Goal: Communication & Community: Answer question/provide support

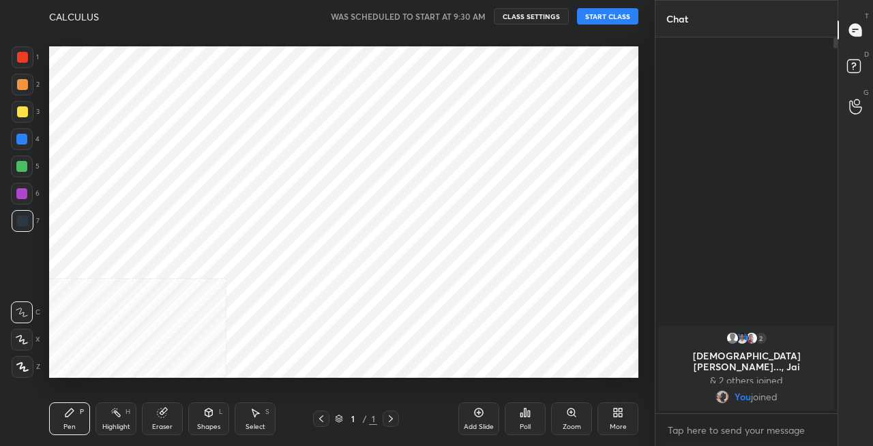
scroll to position [67824, 67583]
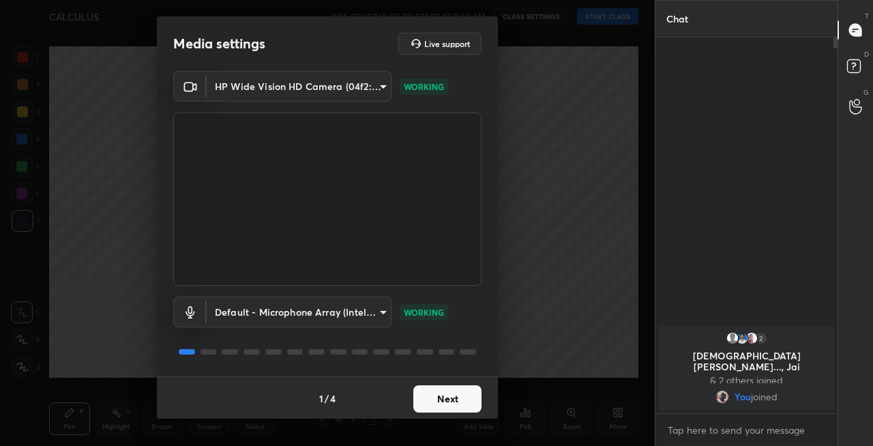
click at [445, 401] on button "Next" at bounding box center [447, 398] width 68 height 27
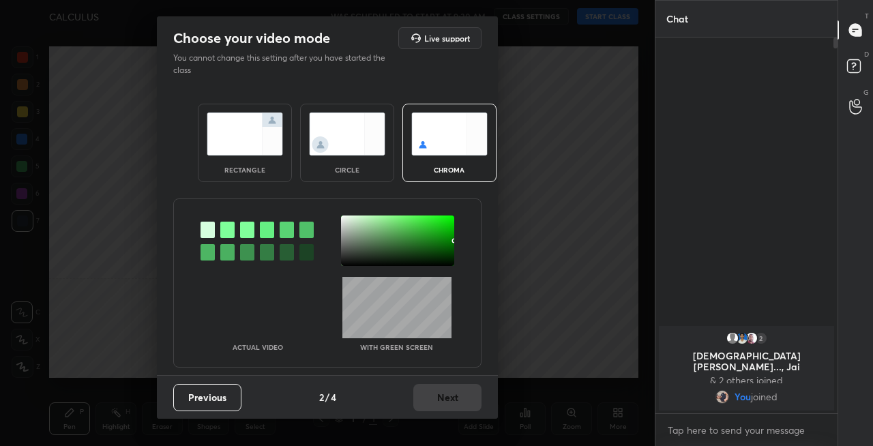
click at [258, 134] on img at bounding box center [245, 134] width 76 height 43
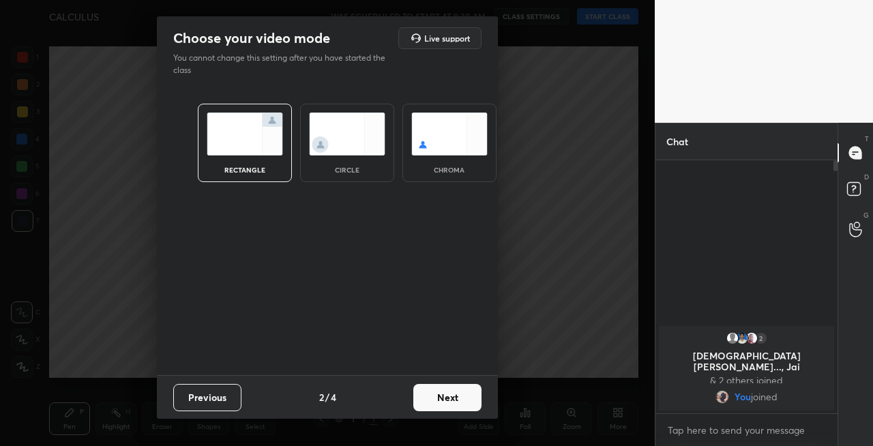
click at [444, 394] on button "Next" at bounding box center [447, 397] width 68 height 27
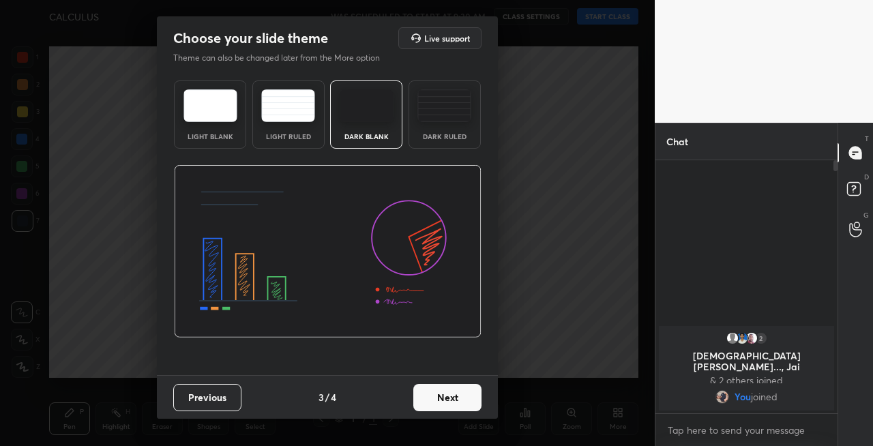
click at [454, 398] on button "Next" at bounding box center [447, 397] width 68 height 27
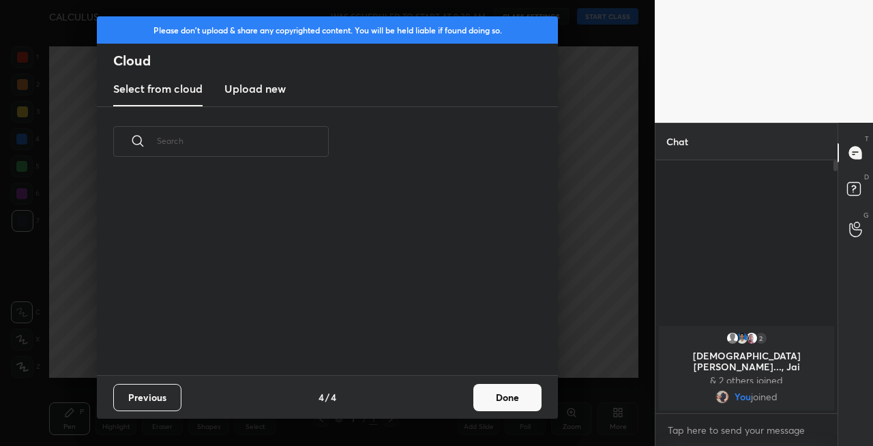
click at [496, 399] on button "Done" at bounding box center [507, 397] width 68 height 27
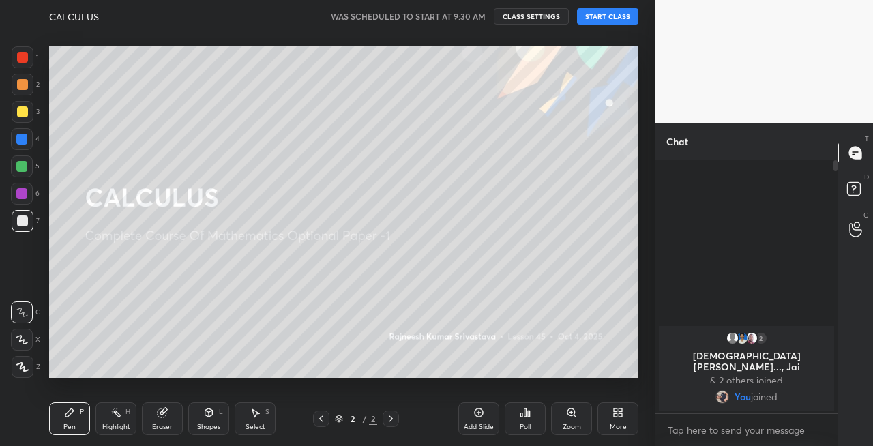
click at [19, 116] on div at bounding box center [22, 111] width 11 height 11
click at [26, 343] on icon at bounding box center [21, 339] width 11 height 8
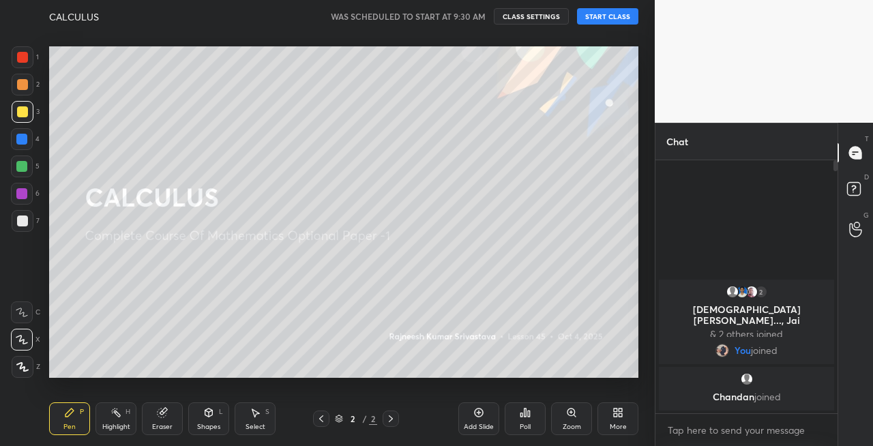
click at [618, 18] on button "START CLASS" at bounding box center [607, 16] width 61 height 16
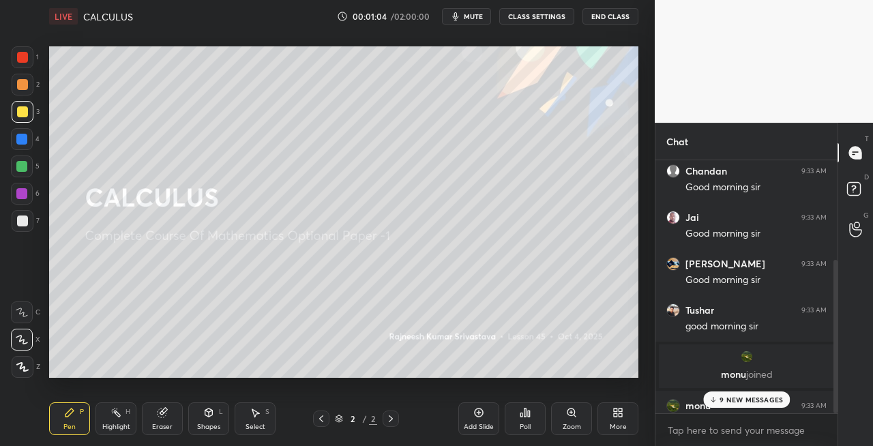
scroll to position [164, 0]
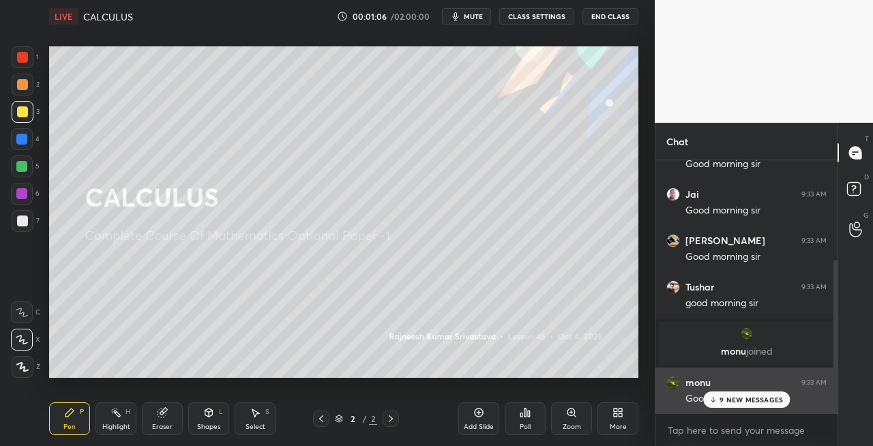
click at [734, 402] on p "9 NEW MESSAGES" at bounding box center [750, 399] width 63 height 8
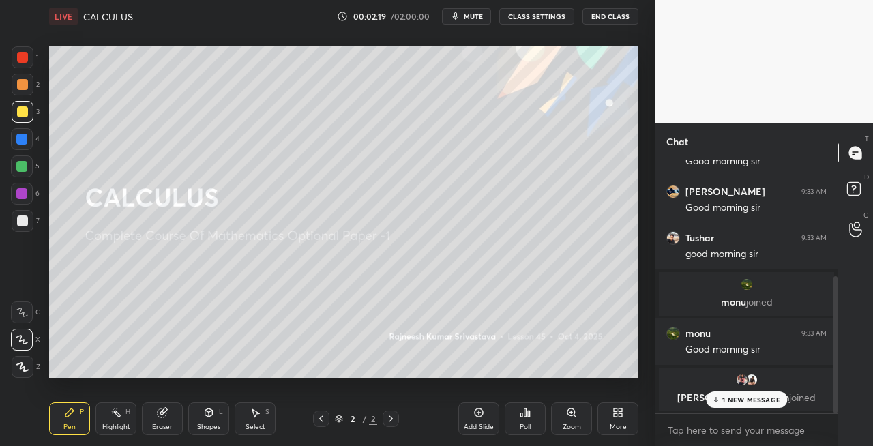
click at [22, 109] on div at bounding box center [22, 111] width 11 height 11
click at [728, 405] on div "1 NEW MESSAGE" at bounding box center [746, 399] width 81 height 16
click at [203, 420] on div "Shapes L" at bounding box center [208, 418] width 41 height 33
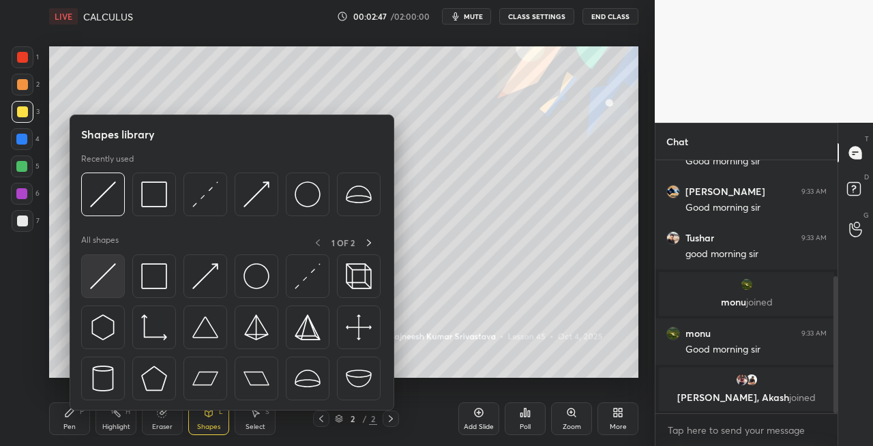
click at [106, 278] on img at bounding box center [103, 276] width 26 height 26
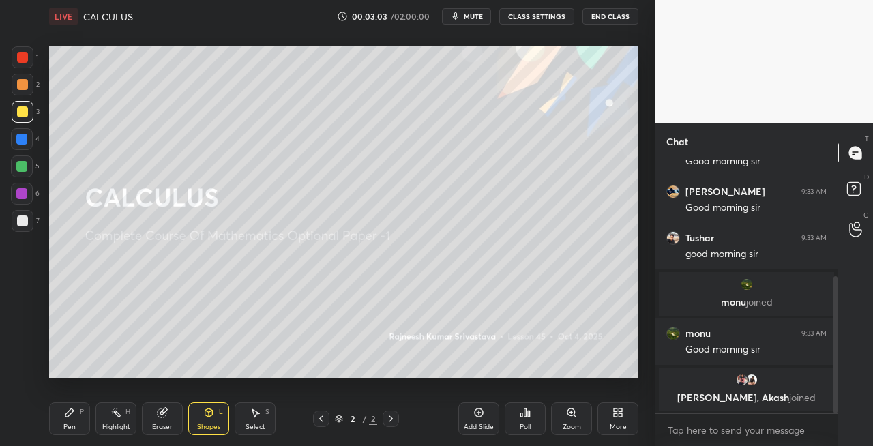
click at [63, 417] on div "Pen P" at bounding box center [69, 418] width 41 height 33
click at [24, 229] on div at bounding box center [23, 221] width 22 height 22
click at [159, 417] on icon at bounding box center [162, 412] width 11 height 11
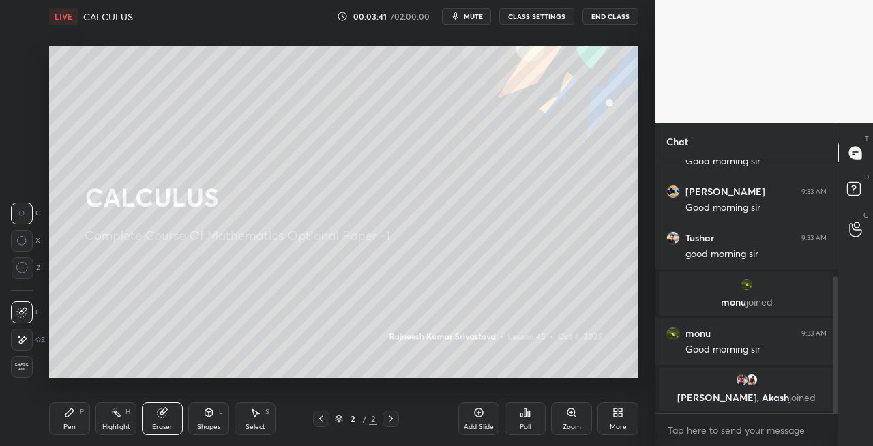
click at [78, 421] on div "Pen P" at bounding box center [69, 418] width 41 height 33
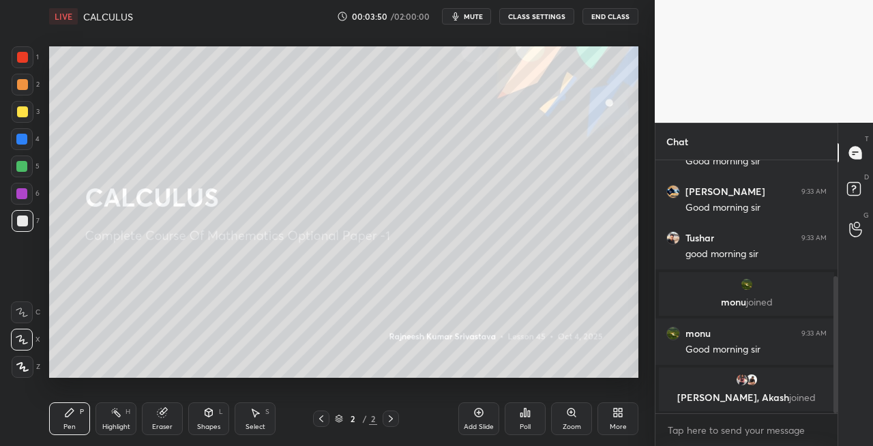
click at [168, 408] on div "Eraser" at bounding box center [162, 418] width 41 height 33
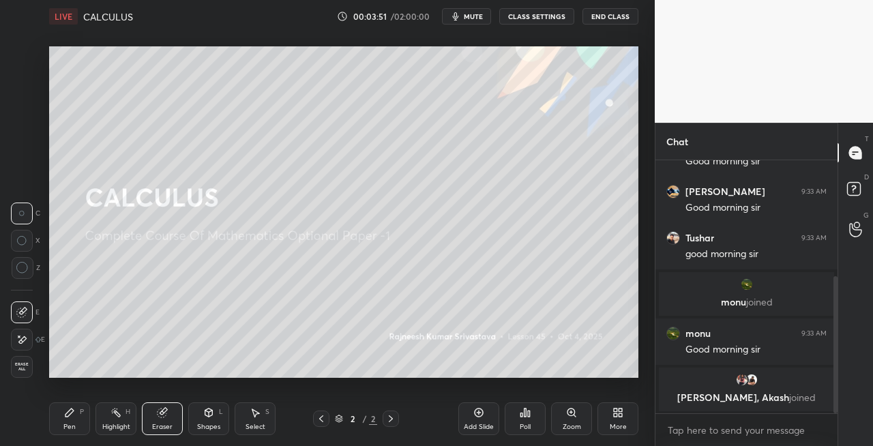
click at [72, 418] on div "Pen P" at bounding box center [69, 418] width 41 height 33
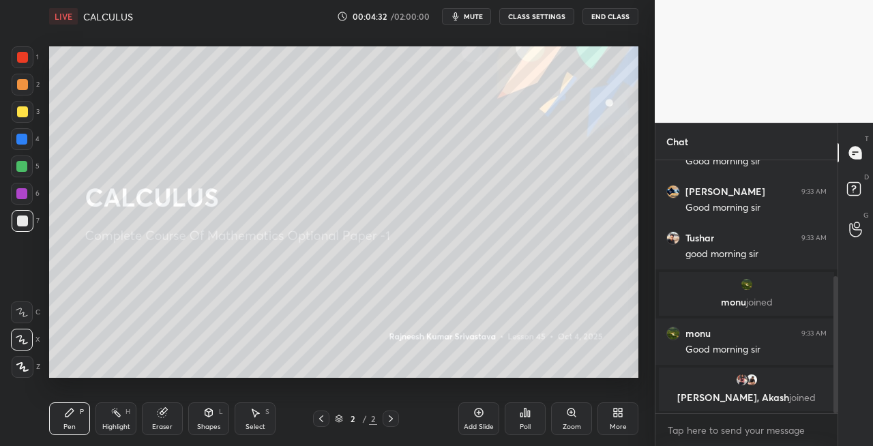
click at [213, 419] on div "Shapes L" at bounding box center [208, 418] width 41 height 33
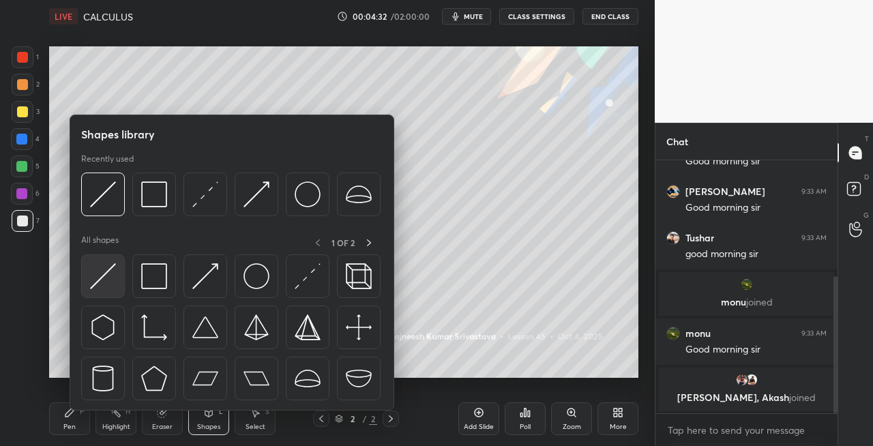
click at [98, 282] on img at bounding box center [103, 276] width 26 height 26
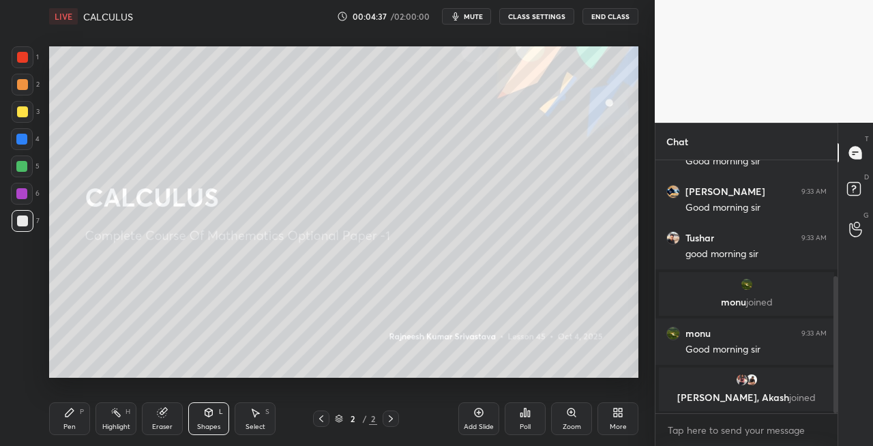
click at [74, 423] on div "Pen" at bounding box center [69, 426] width 12 height 7
click at [220, 423] on div "Shapes" at bounding box center [208, 426] width 23 height 7
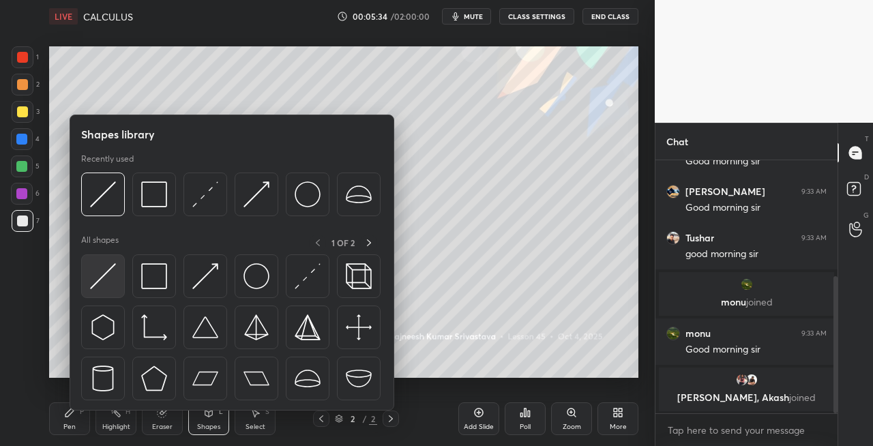
click at [102, 292] on div at bounding box center [103, 276] width 44 height 44
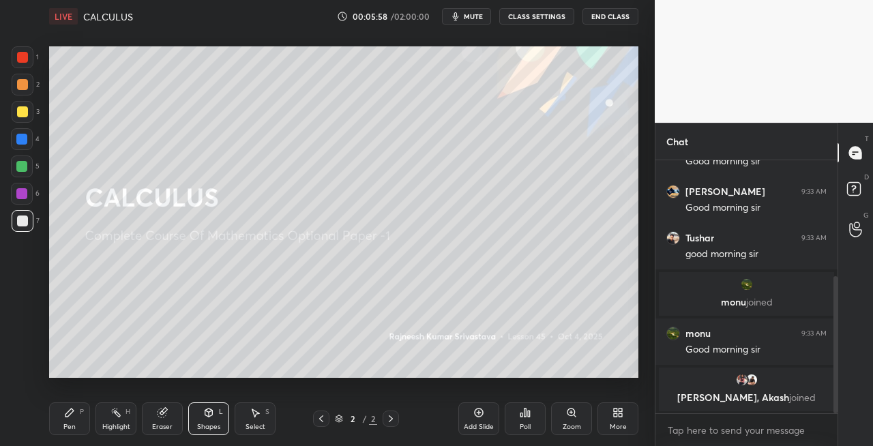
click at [71, 428] on div "Pen" at bounding box center [69, 426] width 12 height 7
click at [215, 423] on div "Shapes" at bounding box center [208, 426] width 23 height 7
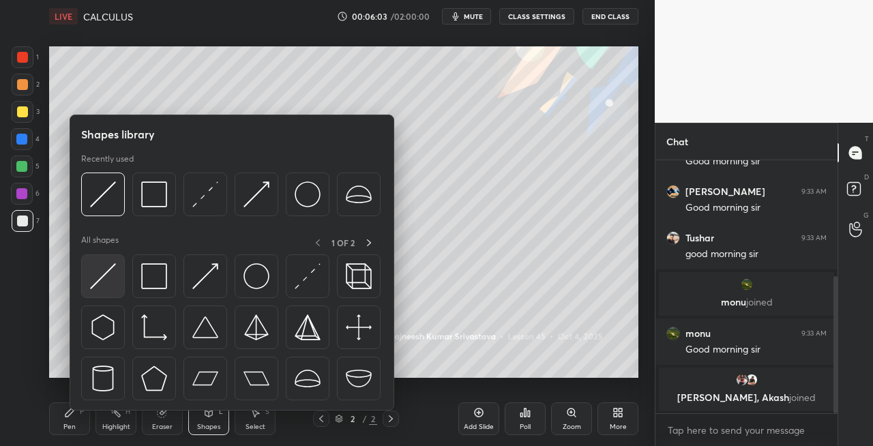
click at [100, 286] on img at bounding box center [103, 276] width 26 height 26
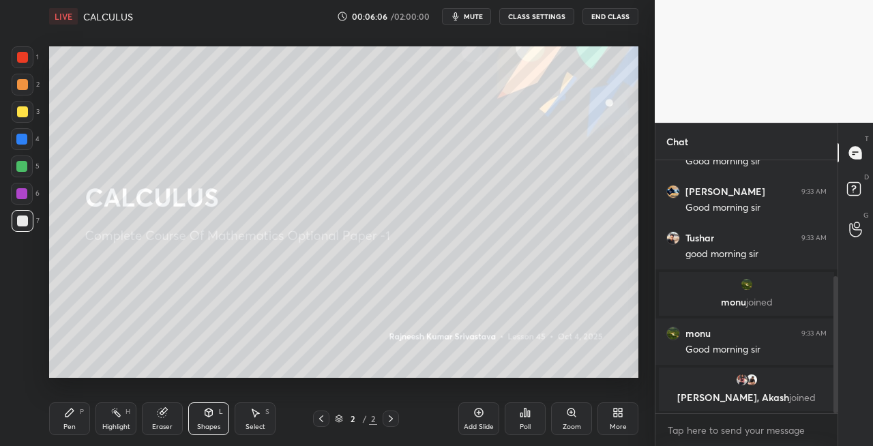
click at [72, 424] on div "Pen" at bounding box center [69, 426] width 12 height 7
click at [209, 412] on icon at bounding box center [209, 414] width 0 height 5
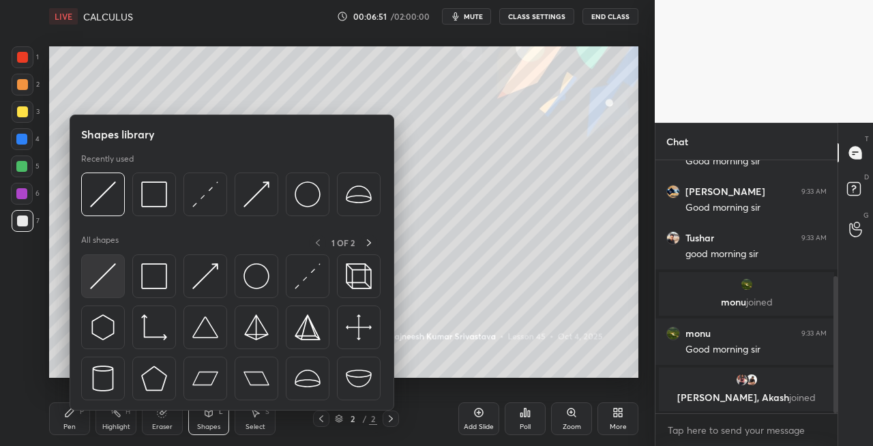
click at [100, 276] on img at bounding box center [103, 276] width 26 height 26
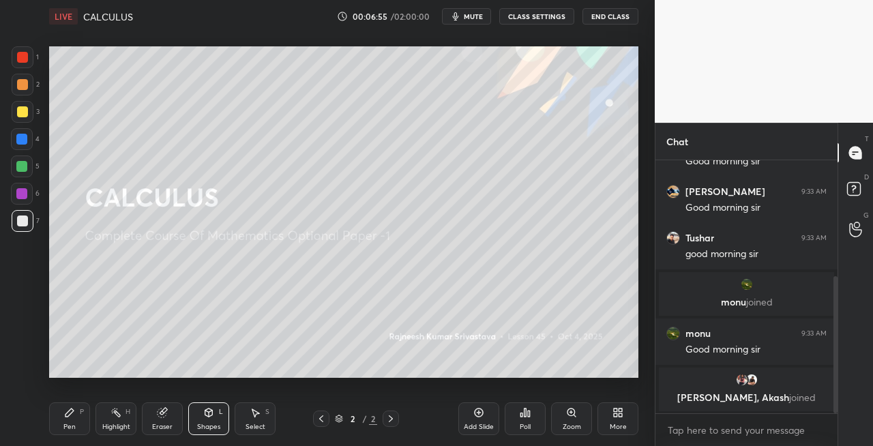
click at [74, 423] on div "Pen" at bounding box center [69, 426] width 12 height 7
click at [645, 284] on div "1 2 3 4 5 6 7 C X Z C X Z E E Erase all H H LIVE CALCULUS 00:07:18 / 02:00:00 m…" at bounding box center [327, 223] width 655 height 446
click at [177, 420] on div "Eraser" at bounding box center [162, 418] width 41 height 33
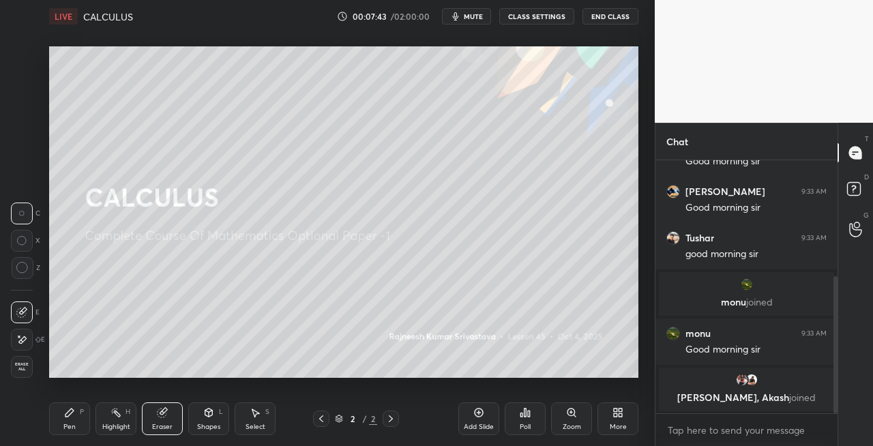
click at [70, 417] on icon at bounding box center [69, 412] width 11 height 11
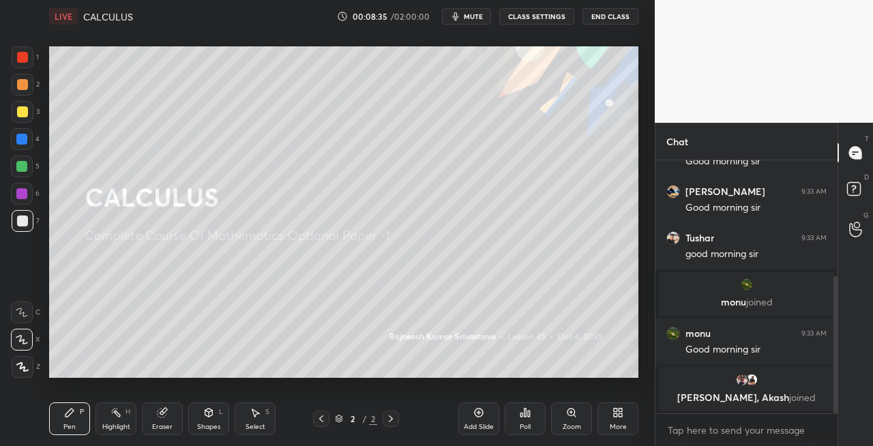
click at [68, 419] on div "Pen P" at bounding box center [69, 418] width 41 height 33
click at [163, 427] on div "Eraser" at bounding box center [162, 426] width 20 height 7
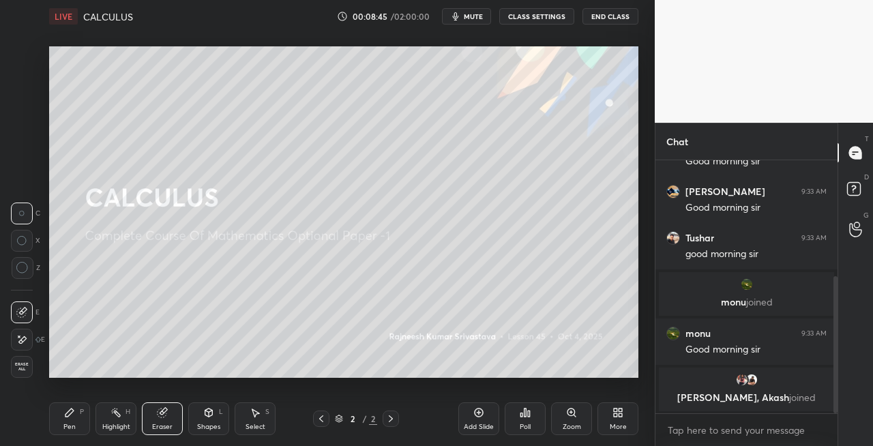
click at [74, 423] on div "Pen" at bounding box center [69, 426] width 12 height 7
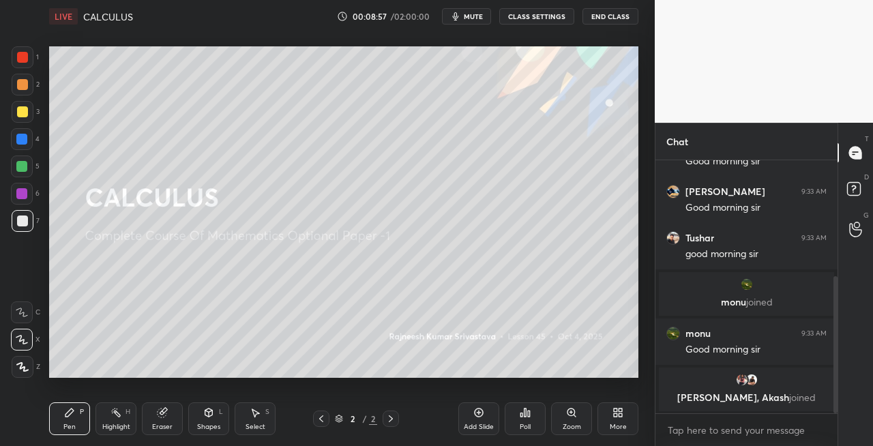
click at [158, 423] on div "Eraser" at bounding box center [162, 426] width 20 height 7
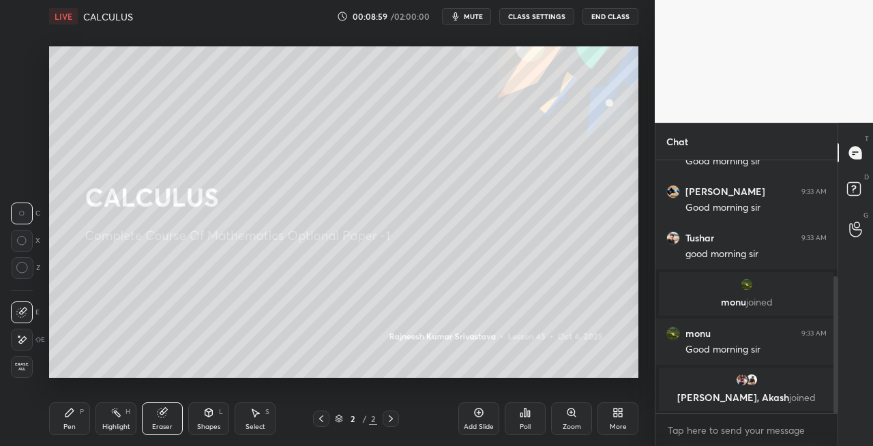
click at [61, 417] on div "Pen P" at bounding box center [69, 418] width 41 height 33
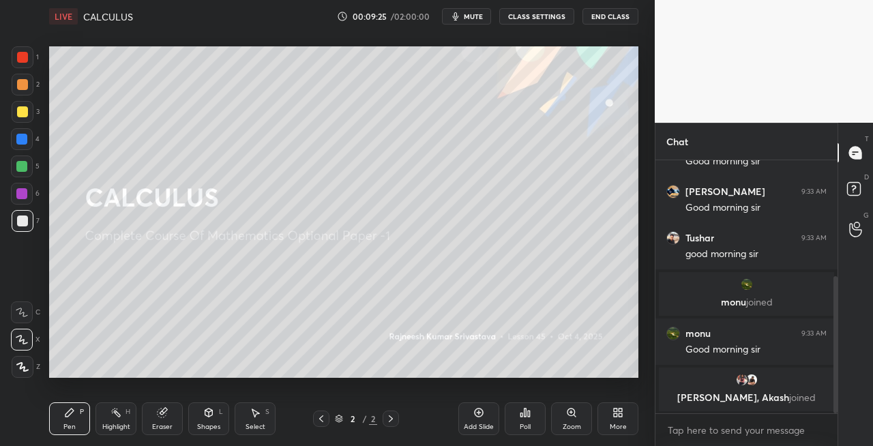
click at [392, 420] on icon at bounding box center [390, 418] width 11 height 11
click at [393, 421] on icon at bounding box center [390, 418] width 11 height 11
click at [392, 417] on icon at bounding box center [390, 418] width 11 height 11
click at [391, 419] on icon at bounding box center [391, 418] width 4 height 7
click at [321, 419] on icon at bounding box center [321, 418] width 11 height 11
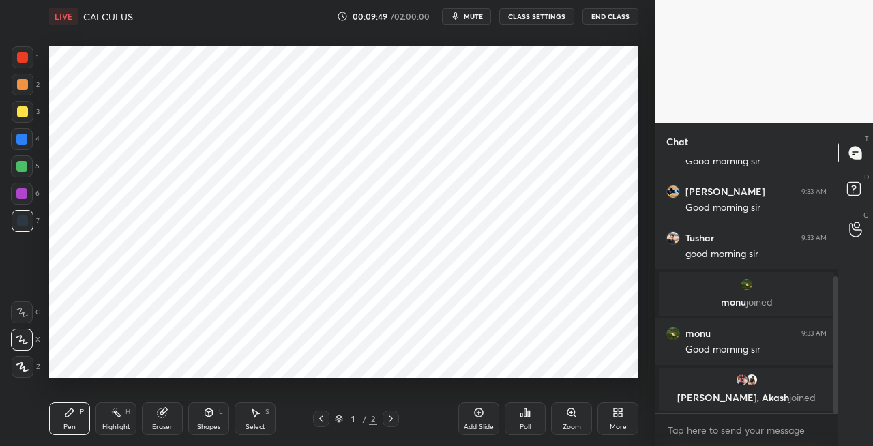
click at [393, 420] on icon at bounding box center [390, 418] width 11 height 11
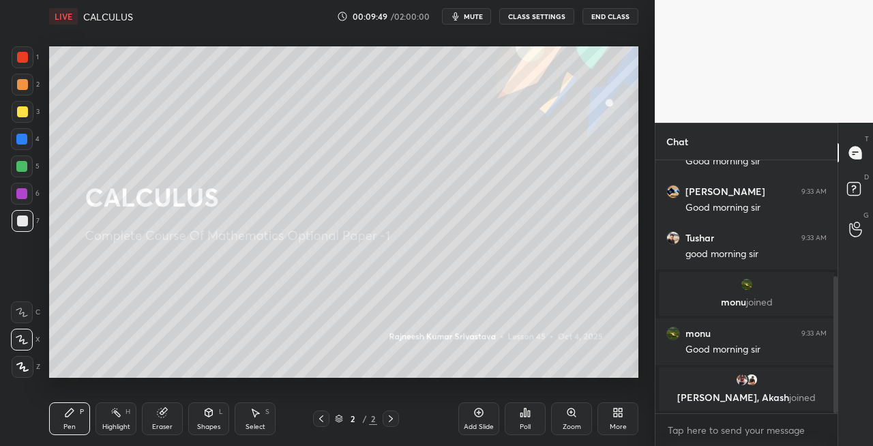
click at [390, 421] on icon at bounding box center [390, 418] width 11 height 11
click at [387, 421] on icon at bounding box center [390, 418] width 11 height 11
click at [477, 427] on div "Add Slide" at bounding box center [479, 426] width 30 height 7
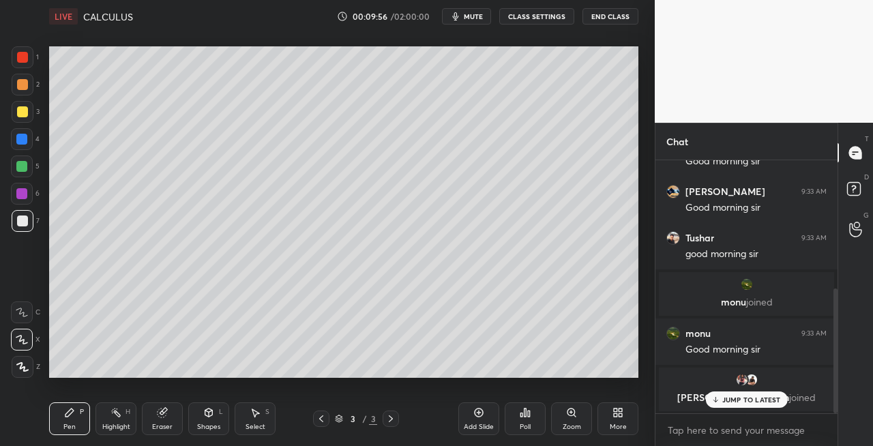
scroll to position [259, 0]
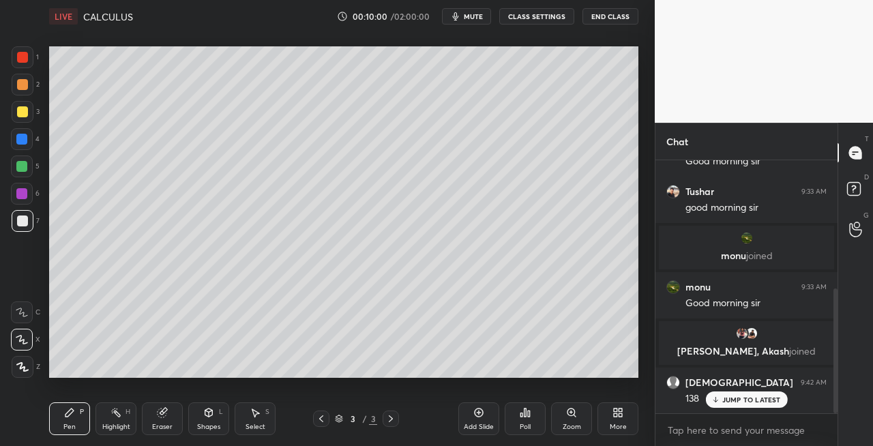
click at [25, 116] on div at bounding box center [22, 111] width 11 height 11
click at [207, 410] on icon at bounding box center [209, 411] width 8 height 2
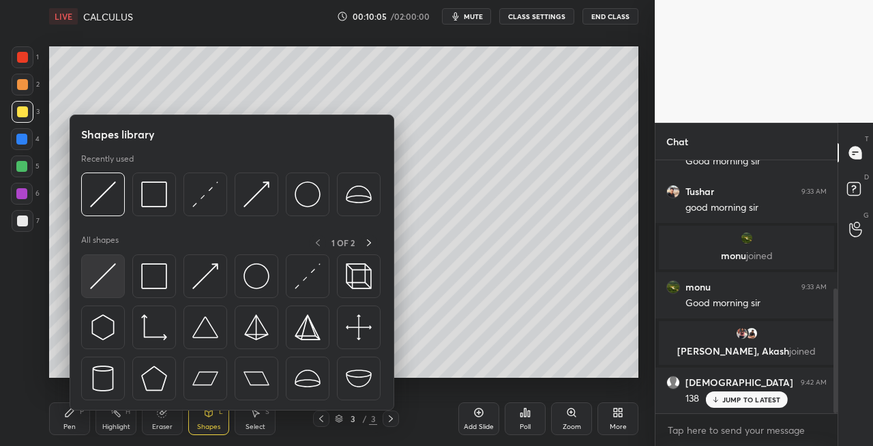
click at [98, 278] on img at bounding box center [103, 276] width 26 height 26
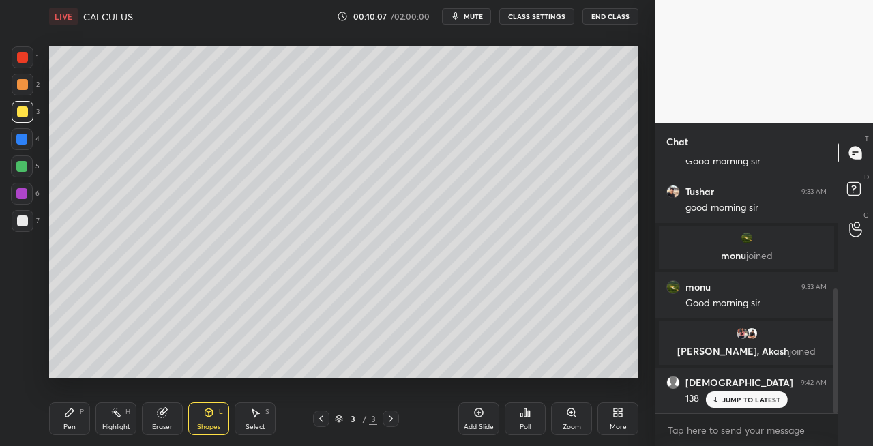
click at [71, 419] on div "Pen P" at bounding box center [69, 418] width 41 height 33
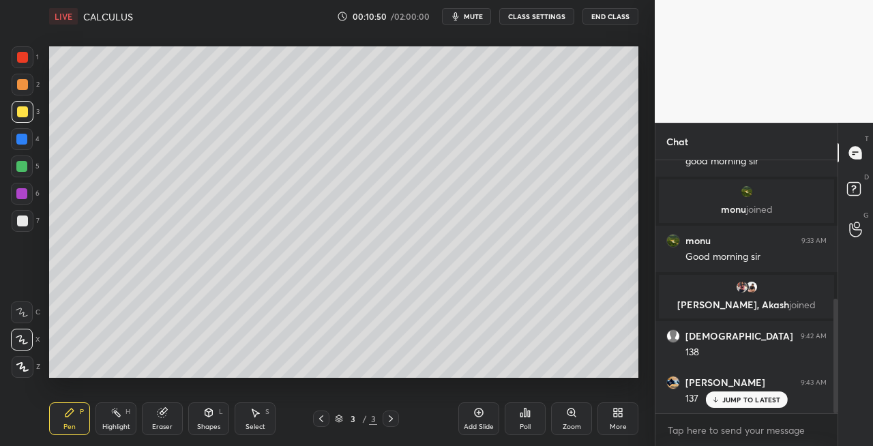
scroll to position [352, 0]
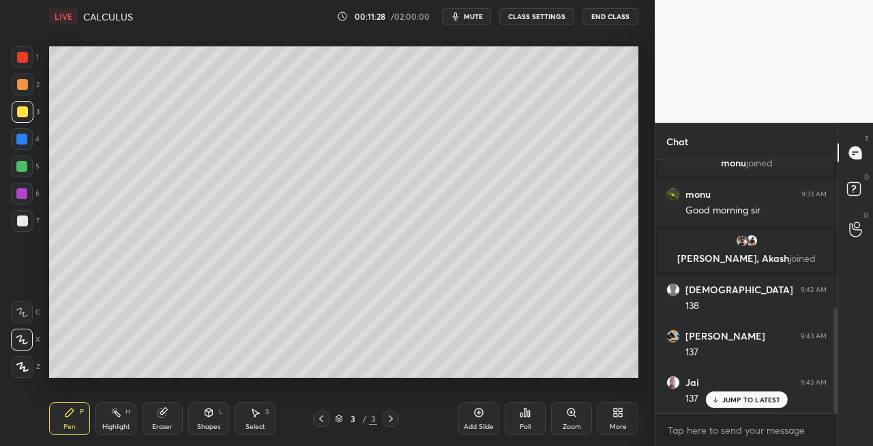
click at [23, 225] on div at bounding box center [22, 220] width 11 height 11
click at [211, 420] on div "Shapes L" at bounding box center [208, 418] width 41 height 33
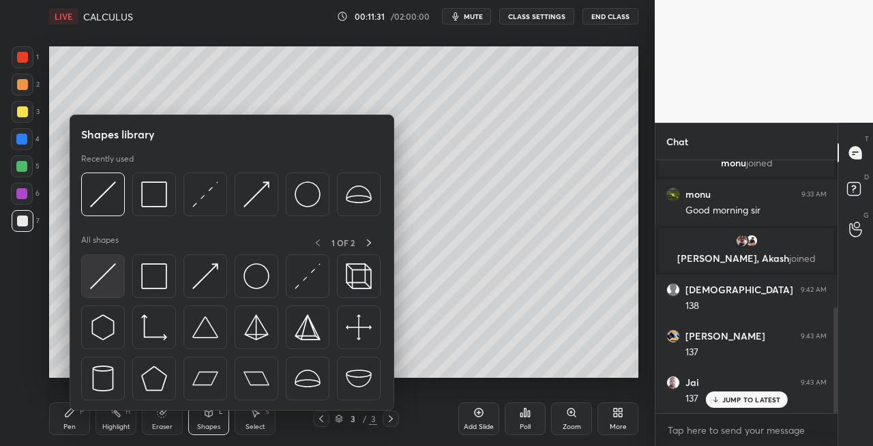
click at [104, 275] on img at bounding box center [103, 276] width 26 height 26
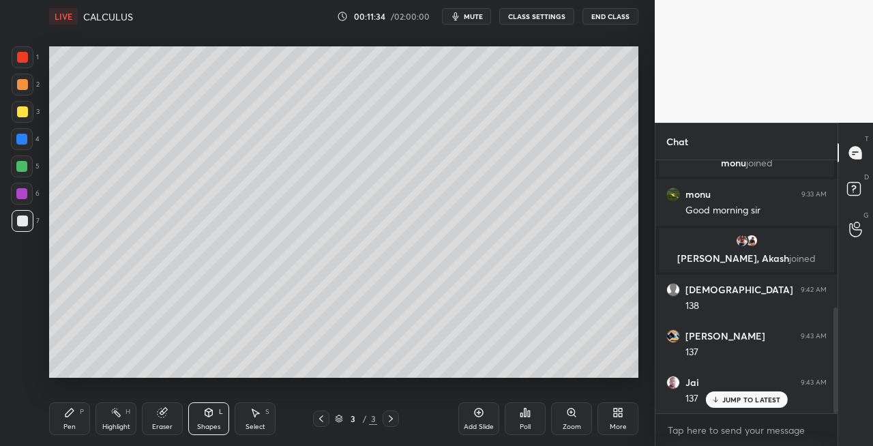
click at [78, 423] on div "Pen P" at bounding box center [69, 418] width 41 height 33
click at [160, 421] on div "Eraser" at bounding box center [162, 418] width 41 height 33
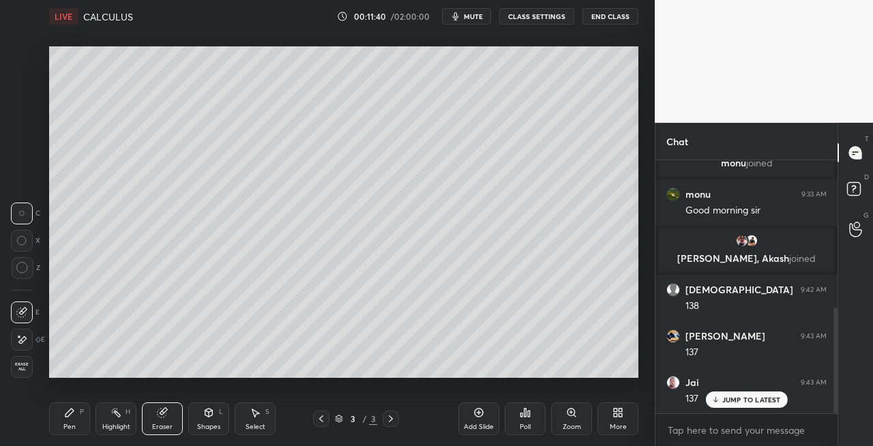
click at [72, 419] on div "Pen P" at bounding box center [69, 418] width 41 height 33
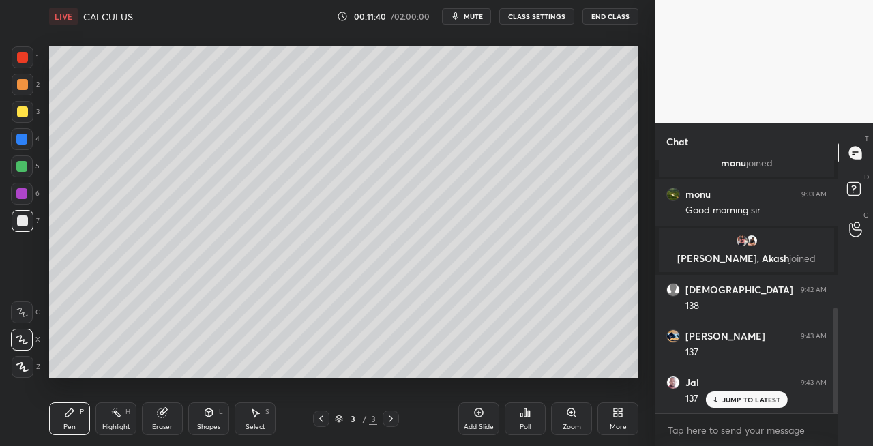
click at [22, 119] on div at bounding box center [23, 112] width 22 height 22
click at [30, 224] on div at bounding box center [23, 221] width 22 height 22
click at [173, 410] on div "Eraser" at bounding box center [162, 418] width 41 height 33
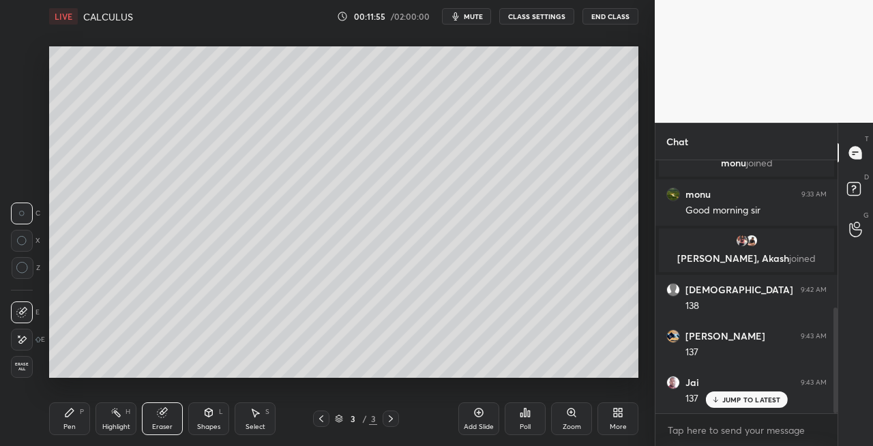
click at [67, 429] on div "Pen" at bounding box center [69, 426] width 12 height 7
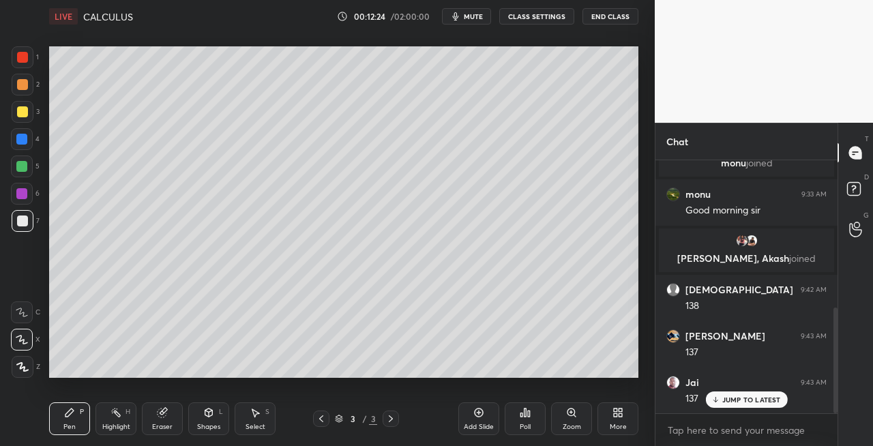
click at [211, 413] on icon at bounding box center [209, 412] width 8 height 8
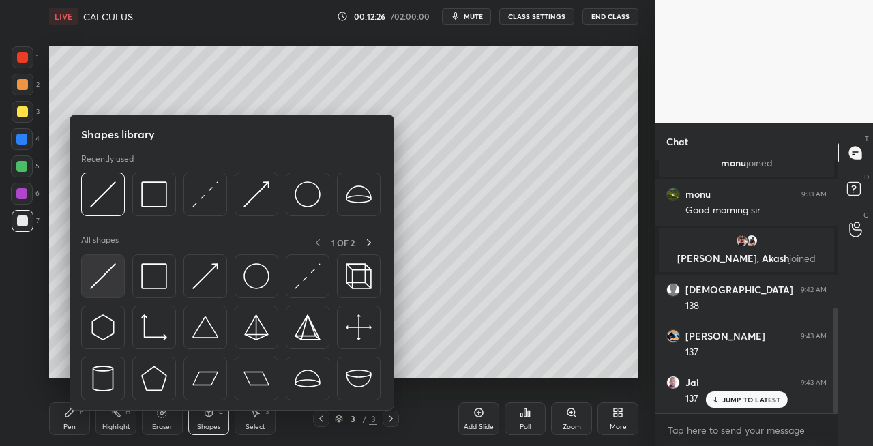
click at [94, 282] on img at bounding box center [103, 276] width 26 height 26
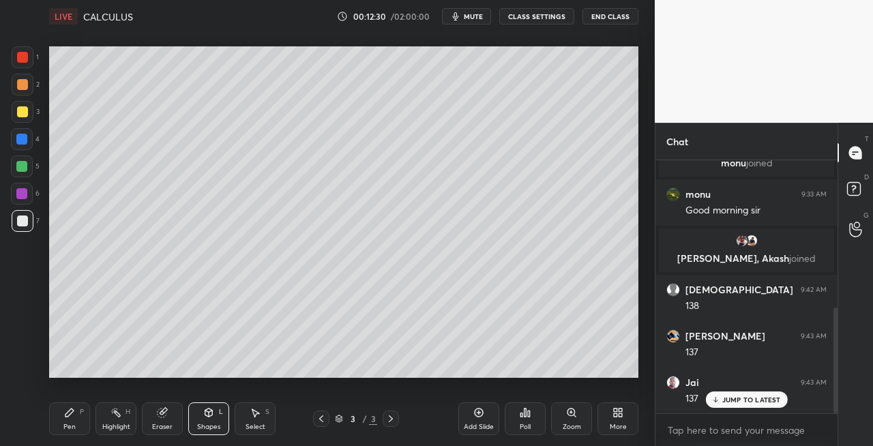
click at [57, 415] on div "Pen P" at bounding box center [69, 418] width 41 height 33
click at [166, 416] on icon at bounding box center [162, 412] width 11 height 11
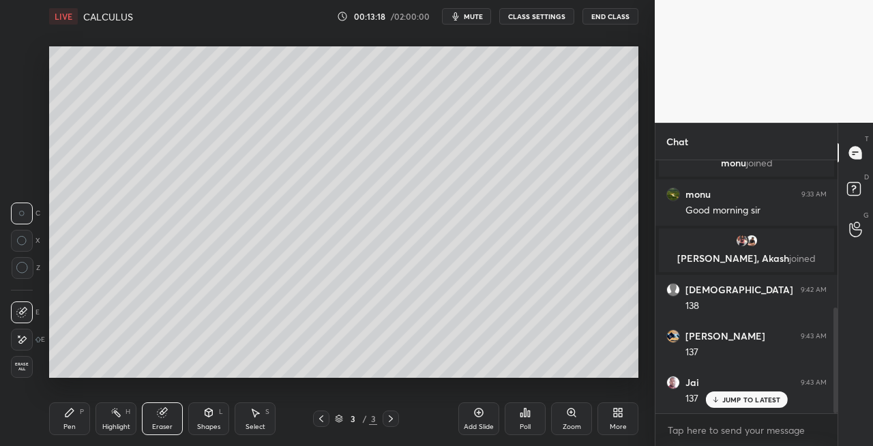
click at [69, 419] on div "Pen P" at bounding box center [69, 418] width 41 height 33
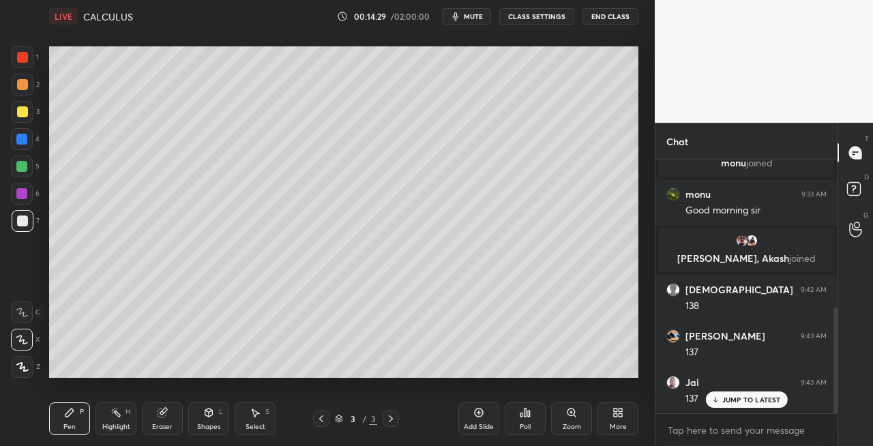
click at [160, 420] on div "Eraser" at bounding box center [162, 418] width 41 height 33
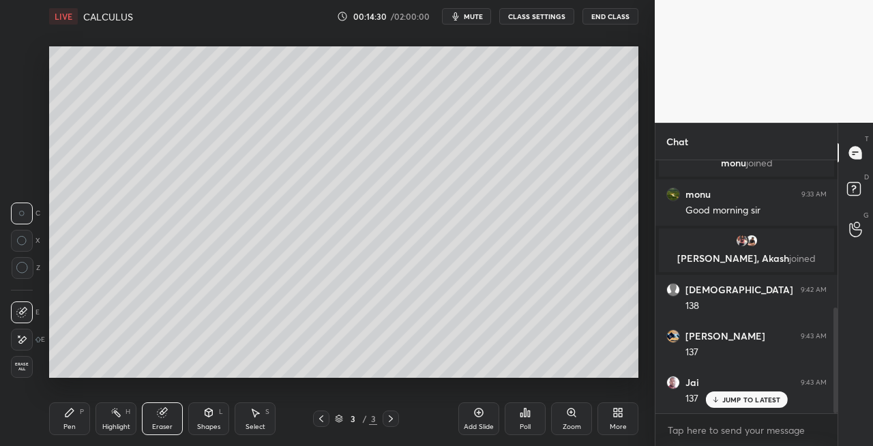
click at [67, 423] on div "Pen" at bounding box center [69, 426] width 12 height 7
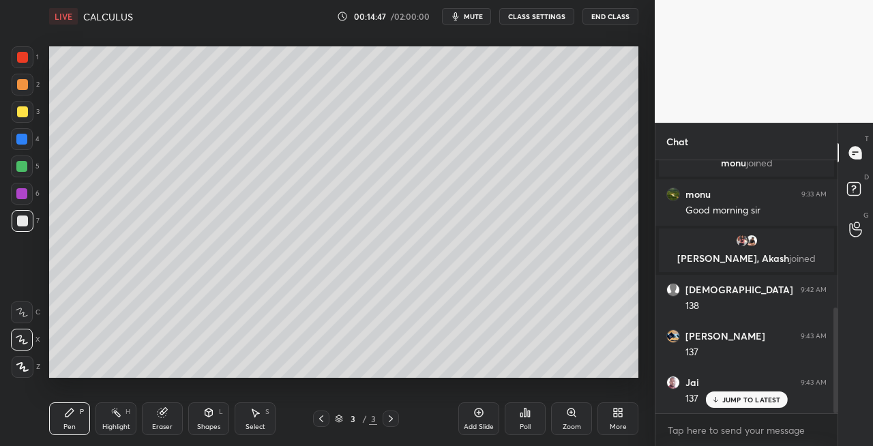
click at [390, 419] on icon at bounding box center [390, 418] width 11 height 11
click at [395, 419] on icon at bounding box center [390, 418] width 11 height 11
click at [471, 417] on div "Add Slide" at bounding box center [478, 418] width 41 height 33
click at [207, 417] on icon at bounding box center [208, 412] width 11 height 11
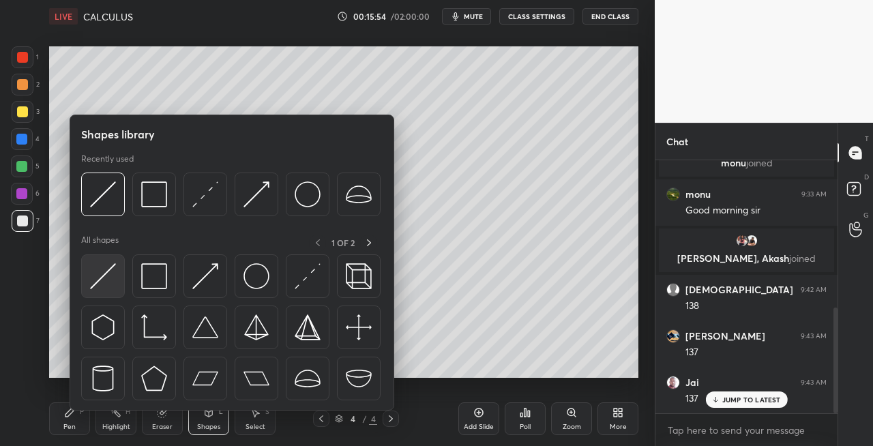
click at [94, 284] on img at bounding box center [103, 276] width 26 height 26
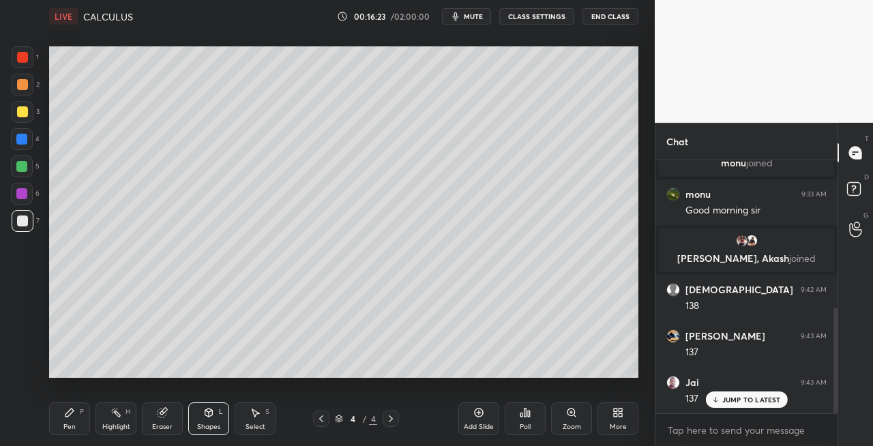
scroll to position [4, 4]
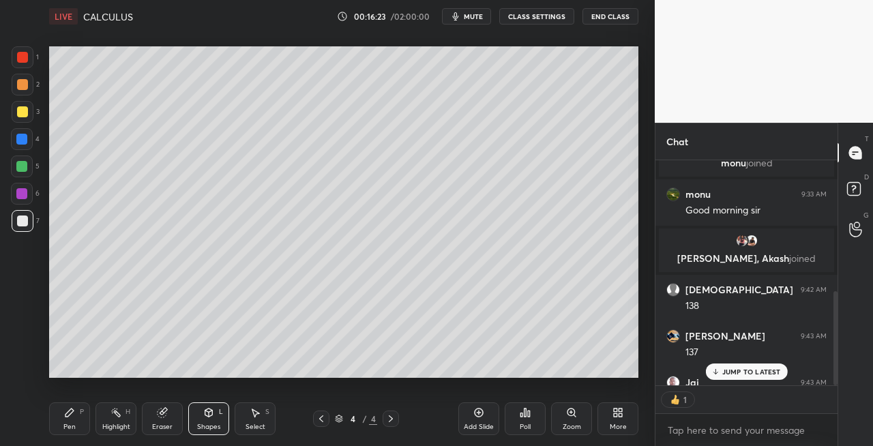
click at [24, 119] on div at bounding box center [23, 112] width 22 height 22
click at [315, 417] on div at bounding box center [321, 418] width 16 height 16
click at [393, 423] on icon at bounding box center [390, 418] width 11 height 11
click at [70, 414] on icon at bounding box center [69, 412] width 8 height 8
click at [213, 419] on div "Shapes L" at bounding box center [208, 418] width 41 height 33
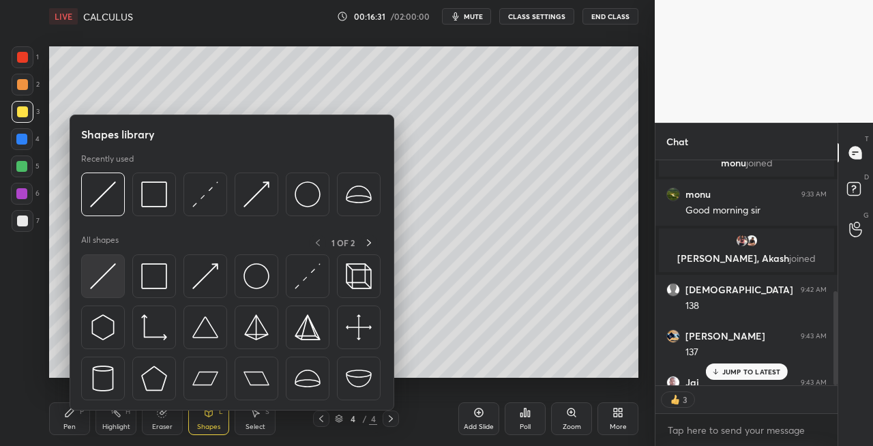
click at [104, 277] on img at bounding box center [103, 276] width 26 height 26
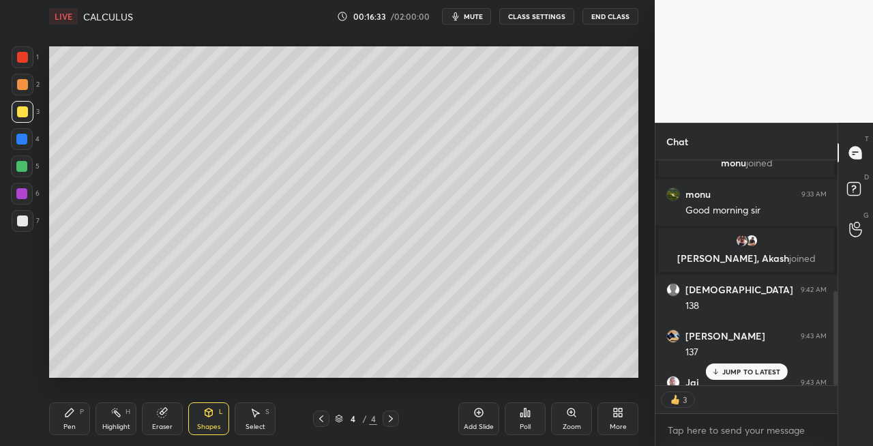
scroll to position [380, 0]
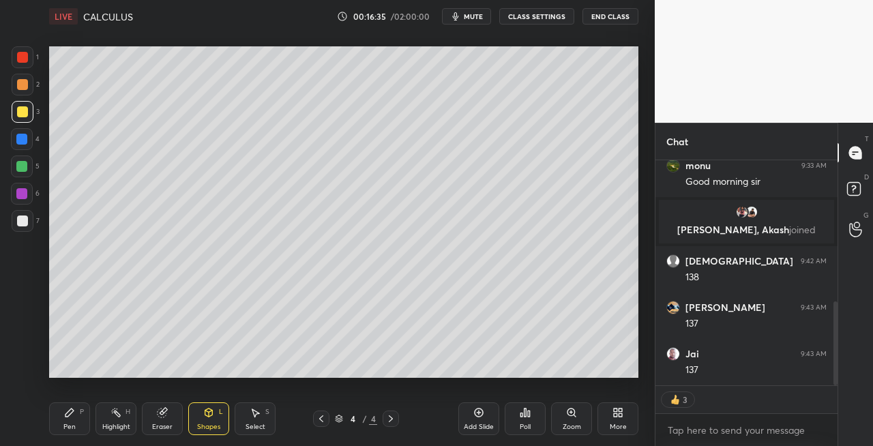
click at [473, 16] on span "mute" at bounding box center [473, 17] width 19 height 10
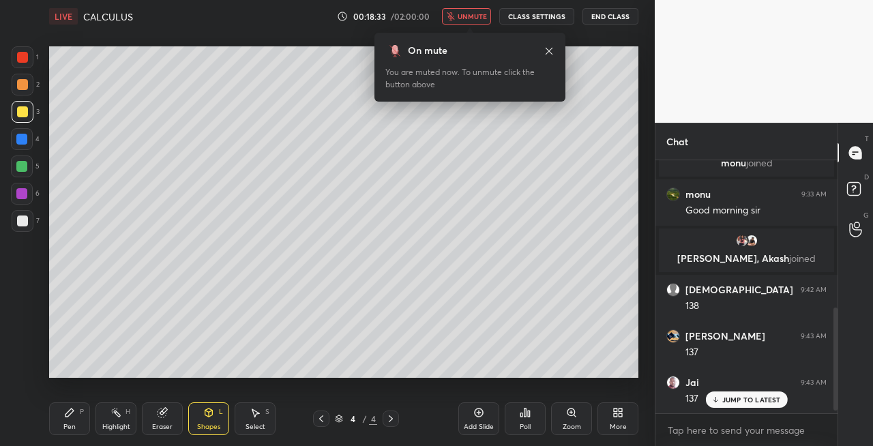
click at [476, 13] on span "unmute" at bounding box center [472, 17] width 29 height 10
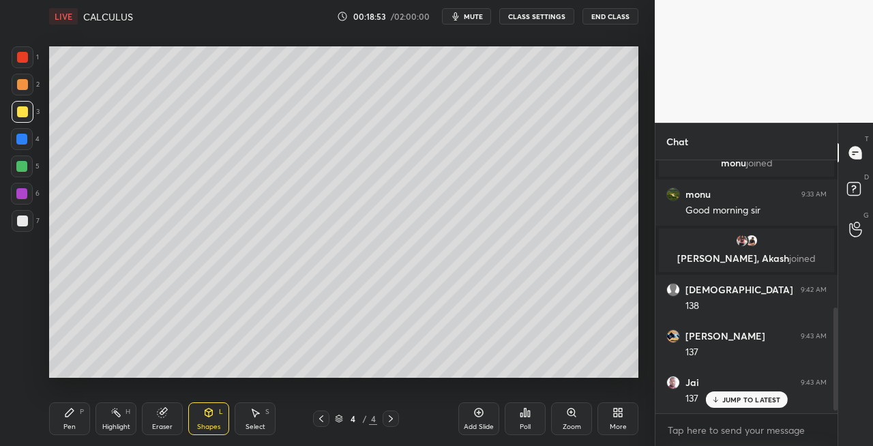
click at [59, 424] on div "Pen P" at bounding box center [69, 418] width 41 height 33
click at [160, 413] on icon at bounding box center [162, 412] width 9 height 9
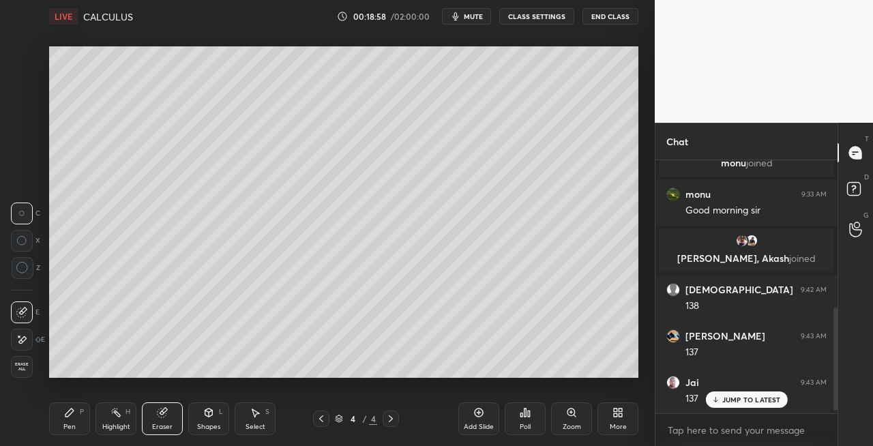
click at [73, 428] on div "Pen" at bounding box center [69, 426] width 12 height 7
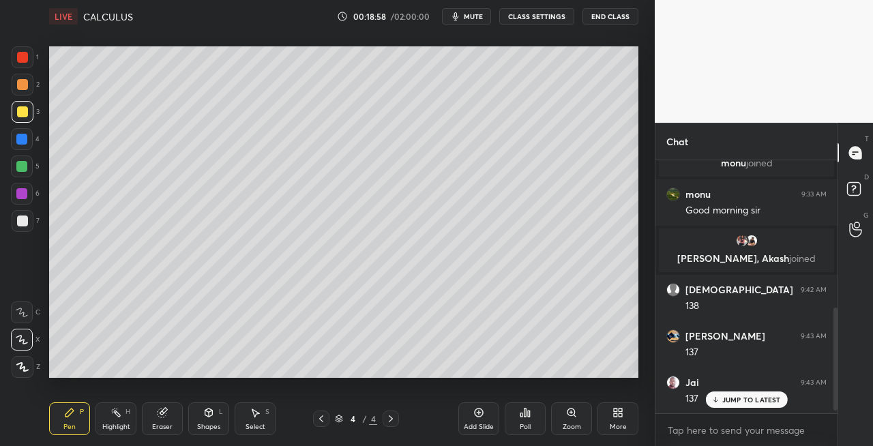
click at [25, 223] on div at bounding box center [22, 220] width 11 height 11
click at [213, 410] on icon at bounding box center [208, 412] width 11 height 11
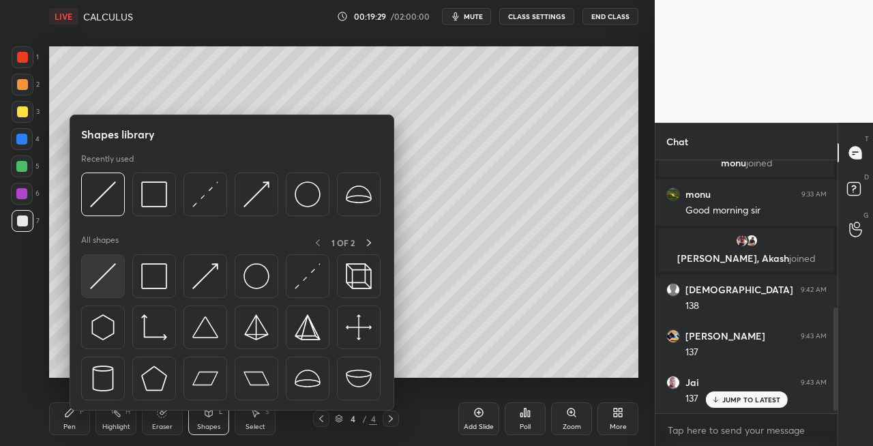
click at [98, 287] on img at bounding box center [103, 276] width 26 height 26
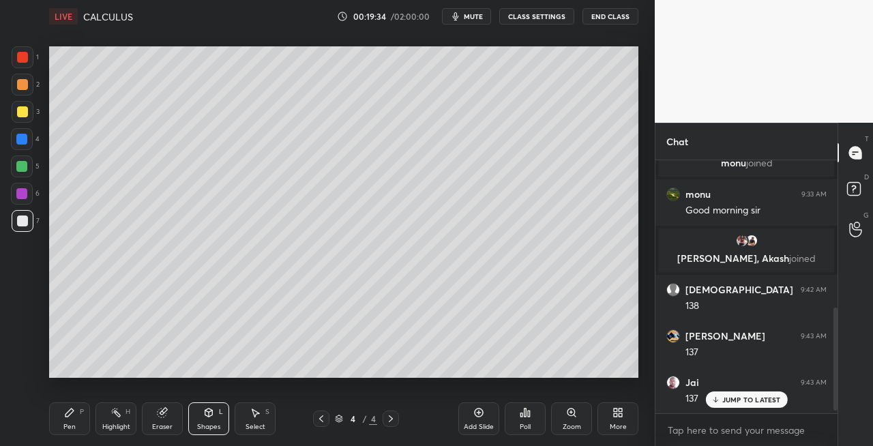
click at [80, 420] on div "Pen P" at bounding box center [69, 418] width 41 height 33
click at [220, 413] on div "L" at bounding box center [221, 411] width 4 height 7
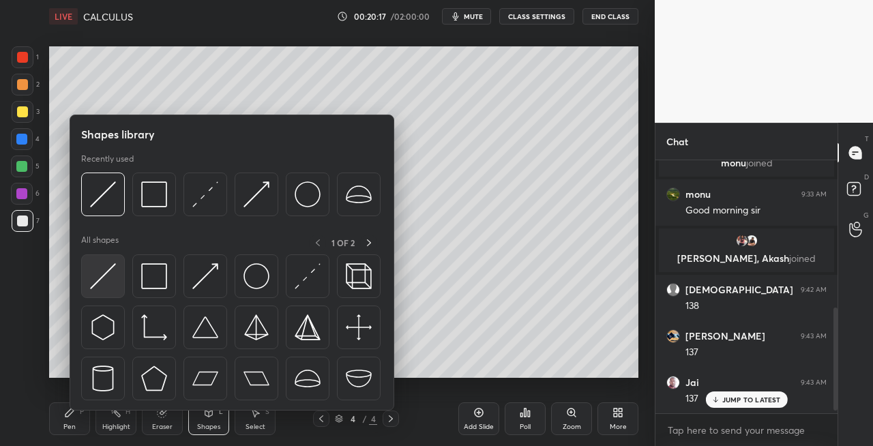
click at [104, 280] on img at bounding box center [103, 276] width 26 height 26
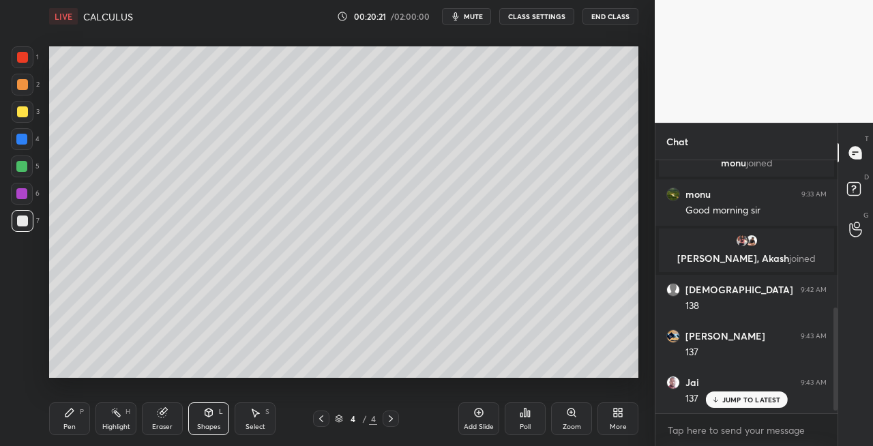
click at [67, 418] on div "Pen P" at bounding box center [69, 418] width 41 height 33
click at [390, 421] on icon at bounding box center [391, 418] width 4 height 7
click at [391, 421] on icon at bounding box center [390, 418] width 11 height 11
click at [486, 427] on div "Add Slide" at bounding box center [479, 426] width 30 height 7
click at [171, 419] on div "Eraser" at bounding box center [162, 418] width 41 height 33
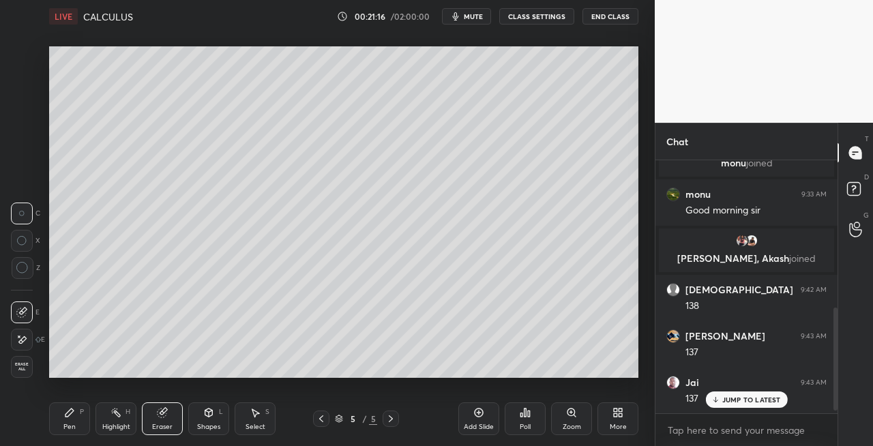
click at [65, 423] on div "Pen" at bounding box center [69, 426] width 12 height 7
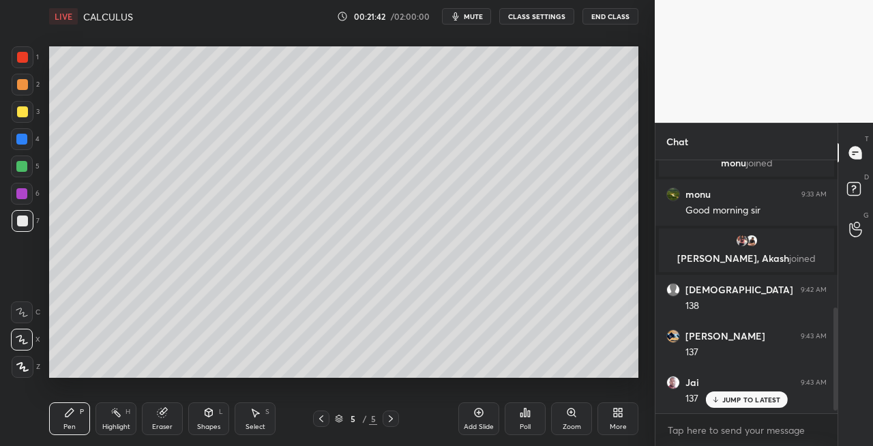
click at [214, 413] on div "Shapes L" at bounding box center [208, 418] width 41 height 33
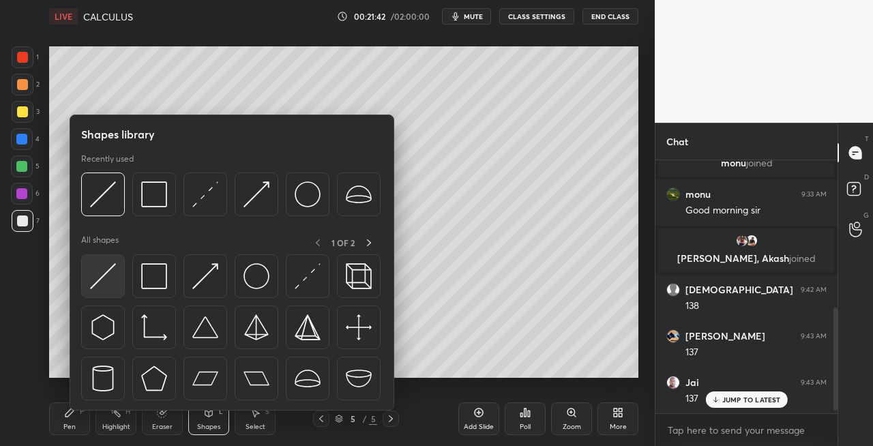
click at [102, 277] on img at bounding box center [103, 276] width 26 height 26
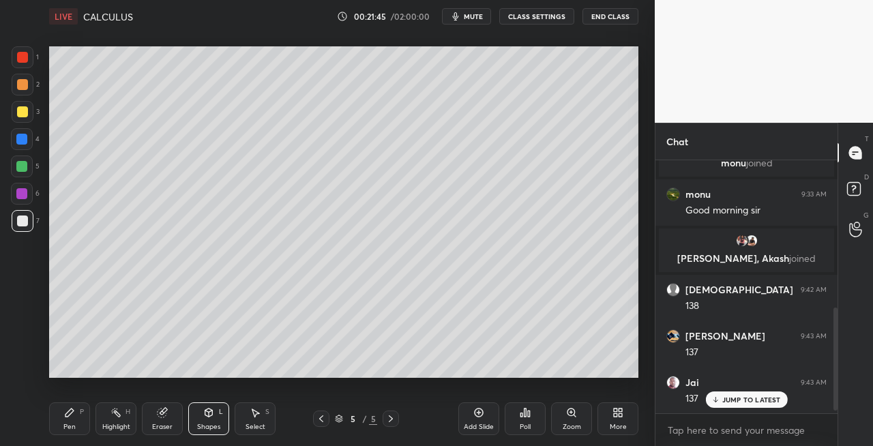
click at [324, 421] on icon at bounding box center [321, 418] width 11 height 11
click at [323, 418] on icon at bounding box center [321, 418] width 11 height 11
click at [325, 420] on icon at bounding box center [321, 418] width 11 height 11
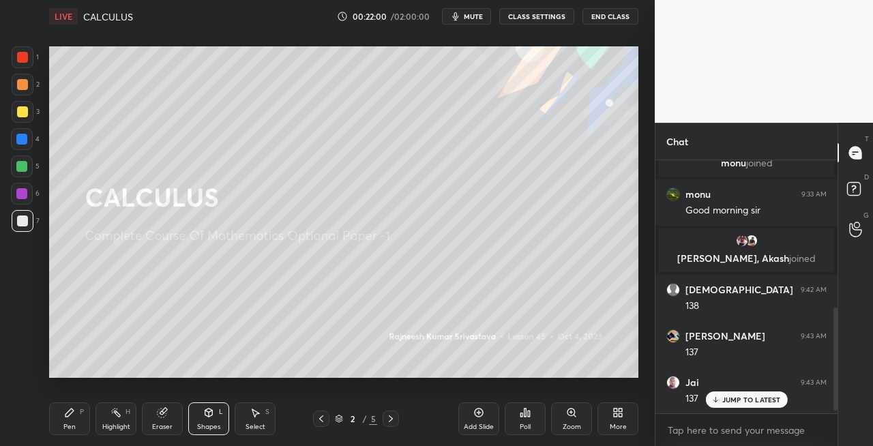
click at [29, 113] on div at bounding box center [23, 112] width 22 height 22
click at [70, 421] on div "Pen P" at bounding box center [69, 418] width 41 height 33
click at [208, 419] on div "Shapes L" at bounding box center [208, 418] width 41 height 33
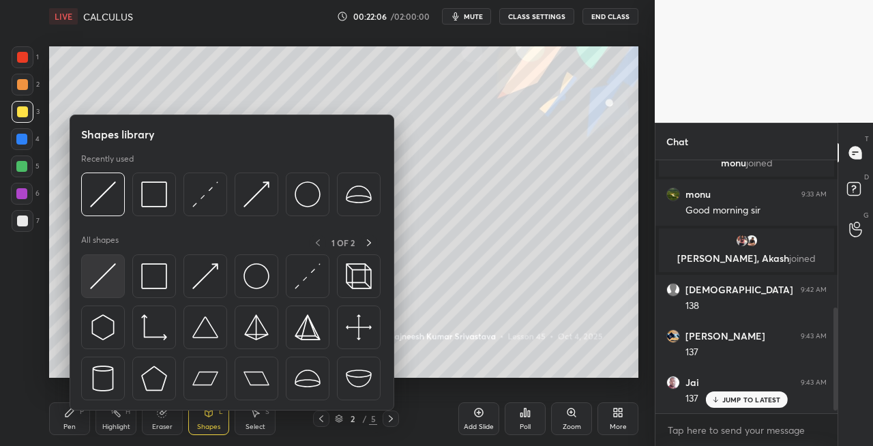
click at [98, 279] on img at bounding box center [103, 276] width 26 height 26
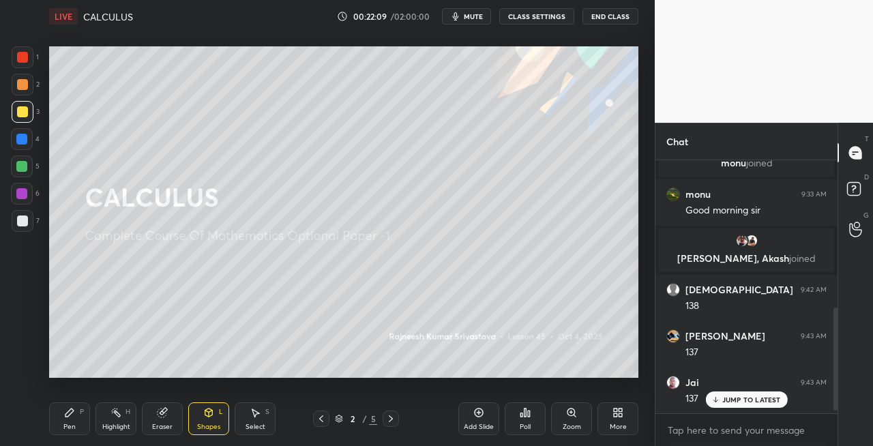
click at [395, 419] on icon at bounding box center [390, 418] width 11 height 11
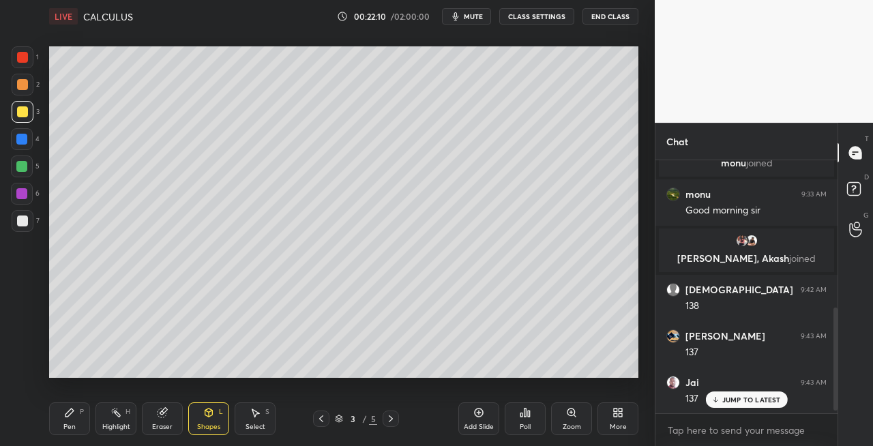
click at [392, 420] on icon at bounding box center [390, 418] width 11 height 11
click at [391, 421] on icon at bounding box center [390, 418] width 11 height 11
click at [84, 419] on div "Pen P" at bounding box center [69, 418] width 41 height 33
click at [318, 421] on icon at bounding box center [321, 418] width 11 height 11
click at [323, 419] on icon at bounding box center [321, 418] width 11 height 11
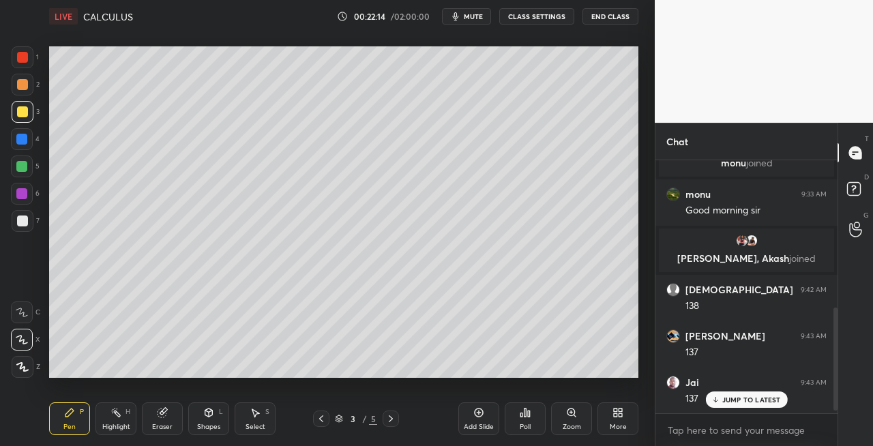
click at [392, 420] on icon at bounding box center [390, 418] width 11 height 11
click at [392, 421] on icon at bounding box center [390, 418] width 11 height 11
click at [392, 423] on icon at bounding box center [390, 418] width 11 height 11
click at [208, 412] on icon at bounding box center [209, 411] width 8 height 2
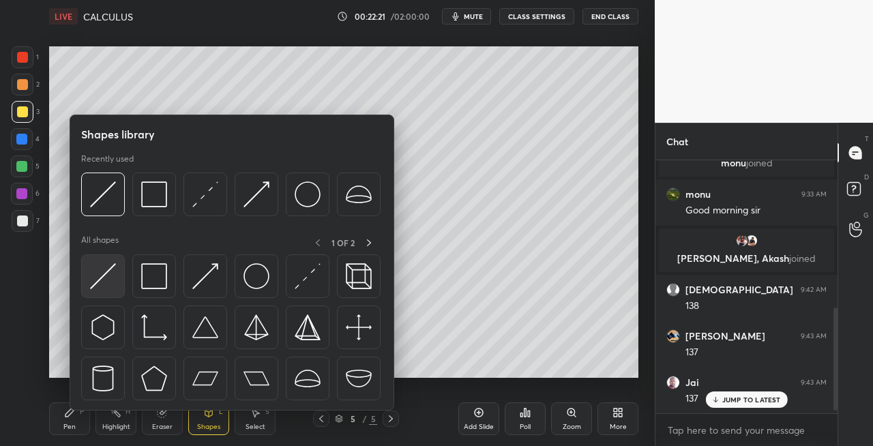
click at [95, 279] on img at bounding box center [103, 276] width 26 height 26
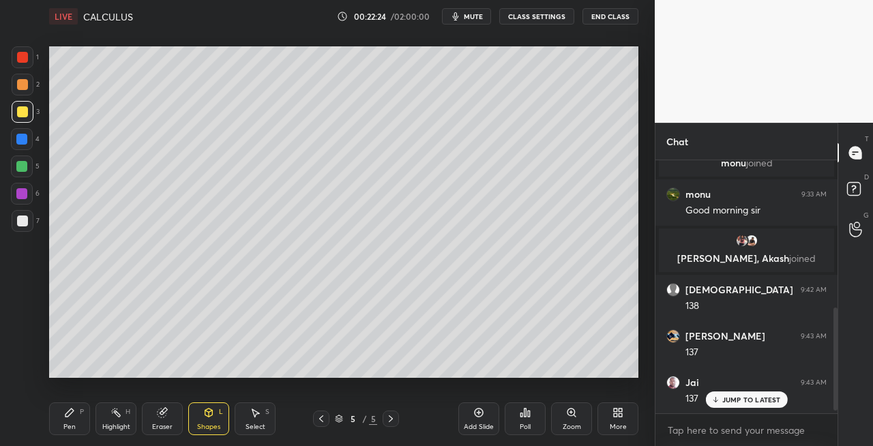
click at [78, 412] on div "Pen P" at bounding box center [69, 418] width 41 height 33
click at [161, 416] on icon at bounding box center [162, 412] width 9 height 9
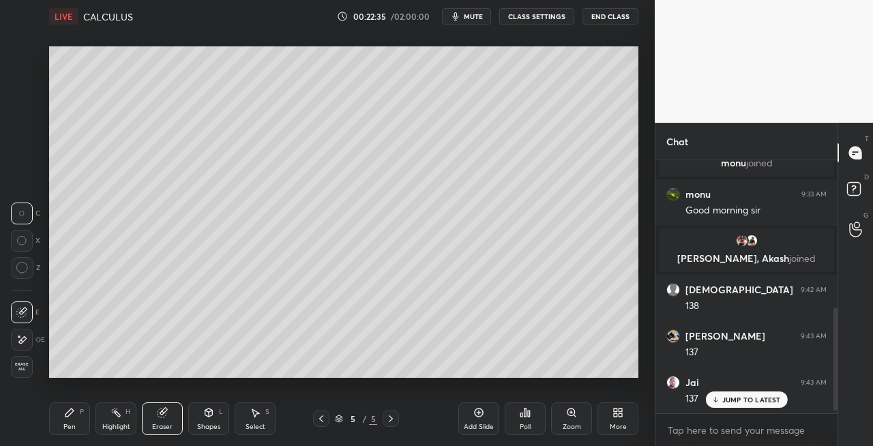
click at [72, 419] on div "Pen P" at bounding box center [69, 418] width 41 height 33
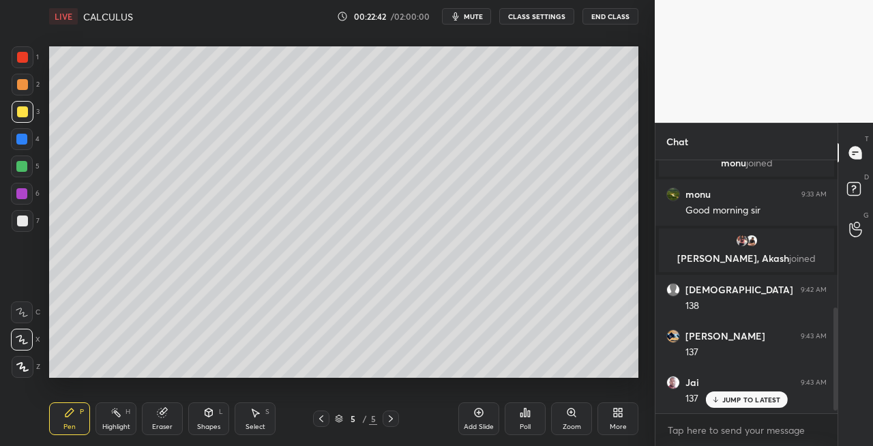
click at [483, 19] on span "mute" at bounding box center [473, 17] width 19 height 10
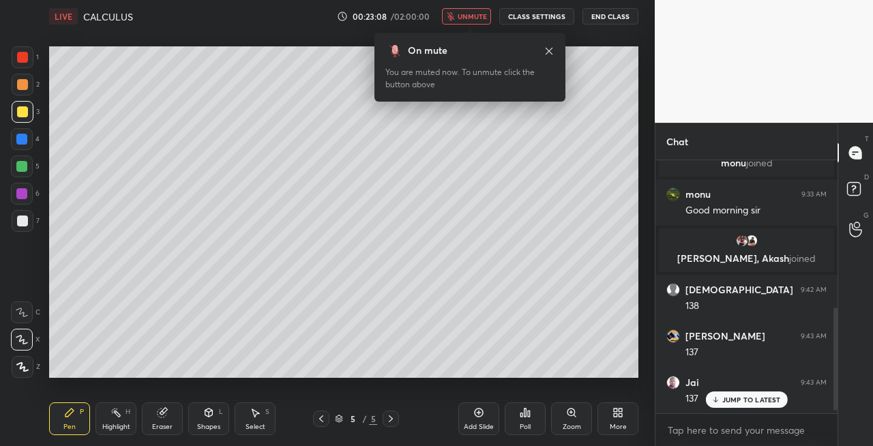
click at [478, 19] on span "unmute" at bounding box center [472, 17] width 29 height 10
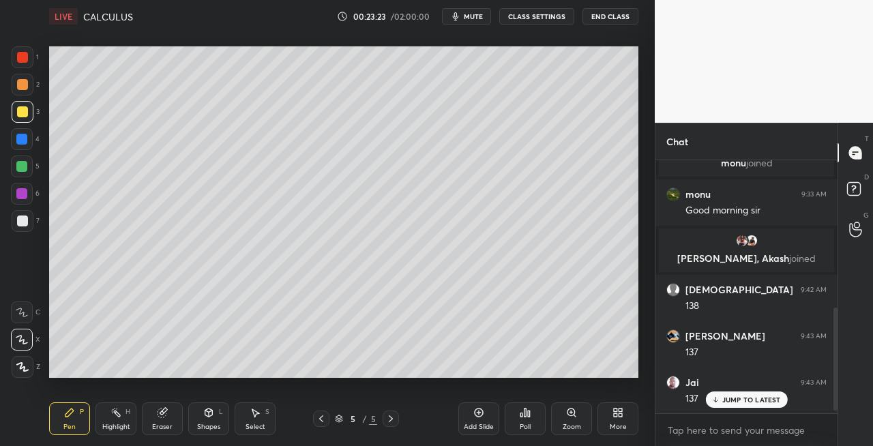
click at [175, 413] on div "Eraser" at bounding box center [162, 418] width 41 height 33
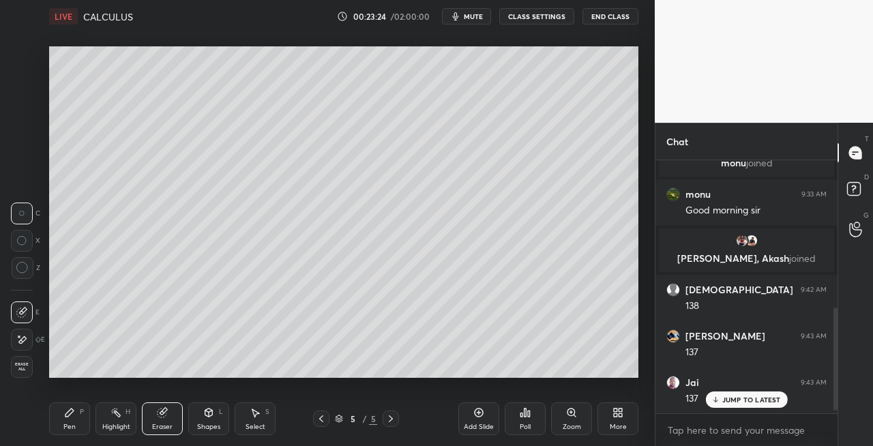
click at [74, 403] on div "Pen P" at bounding box center [69, 418] width 41 height 33
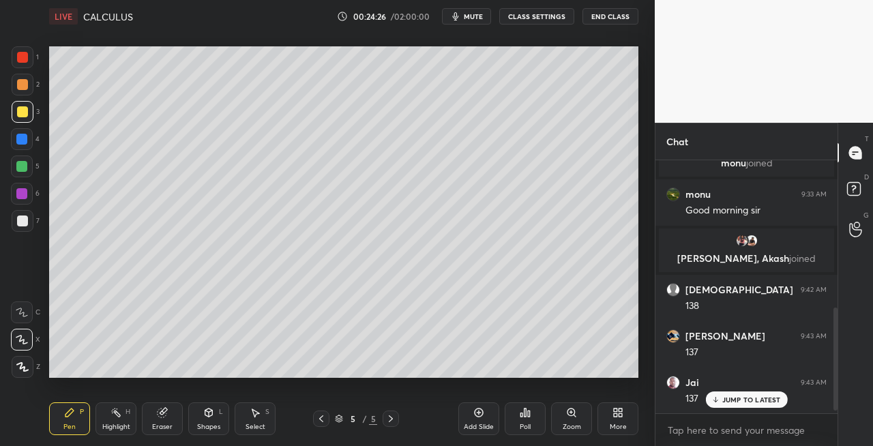
click at [165, 415] on icon at bounding box center [162, 412] width 9 height 9
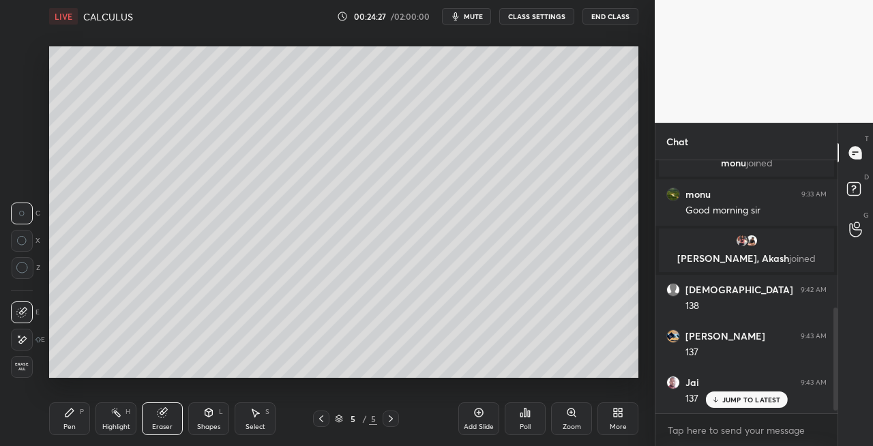
click at [67, 423] on div "Pen" at bounding box center [69, 426] width 12 height 7
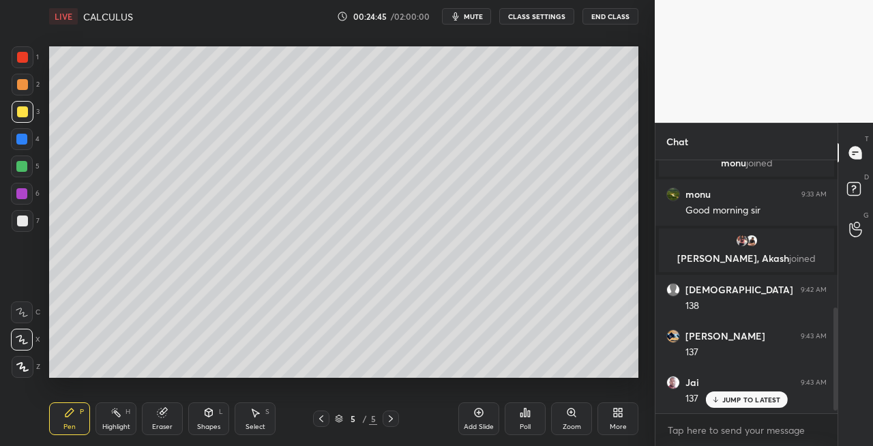
click at [29, 222] on div at bounding box center [23, 221] width 22 height 22
click at [212, 417] on icon at bounding box center [208, 412] width 11 height 11
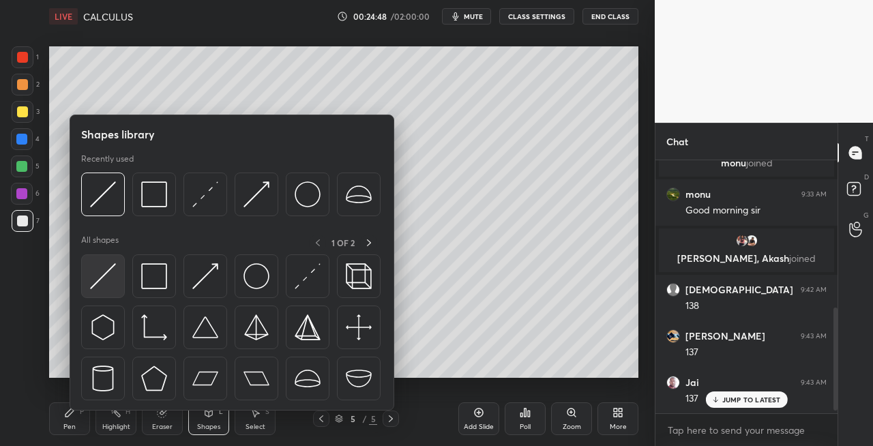
click at [97, 278] on img at bounding box center [103, 276] width 26 height 26
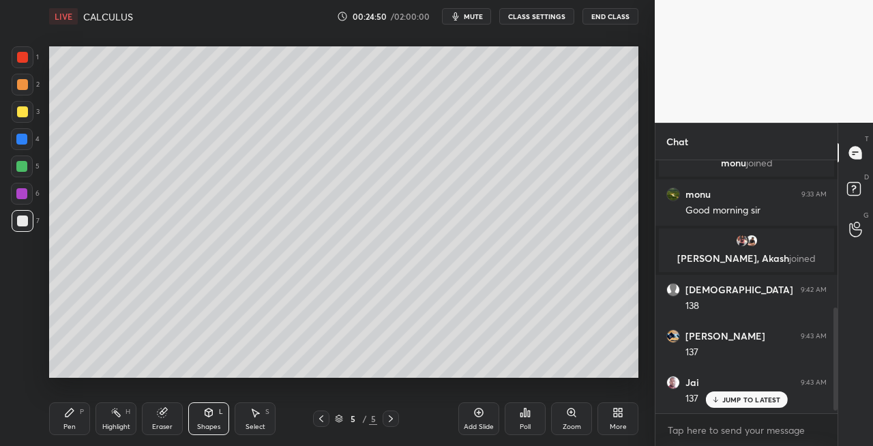
click at [80, 415] on div "P" at bounding box center [82, 411] width 4 height 7
click at [209, 413] on icon at bounding box center [209, 414] width 0 height 5
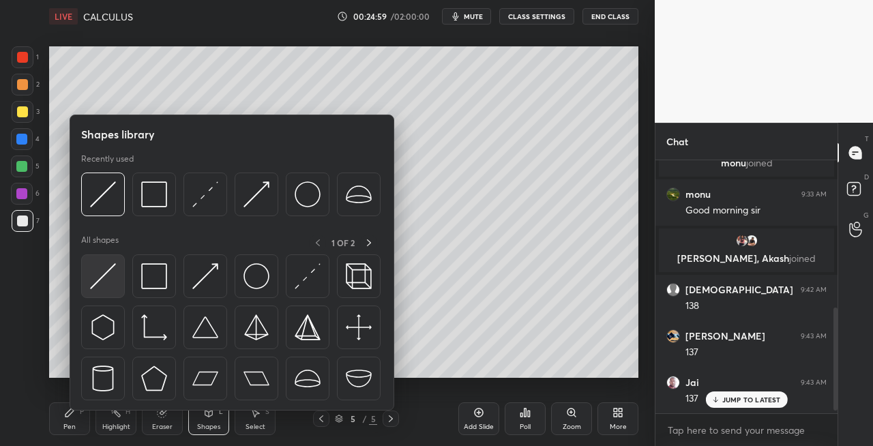
click at [97, 282] on img at bounding box center [103, 276] width 26 height 26
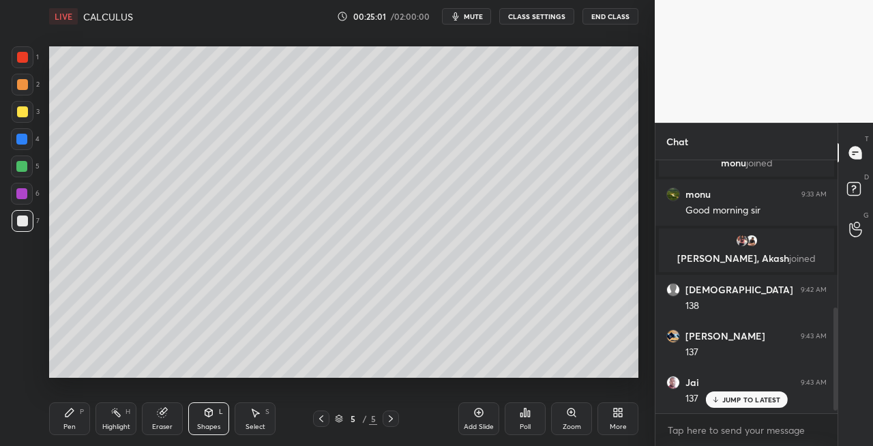
click at [78, 417] on div "Pen P" at bounding box center [69, 418] width 41 height 33
click at [480, 12] on span "mute" at bounding box center [473, 17] width 19 height 10
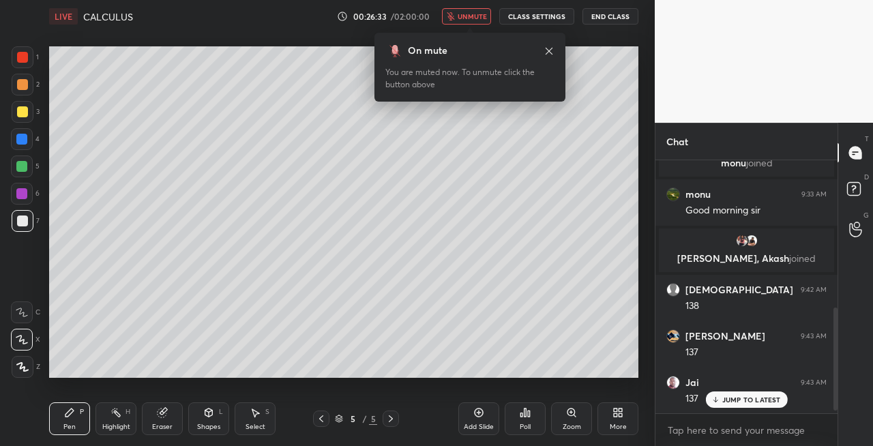
click at [473, 17] on span "unmute" at bounding box center [472, 17] width 29 height 10
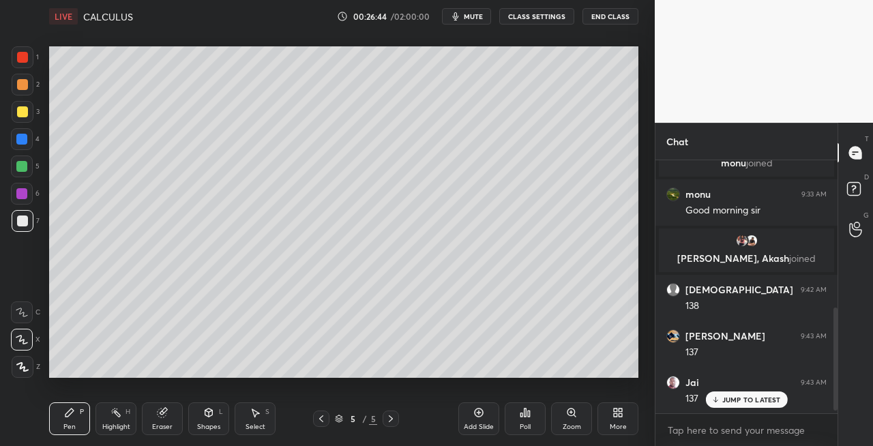
click at [320, 419] on icon at bounding box center [321, 418] width 4 height 7
click at [388, 419] on icon at bounding box center [390, 418] width 11 height 11
click at [391, 420] on icon at bounding box center [390, 418] width 11 height 11
click at [395, 420] on icon at bounding box center [390, 418] width 11 height 11
click at [485, 426] on div "Add Slide" at bounding box center [479, 426] width 30 height 7
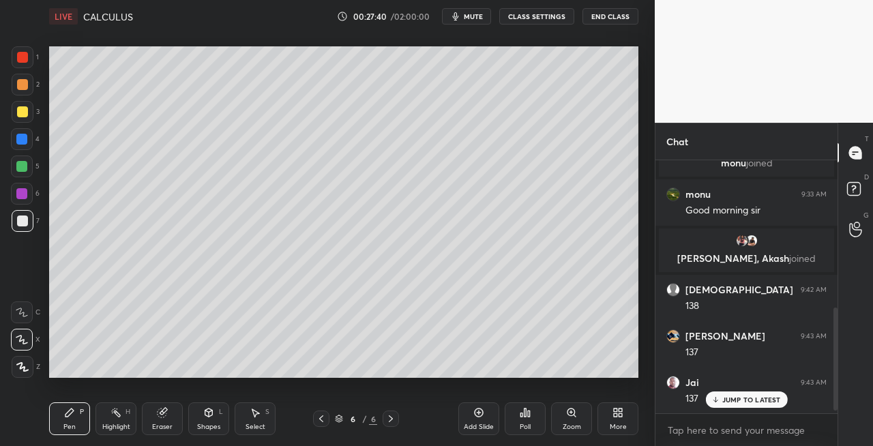
click at [315, 421] on div at bounding box center [321, 418] width 16 height 16
click at [324, 421] on icon at bounding box center [321, 418] width 11 height 11
click at [398, 421] on div at bounding box center [391, 418] width 16 height 16
click at [389, 421] on icon at bounding box center [390, 418] width 11 height 11
click at [206, 414] on icon at bounding box center [209, 412] width 8 height 8
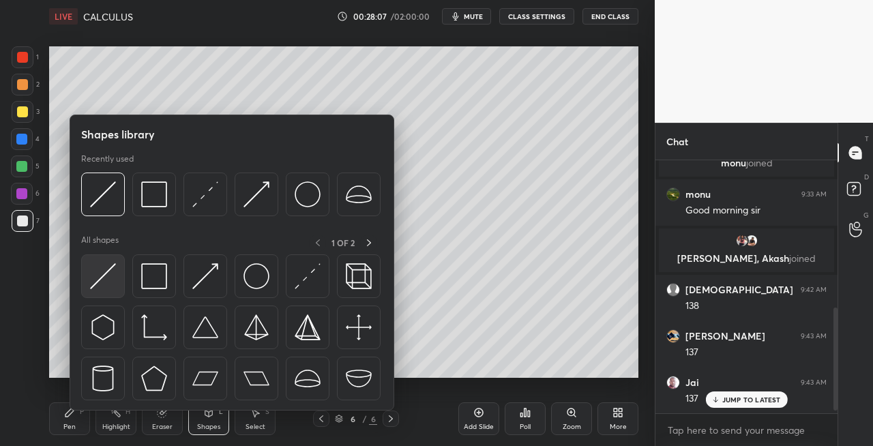
click at [90, 281] on img at bounding box center [103, 276] width 26 height 26
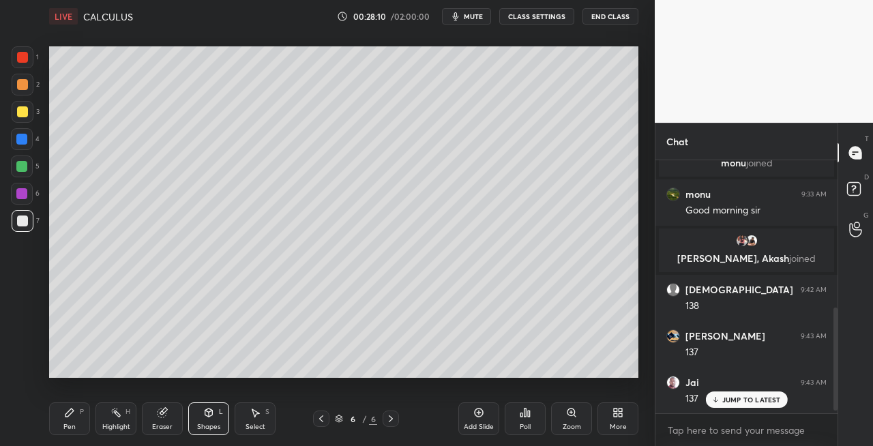
click at [81, 425] on div "Pen P" at bounding box center [69, 418] width 41 height 33
click at [319, 422] on icon at bounding box center [321, 418] width 11 height 11
click at [391, 422] on icon at bounding box center [390, 418] width 11 height 11
click at [162, 412] on icon at bounding box center [162, 412] width 9 height 9
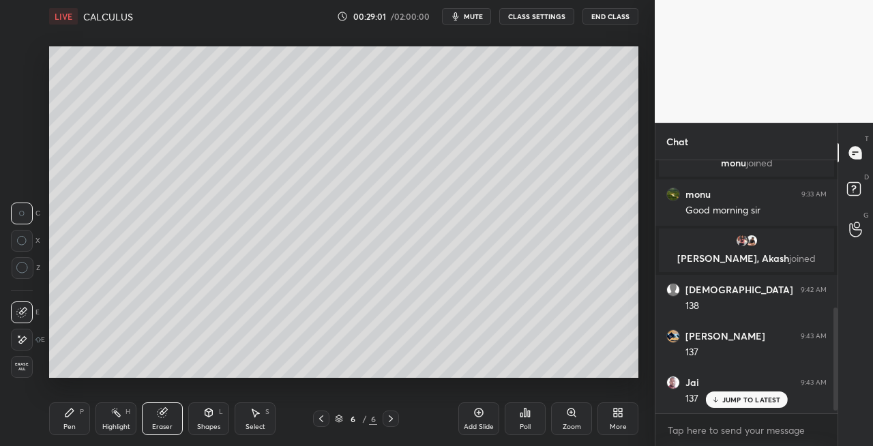
click at [70, 428] on div "Pen" at bounding box center [69, 426] width 12 height 7
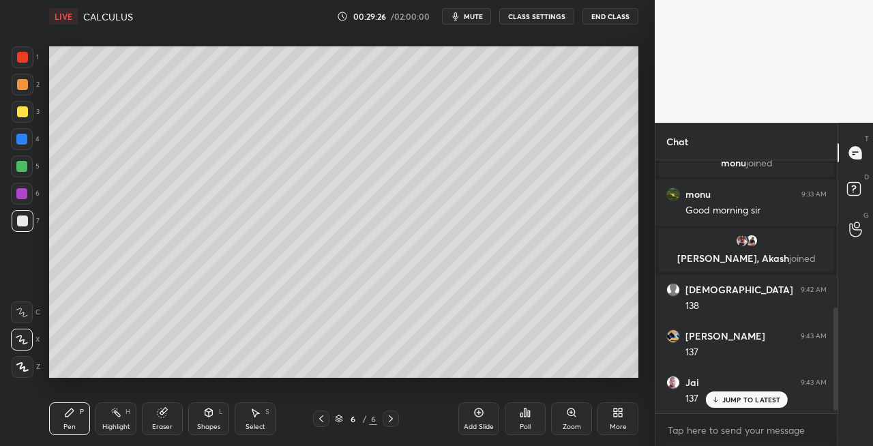
click at [158, 406] on div "Eraser" at bounding box center [162, 418] width 41 height 33
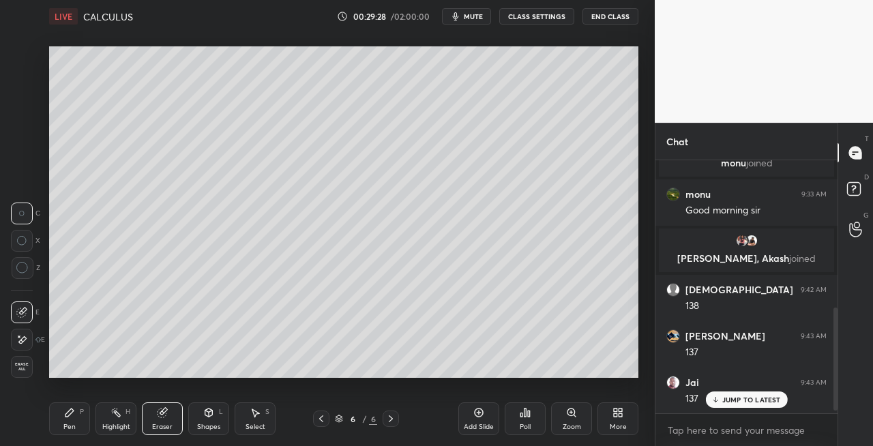
click at [64, 418] on div "Pen P" at bounding box center [69, 418] width 41 height 33
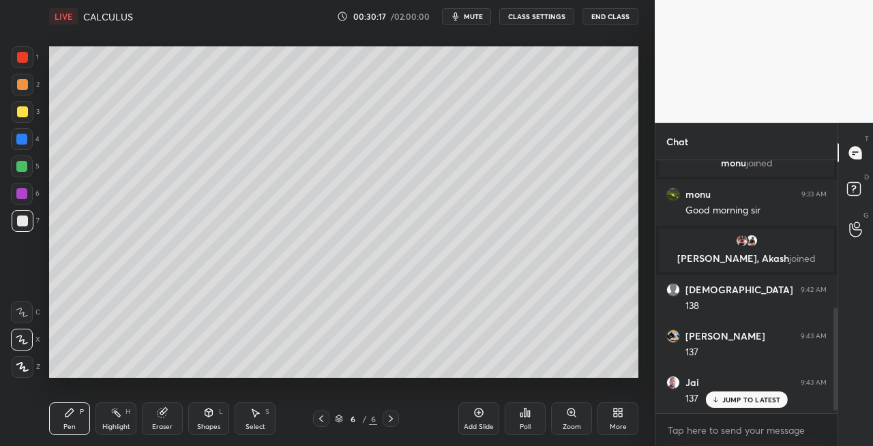
click at [395, 419] on icon at bounding box center [390, 418] width 11 height 11
click at [394, 421] on icon at bounding box center [390, 418] width 11 height 11
click at [482, 427] on div "Add Slide" at bounding box center [479, 426] width 30 height 7
click at [324, 420] on icon at bounding box center [321, 418] width 11 height 11
click at [205, 419] on div "Shapes L" at bounding box center [208, 418] width 41 height 33
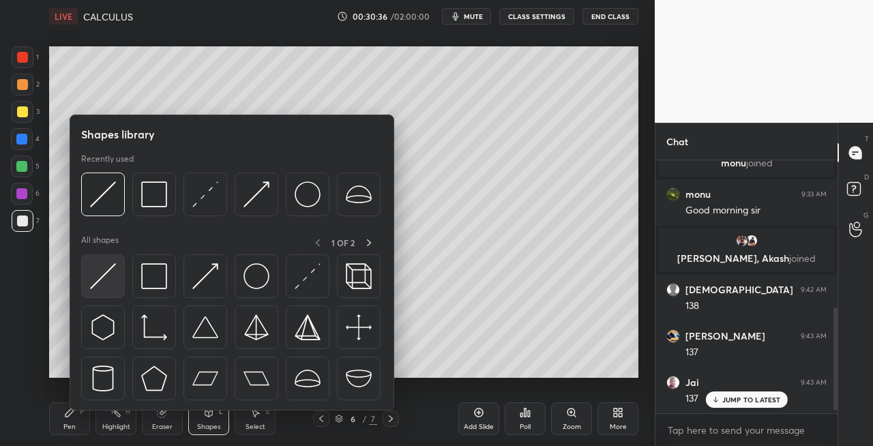
click at [110, 281] on img at bounding box center [103, 276] width 26 height 26
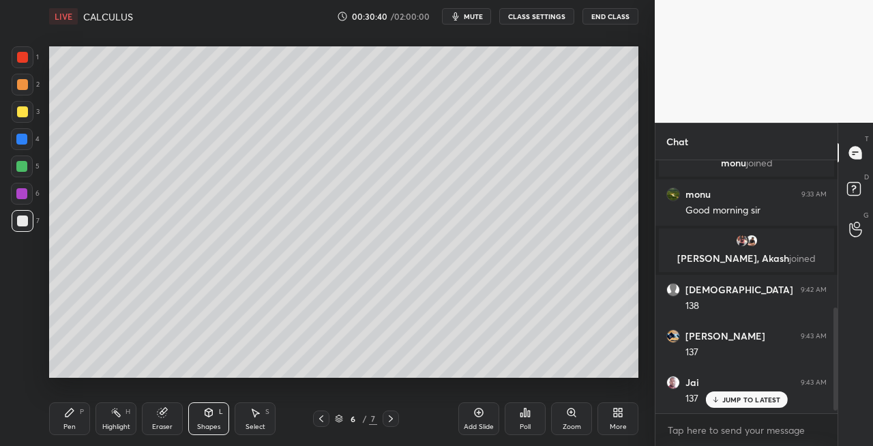
click at [393, 419] on icon at bounding box center [390, 418] width 11 height 11
click at [65, 423] on div "Pen" at bounding box center [69, 426] width 12 height 7
click at [220, 415] on div "L" at bounding box center [221, 411] width 4 height 7
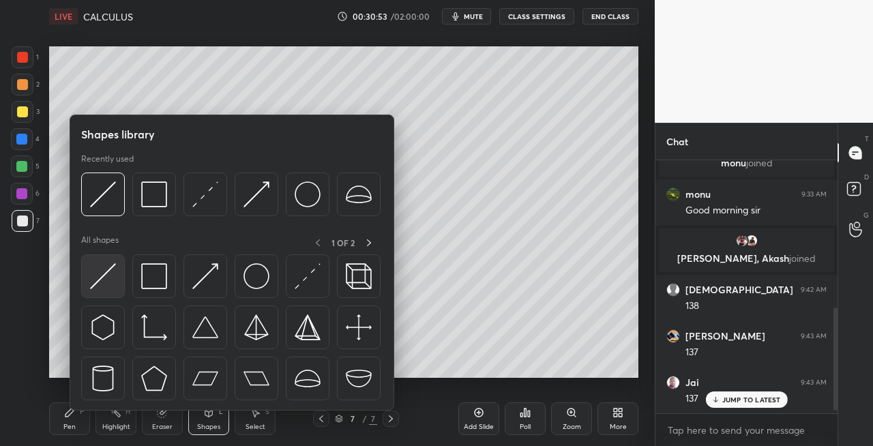
click at [101, 275] on img at bounding box center [103, 276] width 26 height 26
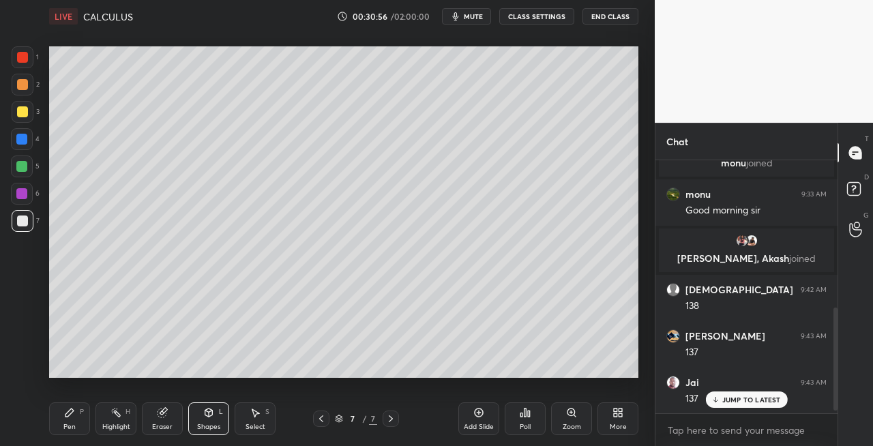
click at [74, 430] on div "Pen" at bounding box center [69, 426] width 12 height 7
click at [158, 411] on icon at bounding box center [162, 412] width 9 height 9
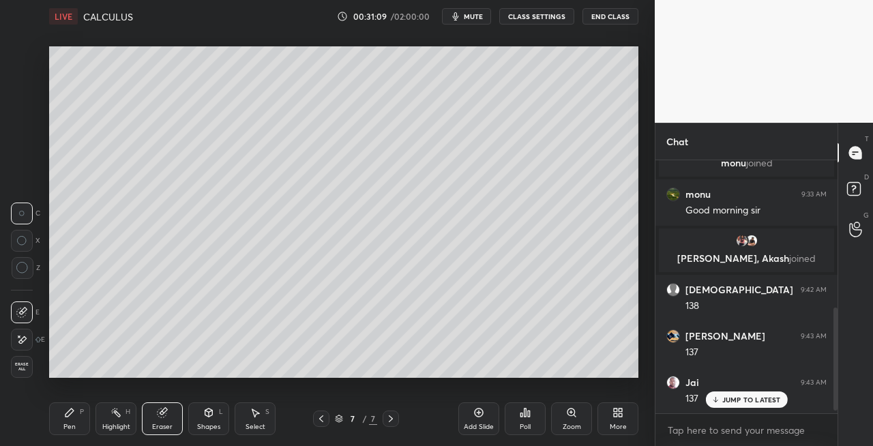
click at [73, 417] on icon at bounding box center [69, 412] width 11 height 11
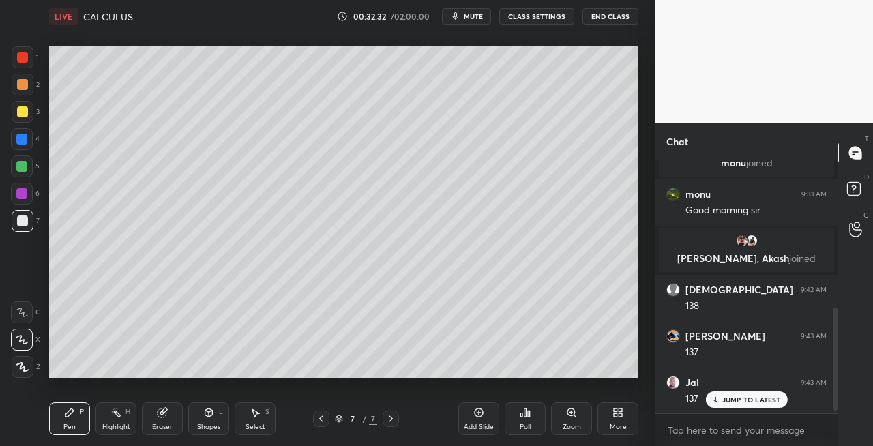
click at [315, 421] on div at bounding box center [321, 418] width 16 height 16
click at [318, 423] on icon at bounding box center [321, 418] width 11 height 11
click at [391, 420] on icon at bounding box center [391, 418] width 4 height 7
click at [390, 420] on icon at bounding box center [390, 418] width 11 height 11
click at [391, 419] on icon at bounding box center [391, 418] width 4 height 7
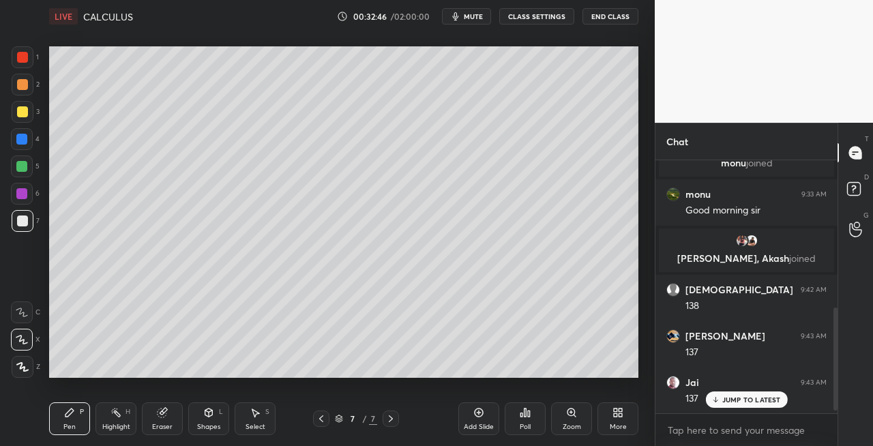
click at [207, 415] on icon at bounding box center [209, 412] width 8 height 8
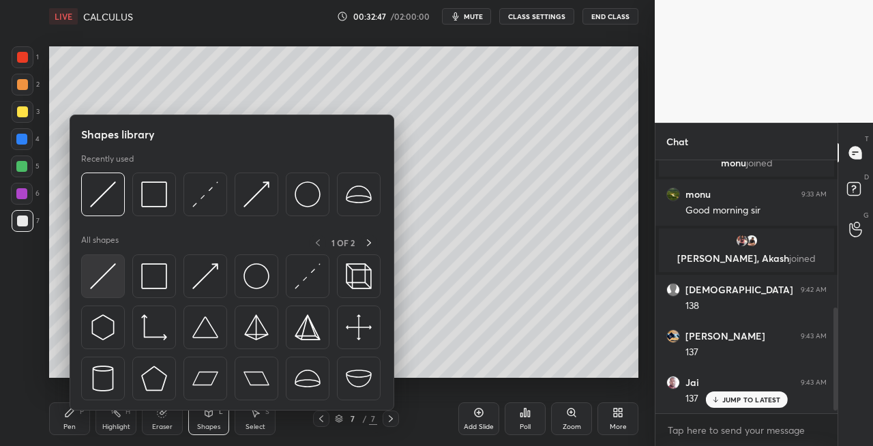
click at [98, 280] on img at bounding box center [103, 276] width 26 height 26
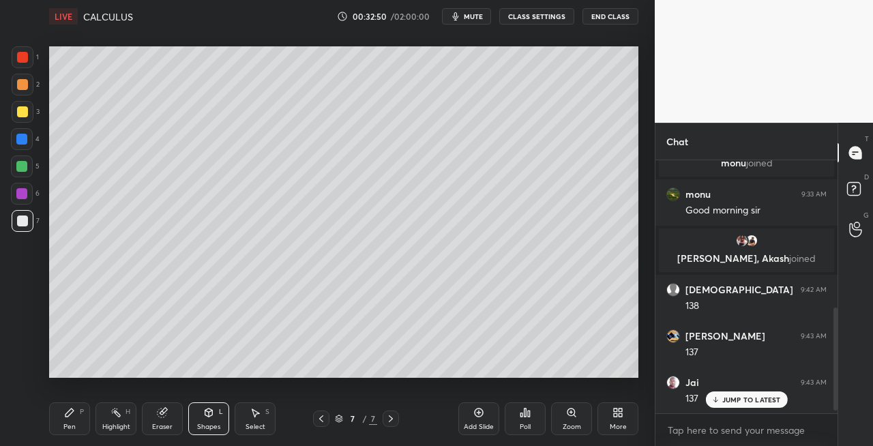
click at [394, 420] on icon at bounding box center [390, 418] width 11 height 11
click at [397, 420] on div at bounding box center [391, 418] width 16 height 16
click at [474, 423] on div "Add Slide" at bounding box center [479, 426] width 30 height 7
click at [74, 417] on icon at bounding box center [69, 412] width 11 height 11
click at [213, 413] on icon at bounding box center [208, 412] width 11 height 11
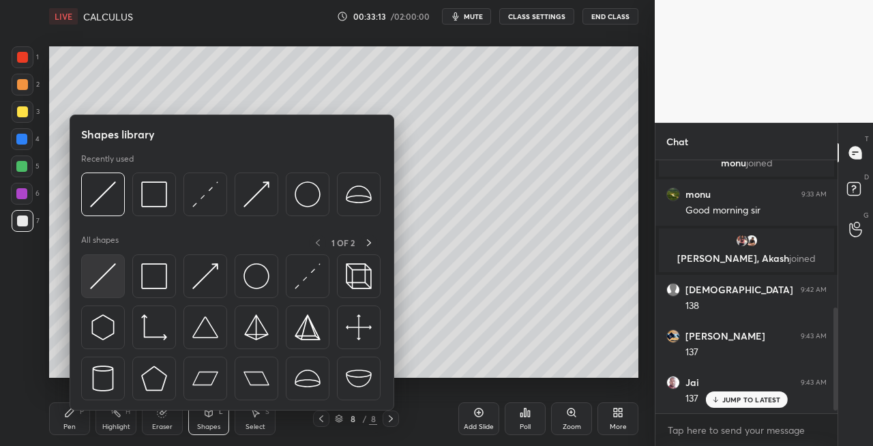
click at [87, 275] on div at bounding box center [103, 276] width 44 height 44
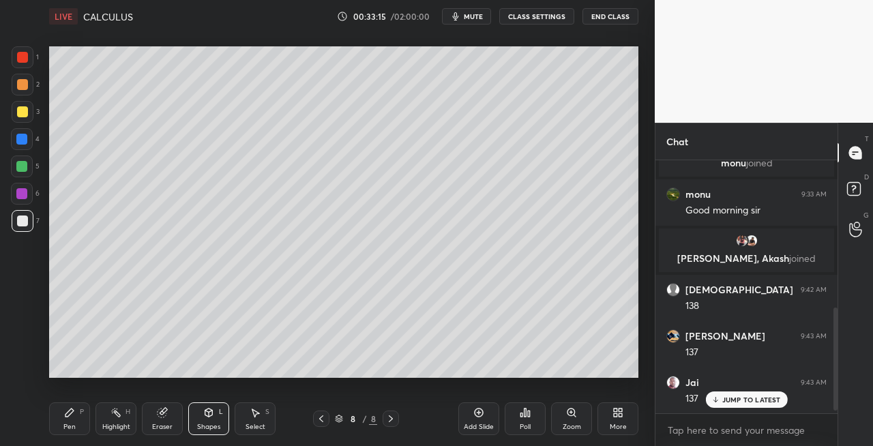
scroll to position [401, 0]
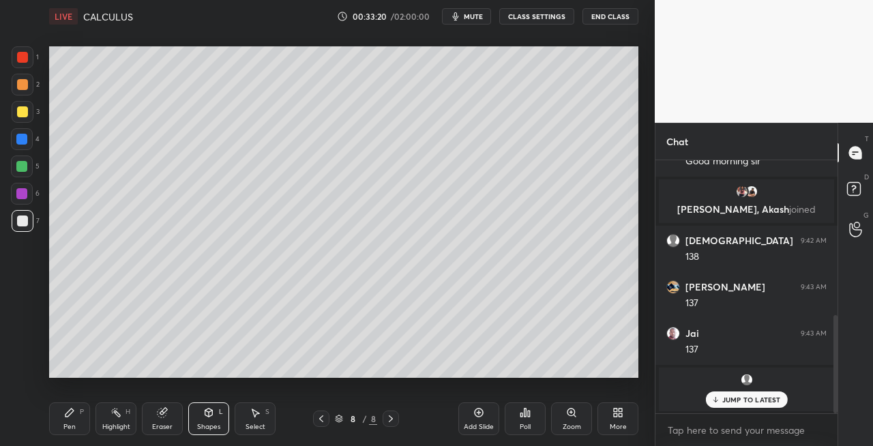
click at [322, 416] on icon at bounding box center [321, 418] width 11 height 11
click at [322, 417] on icon at bounding box center [321, 418] width 11 height 11
click at [327, 419] on div at bounding box center [321, 418] width 16 height 16
click at [395, 422] on icon at bounding box center [390, 418] width 11 height 11
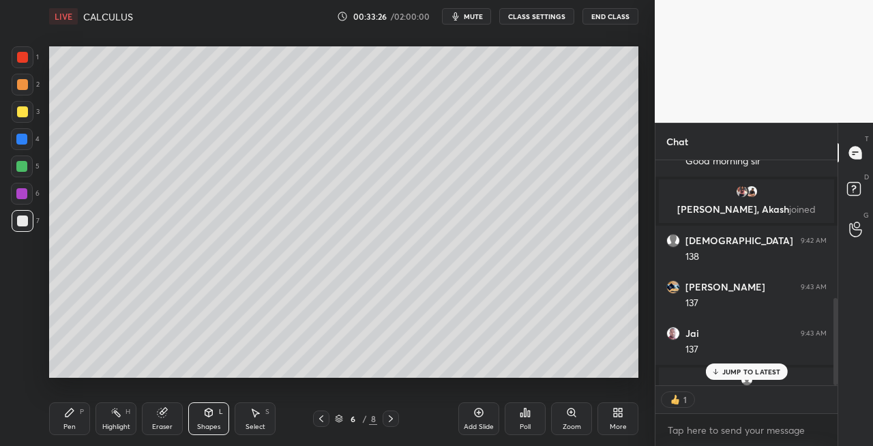
click at [395, 422] on icon at bounding box center [390, 418] width 11 height 11
click at [393, 420] on icon at bounding box center [390, 418] width 11 height 11
click at [397, 421] on div at bounding box center [391, 418] width 16 height 16
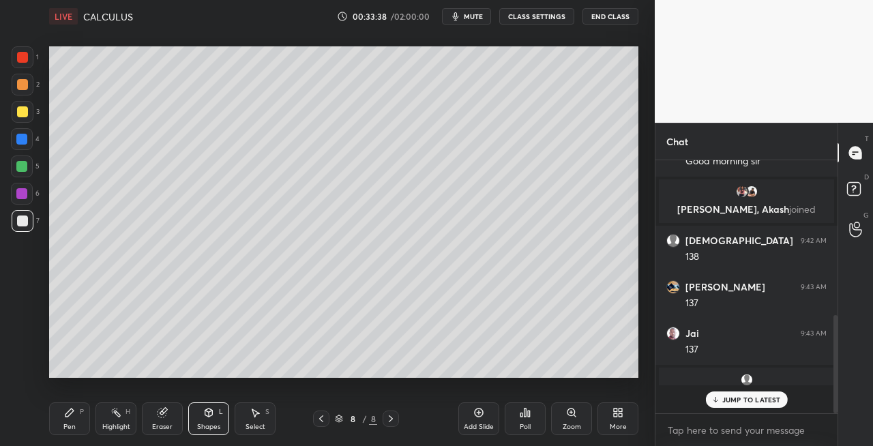
scroll to position [401, 0]
click at [22, 115] on div at bounding box center [22, 111] width 11 height 11
click at [319, 421] on icon at bounding box center [321, 418] width 11 height 11
click at [322, 421] on icon at bounding box center [321, 418] width 11 height 11
click at [322, 423] on icon at bounding box center [321, 418] width 11 height 11
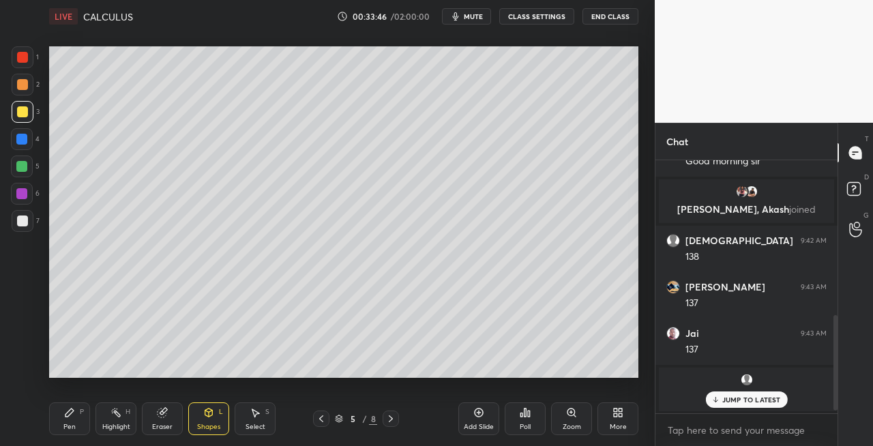
click at [391, 421] on icon at bounding box center [390, 418] width 11 height 11
click at [389, 421] on icon at bounding box center [390, 418] width 11 height 11
click at [387, 421] on icon at bounding box center [390, 418] width 11 height 11
click at [389, 420] on icon at bounding box center [390, 418] width 11 height 11
click at [89, 423] on div "Pen P" at bounding box center [69, 418] width 41 height 33
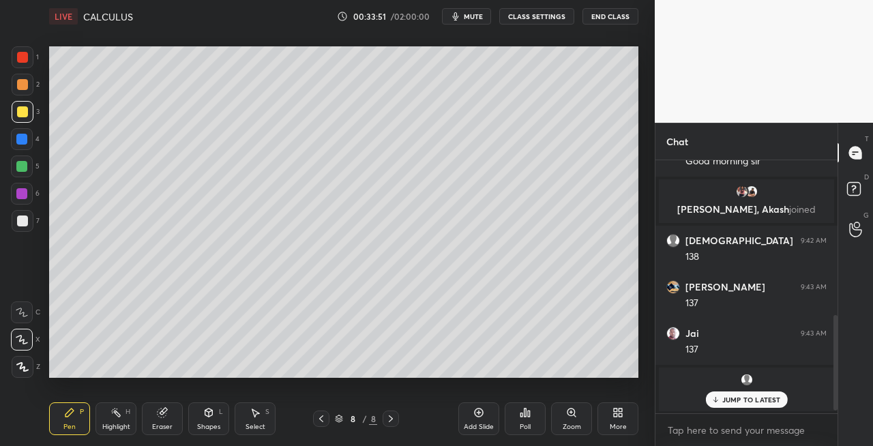
click at [210, 425] on div "Shapes" at bounding box center [208, 426] width 23 height 7
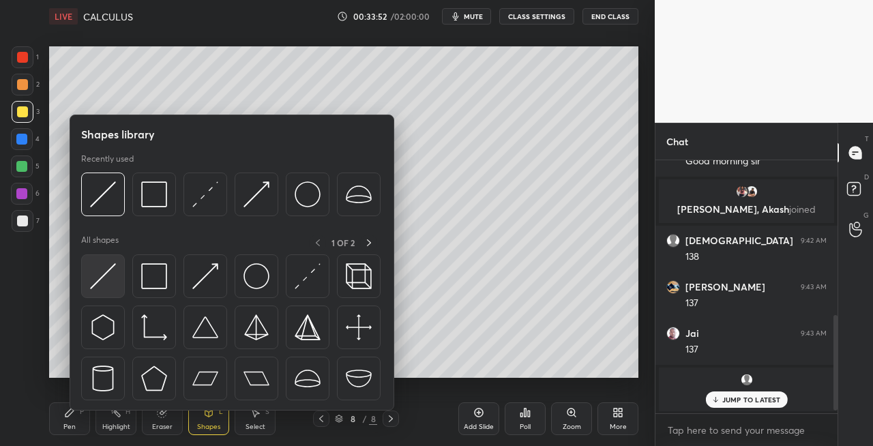
click at [94, 275] on img at bounding box center [103, 276] width 26 height 26
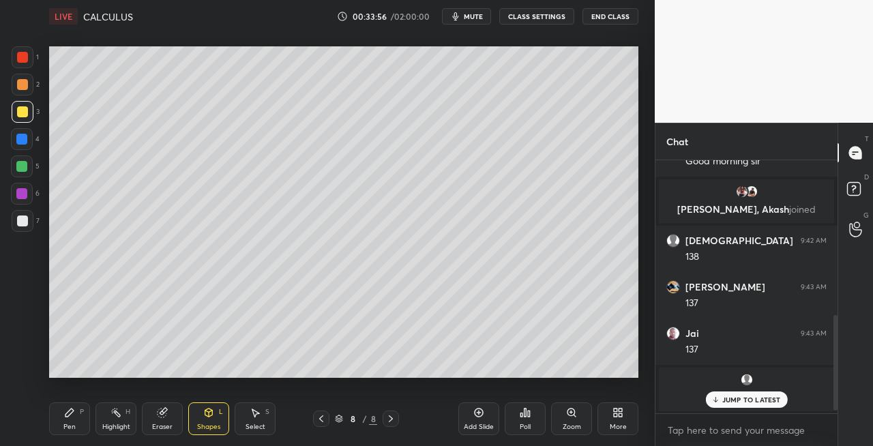
click at [72, 415] on icon at bounding box center [69, 412] width 11 height 11
click at [27, 214] on div at bounding box center [23, 221] width 22 height 22
click at [172, 419] on div "Eraser" at bounding box center [162, 418] width 41 height 33
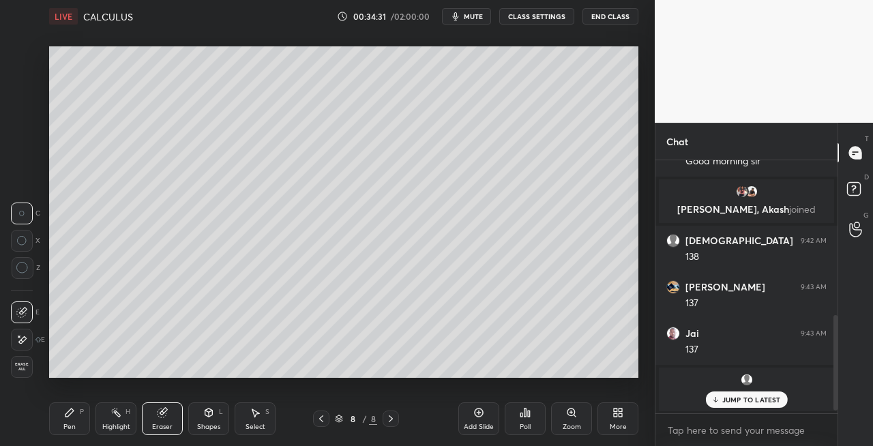
click at [76, 411] on div "Pen P" at bounding box center [69, 418] width 41 height 33
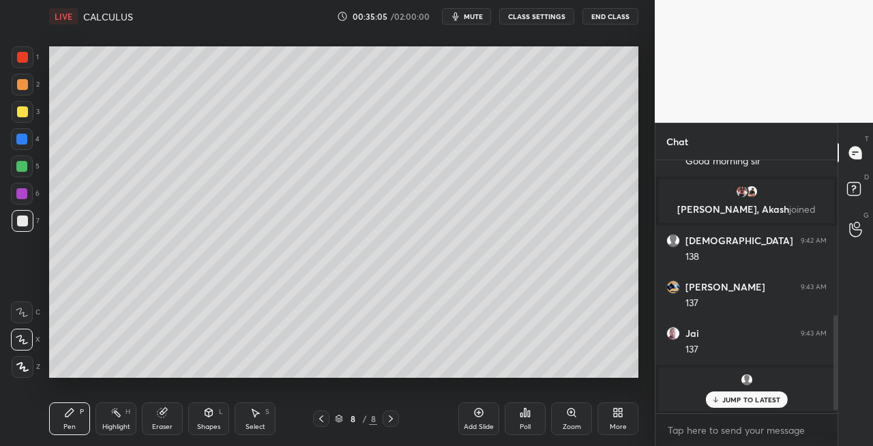
click at [161, 412] on icon at bounding box center [162, 412] width 9 height 9
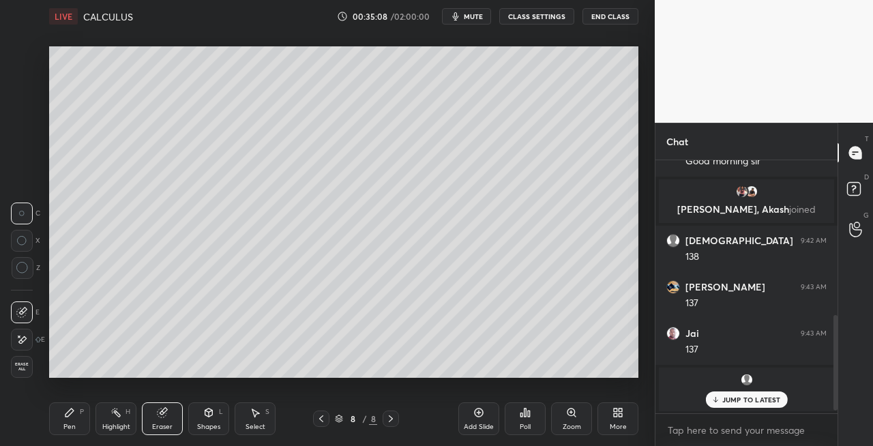
click at [66, 415] on icon at bounding box center [69, 412] width 8 height 8
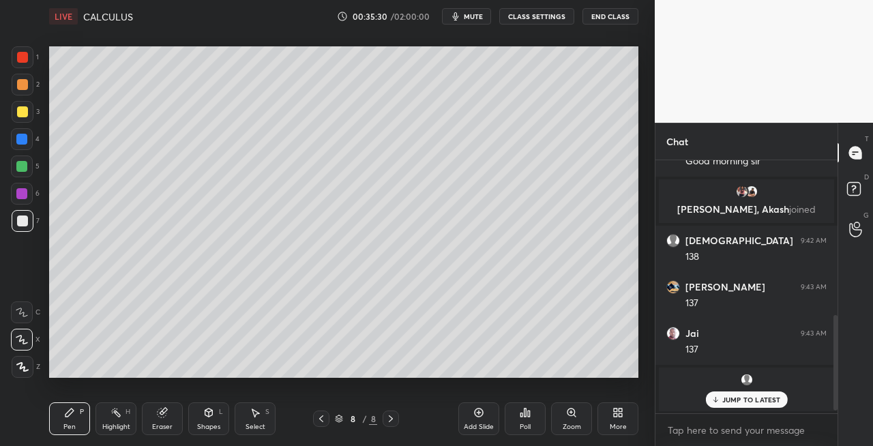
click at [215, 424] on div "Shapes" at bounding box center [208, 426] width 23 height 7
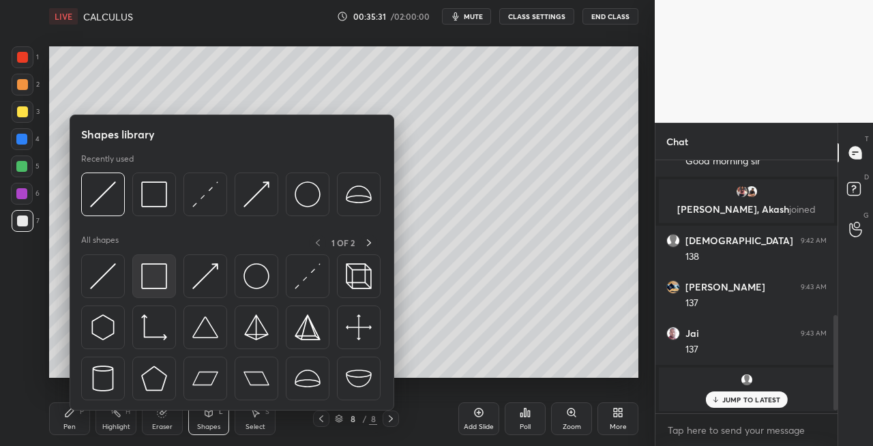
click at [153, 273] on img at bounding box center [154, 276] width 26 height 26
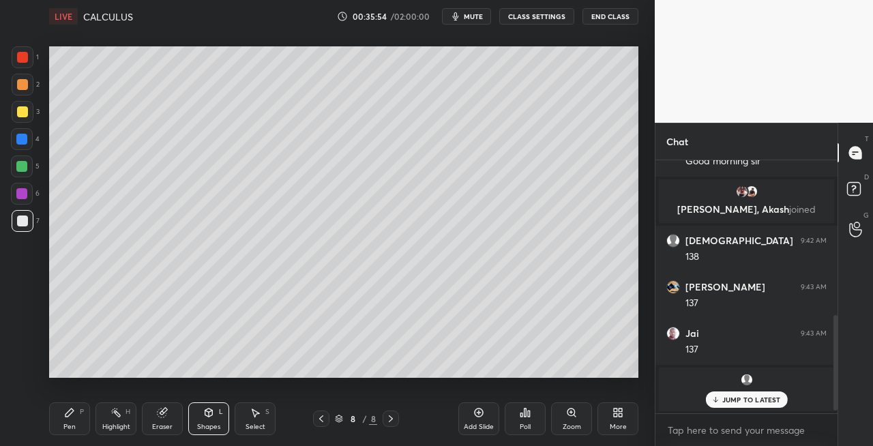
click at [23, 120] on div at bounding box center [23, 112] width 22 height 22
click at [323, 421] on icon at bounding box center [321, 418] width 4 height 7
click at [324, 420] on icon at bounding box center [321, 418] width 11 height 11
click at [323, 421] on icon at bounding box center [321, 418] width 4 height 7
click at [391, 423] on icon at bounding box center [390, 418] width 11 height 11
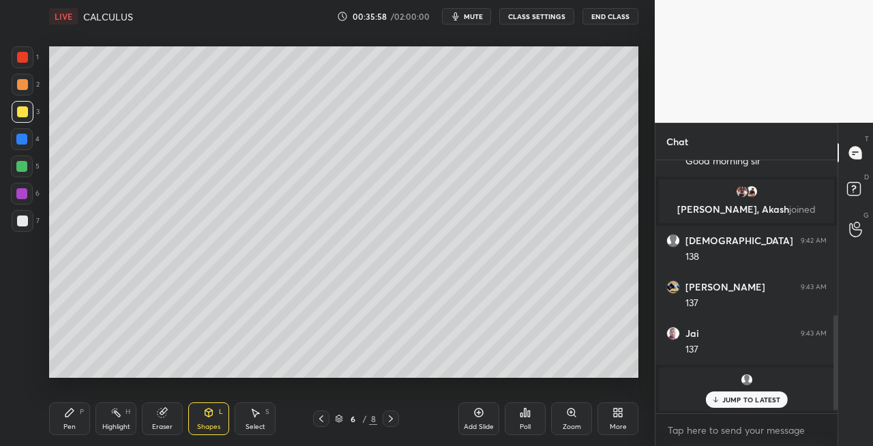
click at [391, 420] on icon at bounding box center [391, 418] width 4 height 7
click at [393, 422] on icon at bounding box center [390, 418] width 11 height 11
click at [83, 414] on div "P" at bounding box center [82, 411] width 4 height 7
click at [208, 408] on icon at bounding box center [209, 412] width 8 height 8
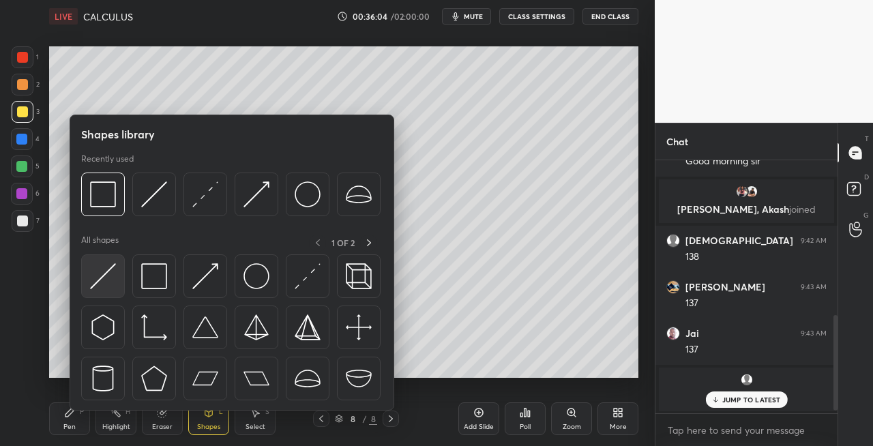
click at [93, 284] on img at bounding box center [103, 276] width 26 height 26
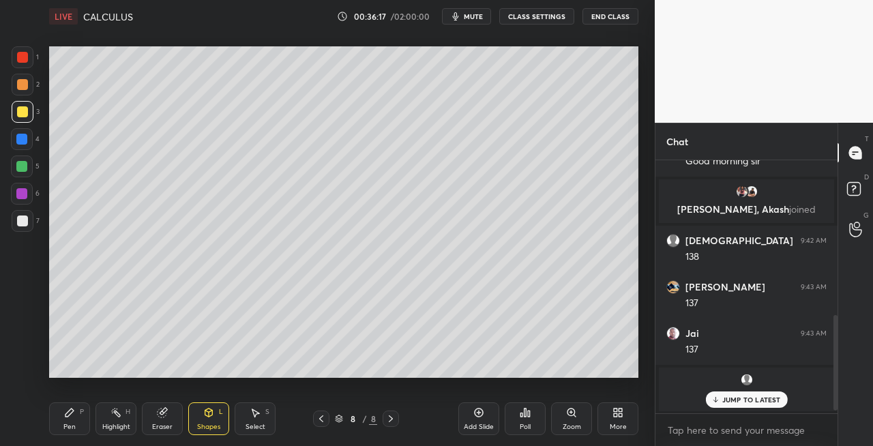
click at [74, 410] on icon at bounding box center [69, 412] width 11 height 11
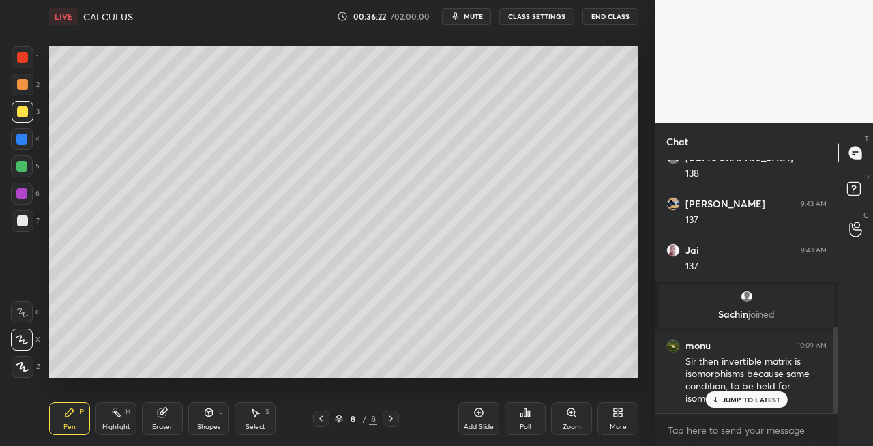
click at [739, 400] on p "JUMP TO LATEST" at bounding box center [751, 399] width 59 height 8
click at [169, 416] on div "Eraser" at bounding box center [162, 418] width 41 height 33
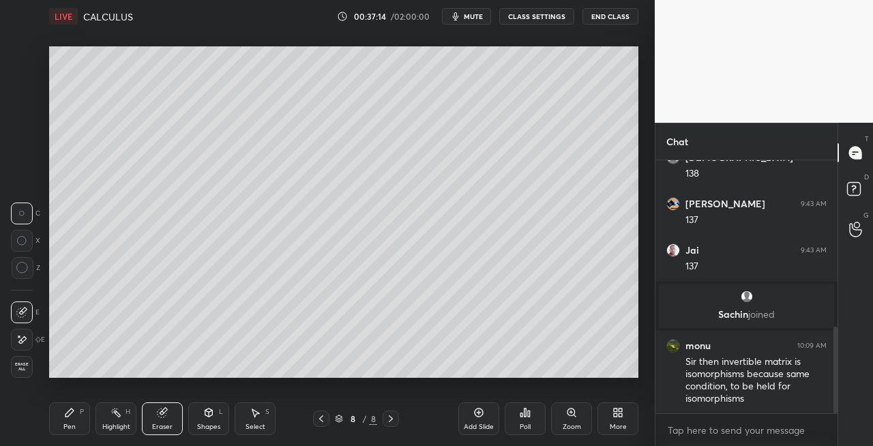
click at [72, 420] on div "Pen P" at bounding box center [69, 418] width 41 height 33
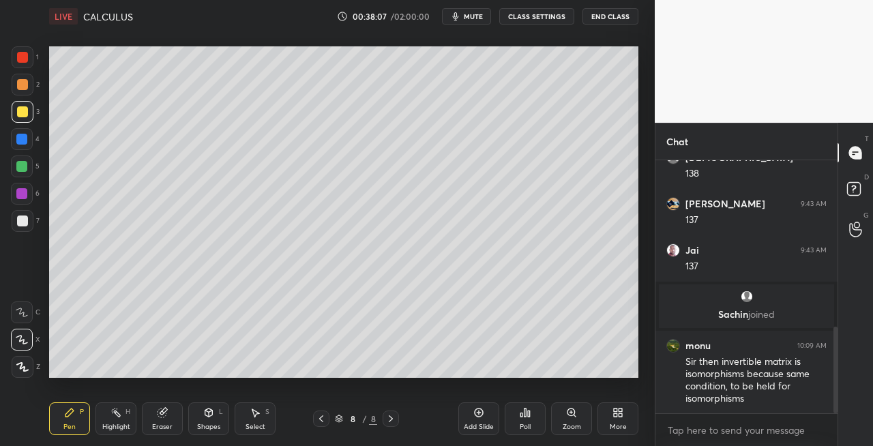
click at [153, 415] on div "Eraser" at bounding box center [162, 418] width 41 height 33
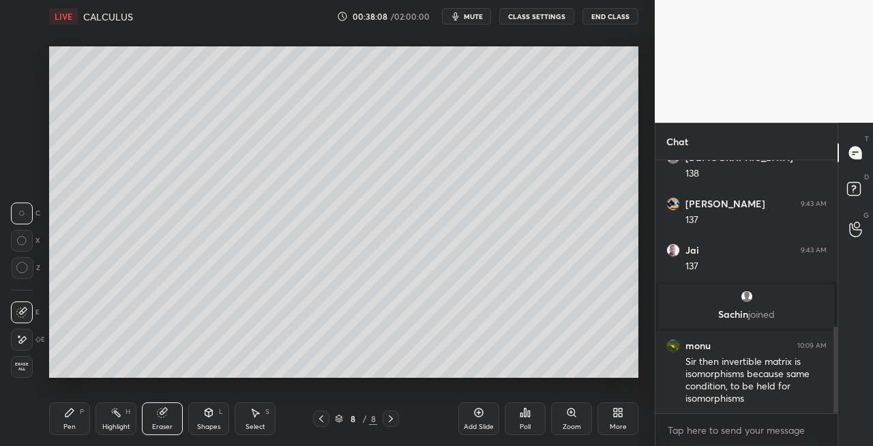
click at [78, 416] on div "Pen P" at bounding box center [69, 418] width 41 height 33
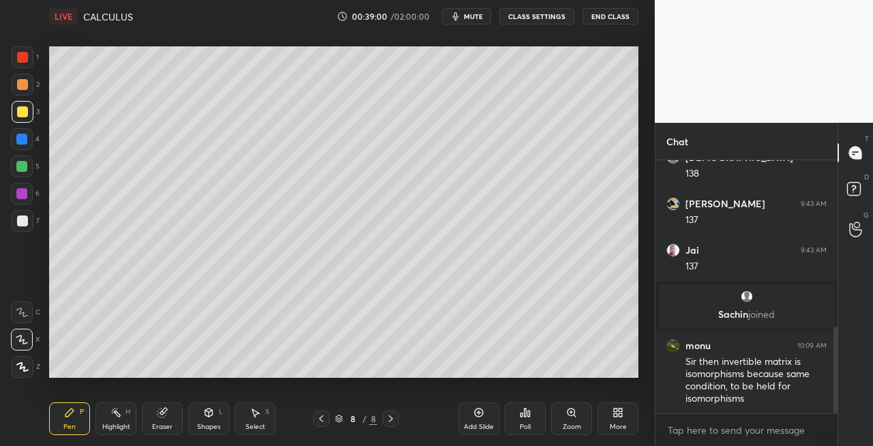
click at [158, 423] on div "Eraser" at bounding box center [162, 426] width 20 height 7
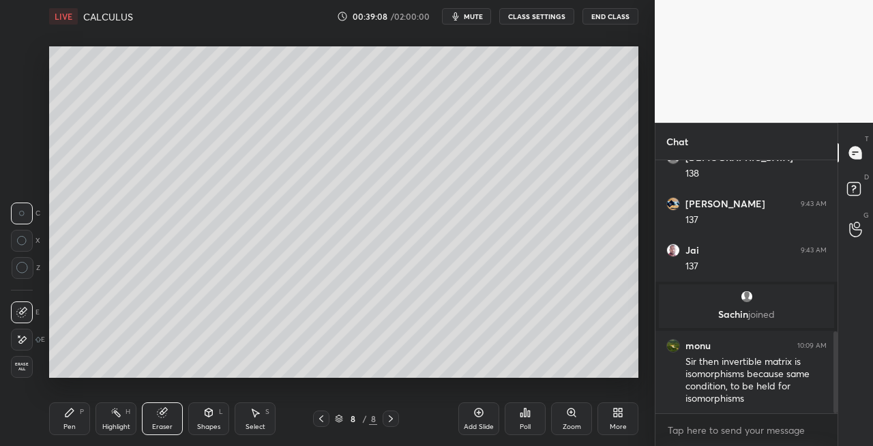
scroll to position [530, 0]
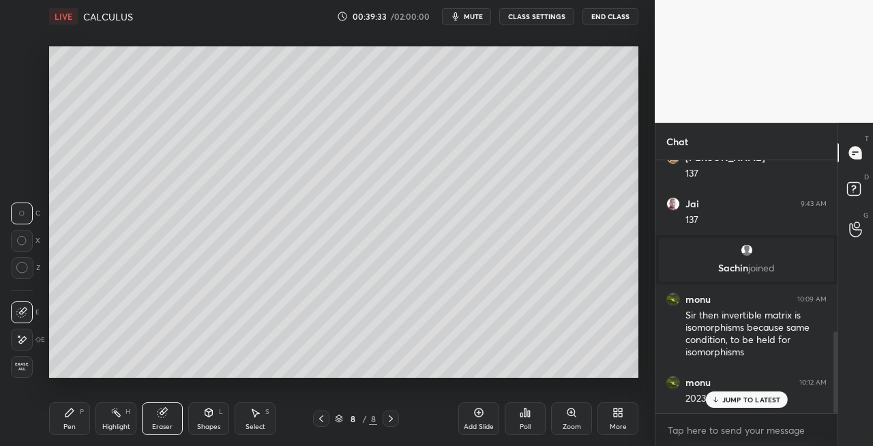
click at [391, 419] on icon at bounding box center [391, 418] width 4 height 7
click at [391, 420] on icon at bounding box center [391, 418] width 4 height 7
click at [209, 416] on icon at bounding box center [209, 412] width 8 height 8
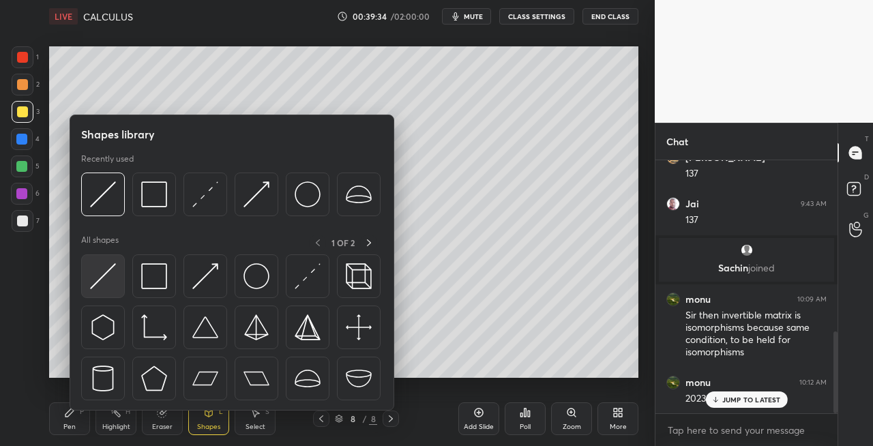
click at [102, 280] on img at bounding box center [103, 276] width 26 height 26
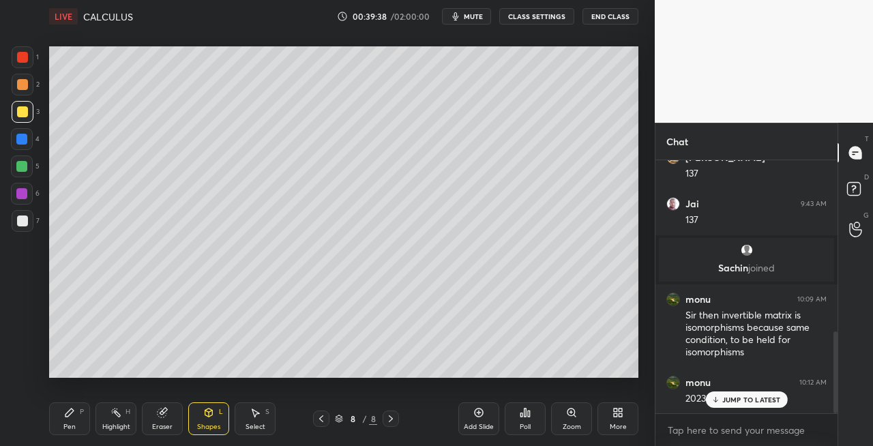
click at [78, 424] on div "Pen P" at bounding box center [69, 418] width 41 height 33
click at [21, 224] on div at bounding box center [22, 220] width 11 height 11
click at [20, 115] on div at bounding box center [22, 111] width 11 height 11
click at [205, 413] on icon at bounding box center [209, 412] width 8 height 8
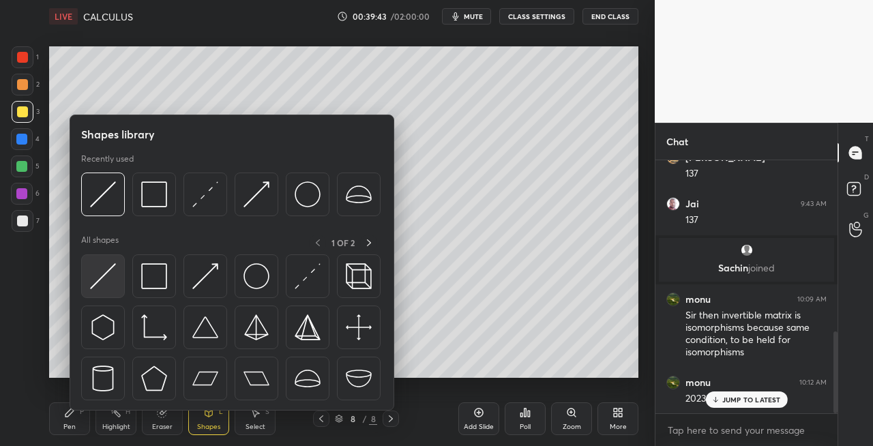
click at [100, 275] on img at bounding box center [103, 276] width 26 height 26
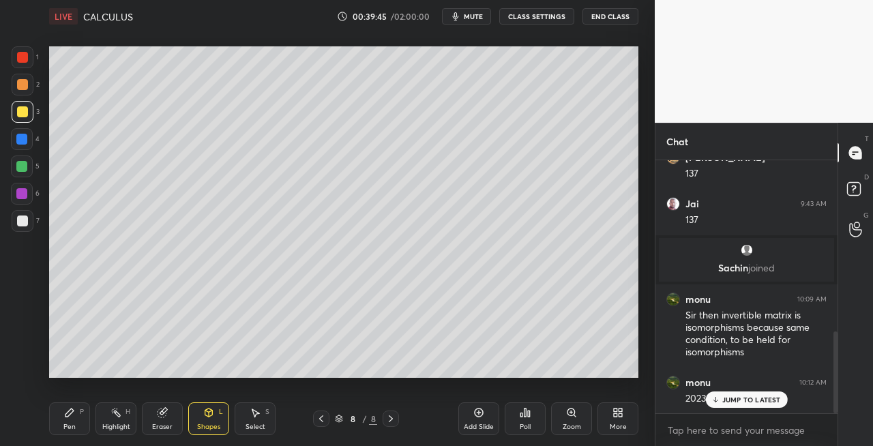
click at [68, 425] on div "Pen" at bounding box center [69, 426] width 12 height 7
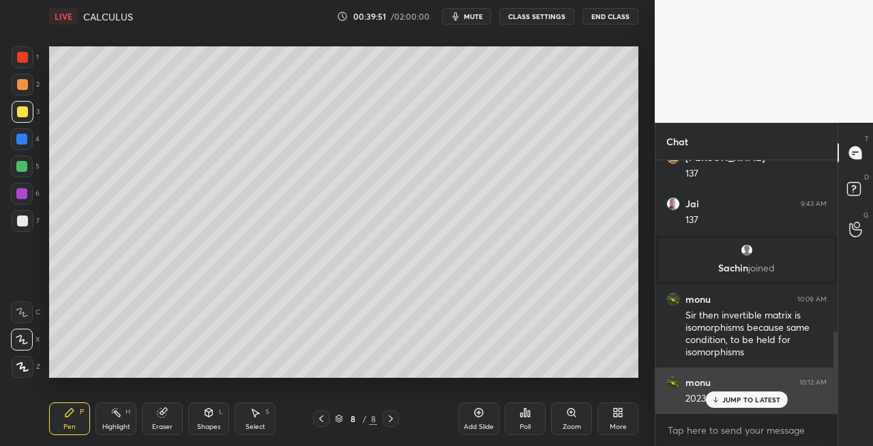
click at [723, 400] on p "JUMP TO LATEST" at bounding box center [751, 399] width 59 height 8
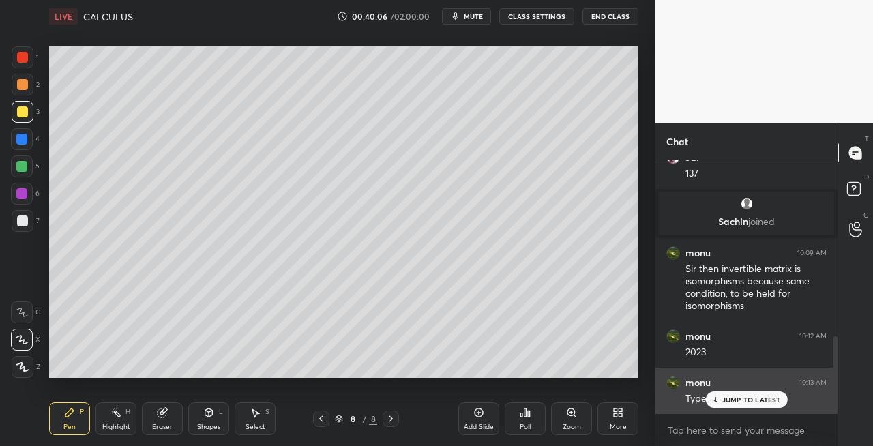
click at [731, 404] on p "JUMP TO LATEST" at bounding box center [751, 399] width 59 height 8
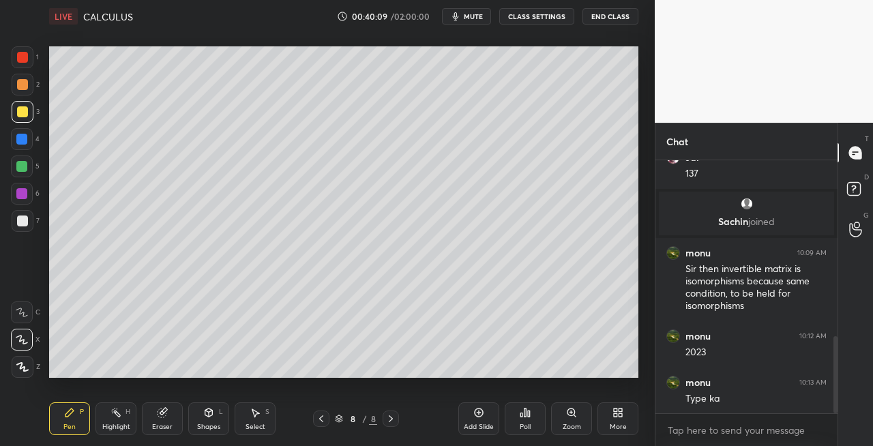
click at [394, 418] on icon at bounding box center [390, 418] width 11 height 11
click at [391, 419] on icon at bounding box center [390, 418] width 11 height 11
click at [466, 424] on div "Add Slide" at bounding box center [479, 426] width 30 height 7
click at [33, 221] on div "7" at bounding box center [26, 221] width 28 height 22
click at [198, 416] on div "Shapes L" at bounding box center [208, 418] width 41 height 33
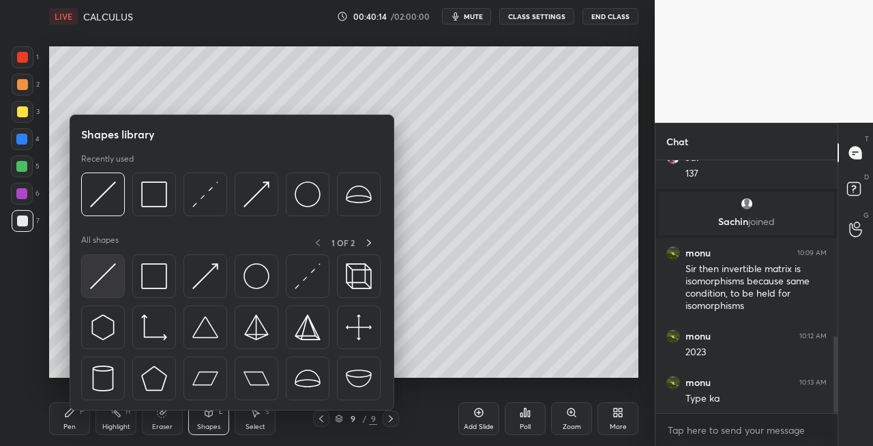
click at [91, 275] on img at bounding box center [103, 276] width 26 height 26
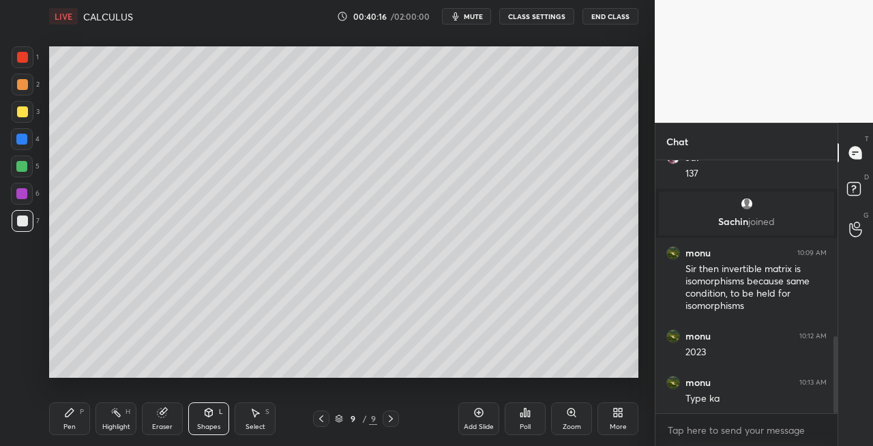
click at [84, 423] on div "Pen P" at bounding box center [69, 418] width 41 height 33
click at [323, 423] on icon at bounding box center [321, 418] width 11 height 11
click at [389, 421] on icon at bounding box center [390, 418] width 11 height 11
click at [320, 418] on icon at bounding box center [321, 418] width 11 height 11
click at [391, 419] on icon at bounding box center [391, 418] width 4 height 7
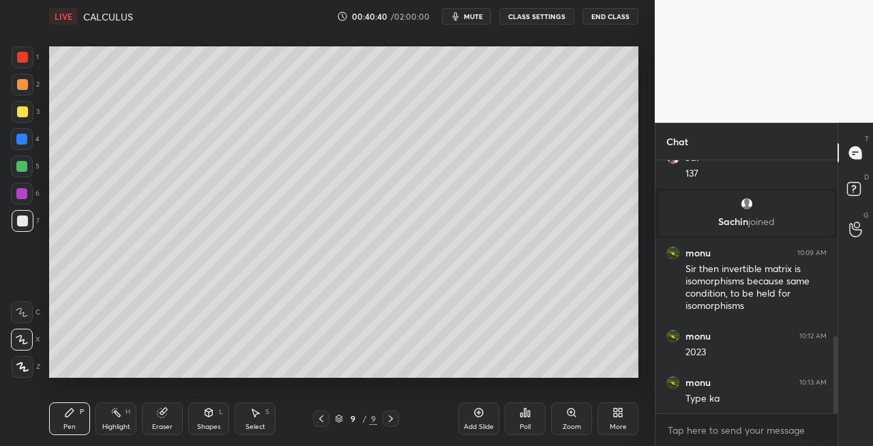
click at [173, 419] on div "Eraser" at bounding box center [162, 418] width 41 height 33
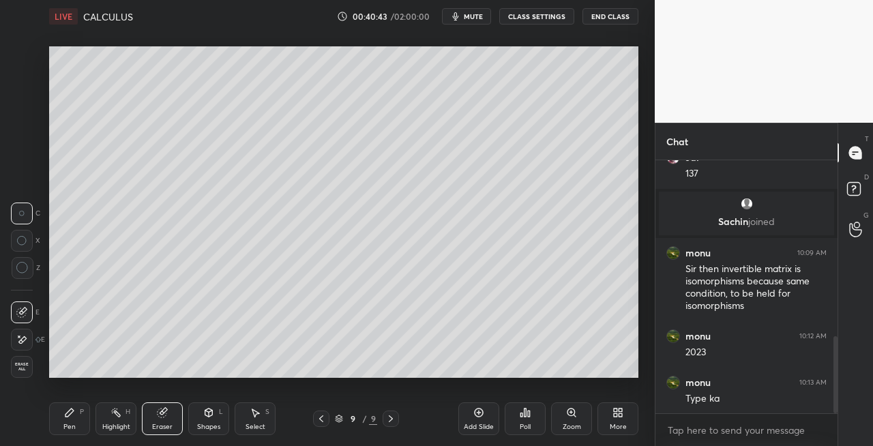
click at [68, 426] on div "Pen" at bounding box center [69, 426] width 12 height 7
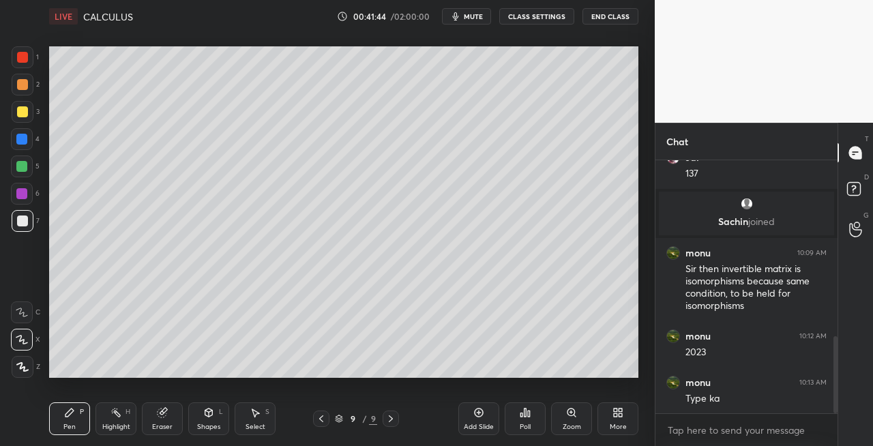
click at [320, 418] on icon at bounding box center [321, 418] width 4 height 7
click at [389, 422] on icon at bounding box center [390, 418] width 11 height 11
click at [322, 417] on icon at bounding box center [321, 418] width 11 height 11
click at [391, 423] on icon at bounding box center [390, 418] width 11 height 11
click at [325, 420] on icon at bounding box center [321, 418] width 11 height 11
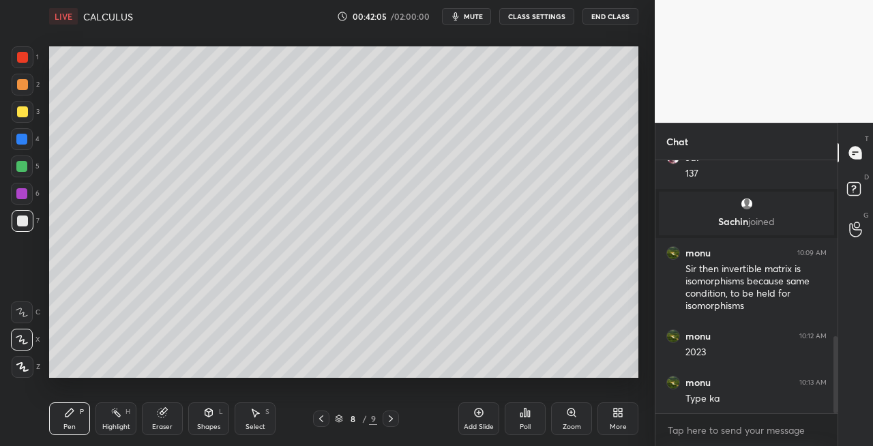
click at [391, 422] on icon at bounding box center [390, 418] width 11 height 11
click at [172, 409] on div "Eraser" at bounding box center [162, 418] width 41 height 33
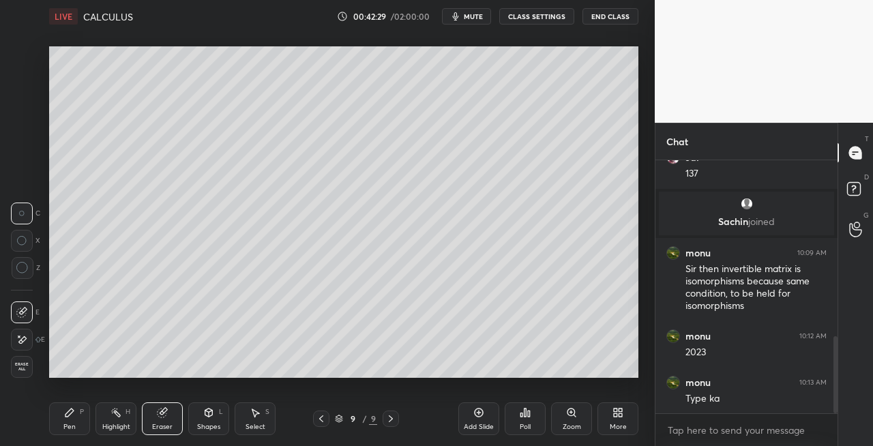
click at [63, 419] on div "Pen P" at bounding box center [69, 418] width 41 height 33
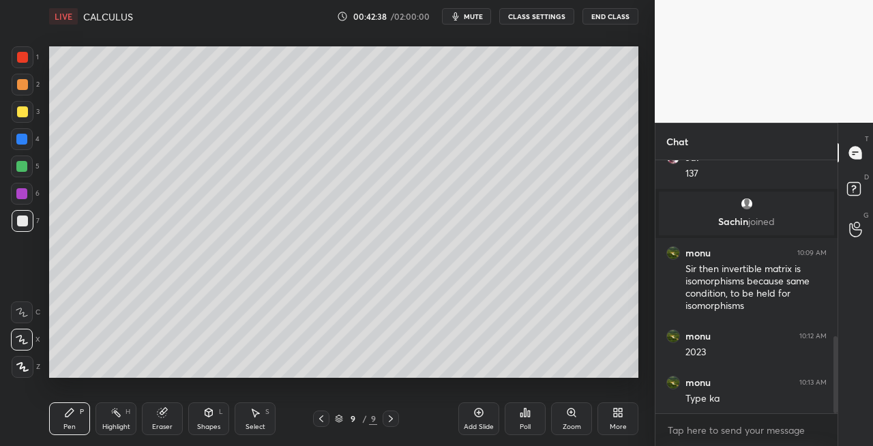
click at [170, 409] on div "Eraser" at bounding box center [162, 418] width 41 height 33
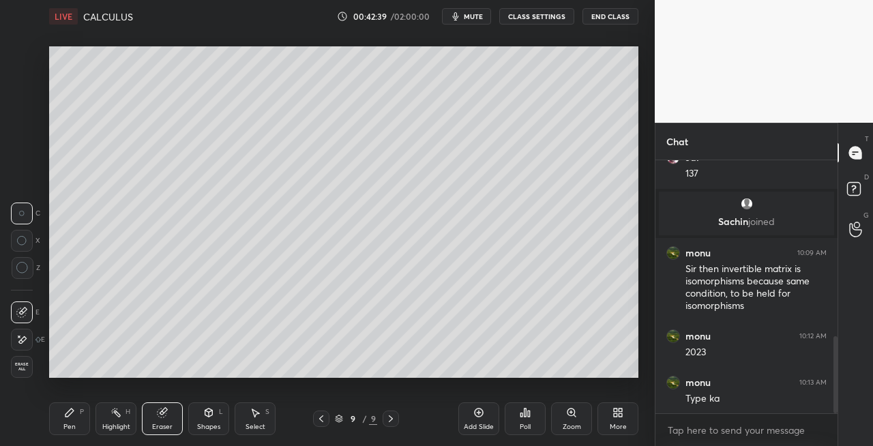
click at [74, 426] on div "Pen" at bounding box center [69, 426] width 12 height 7
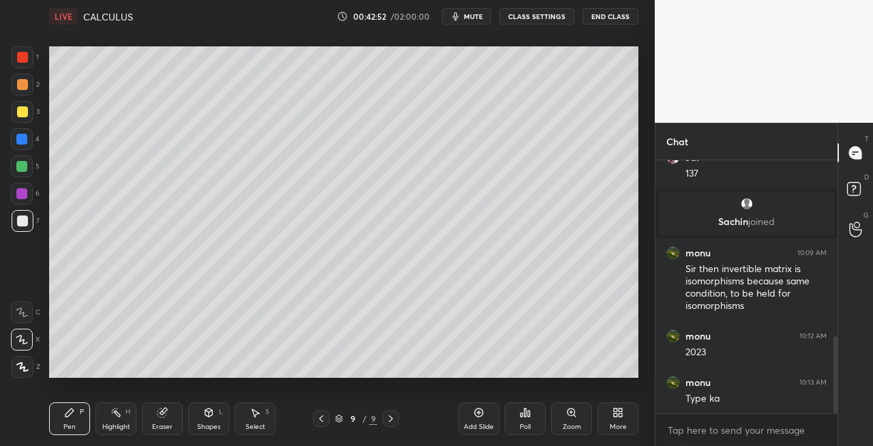
click at [203, 408] on div "Shapes L" at bounding box center [208, 418] width 41 height 33
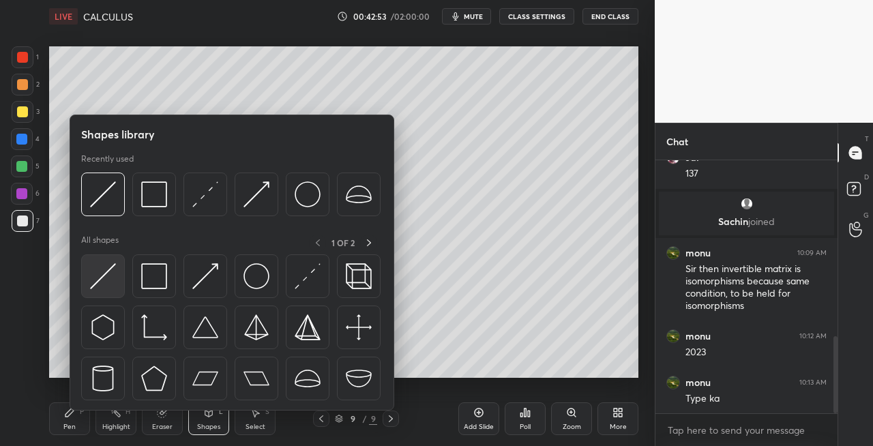
click at [97, 290] on div at bounding box center [103, 276] width 44 height 44
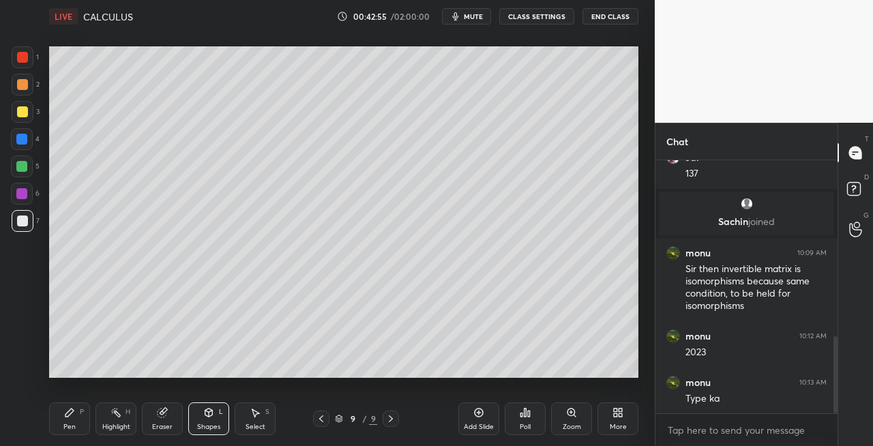
click at [319, 421] on icon at bounding box center [321, 418] width 11 height 11
click at [394, 417] on icon at bounding box center [390, 418] width 11 height 11
click at [65, 421] on div "Pen P" at bounding box center [69, 418] width 41 height 33
click at [297, 378] on div "Setting up your live class Poll for secs No correct answer Start poll" at bounding box center [344, 212] width 600 height 359
click at [160, 424] on div "Eraser" at bounding box center [162, 426] width 20 height 7
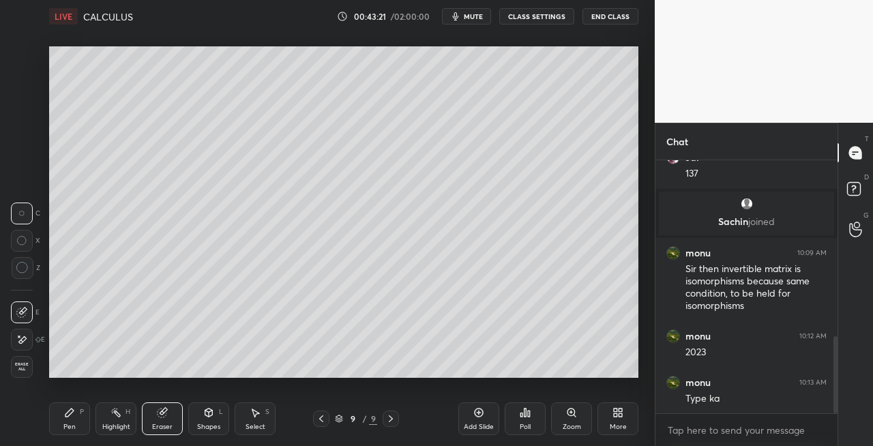
click at [78, 415] on div "Pen P" at bounding box center [69, 418] width 41 height 33
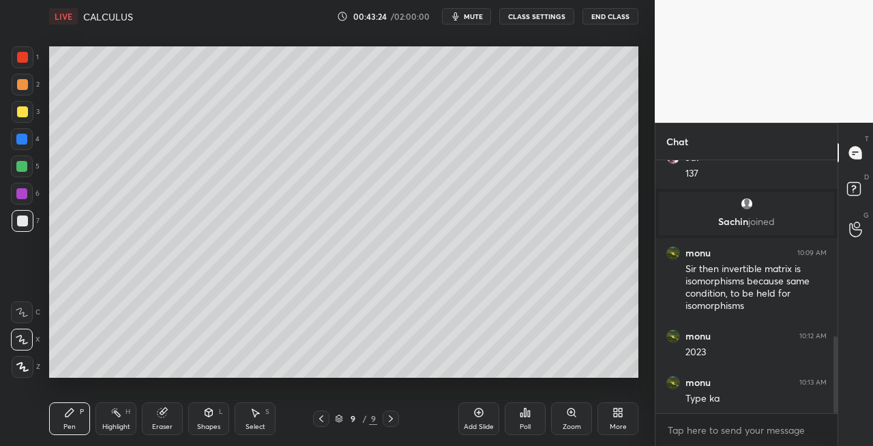
click at [423, 382] on div "Setting up your live class Poll for secs No correct answer Start poll" at bounding box center [344, 212] width 600 height 359
click at [388, 421] on icon at bounding box center [390, 418] width 11 height 11
click at [390, 421] on icon at bounding box center [390, 418] width 11 height 11
click at [477, 425] on div "Add Slide" at bounding box center [479, 426] width 30 height 7
click at [179, 425] on div "Eraser" at bounding box center [162, 418] width 41 height 33
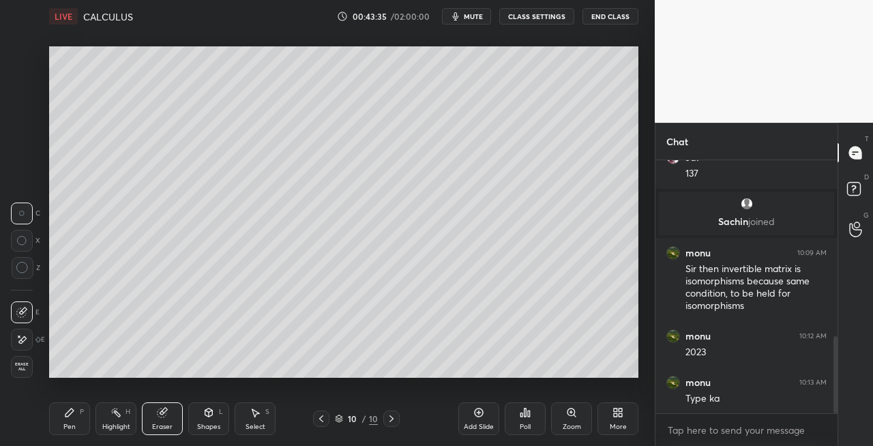
click at [72, 412] on icon at bounding box center [69, 412] width 8 height 8
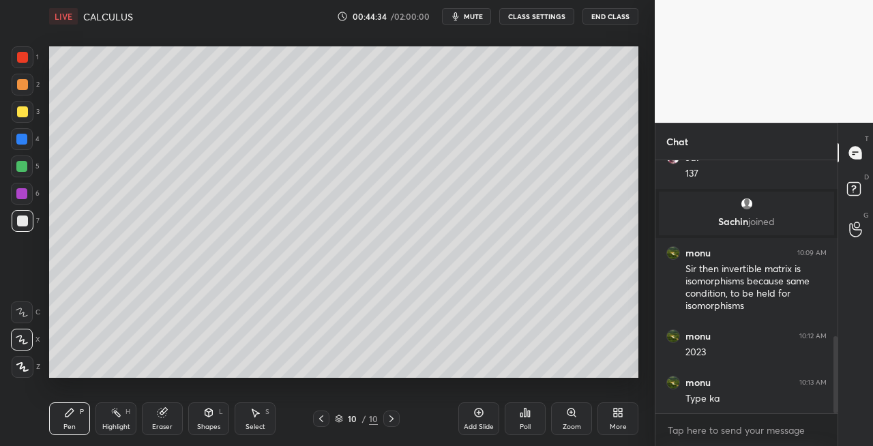
click at [322, 419] on icon at bounding box center [321, 418] width 11 height 11
click at [392, 421] on icon at bounding box center [391, 418] width 11 height 11
click at [158, 416] on icon at bounding box center [162, 412] width 11 height 11
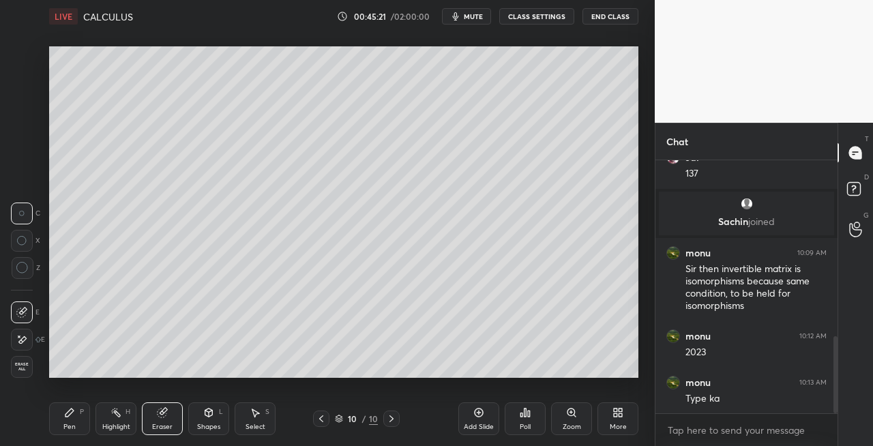
click at [185, 413] on div "Pen P Highlight H Eraser Shapes L Select S" at bounding box center [151, 418] width 205 height 33
click at [72, 421] on div "Pen P" at bounding box center [69, 418] width 41 height 33
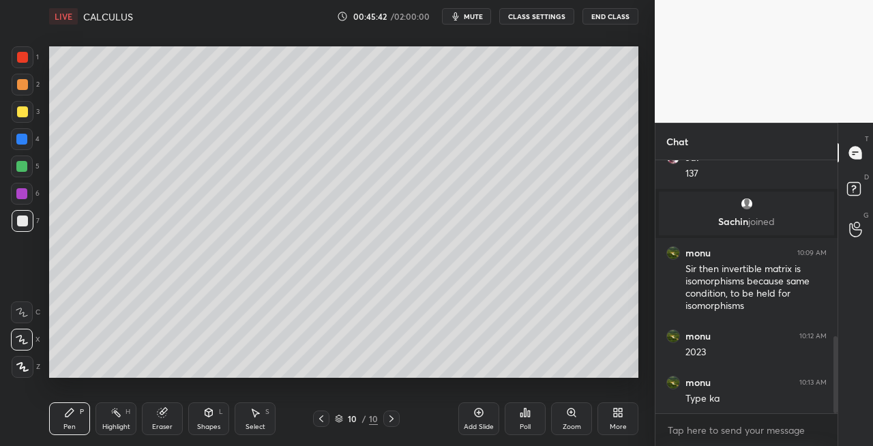
click at [173, 430] on div "Eraser" at bounding box center [162, 418] width 41 height 33
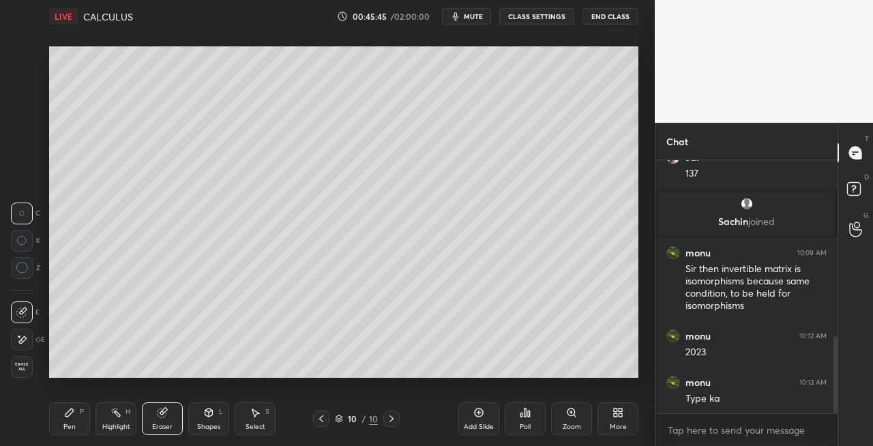
click at [76, 420] on div "Pen P" at bounding box center [69, 418] width 41 height 33
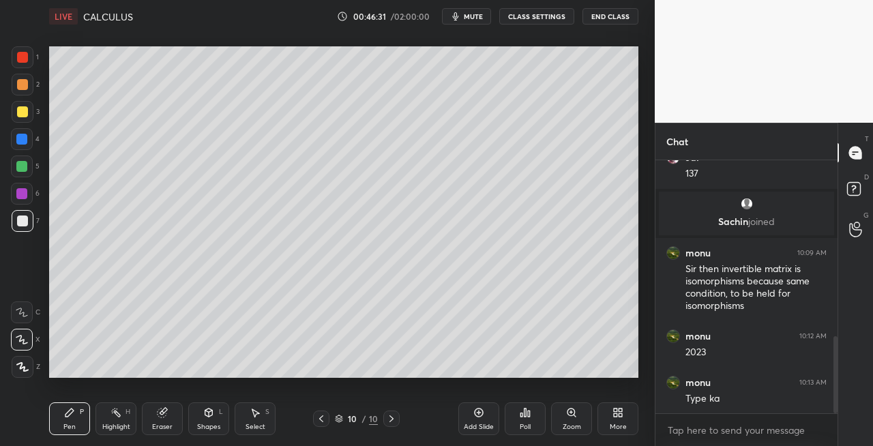
click at [153, 413] on div "Eraser" at bounding box center [162, 418] width 41 height 33
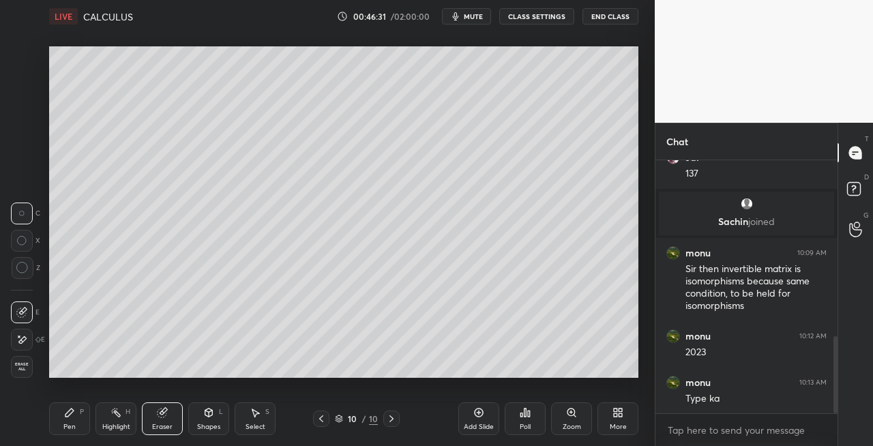
click at [60, 425] on div "Pen P" at bounding box center [69, 418] width 41 height 33
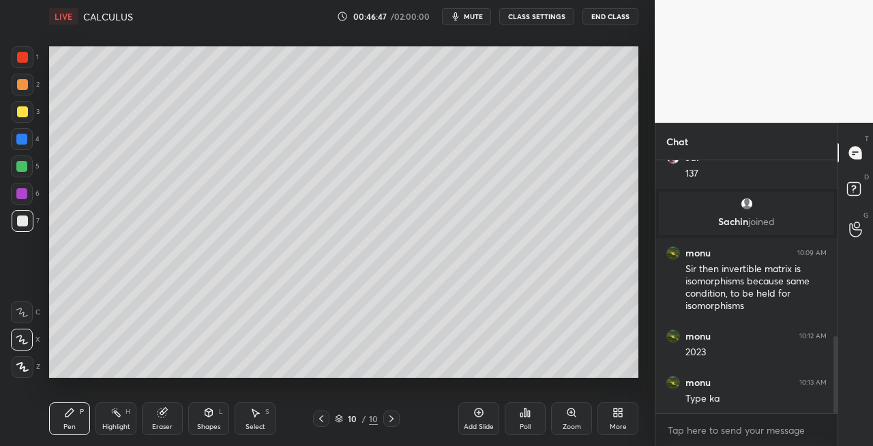
click at [213, 413] on icon at bounding box center [208, 412] width 11 height 11
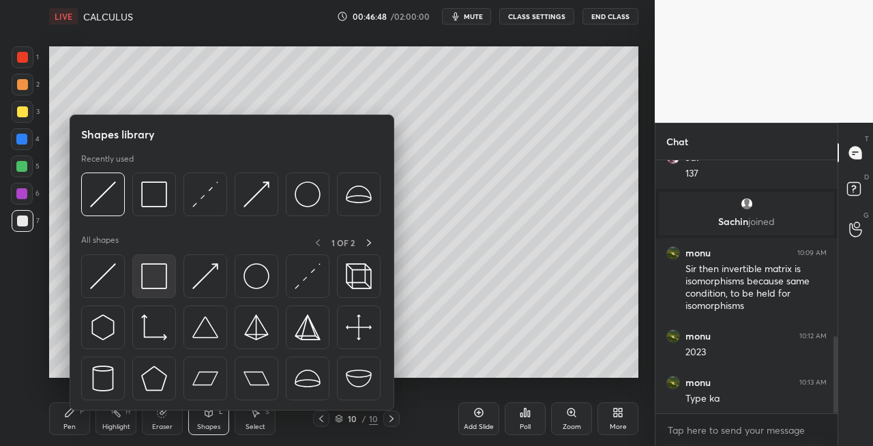
click at [149, 282] on img at bounding box center [154, 276] width 26 height 26
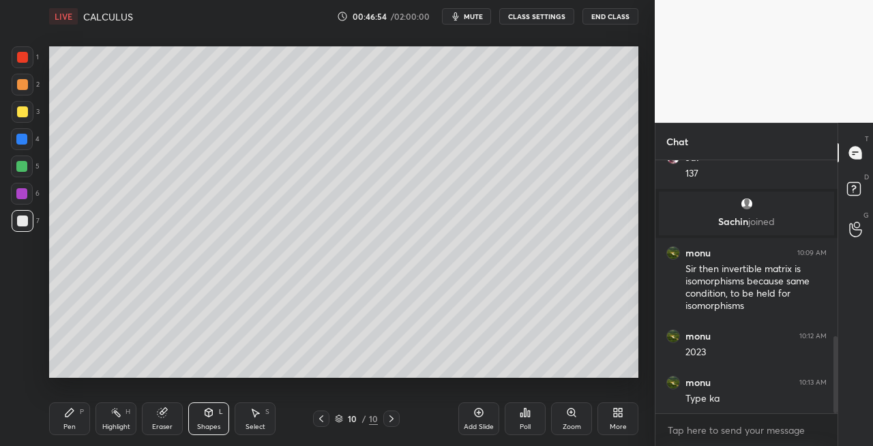
click at [158, 417] on icon at bounding box center [162, 412] width 11 height 11
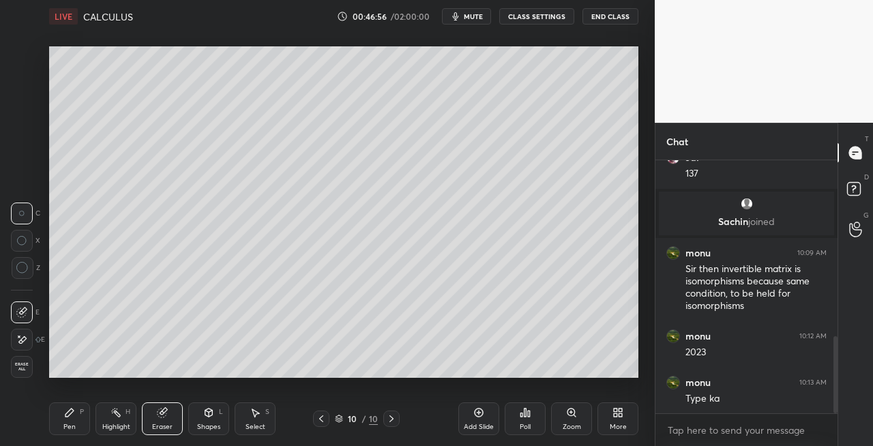
click at [72, 421] on div "Pen P" at bounding box center [69, 418] width 41 height 33
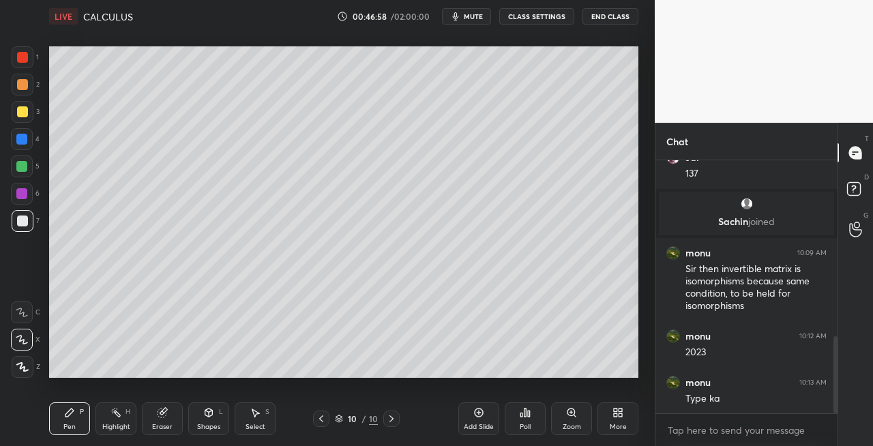
click at [207, 414] on icon at bounding box center [209, 412] width 8 height 8
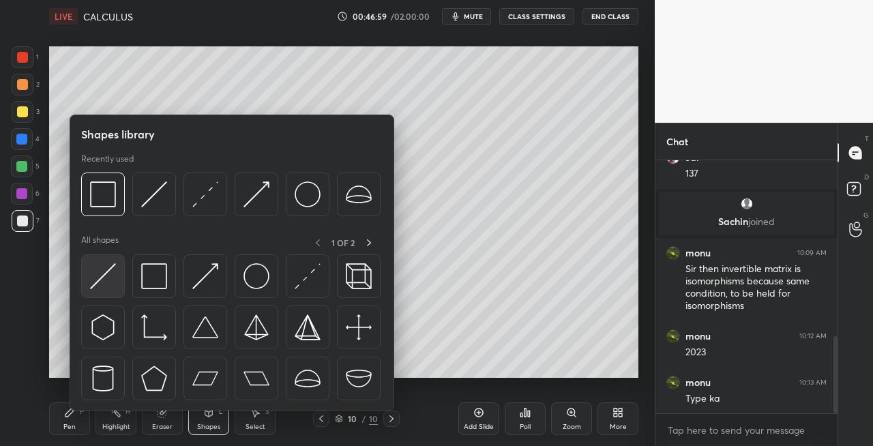
click at [91, 288] on img at bounding box center [103, 276] width 26 height 26
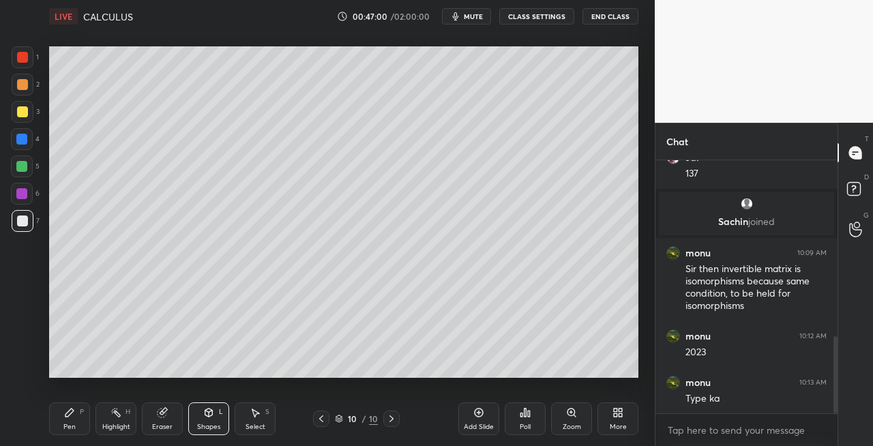
click at [71, 423] on div "Pen" at bounding box center [69, 426] width 12 height 7
click at [473, 20] on button "mute" at bounding box center [466, 16] width 49 height 16
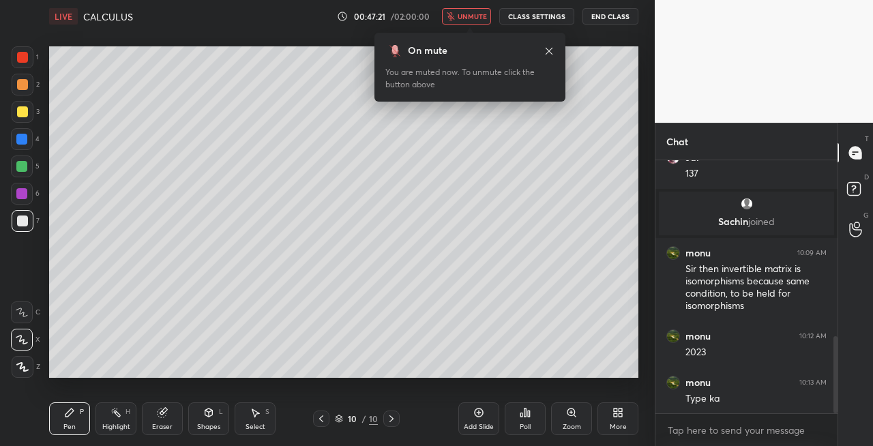
click at [464, 19] on span "unmute" at bounding box center [472, 17] width 29 height 10
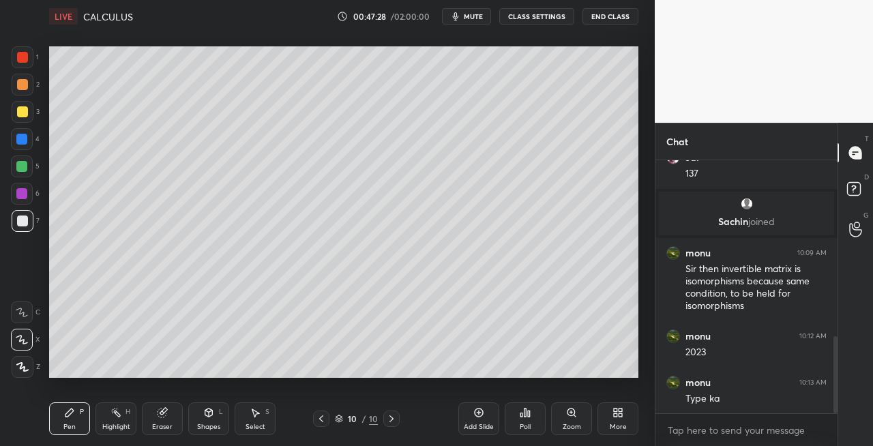
click at [468, 18] on span "mute" at bounding box center [473, 17] width 19 height 10
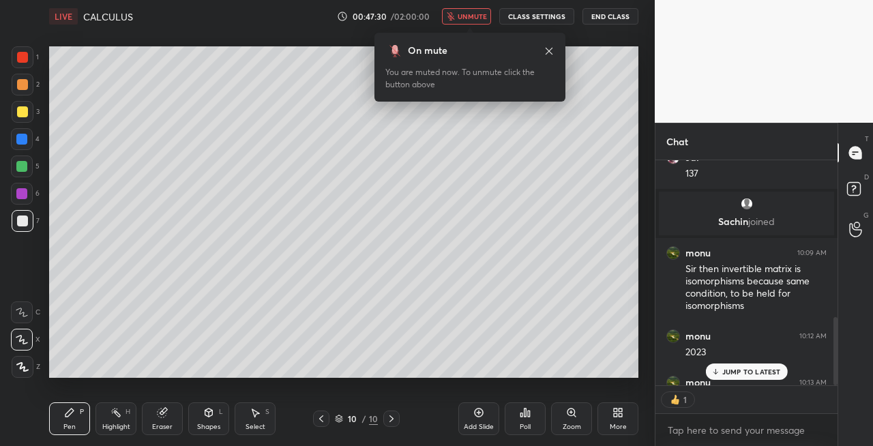
scroll to position [578, 0]
click at [470, 26] on div "On mute You are muted now. To unmute click the button above" at bounding box center [469, 63] width 191 height 77
click at [471, 16] on span "unmute" at bounding box center [472, 17] width 29 height 10
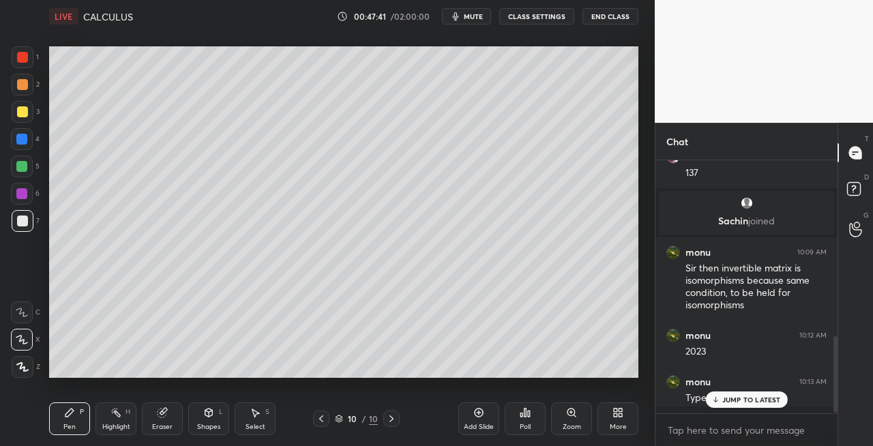
scroll to position [577, 0]
click at [466, 20] on button "mute" at bounding box center [466, 16] width 49 height 16
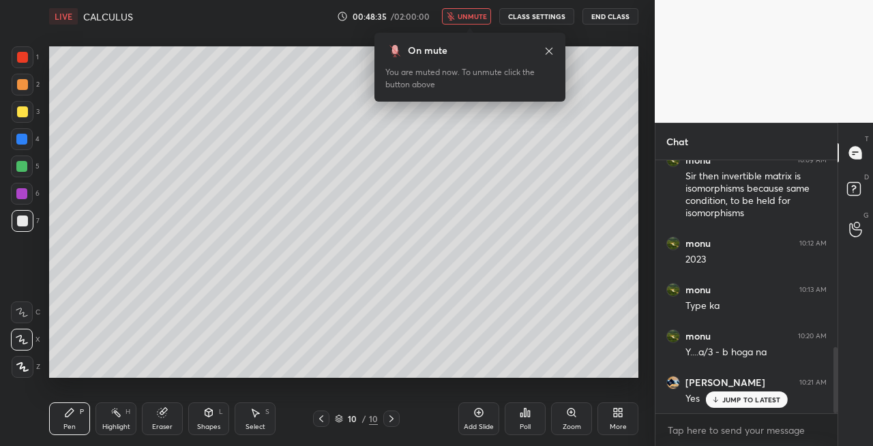
scroll to position [716, 0]
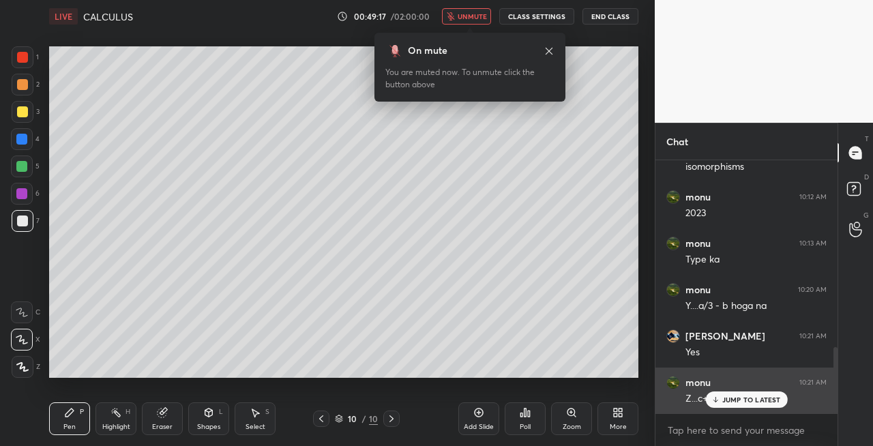
click at [730, 400] on p "JUMP TO LATEST" at bounding box center [751, 399] width 59 height 8
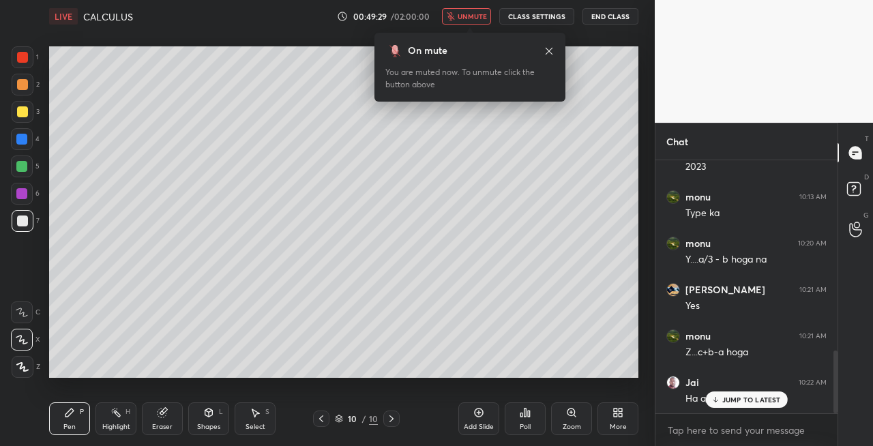
click at [480, 9] on button "unmute" at bounding box center [466, 16] width 49 height 16
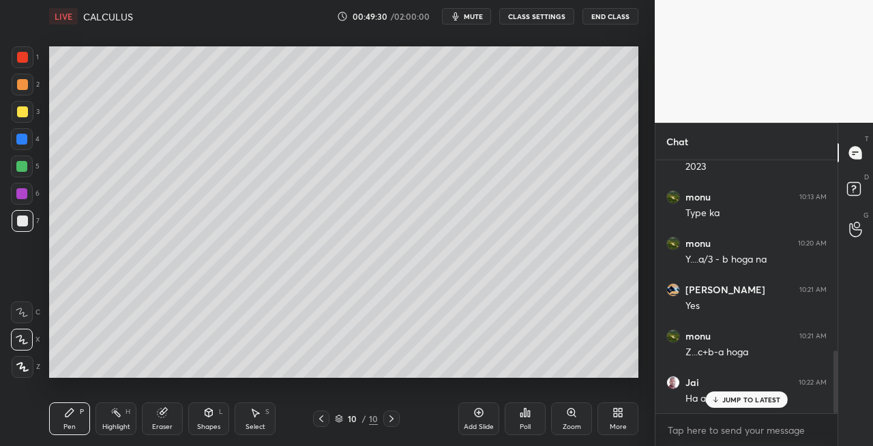
click at [725, 398] on p "JUMP TO LATEST" at bounding box center [751, 399] width 59 height 8
click at [165, 421] on div "Eraser" at bounding box center [162, 418] width 41 height 33
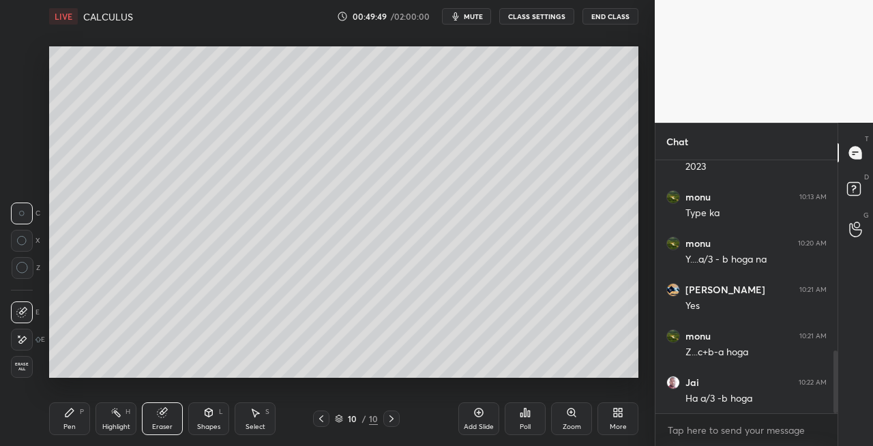
click at [67, 421] on div "Pen P" at bounding box center [69, 418] width 41 height 33
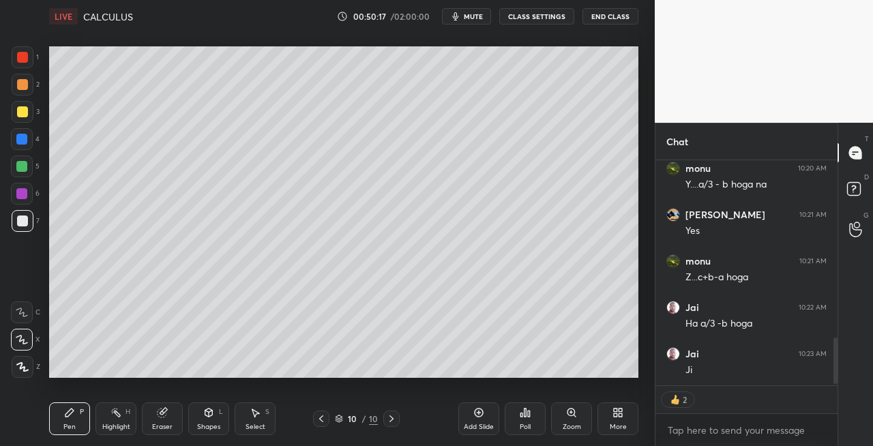
scroll to position [884, 0]
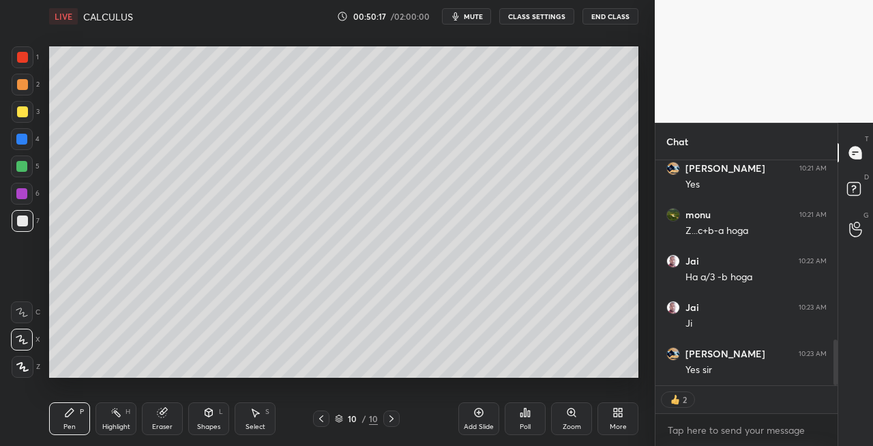
click at [321, 419] on icon at bounding box center [321, 418] width 11 height 11
click at [391, 418] on icon at bounding box center [391, 418] width 11 height 11
click at [391, 419] on icon at bounding box center [391, 418] width 11 height 11
click at [389, 420] on icon at bounding box center [391, 418] width 11 height 11
click at [394, 423] on icon at bounding box center [391, 418] width 11 height 11
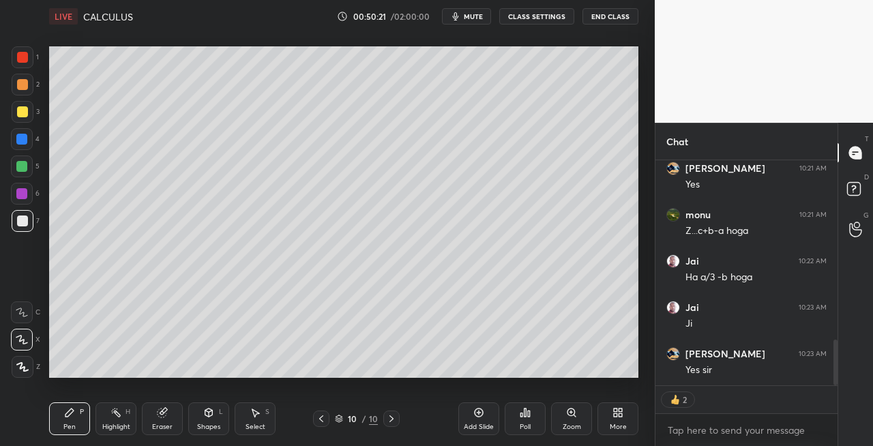
click at [475, 425] on div "Add Slide" at bounding box center [479, 426] width 30 height 7
click at [68, 419] on div "Pen P" at bounding box center [69, 418] width 41 height 33
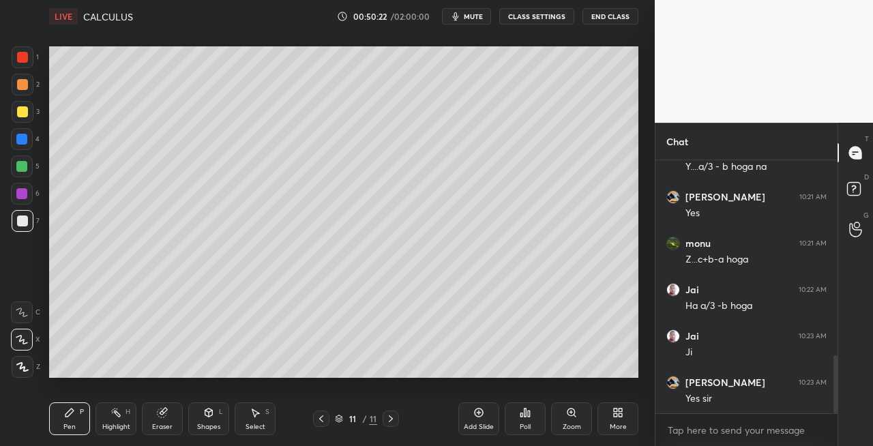
scroll to position [855, 0]
click at [329, 417] on div at bounding box center [321, 418] width 16 height 16
click at [389, 421] on icon at bounding box center [390, 418] width 11 height 11
click at [176, 415] on div "Eraser" at bounding box center [162, 418] width 41 height 33
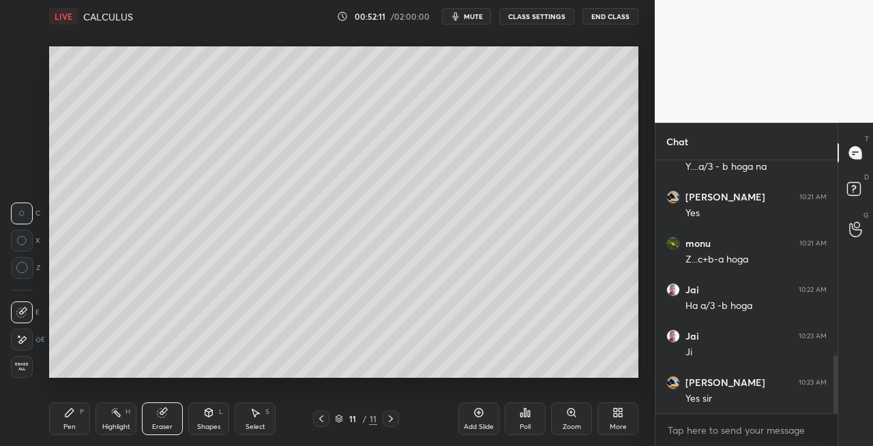
click at [78, 412] on div "Pen P" at bounding box center [69, 418] width 41 height 33
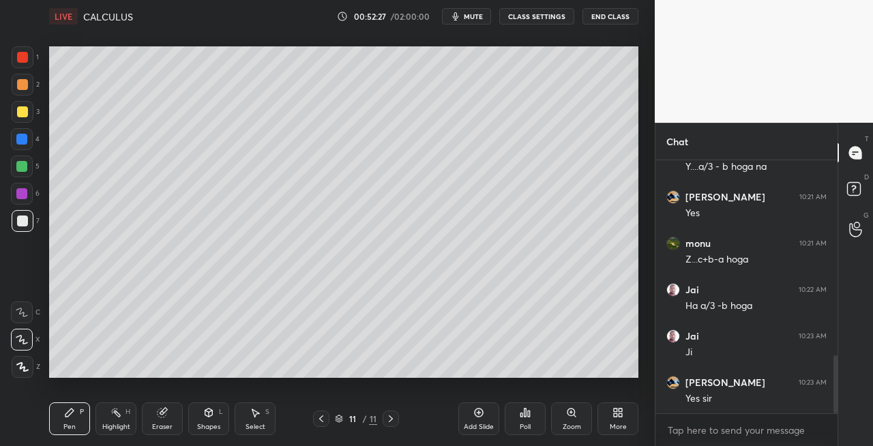
click at [326, 420] on icon at bounding box center [321, 418] width 11 height 11
click at [327, 419] on div at bounding box center [321, 418] width 16 height 16
click at [326, 418] on icon at bounding box center [321, 418] width 11 height 11
click at [394, 420] on icon at bounding box center [390, 418] width 11 height 11
click at [395, 420] on icon at bounding box center [390, 418] width 11 height 11
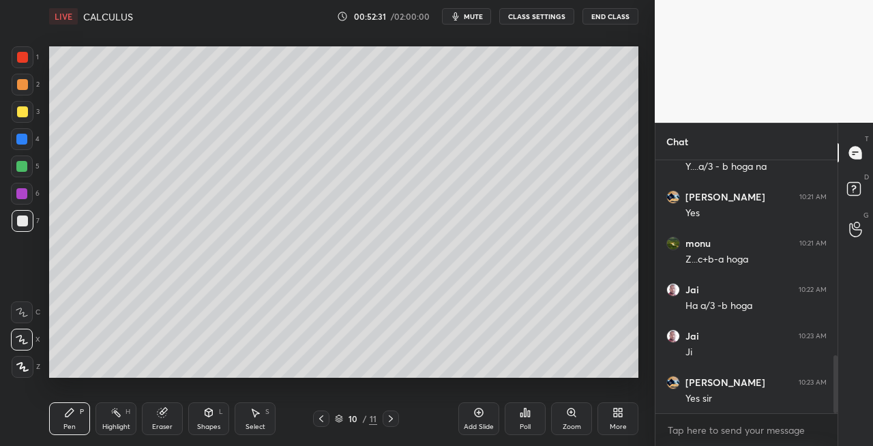
click at [395, 417] on icon at bounding box center [390, 418] width 11 height 11
click at [396, 417] on div at bounding box center [391, 418] width 16 height 16
click at [162, 415] on icon at bounding box center [162, 412] width 9 height 9
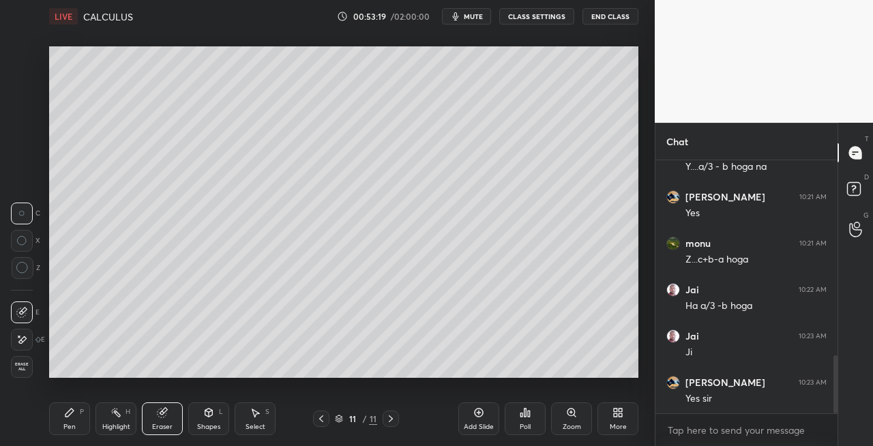
click at [77, 420] on div "Pen P" at bounding box center [69, 418] width 41 height 33
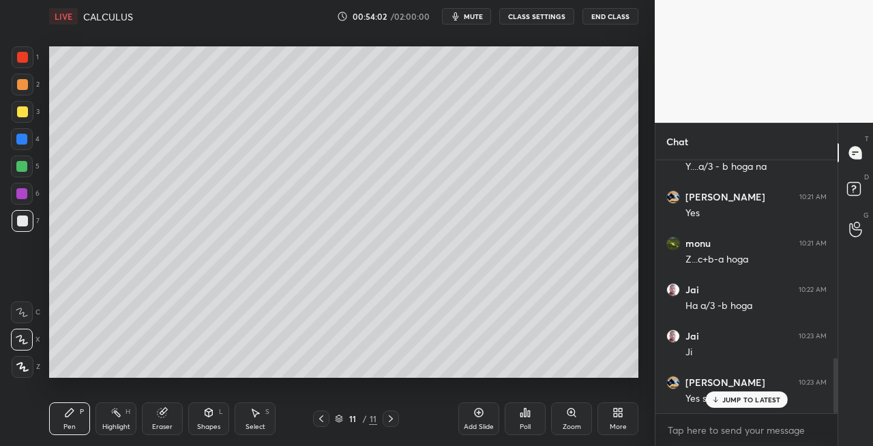
scroll to position [901, 0]
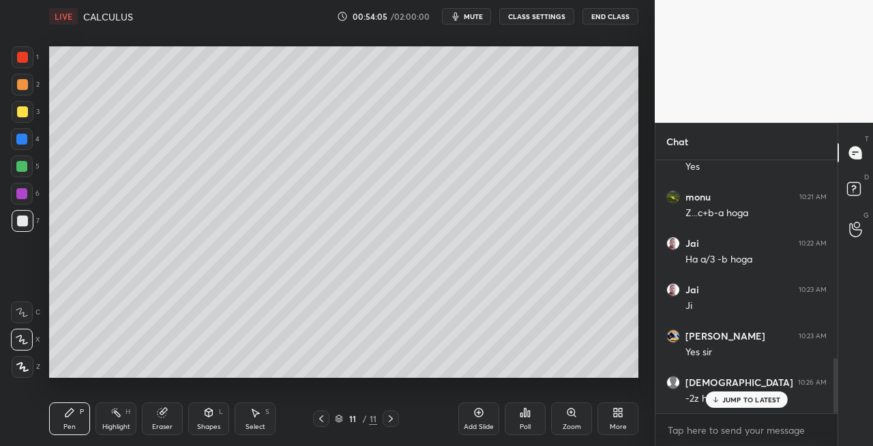
click at [179, 421] on div "Eraser" at bounding box center [162, 418] width 41 height 33
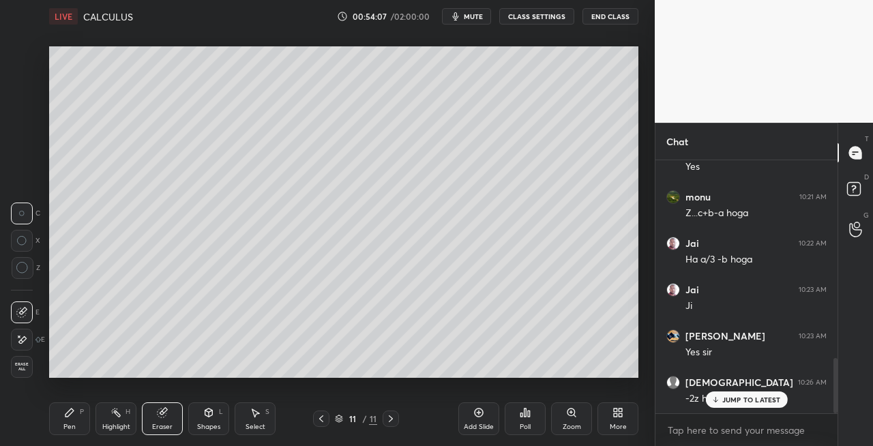
click at [63, 422] on div "Pen P" at bounding box center [69, 418] width 41 height 33
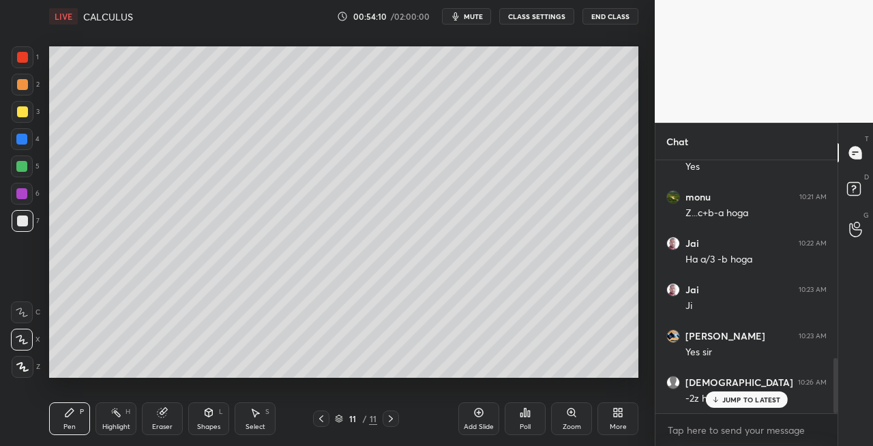
click at [320, 420] on icon at bounding box center [321, 418] width 4 height 7
click at [320, 418] on icon at bounding box center [321, 418] width 11 height 11
click at [320, 417] on icon at bounding box center [321, 418] width 4 height 7
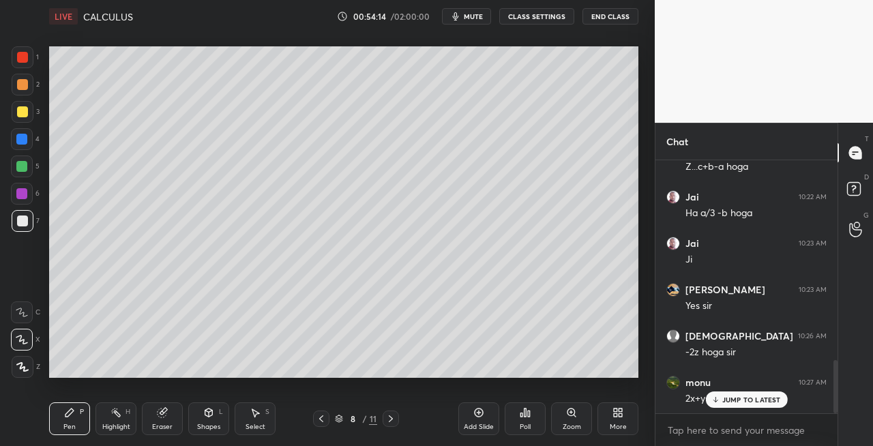
click at [394, 421] on icon at bounding box center [390, 418] width 11 height 11
click at [394, 417] on icon at bounding box center [390, 418] width 11 height 11
click at [389, 416] on icon at bounding box center [391, 418] width 4 height 7
click at [178, 419] on div "Eraser" at bounding box center [162, 418] width 41 height 33
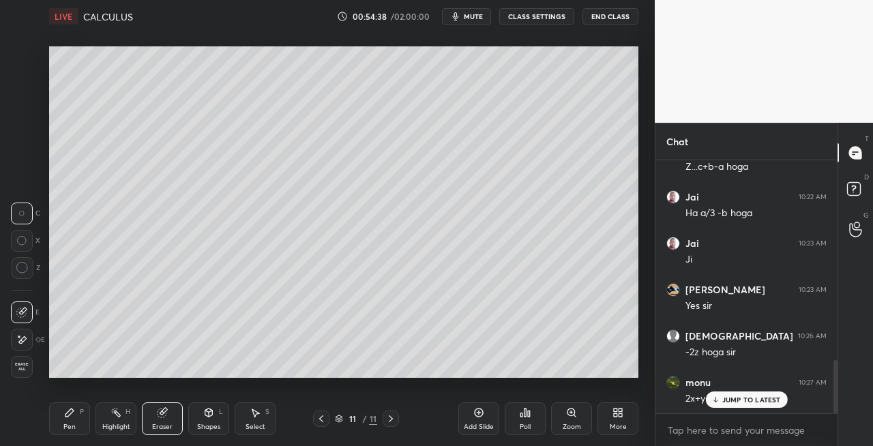
click at [67, 420] on div "Pen P" at bounding box center [69, 418] width 41 height 33
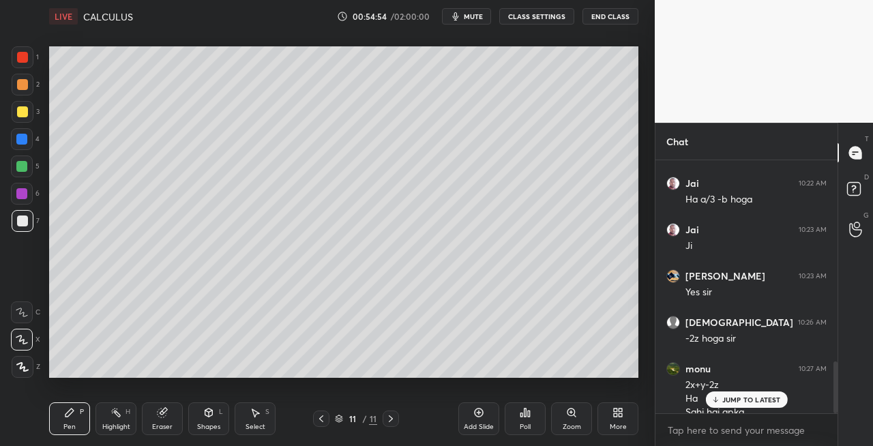
scroll to position [975, 0]
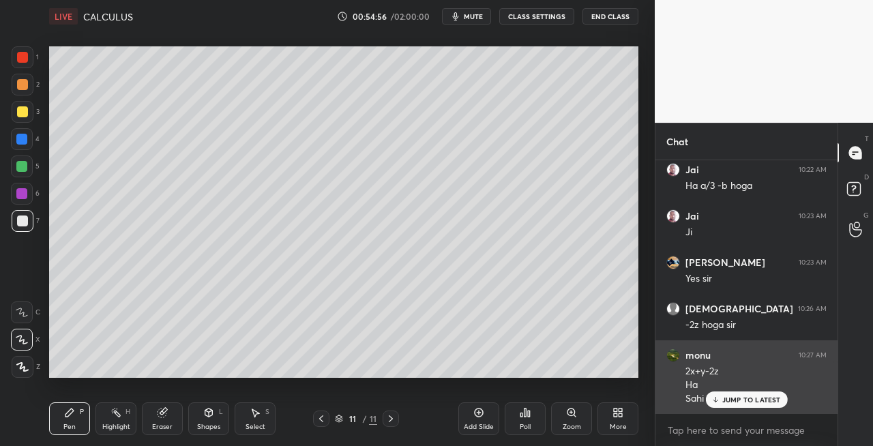
click at [724, 402] on p "JUMP TO LATEST" at bounding box center [751, 399] width 59 height 8
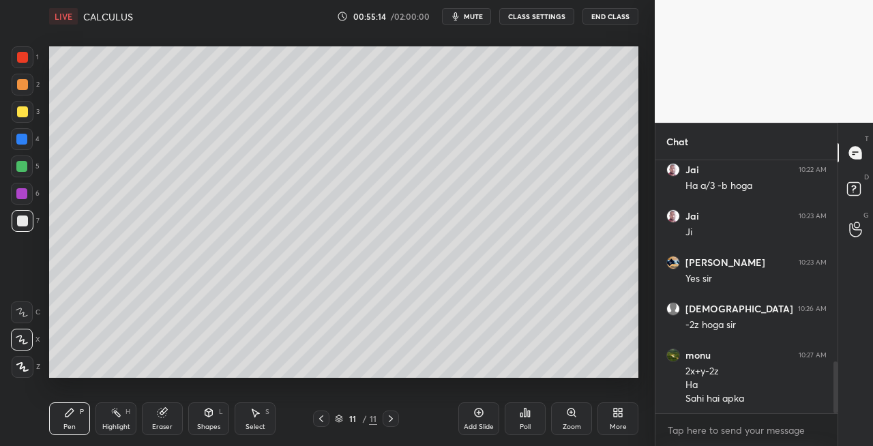
click at [247, 419] on div "Select S" at bounding box center [255, 418] width 41 height 33
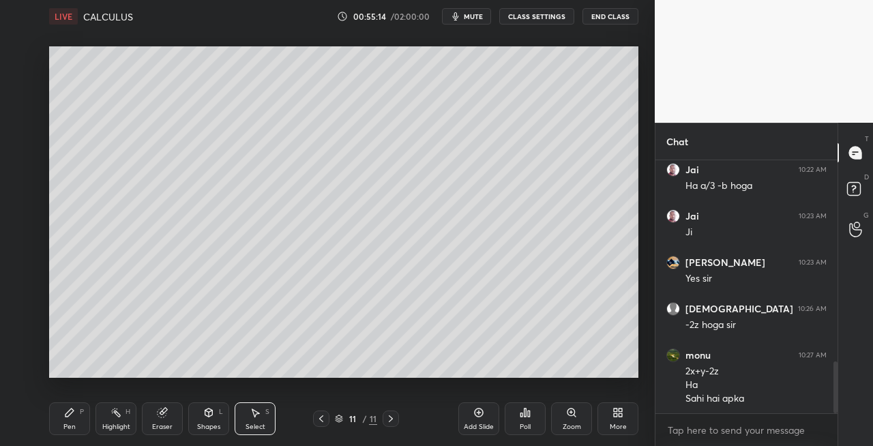
click at [201, 417] on div "Shapes L" at bounding box center [208, 418] width 41 height 33
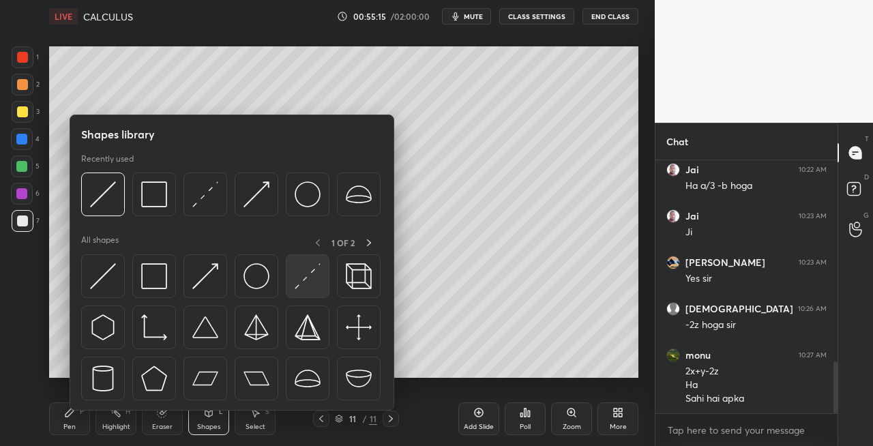
click at [304, 275] on img at bounding box center [308, 276] width 26 height 26
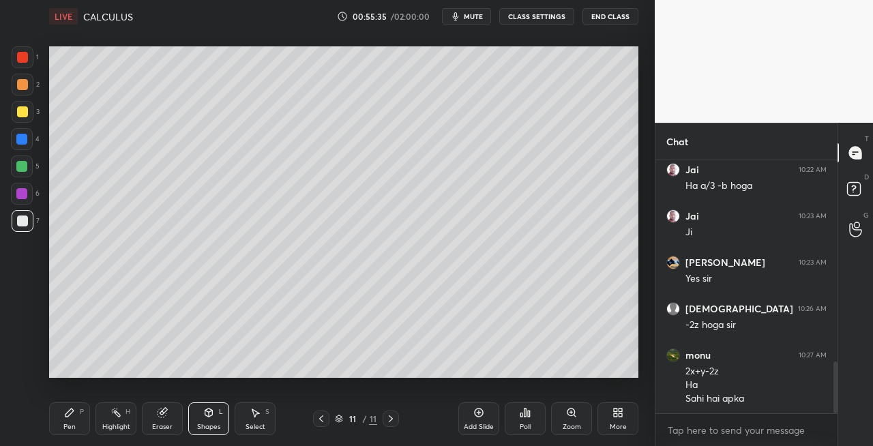
click at [479, 16] on span "mute" at bounding box center [473, 17] width 19 height 10
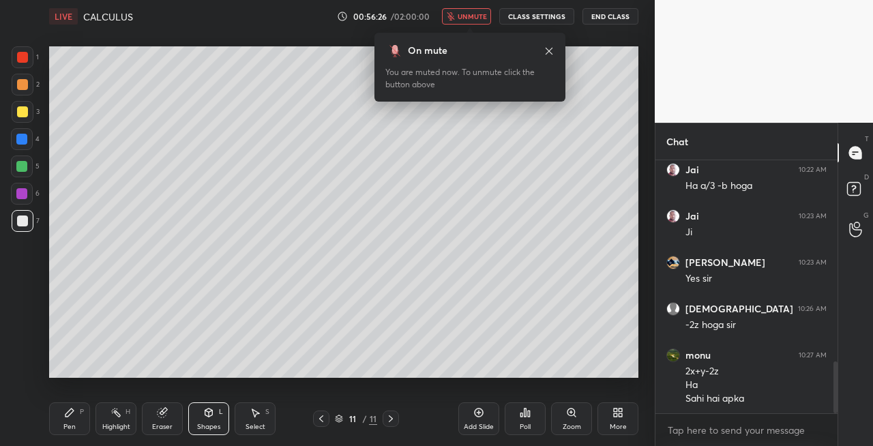
click at [480, 22] on button "unmute" at bounding box center [466, 16] width 49 height 16
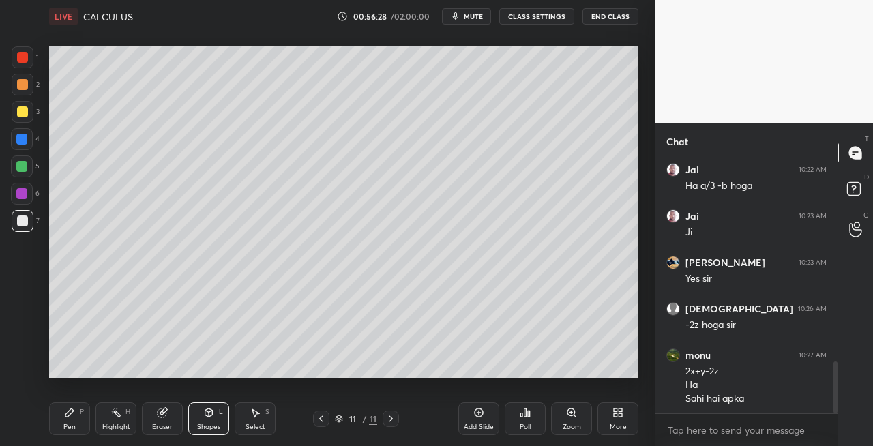
click at [319, 419] on icon at bounding box center [321, 418] width 11 height 11
click at [320, 419] on icon at bounding box center [321, 418] width 4 height 7
click at [318, 420] on icon at bounding box center [321, 418] width 11 height 11
click at [390, 422] on icon at bounding box center [390, 418] width 11 height 11
click at [390, 421] on icon at bounding box center [390, 418] width 11 height 11
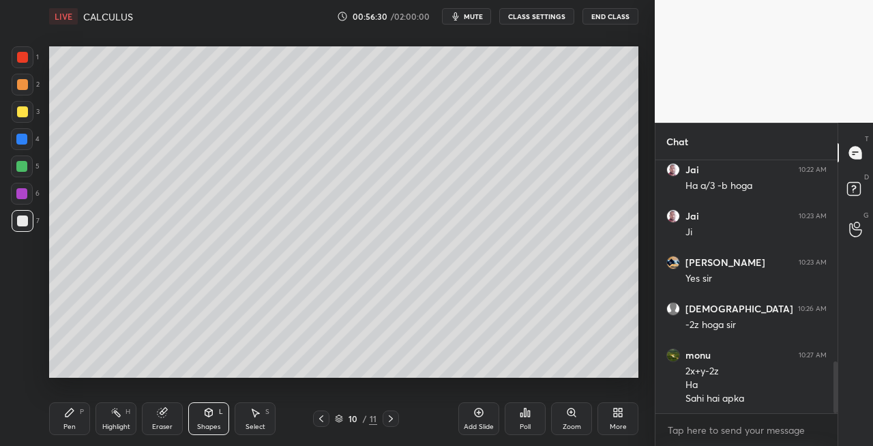
click at [387, 420] on icon at bounding box center [390, 418] width 11 height 11
click at [390, 419] on icon at bounding box center [390, 418] width 11 height 11
click at [391, 420] on icon at bounding box center [391, 418] width 4 height 7
click at [487, 421] on div "Add Slide" at bounding box center [478, 418] width 41 height 33
click at [63, 412] on div "Pen P" at bounding box center [69, 418] width 41 height 33
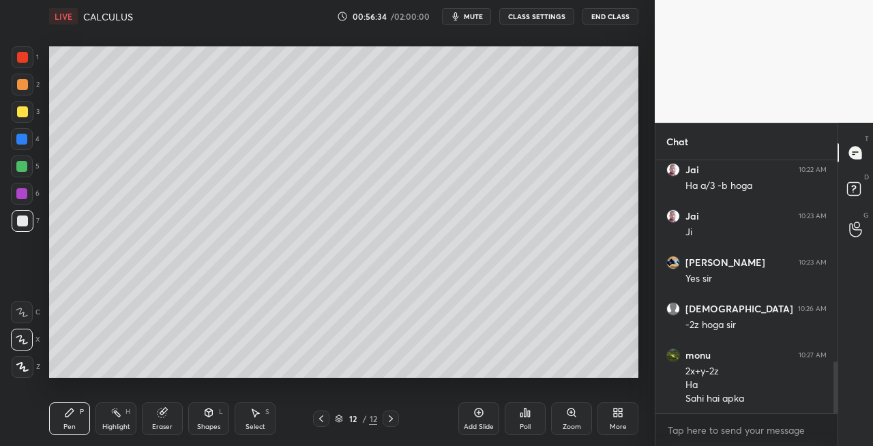
click at [18, 118] on div at bounding box center [23, 112] width 22 height 22
click at [209, 415] on icon at bounding box center [209, 414] width 0 height 5
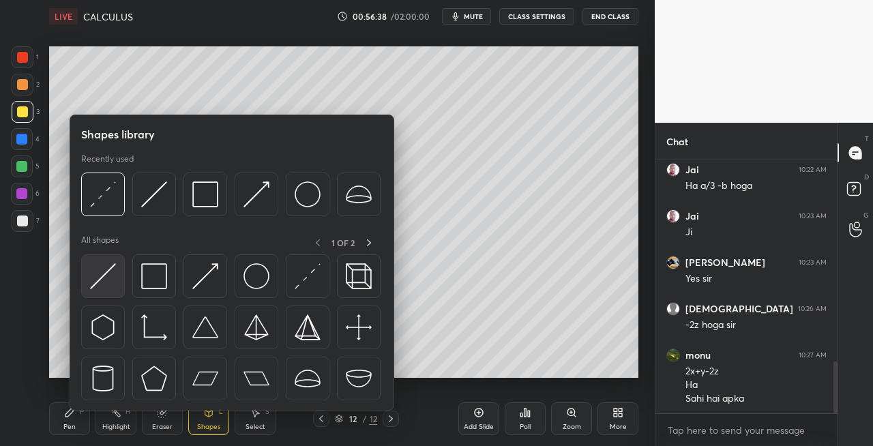
click at [95, 278] on img at bounding box center [103, 276] width 26 height 26
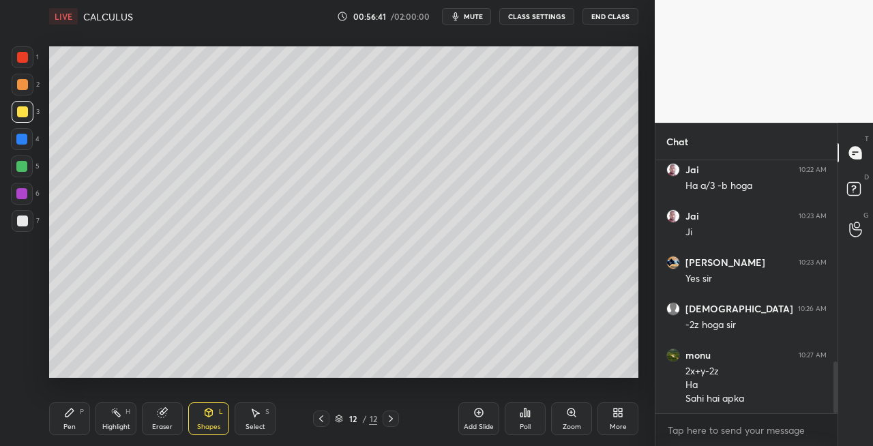
click at [70, 419] on div "Pen P" at bounding box center [69, 418] width 41 height 33
click at [26, 227] on div at bounding box center [23, 221] width 22 height 22
click at [211, 415] on icon at bounding box center [209, 412] width 8 height 8
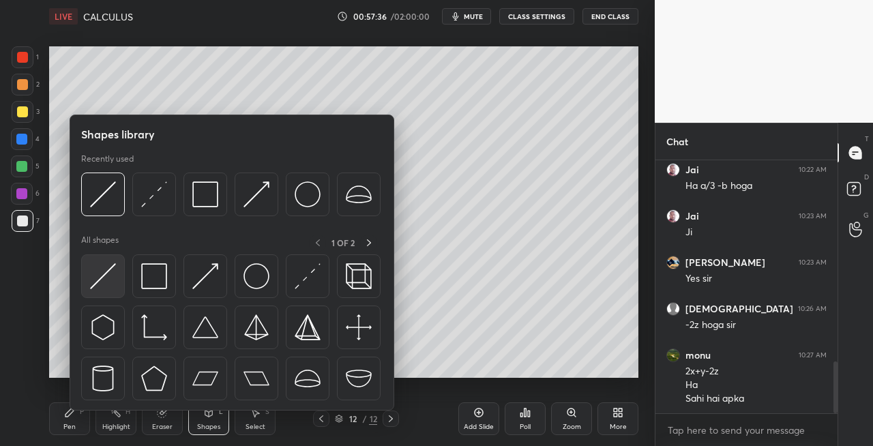
click at [95, 277] on img at bounding box center [103, 276] width 26 height 26
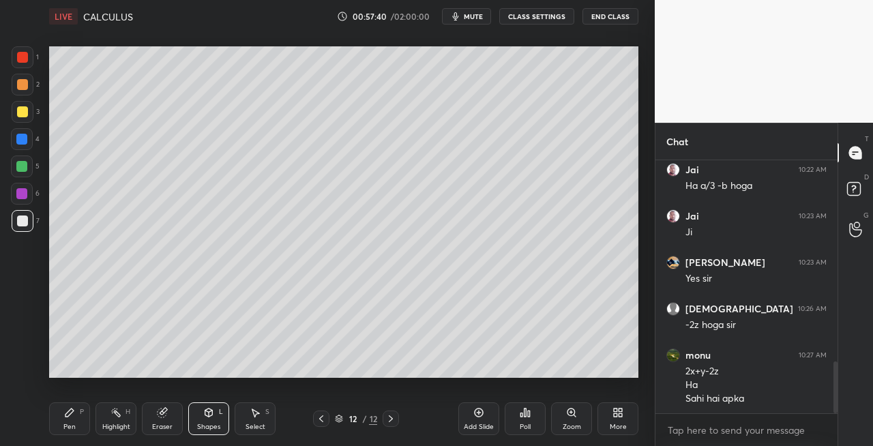
click at [75, 419] on div "Pen P" at bounding box center [69, 418] width 41 height 33
click at [213, 414] on icon at bounding box center [208, 412] width 11 height 11
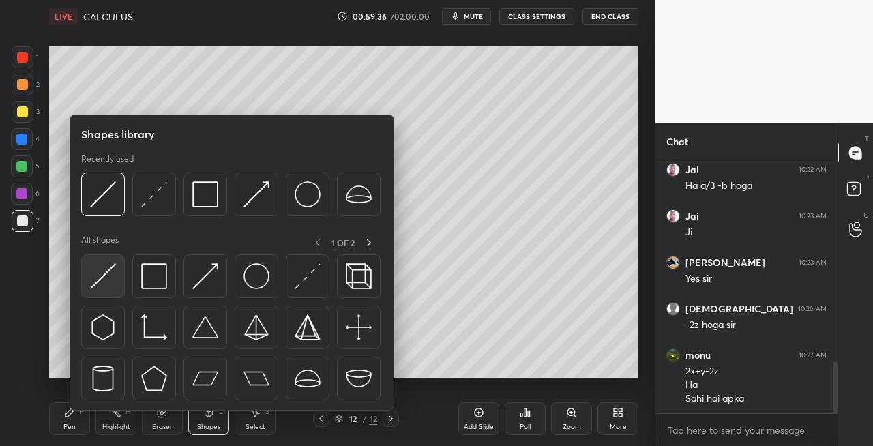
click at [97, 295] on div at bounding box center [103, 276] width 44 height 44
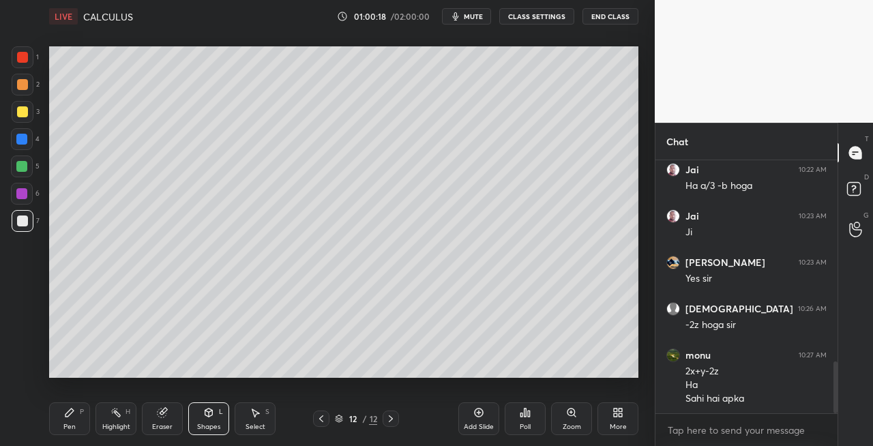
click at [319, 417] on icon at bounding box center [321, 418] width 11 height 11
click at [322, 419] on icon at bounding box center [321, 418] width 11 height 11
click at [320, 419] on icon at bounding box center [321, 418] width 11 height 11
click at [321, 419] on icon at bounding box center [321, 418] width 11 height 11
click at [324, 420] on icon at bounding box center [321, 418] width 11 height 11
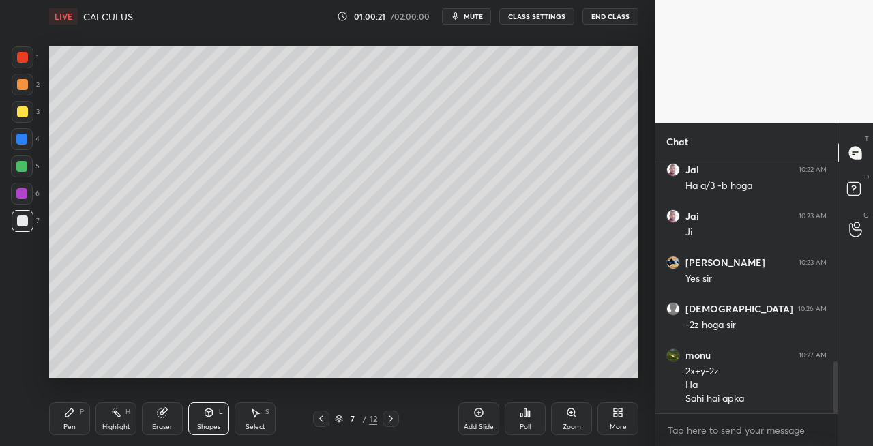
click at [325, 422] on icon at bounding box center [321, 418] width 11 height 11
click at [325, 421] on icon at bounding box center [321, 418] width 11 height 11
click at [324, 421] on icon at bounding box center [321, 418] width 11 height 11
click at [322, 421] on icon at bounding box center [321, 418] width 11 height 11
click at [391, 423] on icon at bounding box center [390, 418] width 11 height 11
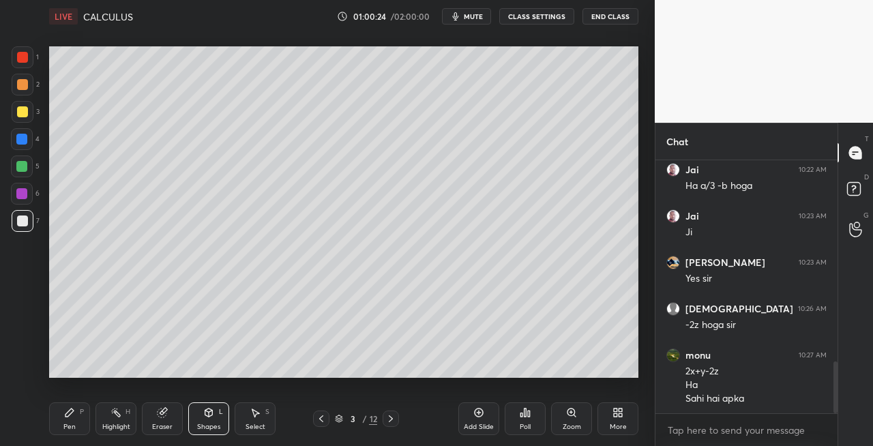
click at [393, 423] on icon at bounding box center [390, 418] width 11 height 11
click at [390, 421] on icon at bounding box center [390, 418] width 11 height 11
click at [389, 421] on icon at bounding box center [390, 418] width 11 height 11
click at [391, 423] on icon at bounding box center [390, 418] width 11 height 11
click at [393, 422] on icon at bounding box center [390, 418] width 11 height 11
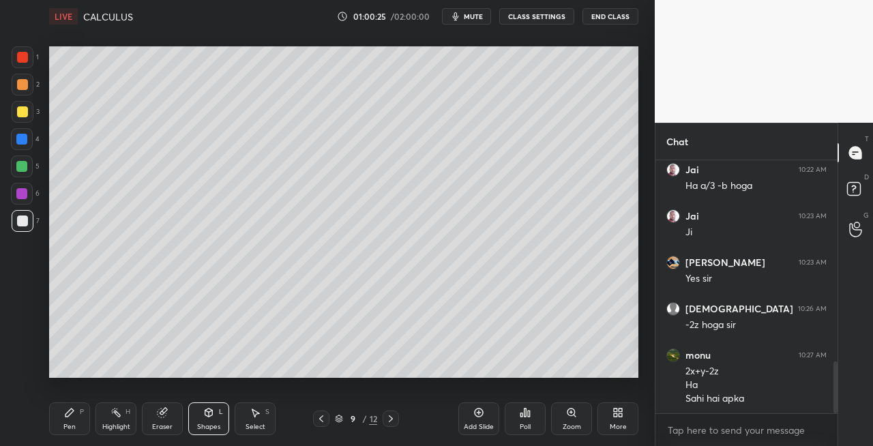
click at [393, 421] on icon at bounding box center [390, 418] width 11 height 11
click at [392, 420] on icon at bounding box center [390, 418] width 11 height 11
click at [391, 420] on icon at bounding box center [390, 418] width 11 height 11
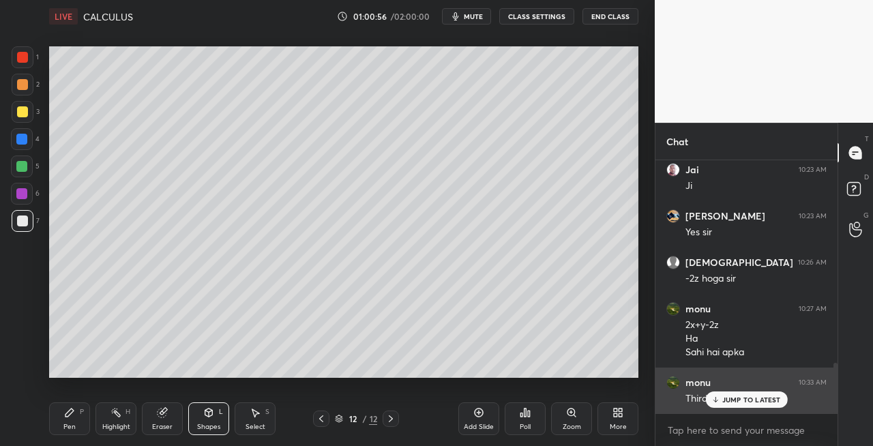
click at [730, 395] on p "JUMP TO LATEST" at bounding box center [751, 399] width 59 height 8
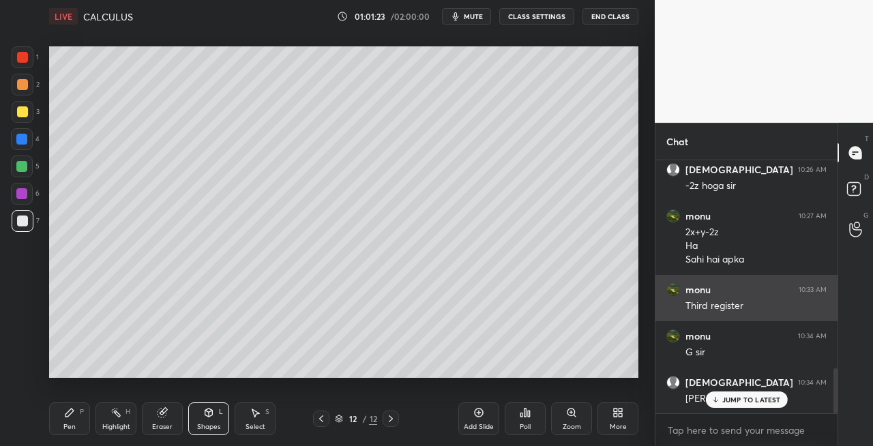
scroll to position [1160, 0]
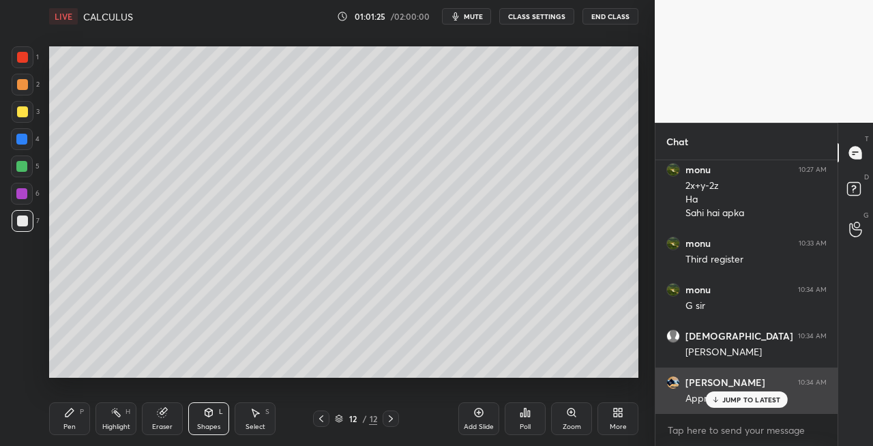
click at [727, 402] on p "JUMP TO LATEST" at bounding box center [751, 399] width 59 height 8
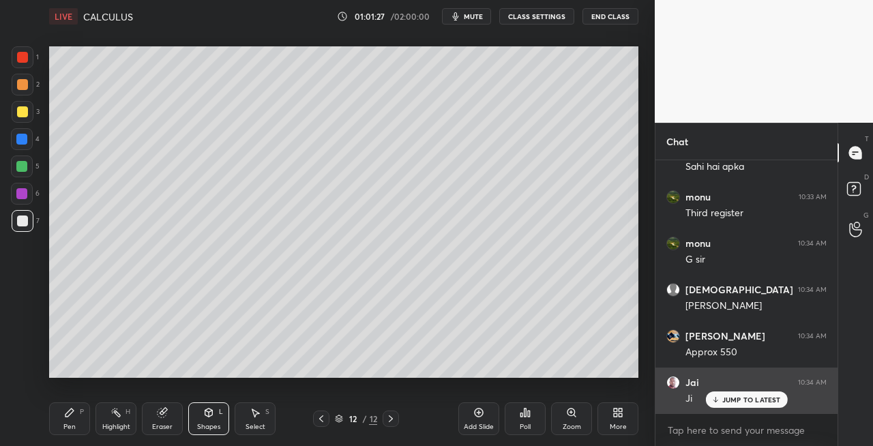
click at [735, 403] on p "JUMP TO LATEST" at bounding box center [751, 399] width 59 height 8
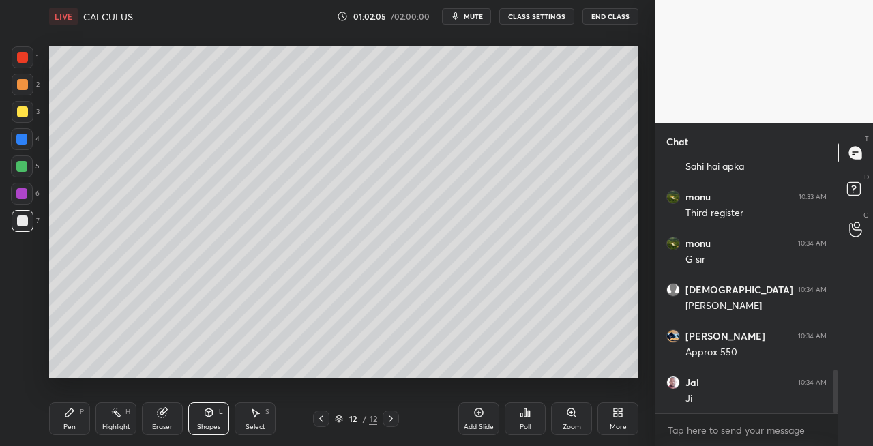
click at [26, 116] on div at bounding box center [22, 111] width 11 height 11
click at [481, 12] on span "mute" at bounding box center [473, 17] width 19 height 10
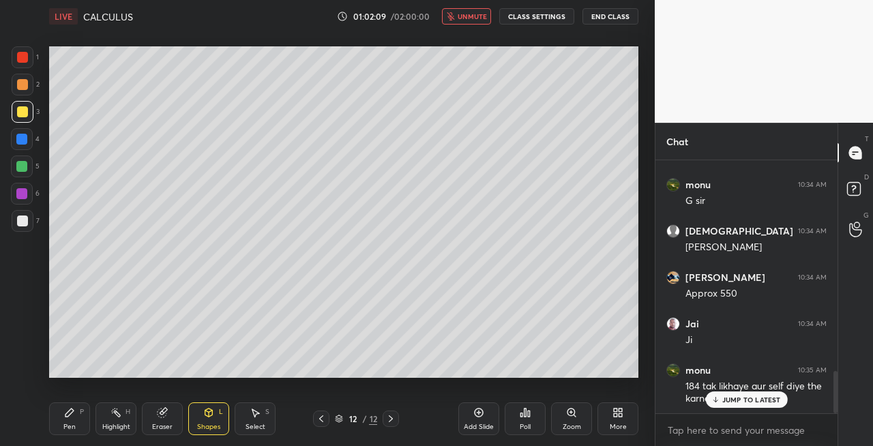
click at [468, 15] on span "unmute" at bounding box center [472, 17] width 29 height 10
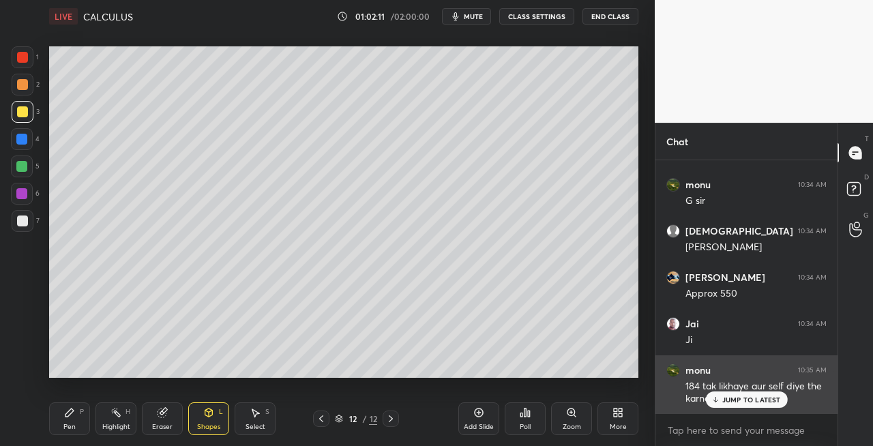
click at [739, 401] on p "JUMP TO LATEST" at bounding box center [751, 399] width 59 height 8
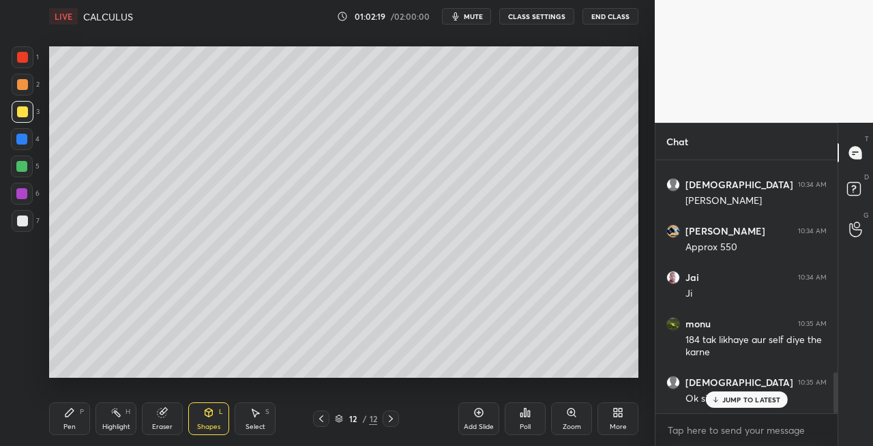
click at [479, 17] on span "mute" at bounding box center [473, 17] width 19 height 10
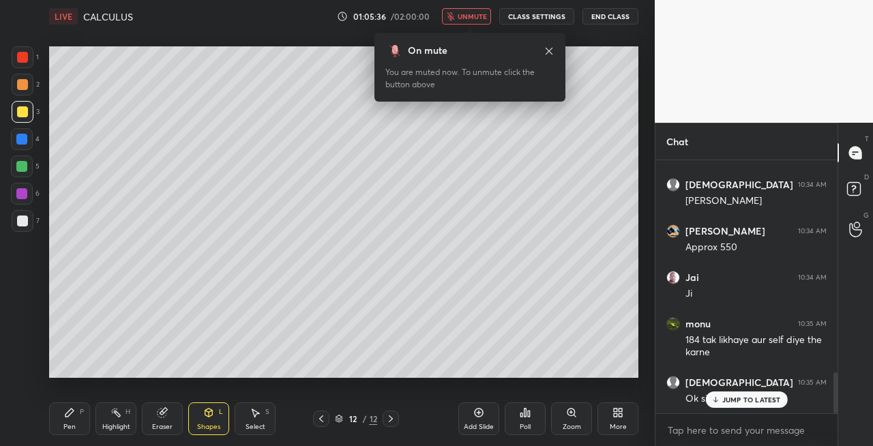
click at [477, 23] on button "unmute" at bounding box center [466, 16] width 49 height 16
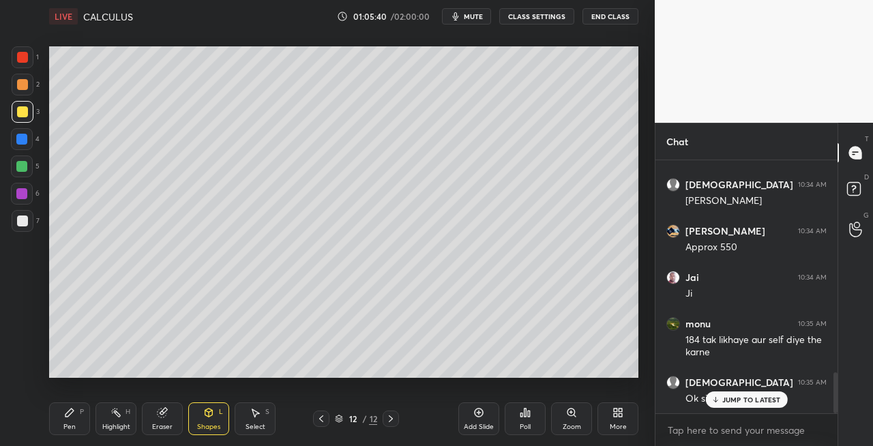
click at [391, 419] on icon at bounding box center [391, 418] width 4 height 7
click at [394, 418] on icon at bounding box center [390, 418] width 11 height 11
click at [476, 425] on div "Add Slide" at bounding box center [479, 426] width 30 height 7
click at [56, 423] on div "Pen P" at bounding box center [69, 418] width 41 height 33
click at [213, 423] on div "Shapes" at bounding box center [208, 426] width 23 height 7
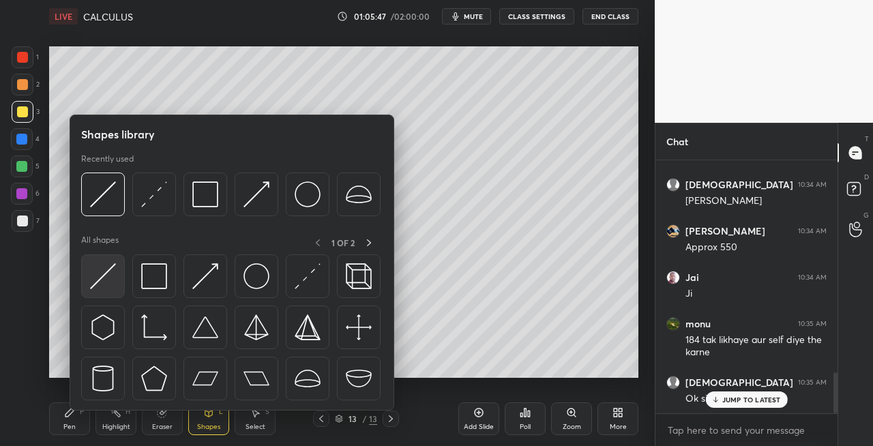
click at [100, 273] on img at bounding box center [103, 276] width 26 height 26
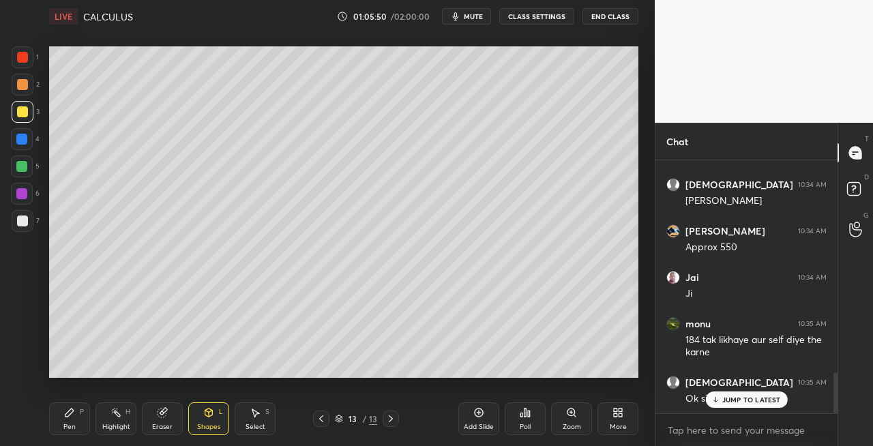
click at [67, 424] on div "Pen" at bounding box center [69, 426] width 12 height 7
click at [161, 414] on icon at bounding box center [162, 412] width 9 height 9
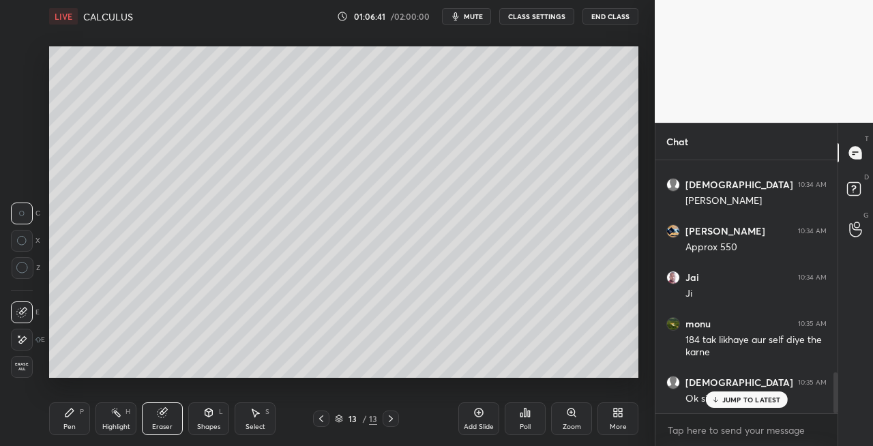
click at [68, 420] on div "Pen P" at bounding box center [69, 418] width 41 height 33
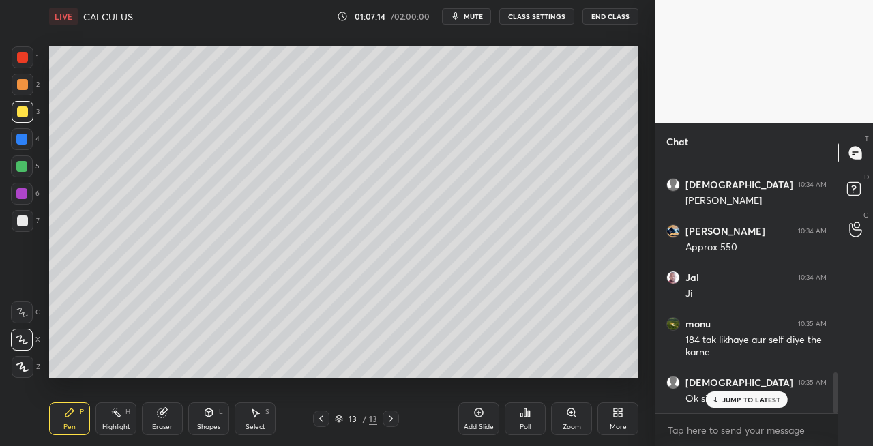
click at [27, 228] on div at bounding box center [23, 221] width 22 height 22
click at [214, 408] on div "Shapes L" at bounding box center [208, 418] width 41 height 33
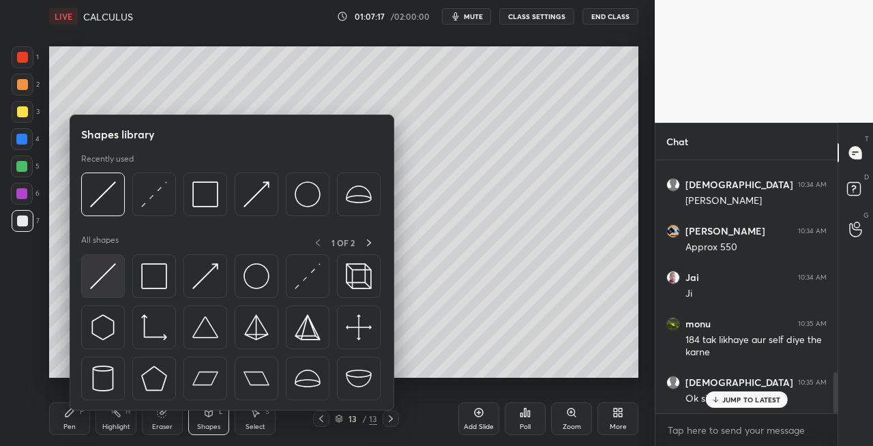
click at [102, 277] on img at bounding box center [103, 276] width 26 height 26
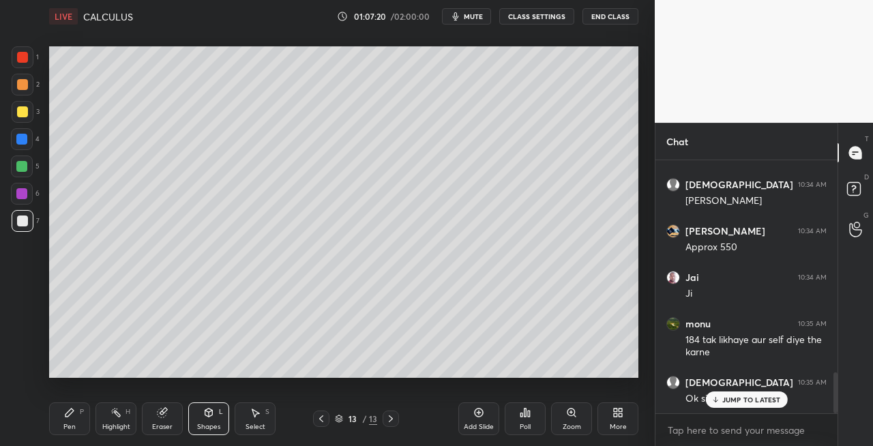
click at [79, 423] on div "Pen P" at bounding box center [69, 418] width 41 height 33
click at [170, 415] on div "Eraser" at bounding box center [162, 418] width 41 height 33
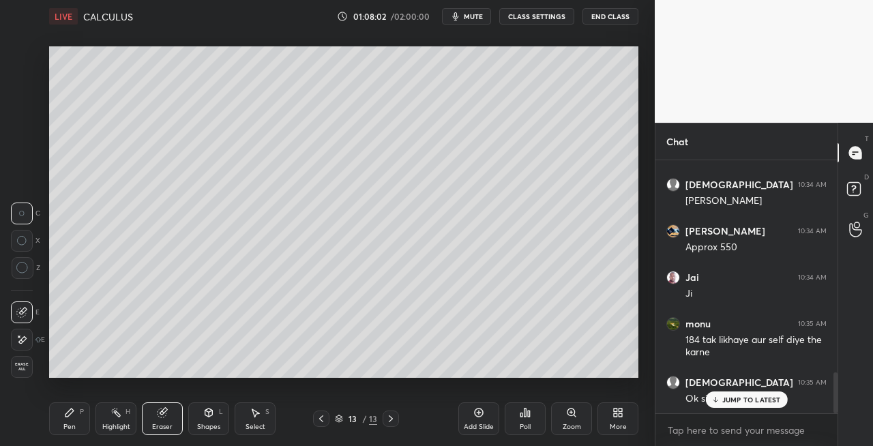
click at [78, 421] on div "Pen P" at bounding box center [69, 418] width 41 height 33
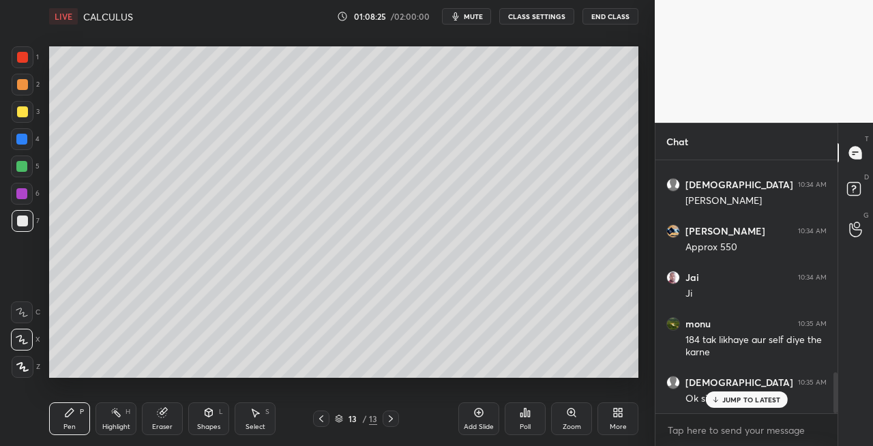
click at [160, 415] on icon at bounding box center [162, 412] width 9 height 9
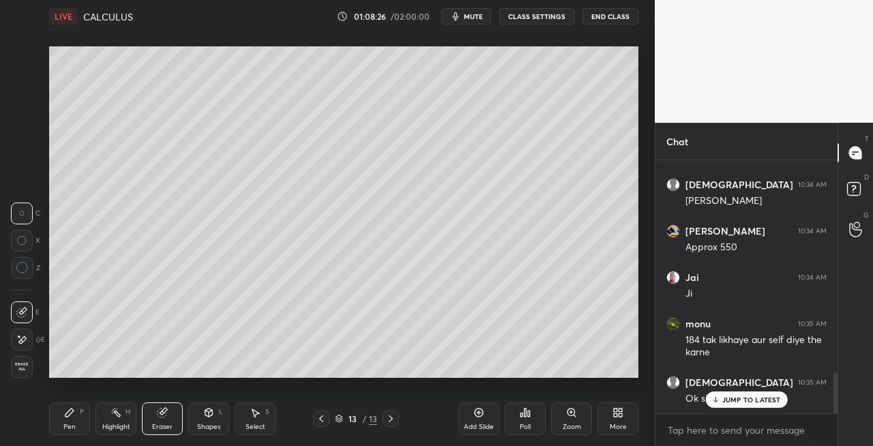
click at [65, 428] on div "Pen" at bounding box center [69, 426] width 12 height 7
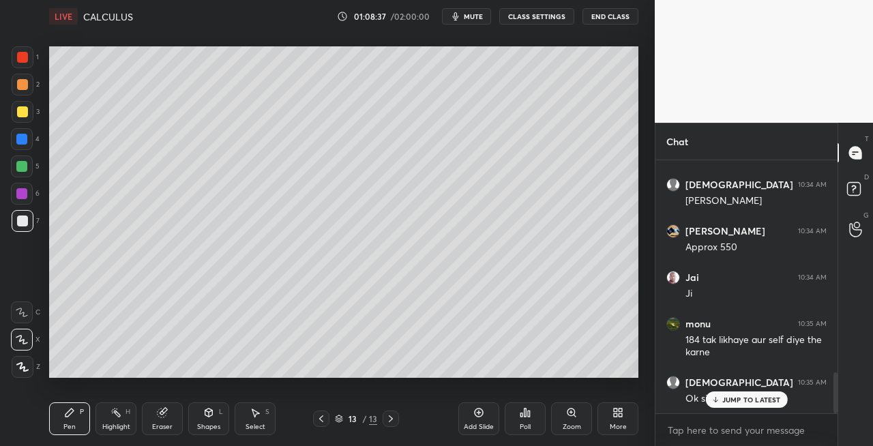
click at [211, 419] on div "Shapes L" at bounding box center [208, 418] width 41 height 33
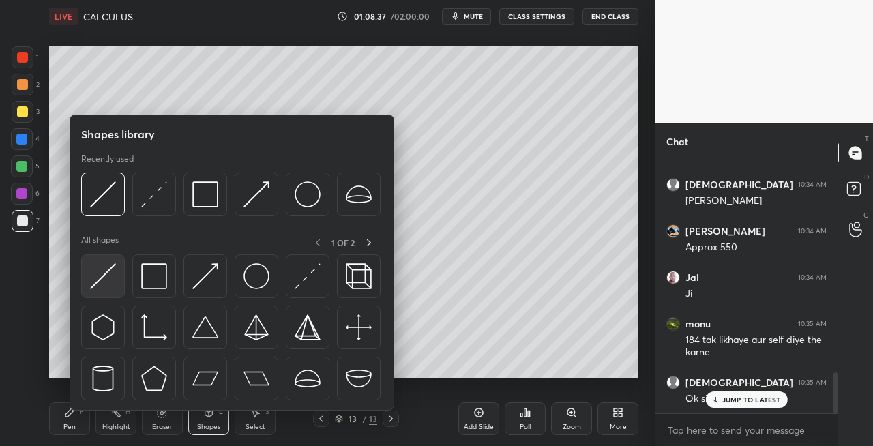
click at [94, 287] on img at bounding box center [103, 276] width 26 height 26
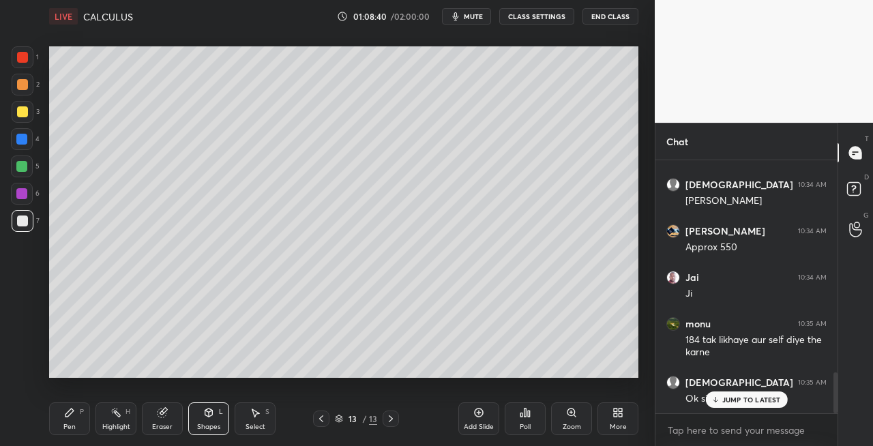
click at [73, 415] on icon at bounding box center [69, 412] width 11 height 11
click at [394, 417] on icon at bounding box center [390, 418] width 11 height 11
click at [479, 423] on div "Add Slide" at bounding box center [479, 426] width 30 height 7
click at [322, 430] on div "Pen P Highlight H Eraser Shapes L Select S 14 / 14 Add Slide Poll Zoom More" at bounding box center [343, 418] width 589 height 55
click at [327, 421] on div at bounding box center [321, 418] width 16 height 16
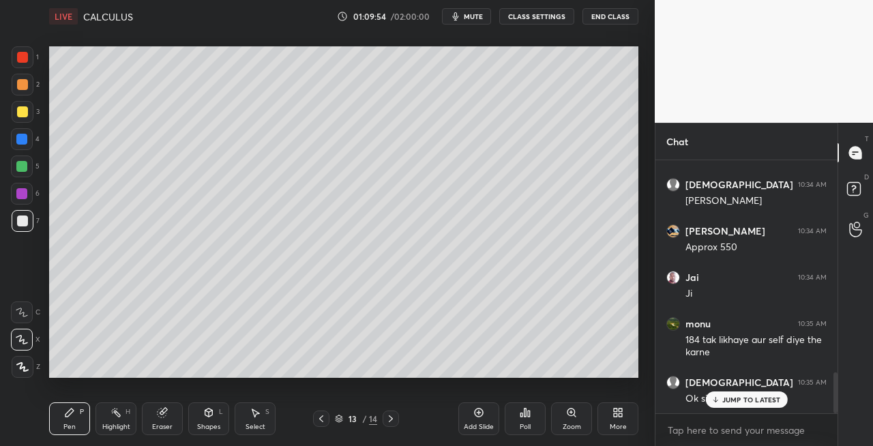
click at [391, 423] on icon at bounding box center [390, 418] width 11 height 11
click at [392, 421] on icon at bounding box center [390, 418] width 11 height 11
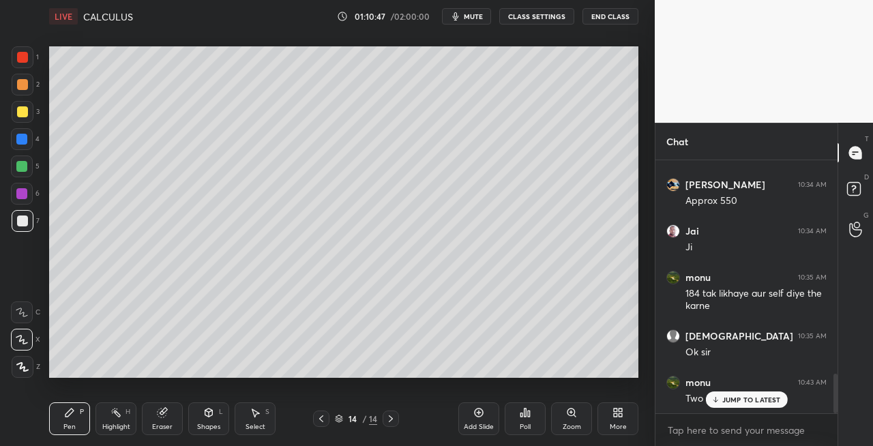
click at [324, 421] on icon at bounding box center [321, 418] width 11 height 11
click at [391, 421] on icon at bounding box center [390, 418] width 11 height 11
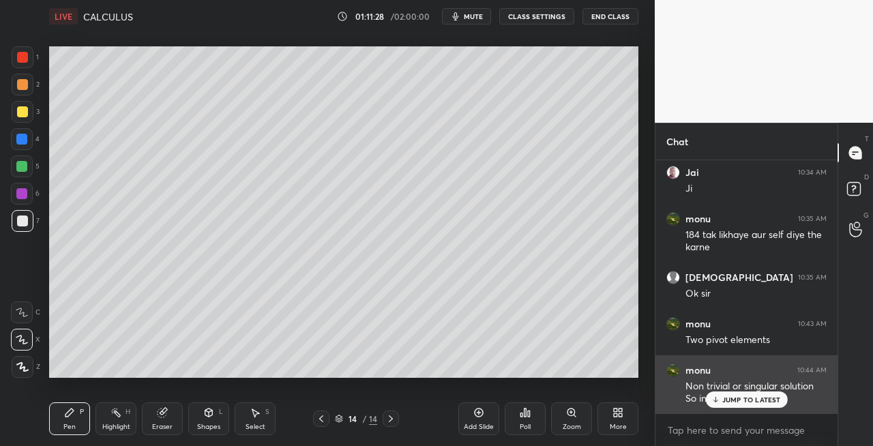
click at [712, 403] on icon at bounding box center [714, 399] width 9 height 8
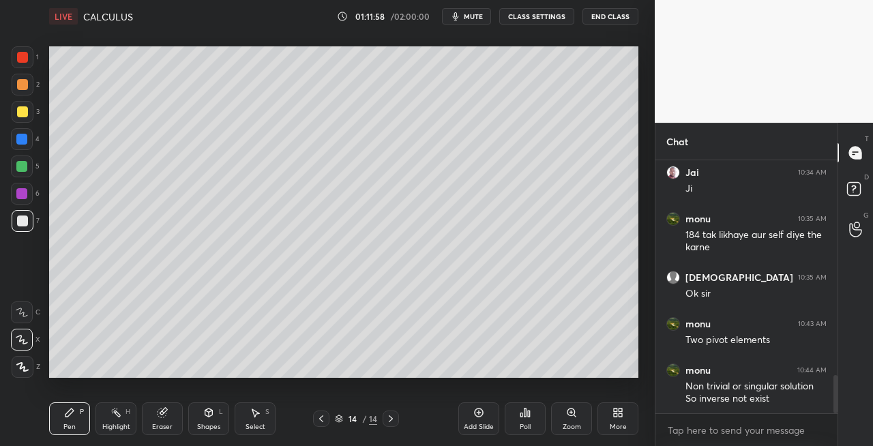
click at [166, 420] on div "Eraser" at bounding box center [162, 418] width 41 height 33
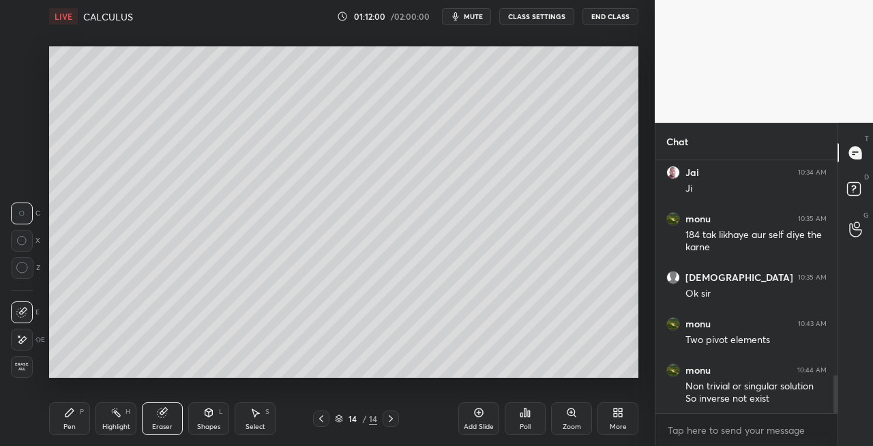
click at [63, 412] on div "Pen P" at bounding box center [69, 418] width 41 height 33
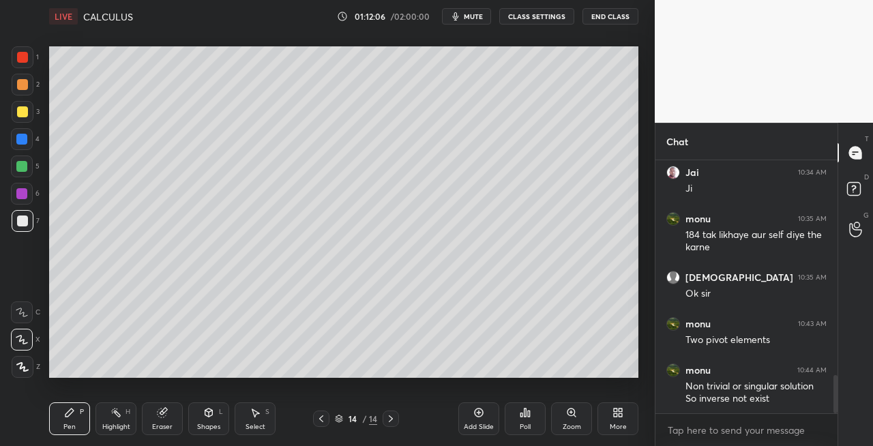
scroll to position [1463, 0]
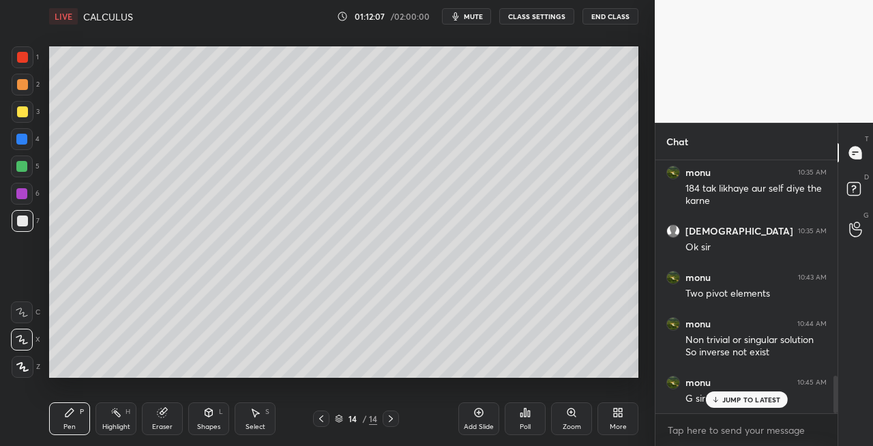
click at [170, 417] on div "Eraser" at bounding box center [162, 418] width 41 height 33
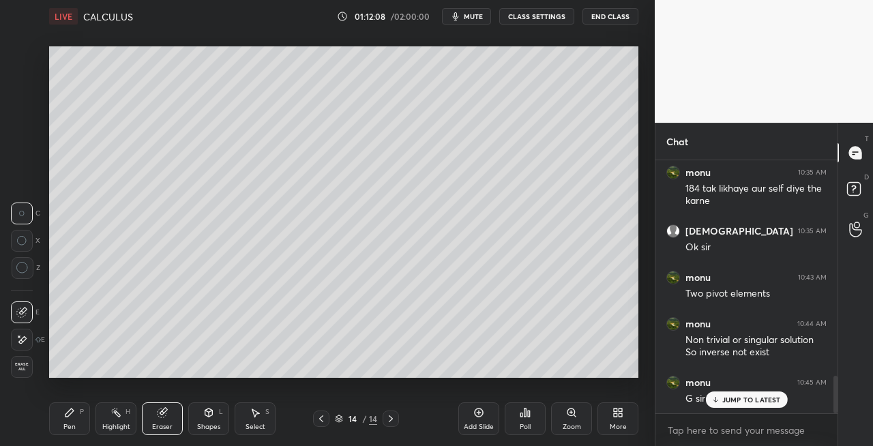
click at [85, 411] on div "Pen P" at bounding box center [69, 418] width 41 height 33
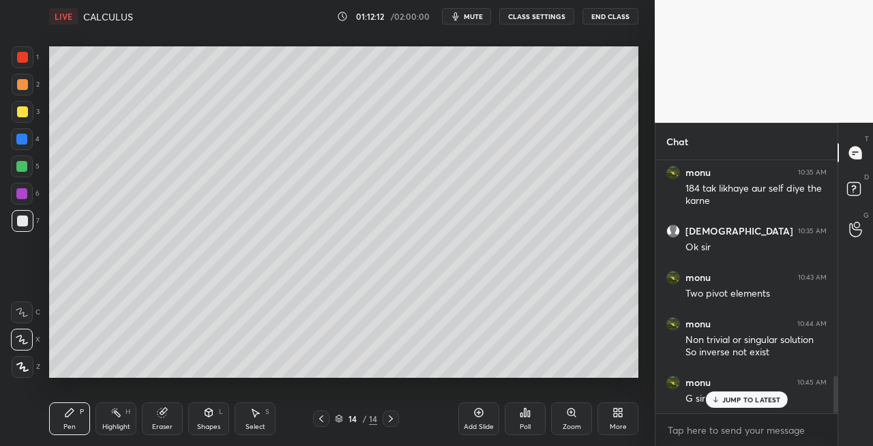
click at [322, 421] on icon at bounding box center [321, 418] width 4 height 7
click at [32, 117] on div at bounding box center [23, 112] width 22 height 22
click at [395, 421] on icon at bounding box center [390, 418] width 11 height 11
click at [205, 408] on icon at bounding box center [208, 412] width 11 height 11
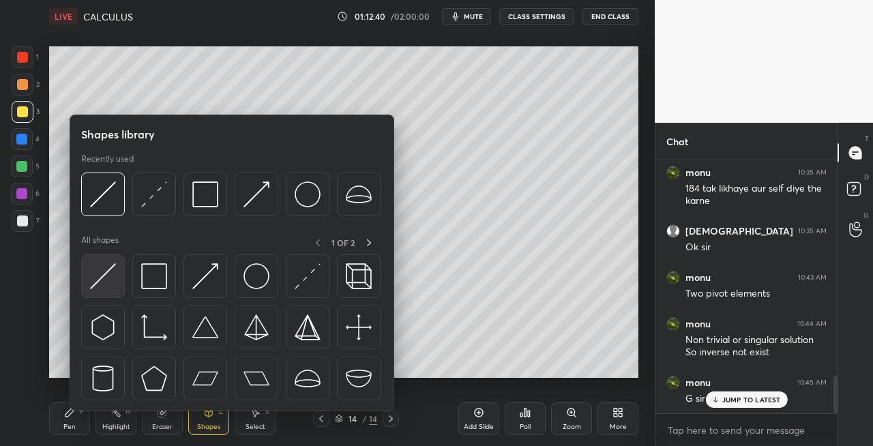
click at [98, 277] on img at bounding box center [103, 276] width 26 height 26
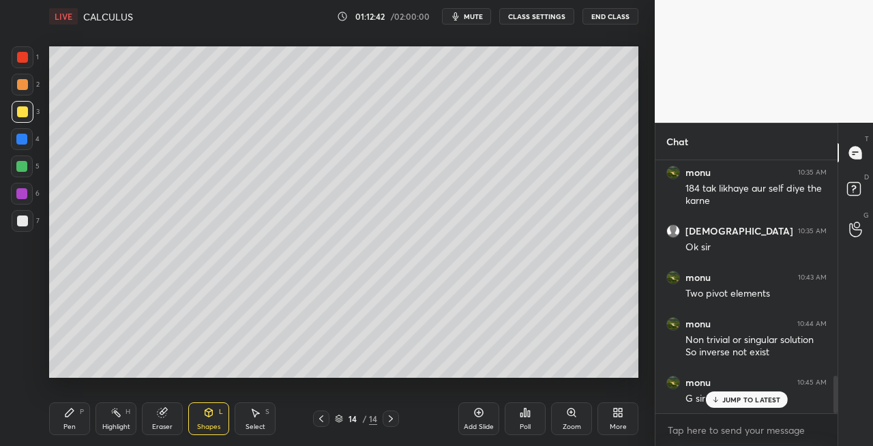
click at [73, 423] on div "Pen" at bounding box center [69, 426] width 12 height 7
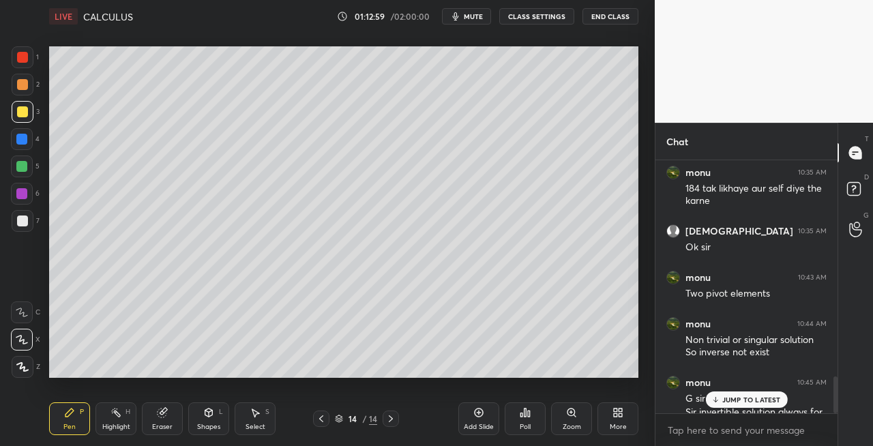
scroll to position [1501, 0]
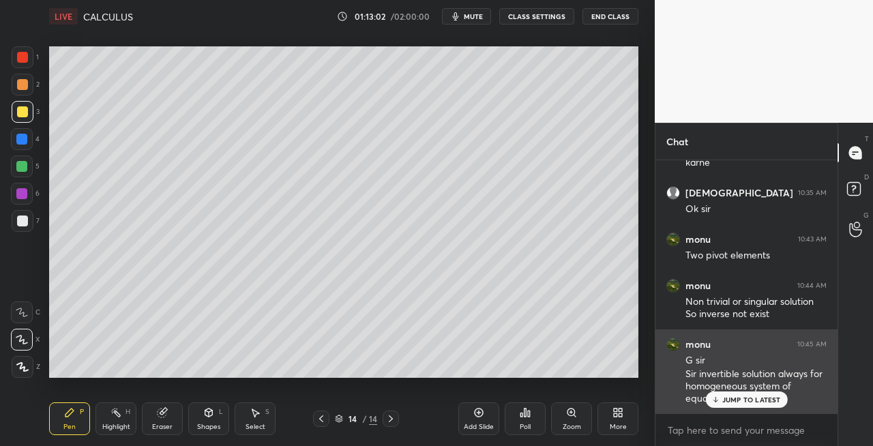
click at [728, 399] on p "JUMP TO LATEST" at bounding box center [751, 399] width 59 height 8
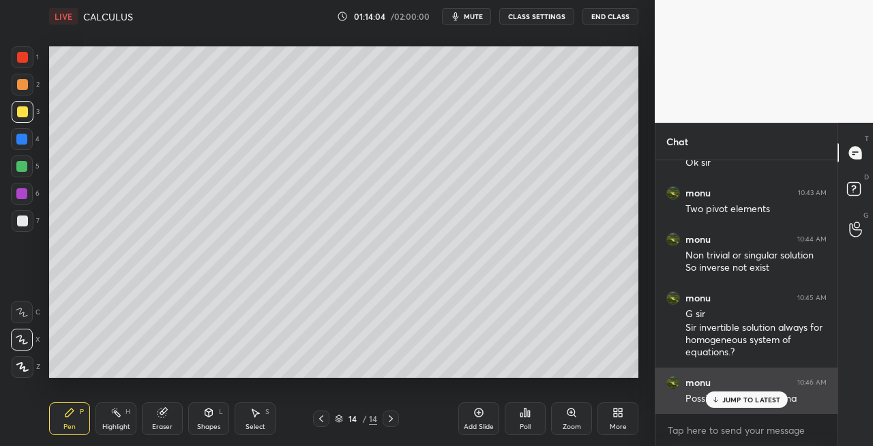
click at [725, 400] on p "JUMP TO LATEST" at bounding box center [751, 399] width 59 height 8
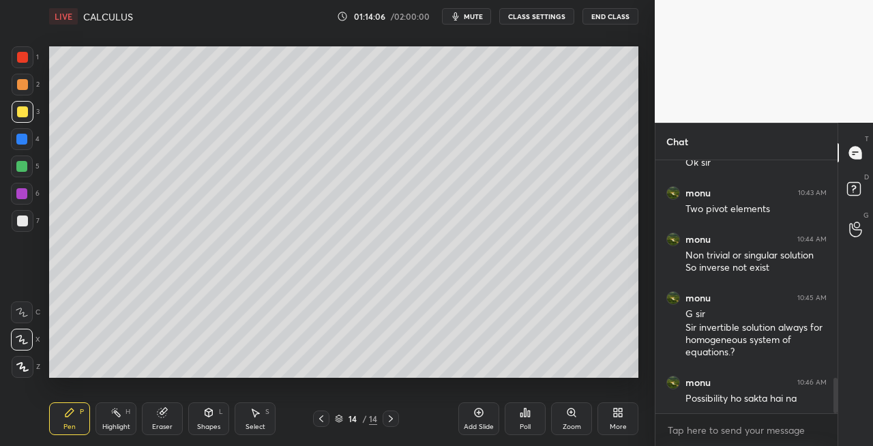
click at [170, 421] on div "Eraser" at bounding box center [162, 418] width 41 height 33
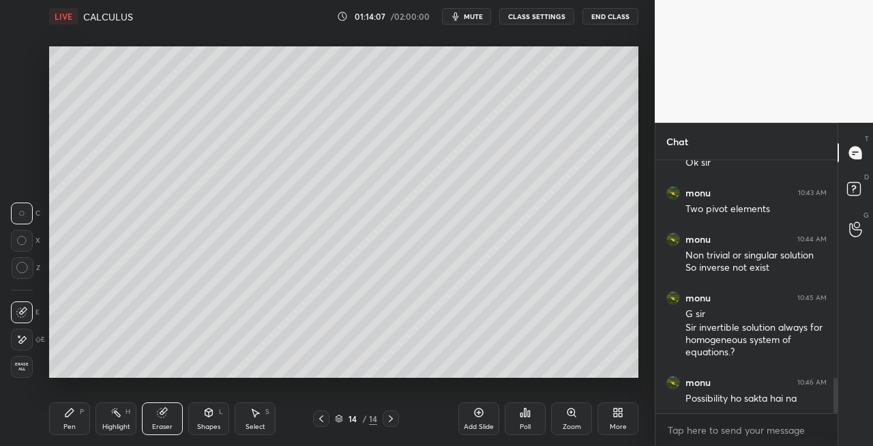
click at [76, 419] on div "Pen P" at bounding box center [69, 418] width 41 height 33
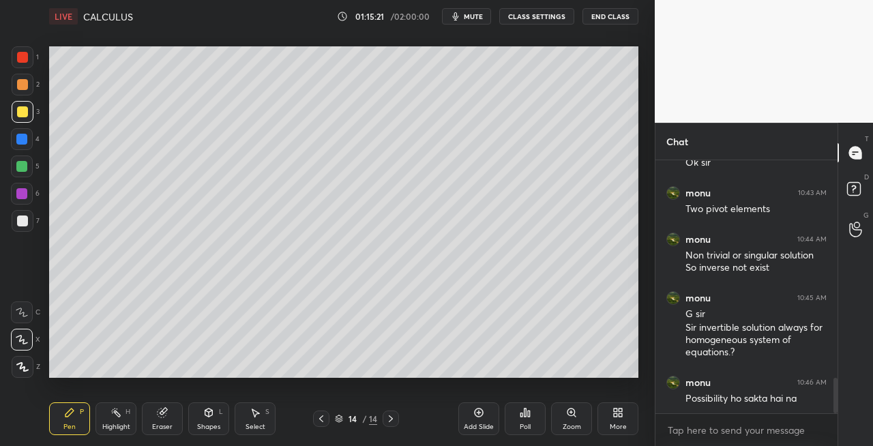
click at [479, 15] on span "mute" at bounding box center [473, 17] width 19 height 10
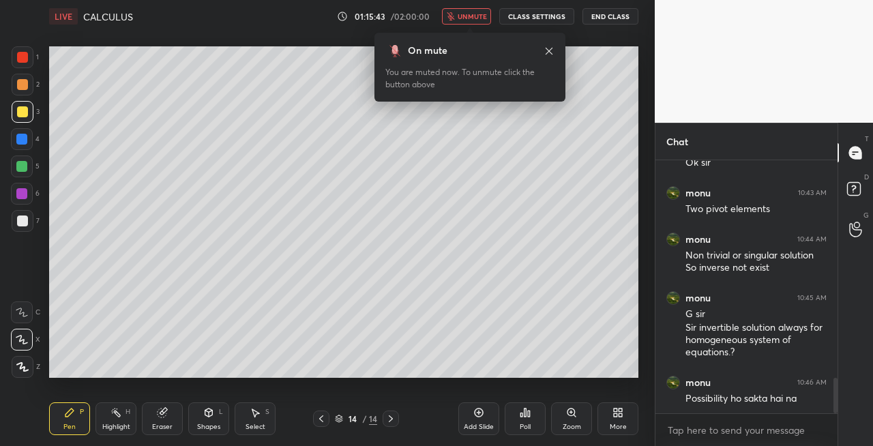
scroll to position [1594, 0]
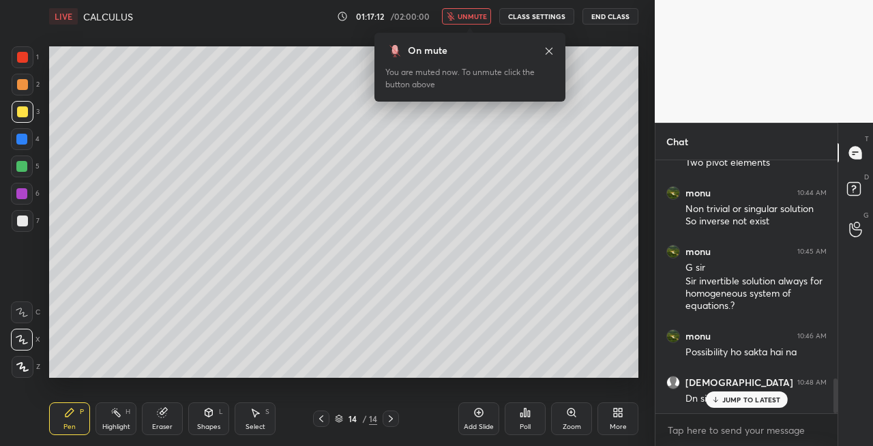
click at [481, 16] on span "unmute" at bounding box center [472, 17] width 29 height 10
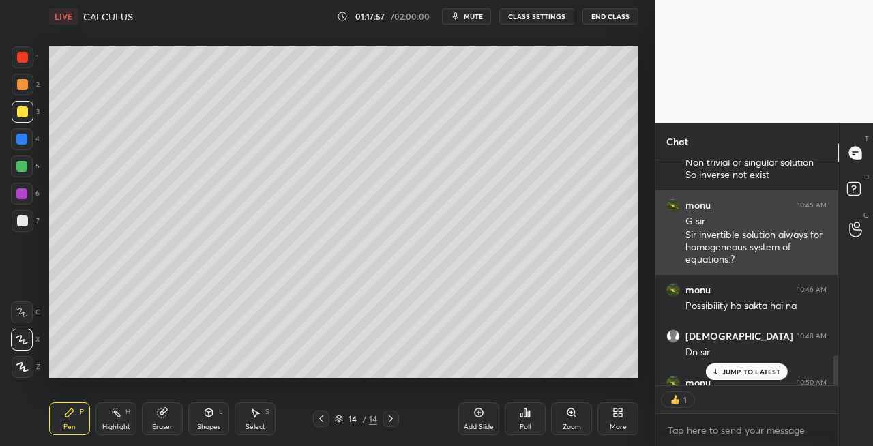
scroll to position [1715, 0]
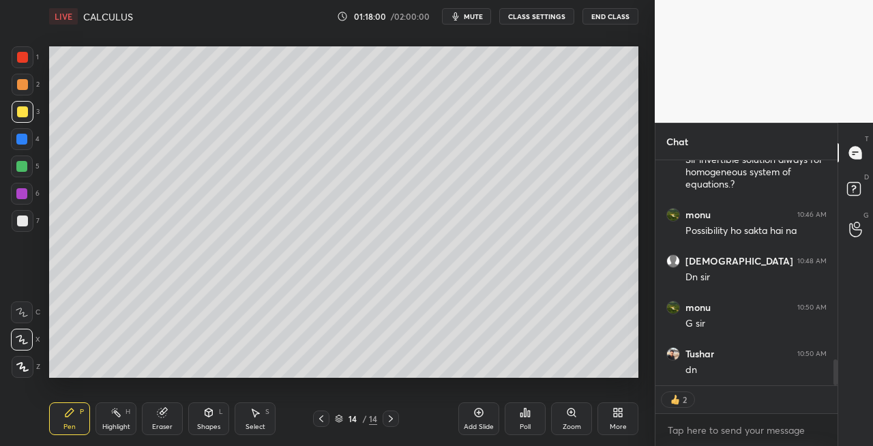
click at [476, 19] on span "mute" at bounding box center [473, 17] width 19 height 10
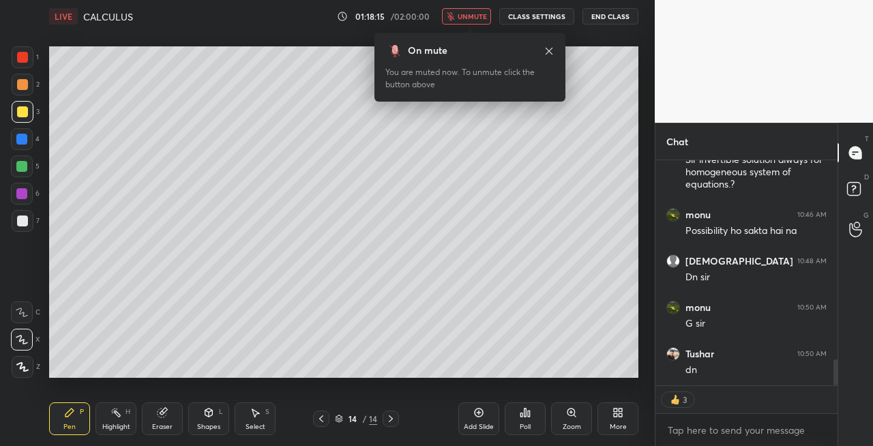
scroll to position [1687, 0]
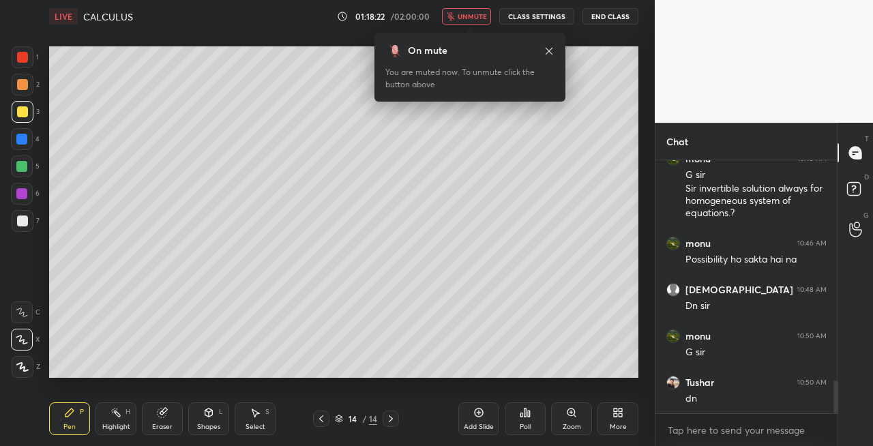
click at [479, 16] on span "unmute" at bounding box center [472, 17] width 29 height 10
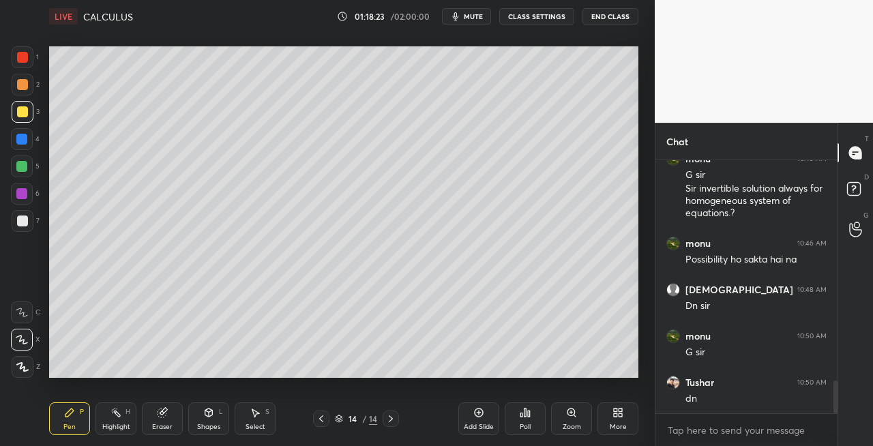
click at [391, 419] on icon at bounding box center [391, 418] width 4 height 7
click at [394, 417] on icon at bounding box center [390, 418] width 11 height 11
click at [473, 424] on div "Add Slide" at bounding box center [479, 426] width 30 height 7
click at [25, 228] on div at bounding box center [23, 221] width 22 height 22
click at [211, 415] on icon at bounding box center [209, 412] width 8 height 8
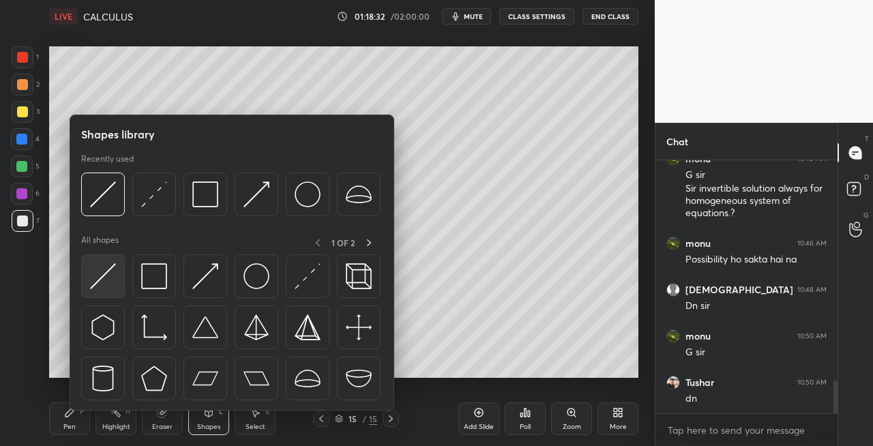
click at [101, 278] on img at bounding box center [103, 276] width 26 height 26
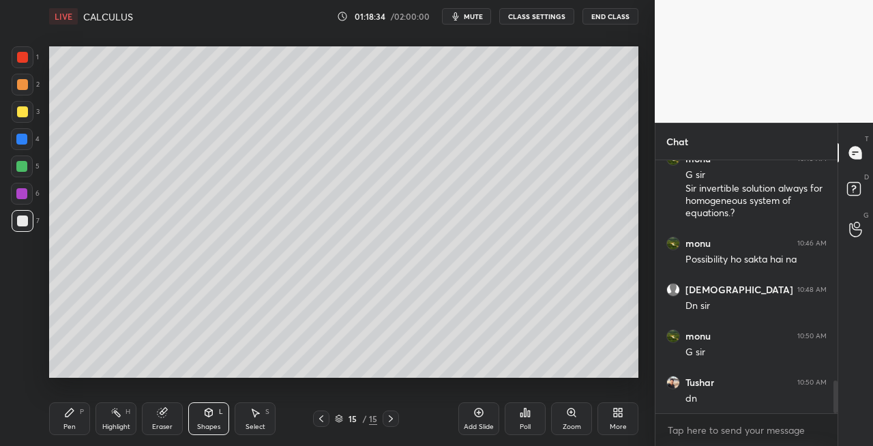
click at [84, 412] on div "Pen P" at bounding box center [69, 418] width 41 height 33
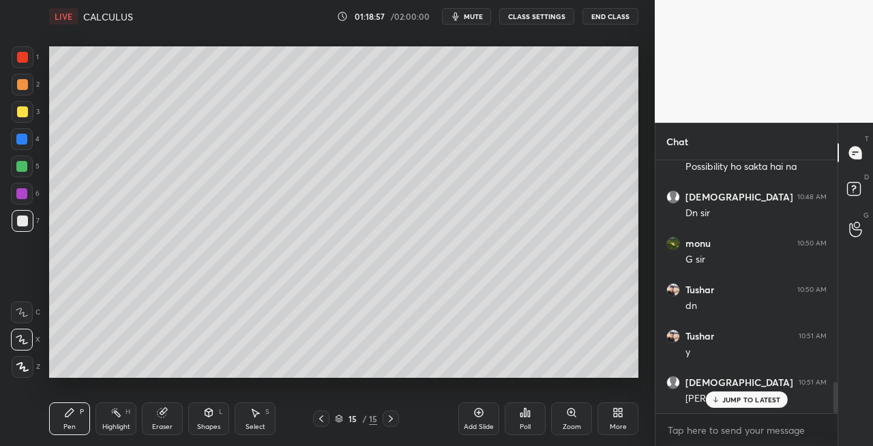
scroll to position [1826, 0]
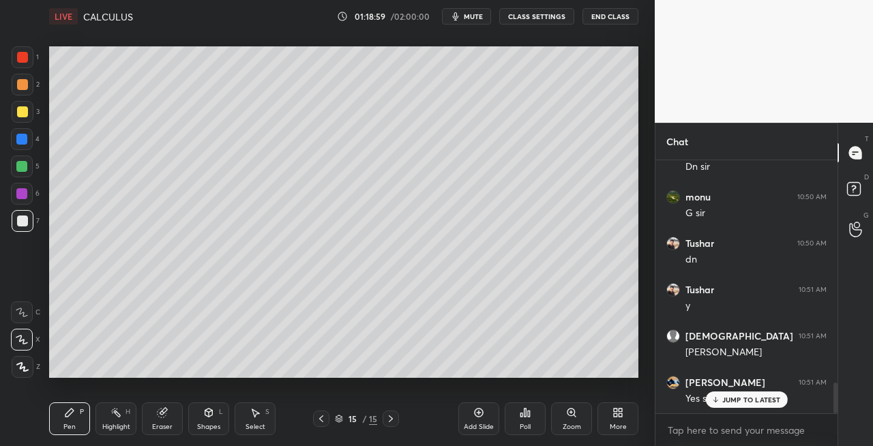
click at [164, 420] on div "Eraser" at bounding box center [162, 418] width 41 height 33
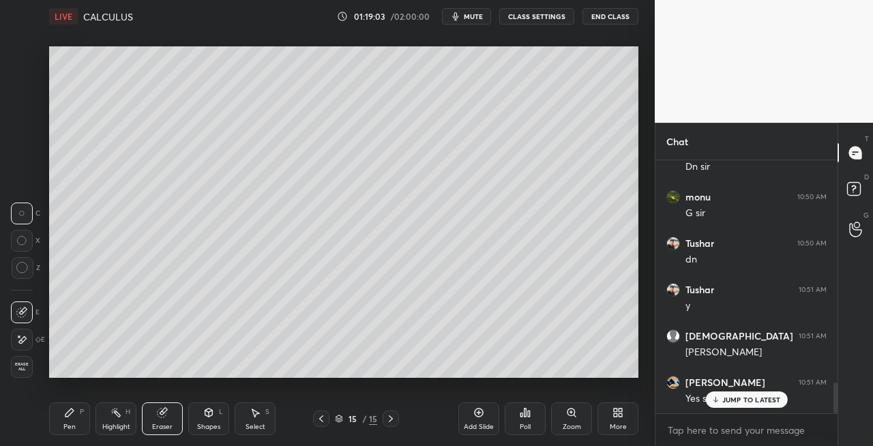
click at [72, 419] on div "Pen P" at bounding box center [69, 418] width 41 height 33
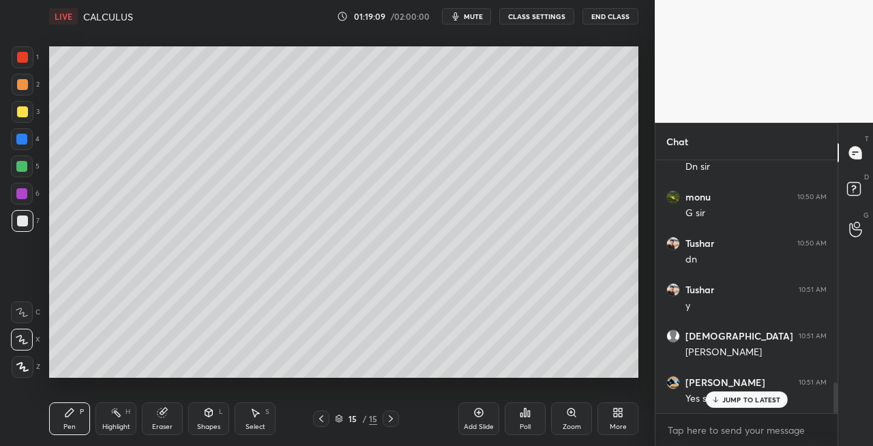
click at [213, 423] on div "Shapes" at bounding box center [208, 426] width 23 height 7
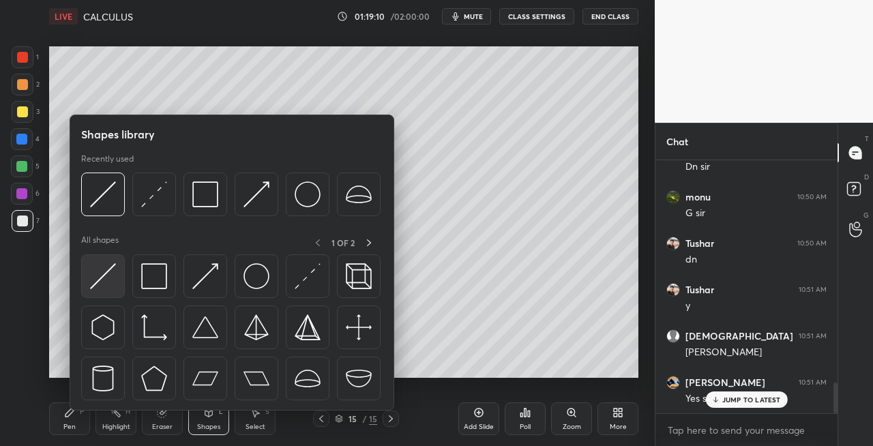
click at [102, 273] on img at bounding box center [103, 276] width 26 height 26
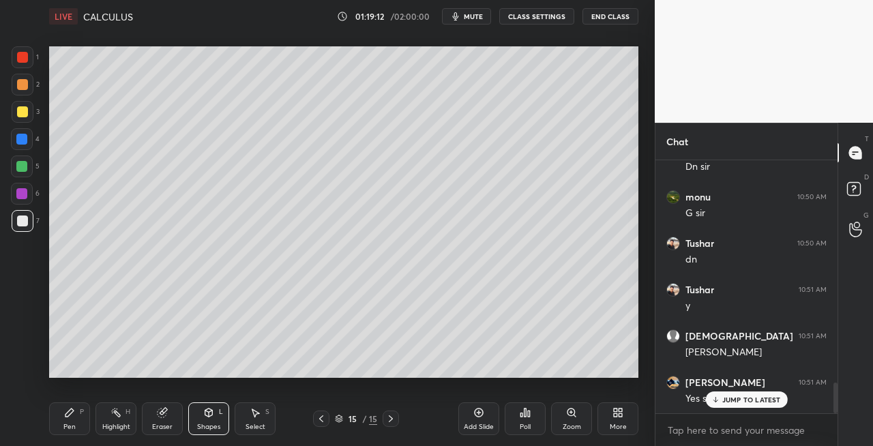
click at [76, 423] on div "Pen P" at bounding box center [69, 418] width 41 height 33
click at [322, 421] on icon at bounding box center [321, 418] width 4 height 7
click at [389, 420] on icon at bounding box center [390, 418] width 11 height 11
click at [391, 419] on icon at bounding box center [391, 418] width 4 height 7
click at [19, 118] on div at bounding box center [23, 112] width 22 height 22
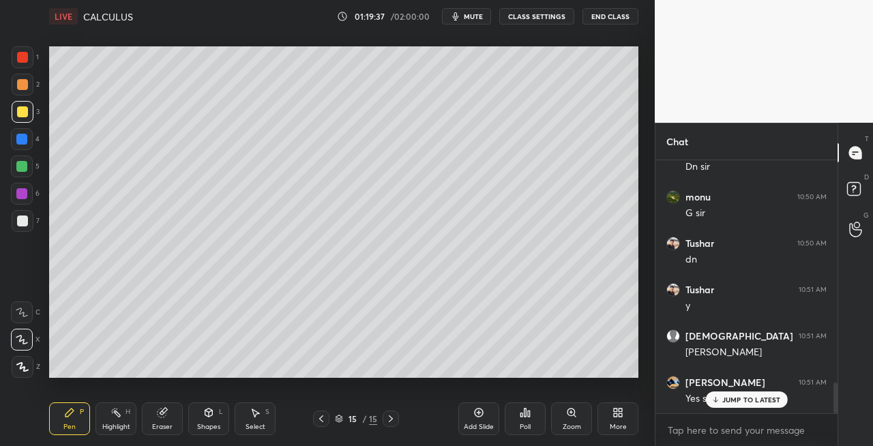
click at [316, 420] on icon at bounding box center [321, 418] width 11 height 11
click at [391, 421] on icon at bounding box center [390, 418] width 11 height 11
click at [203, 417] on icon at bounding box center [208, 412] width 11 height 11
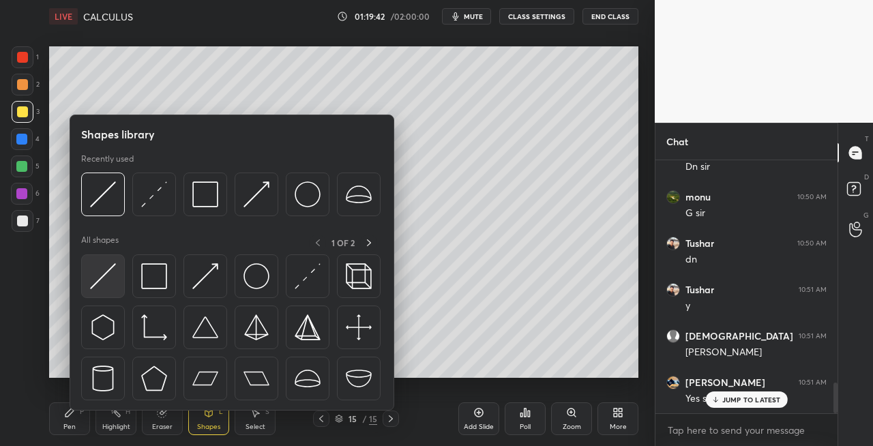
click at [100, 275] on img at bounding box center [103, 276] width 26 height 26
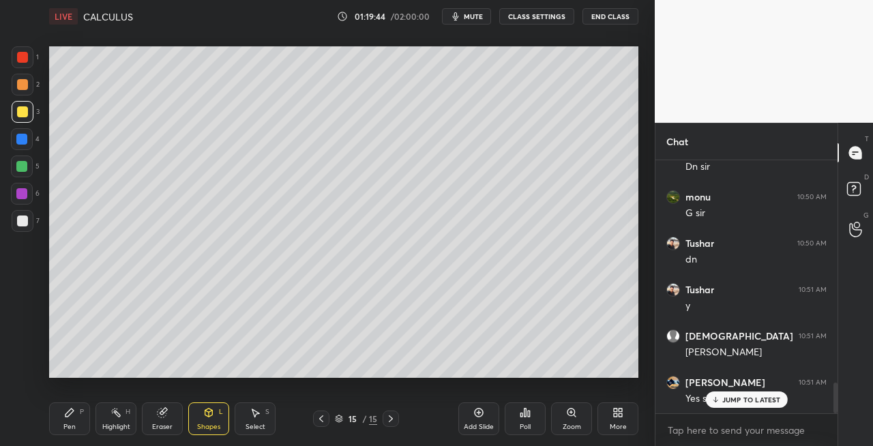
click at [61, 415] on div "Pen P" at bounding box center [69, 418] width 41 height 33
click at [33, 226] on div "7" at bounding box center [26, 221] width 28 height 22
click at [205, 419] on div "Shapes L" at bounding box center [208, 418] width 41 height 33
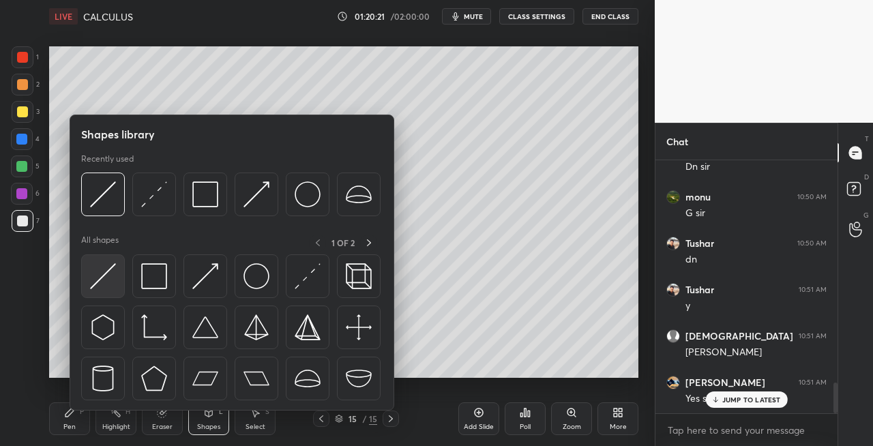
click at [105, 274] on img at bounding box center [103, 276] width 26 height 26
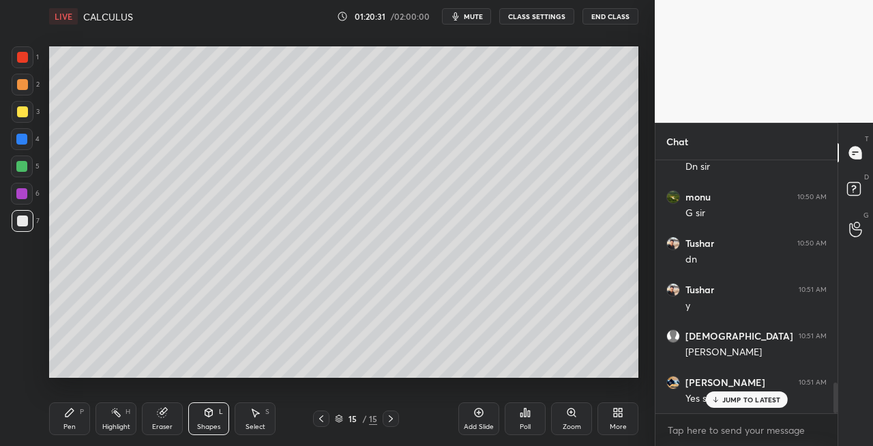
click at [475, 15] on span "mute" at bounding box center [473, 17] width 19 height 10
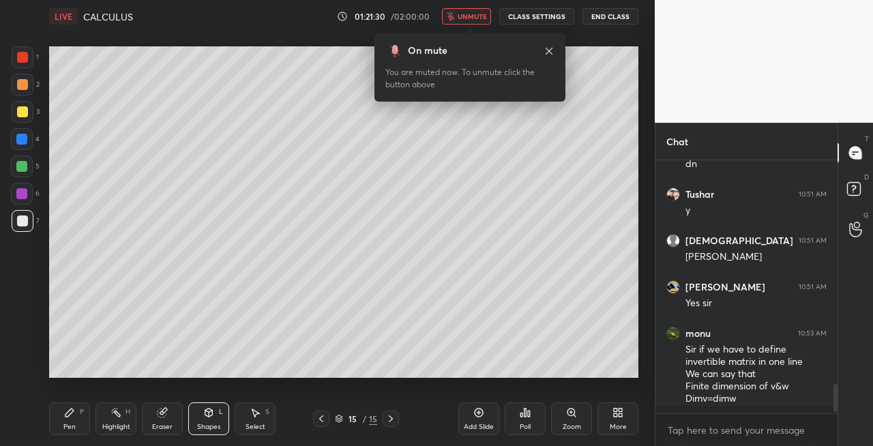
scroll to position [1921, 0]
click at [485, 17] on span "unmute" at bounding box center [472, 17] width 29 height 10
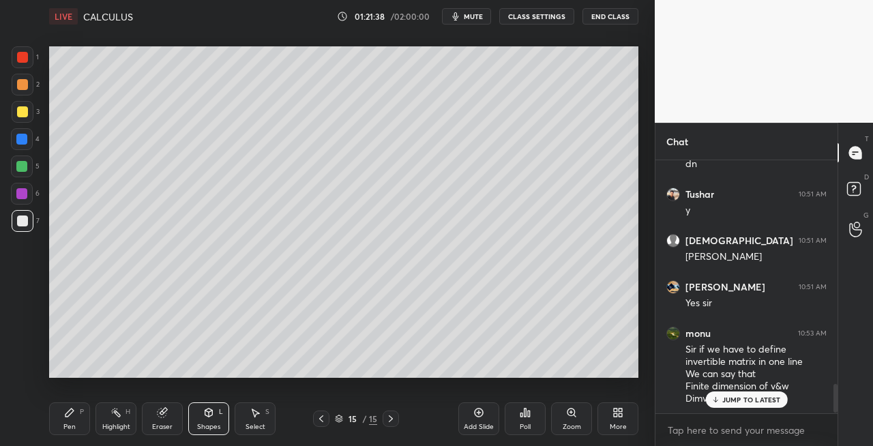
click at [726, 391] on div "JUMP TO LATEST" at bounding box center [746, 399] width 82 height 16
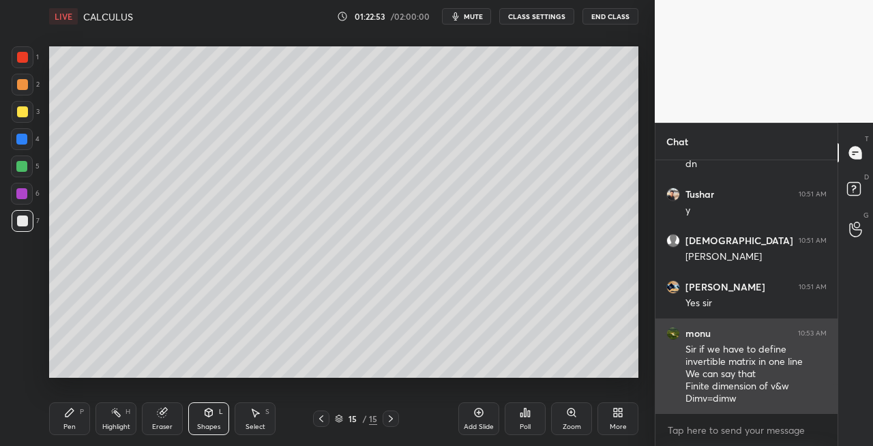
scroll to position [1968, 0]
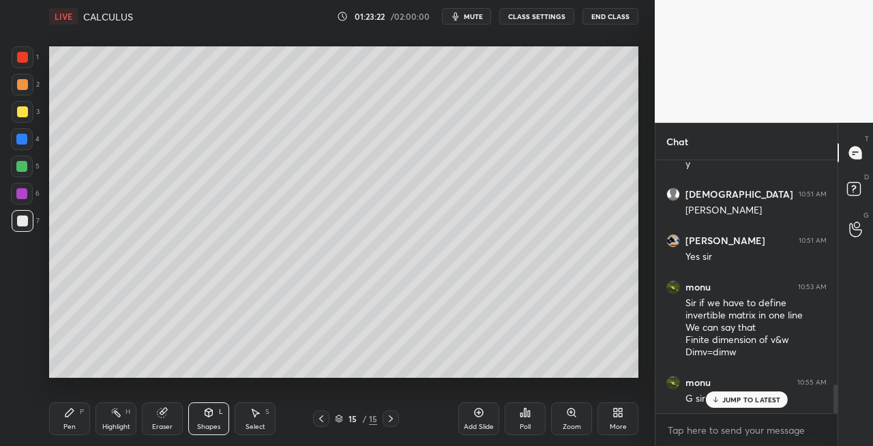
click at [75, 436] on div "Pen P Highlight H Eraser Shapes L Select S 15 / 15 Add Slide Poll Zoom More" at bounding box center [343, 418] width 589 height 55
click at [63, 421] on div "Pen P" at bounding box center [69, 418] width 41 height 33
click at [170, 420] on div "Eraser" at bounding box center [162, 418] width 41 height 33
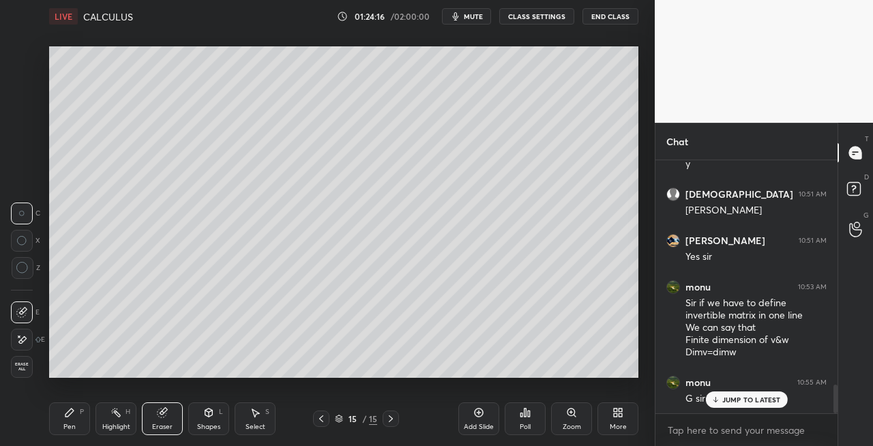
click at [86, 421] on div "Pen P" at bounding box center [69, 418] width 41 height 33
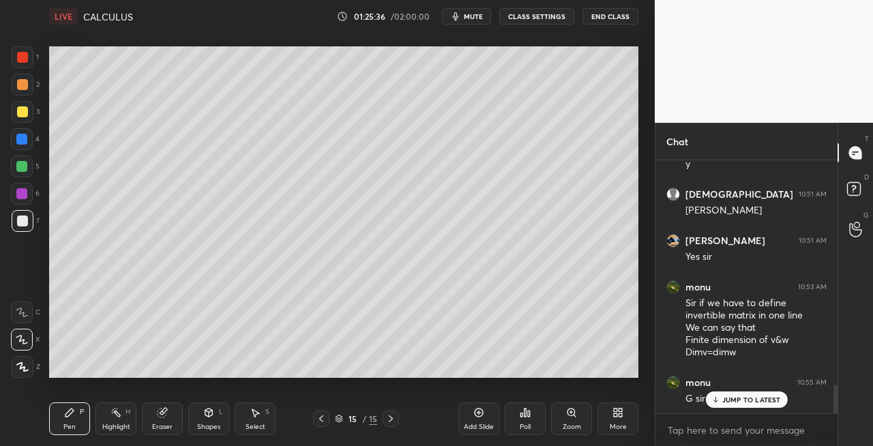
click at [163, 417] on icon at bounding box center [162, 412] width 9 height 9
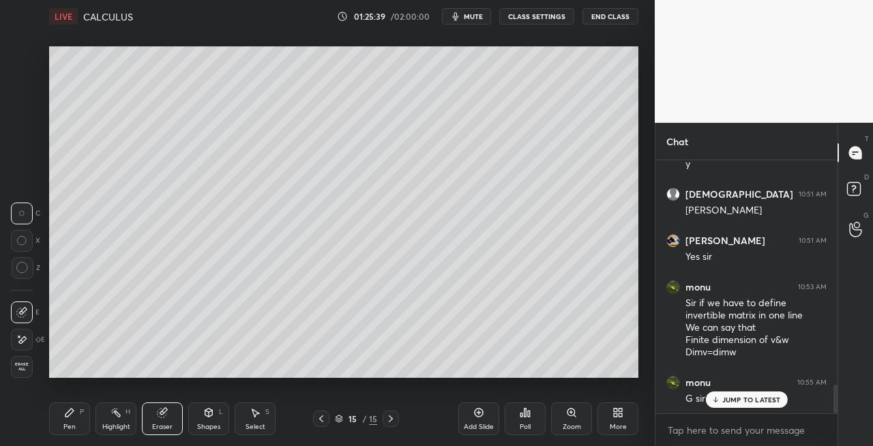
click at [63, 420] on div "Pen P" at bounding box center [69, 418] width 41 height 33
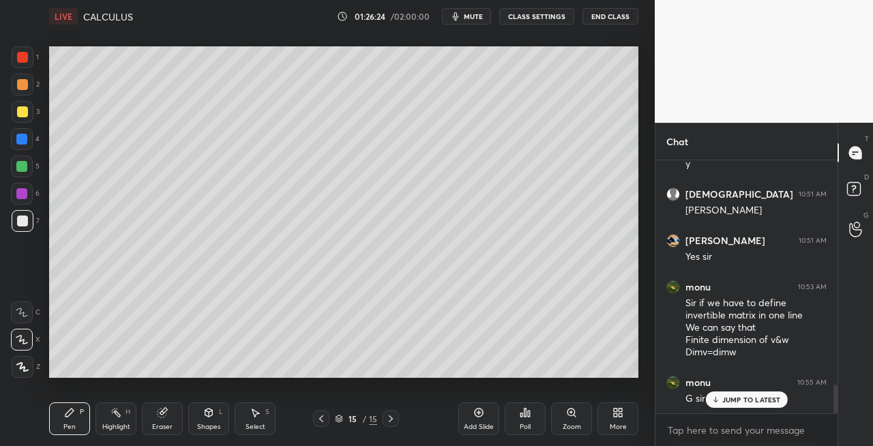
click at [165, 415] on icon at bounding box center [162, 412] width 9 height 9
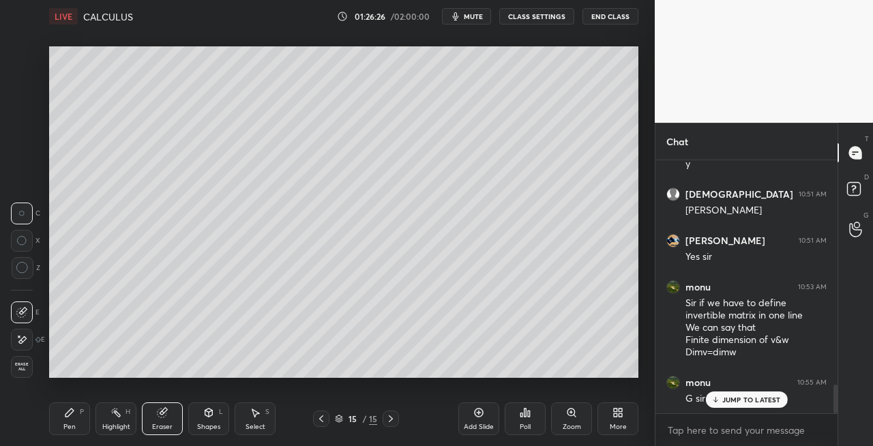
click at [63, 423] on div "Pen" at bounding box center [69, 426] width 12 height 7
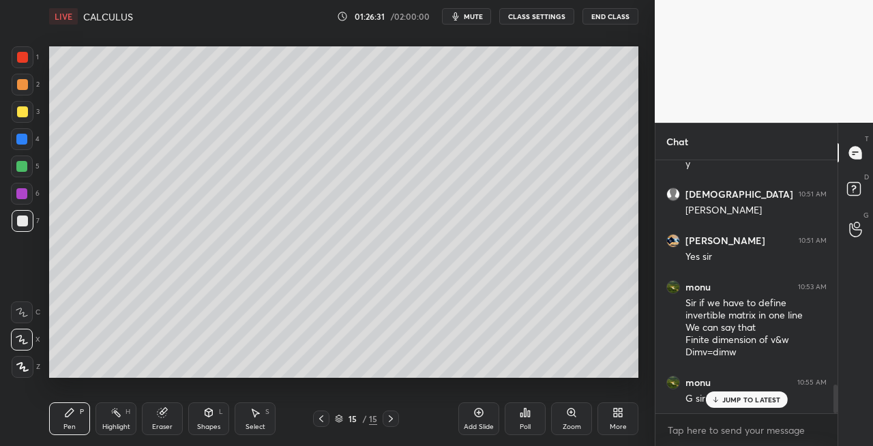
scroll to position [2014, 0]
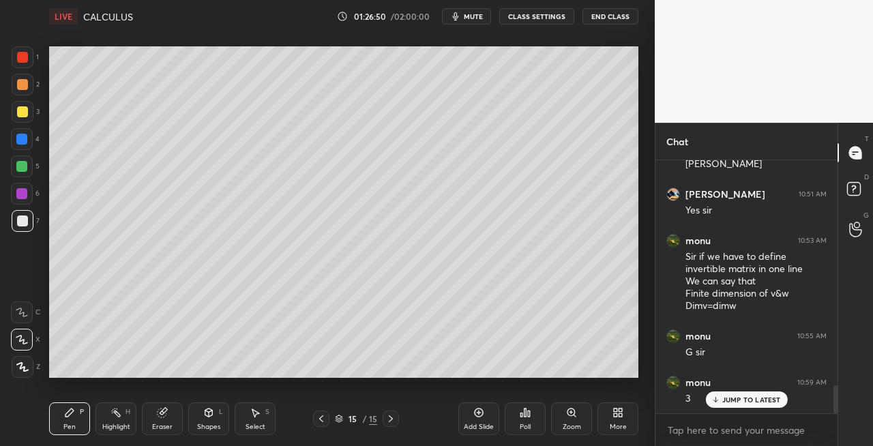
click at [393, 421] on icon at bounding box center [390, 418] width 11 height 11
click at [395, 421] on icon at bounding box center [390, 418] width 11 height 11
click at [478, 429] on div "Add Slide" at bounding box center [479, 426] width 30 height 7
click at [480, 18] on span "mute" at bounding box center [473, 17] width 19 height 10
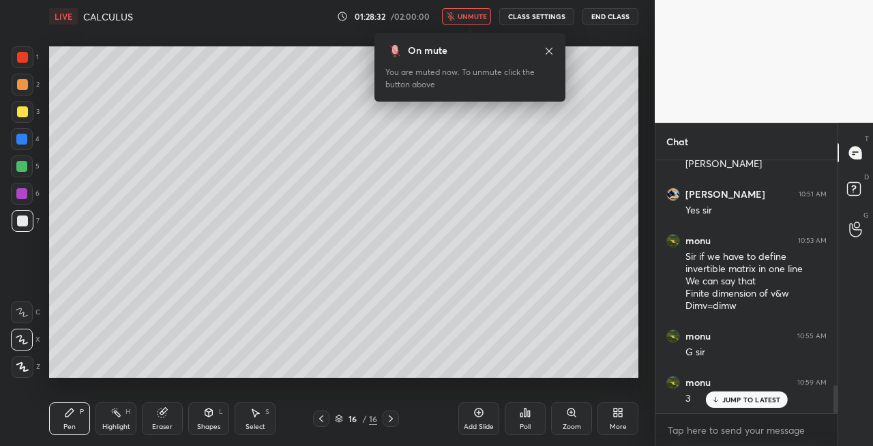
click at [475, 19] on span "unmute" at bounding box center [472, 17] width 29 height 10
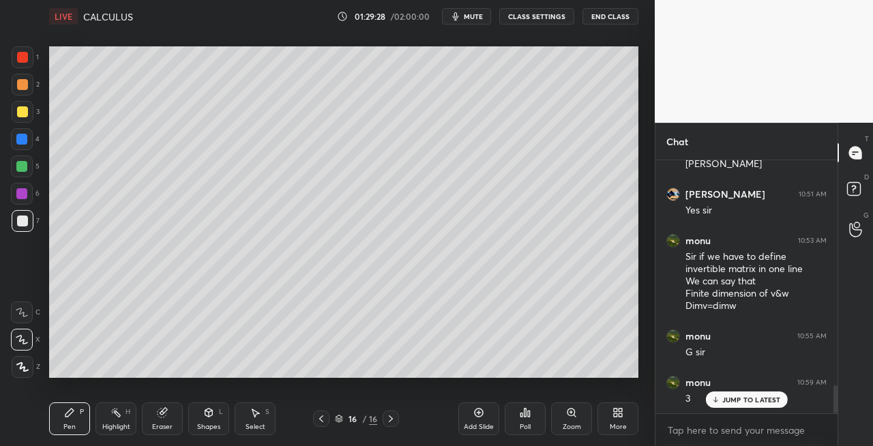
click at [206, 417] on icon at bounding box center [208, 412] width 11 height 11
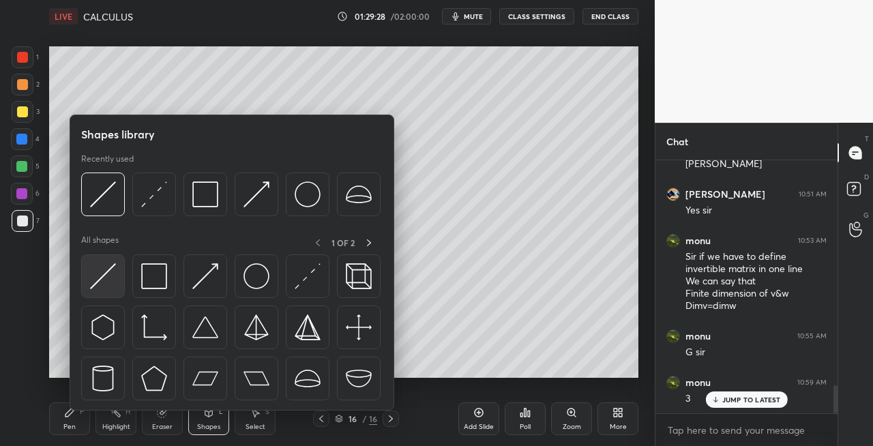
click at [100, 288] on img at bounding box center [103, 276] width 26 height 26
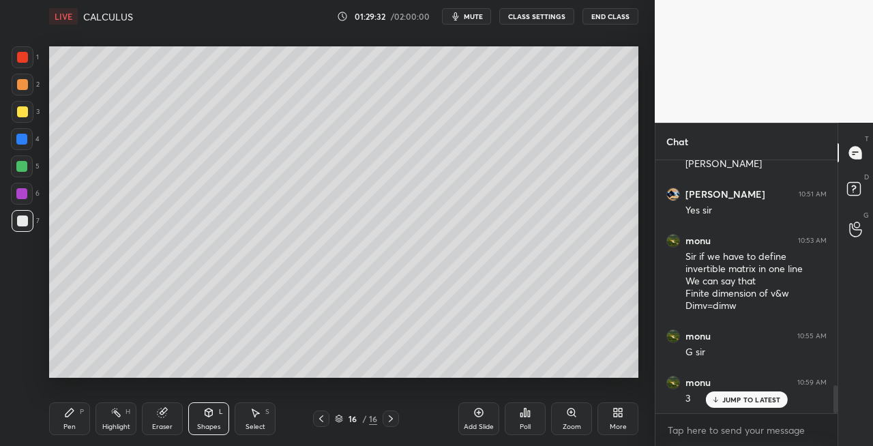
click at [77, 419] on div "Pen P" at bounding box center [69, 418] width 41 height 33
click at [23, 117] on div at bounding box center [23, 112] width 22 height 22
click at [323, 419] on icon at bounding box center [321, 418] width 11 height 11
click at [390, 419] on icon at bounding box center [390, 418] width 11 height 11
click at [388, 419] on icon at bounding box center [390, 418] width 11 height 11
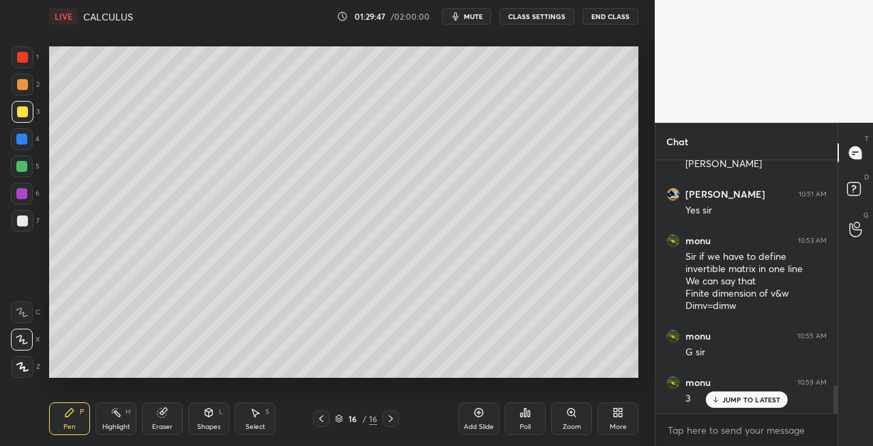
click at [215, 402] on div "Pen P Highlight H Eraser Shapes L Select S 16 / 16 Add Slide Poll Zoom More" at bounding box center [343, 418] width 589 height 55
click at [203, 415] on icon at bounding box center [208, 412] width 11 height 11
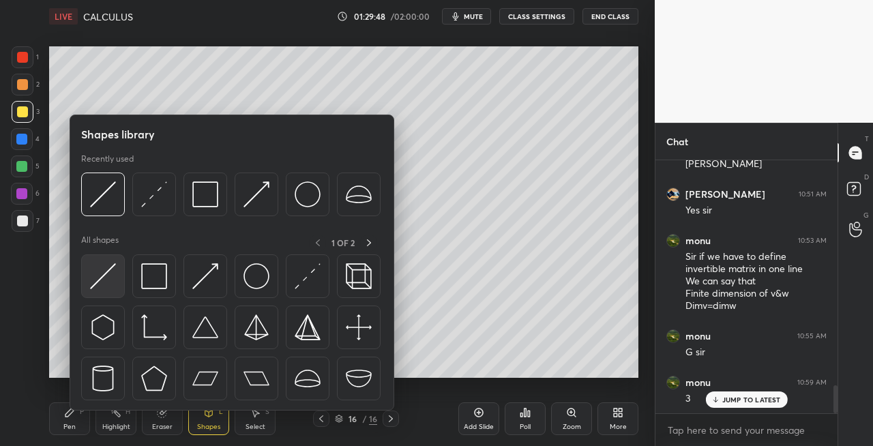
click at [89, 274] on div at bounding box center [103, 276] width 44 height 44
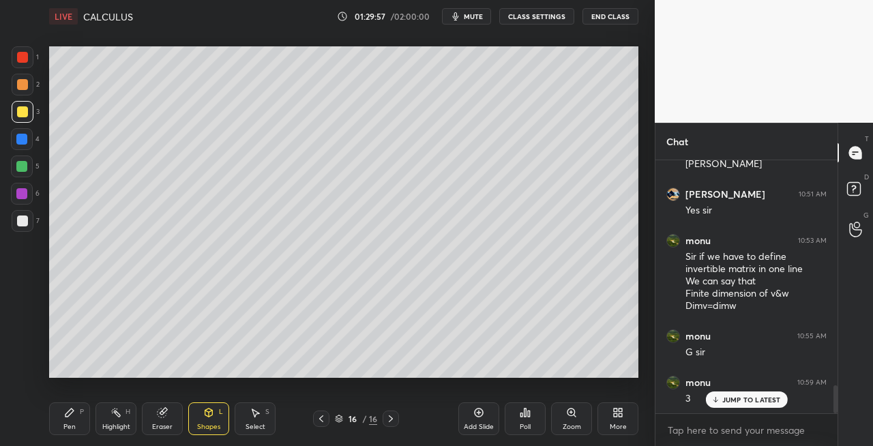
scroll to position [2060, 0]
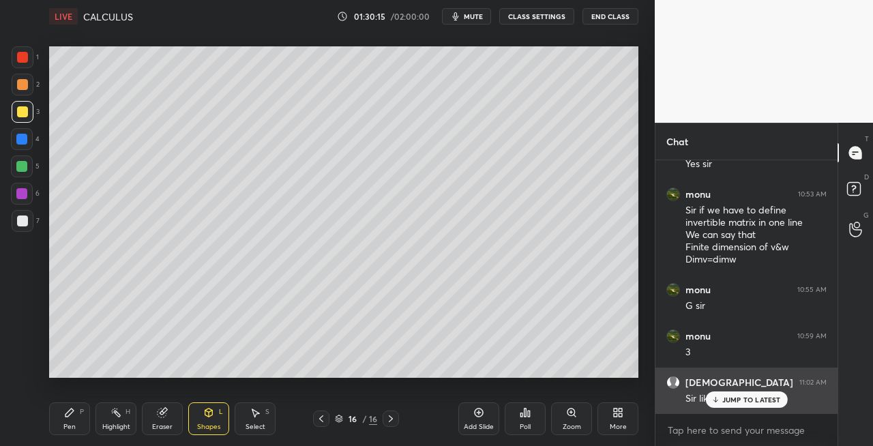
click at [723, 399] on p "JUMP TO LATEST" at bounding box center [751, 399] width 59 height 8
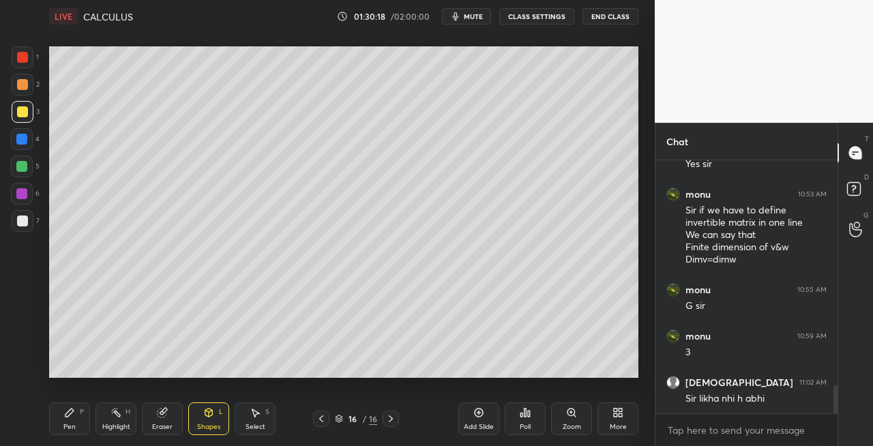
click at [322, 416] on icon at bounding box center [321, 418] width 4 height 7
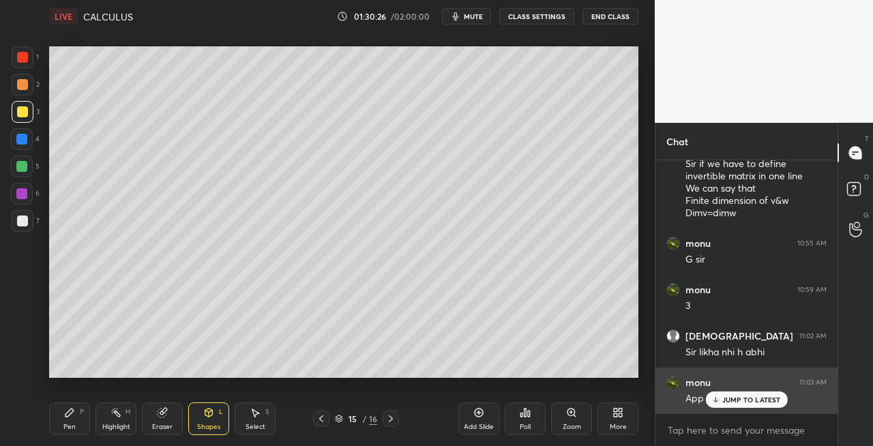
click at [727, 400] on p "JUMP TO LATEST" at bounding box center [751, 399] width 59 height 8
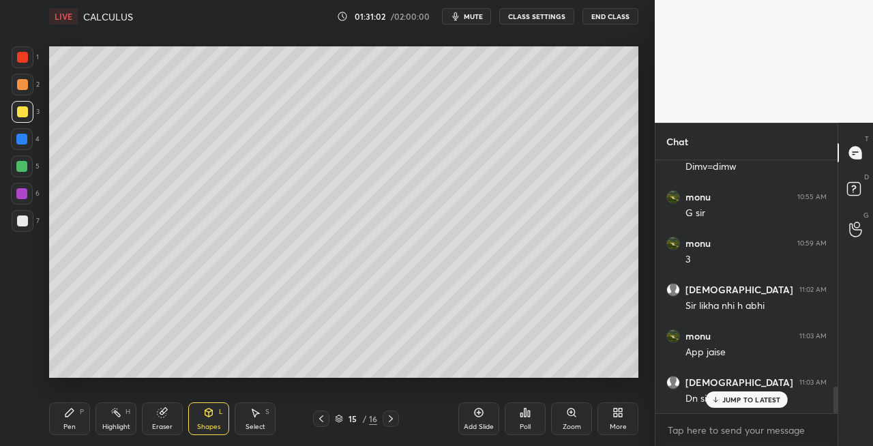
scroll to position [2200, 0]
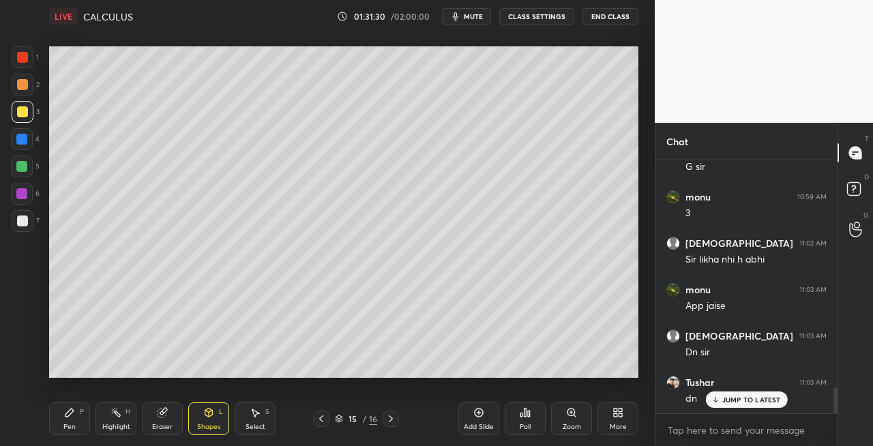
click at [390, 419] on icon at bounding box center [390, 418] width 11 height 11
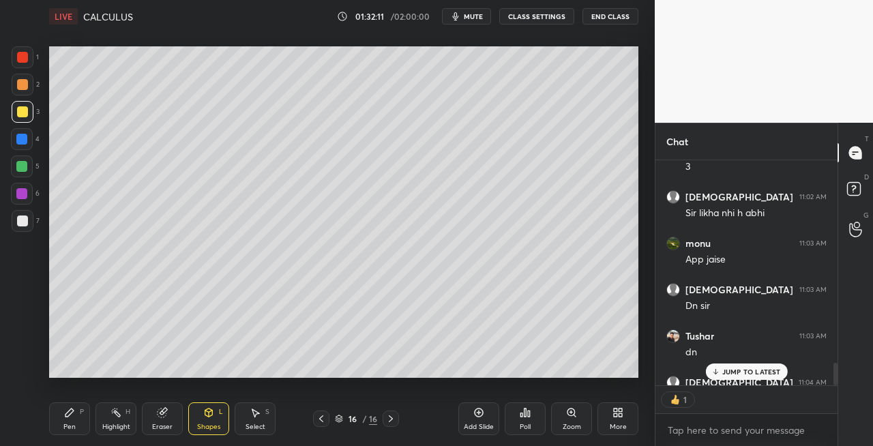
scroll to position [4, 4]
click at [64, 409] on icon at bounding box center [69, 412] width 11 height 11
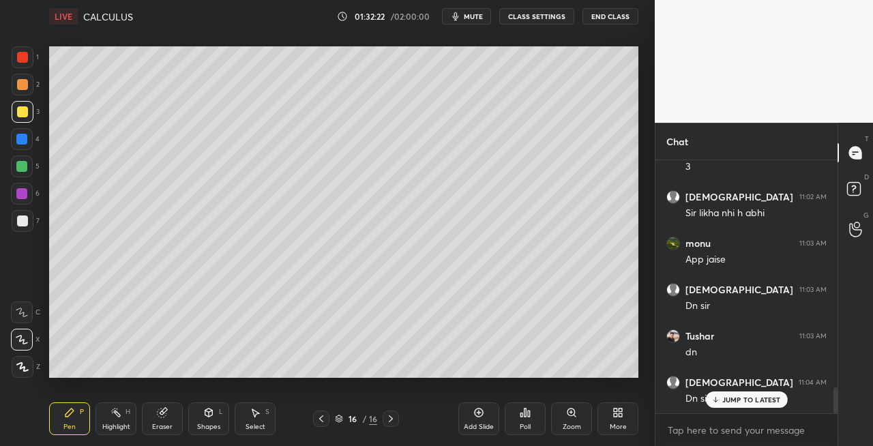
scroll to position [249, 178]
click at [155, 425] on div "Eraser" at bounding box center [162, 426] width 20 height 7
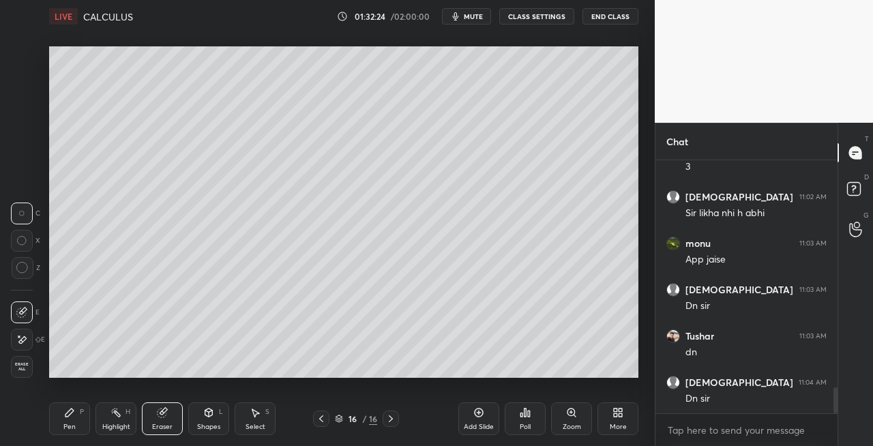
click at [60, 423] on div "Pen P" at bounding box center [69, 418] width 41 height 33
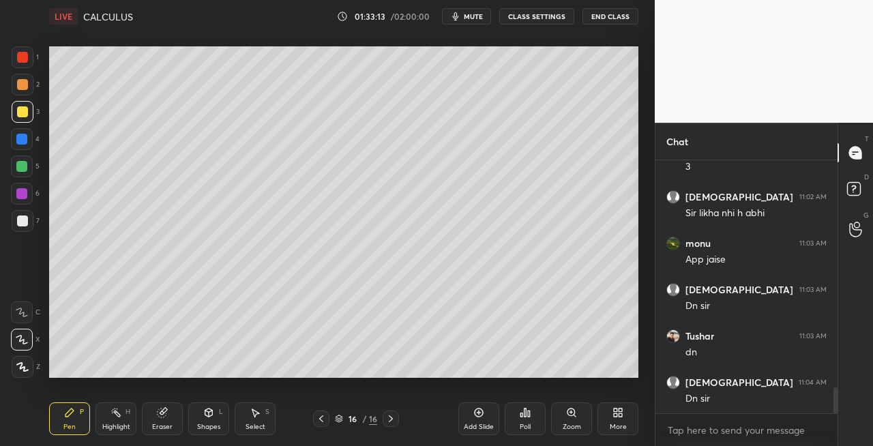
click at [32, 220] on div at bounding box center [23, 221] width 22 height 22
click at [207, 413] on icon at bounding box center [209, 412] width 8 height 8
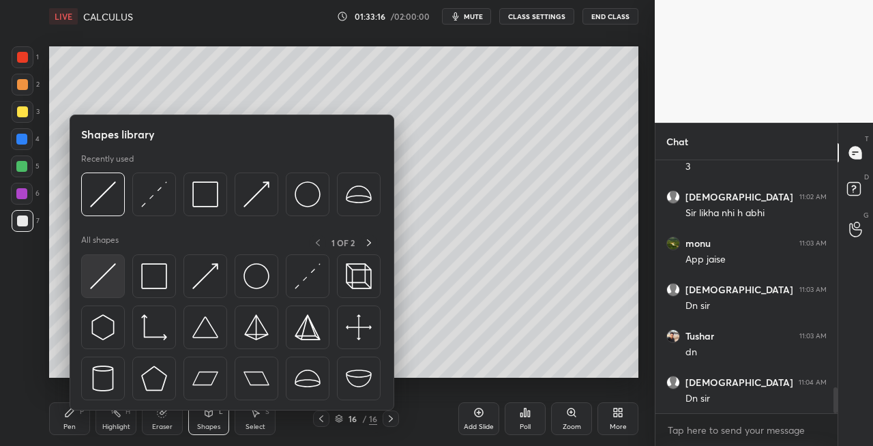
click at [97, 273] on img at bounding box center [103, 276] width 26 height 26
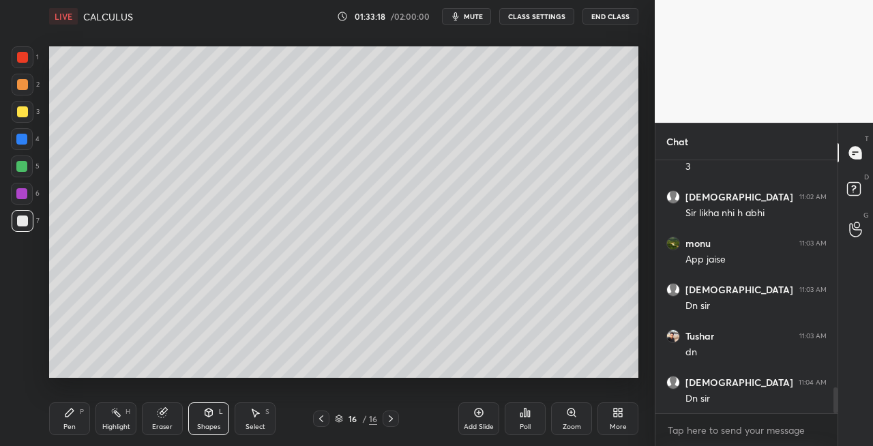
click at [75, 423] on div "Pen P" at bounding box center [69, 418] width 41 height 33
click at [164, 416] on icon at bounding box center [162, 412] width 9 height 9
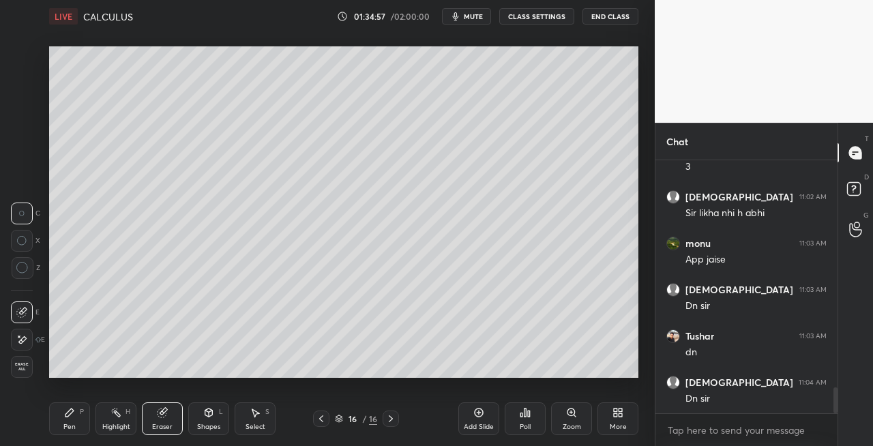
click at [64, 413] on icon at bounding box center [69, 412] width 11 height 11
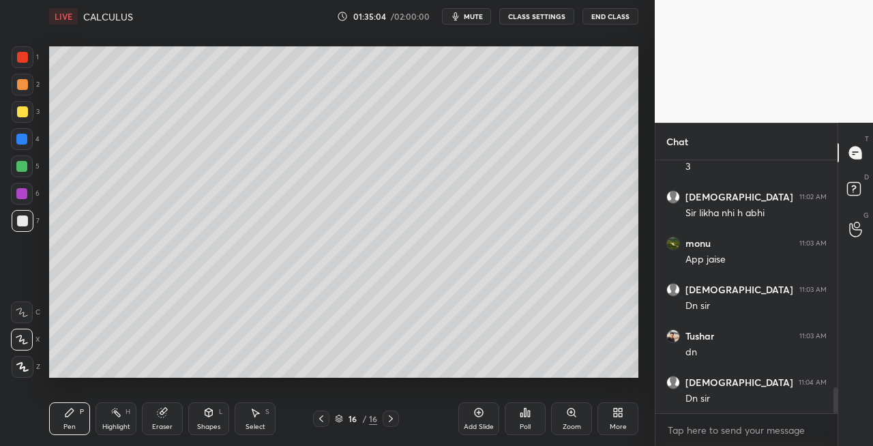
click at [391, 418] on icon at bounding box center [391, 418] width 4 height 7
click at [462, 430] on div "Add Slide" at bounding box center [478, 418] width 41 height 33
click at [328, 419] on div at bounding box center [321, 418] width 16 height 16
click at [391, 418] on icon at bounding box center [391, 418] width 4 height 7
click at [166, 425] on div "Eraser" at bounding box center [162, 426] width 20 height 7
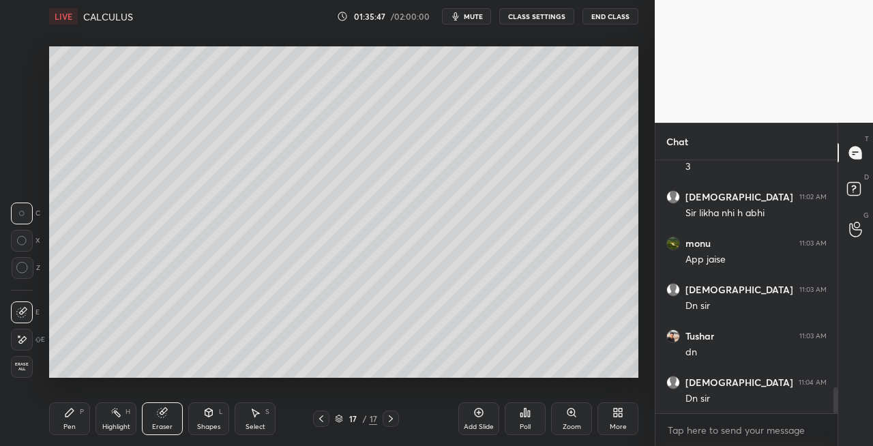
click at [91, 425] on div "Pen P Highlight H Eraser Shapes L Select S" at bounding box center [151, 418] width 205 height 33
click at [67, 417] on icon at bounding box center [69, 412] width 11 height 11
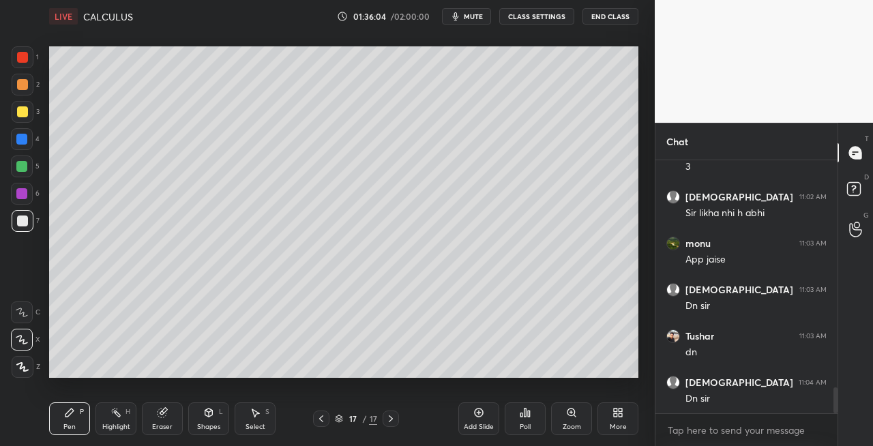
click at [320, 420] on icon at bounding box center [321, 418] width 11 height 11
click at [391, 419] on icon at bounding box center [391, 418] width 4 height 7
click at [147, 418] on div "Eraser" at bounding box center [162, 418] width 41 height 33
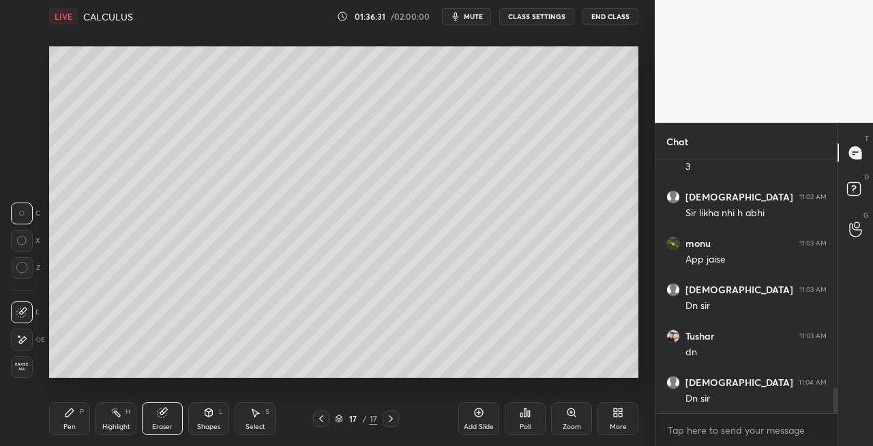
click at [67, 428] on div "Pen" at bounding box center [69, 426] width 12 height 7
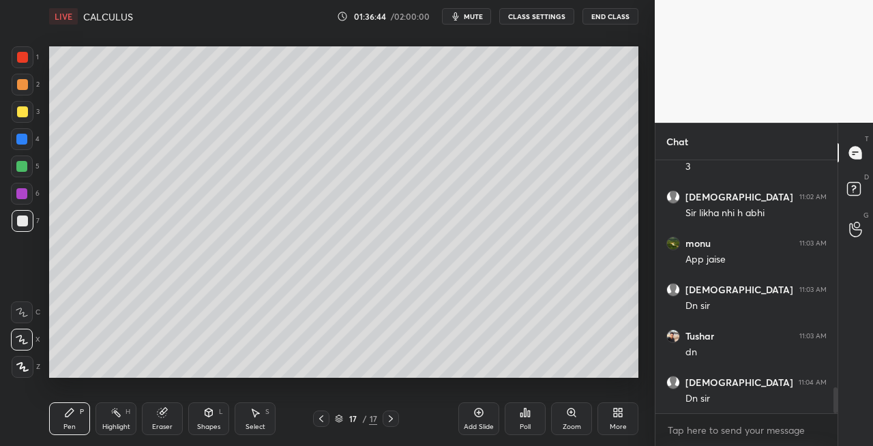
click at [158, 413] on icon at bounding box center [162, 412] width 9 height 9
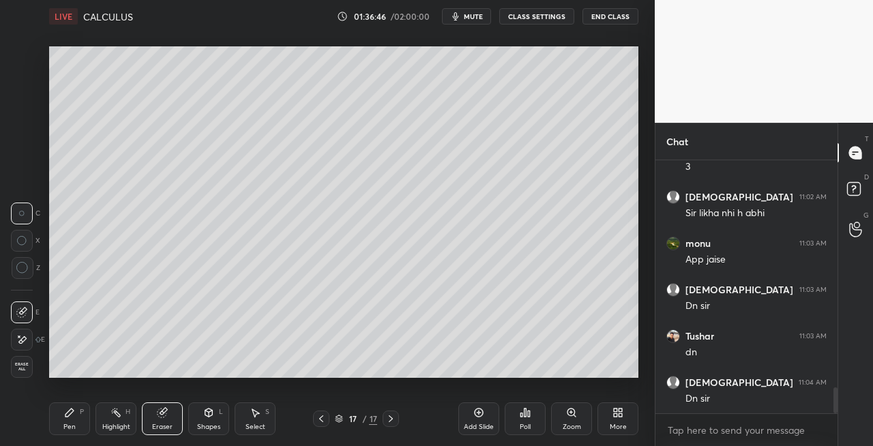
click at [61, 420] on div "Pen P" at bounding box center [69, 418] width 41 height 33
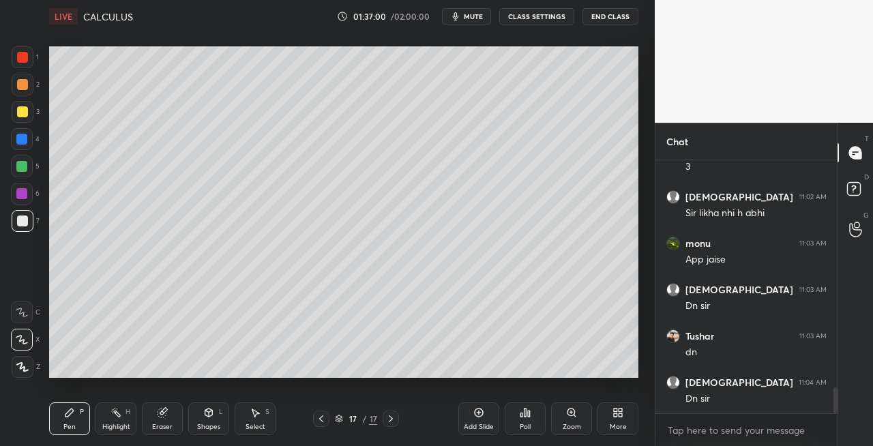
click at [177, 413] on div "Eraser" at bounding box center [162, 418] width 41 height 33
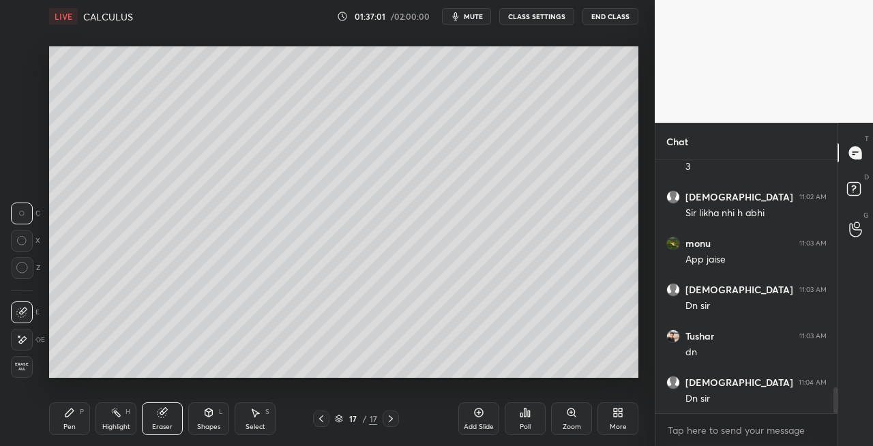
click at [78, 419] on div "Pen P" at bounding box center [69, 418] width 41 height 33
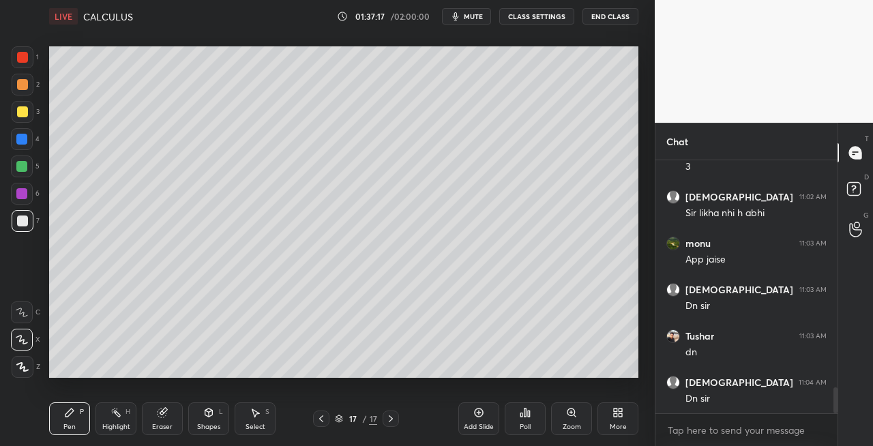
click at [321, 420] on icon at bounding box center [321, 418] width 4 height 7
click at [393, 425] on div at bounding box center [391, 418] width 16 height 16
click at [166, 417] on icon at bounding box center [162, 412] width 11 height 11
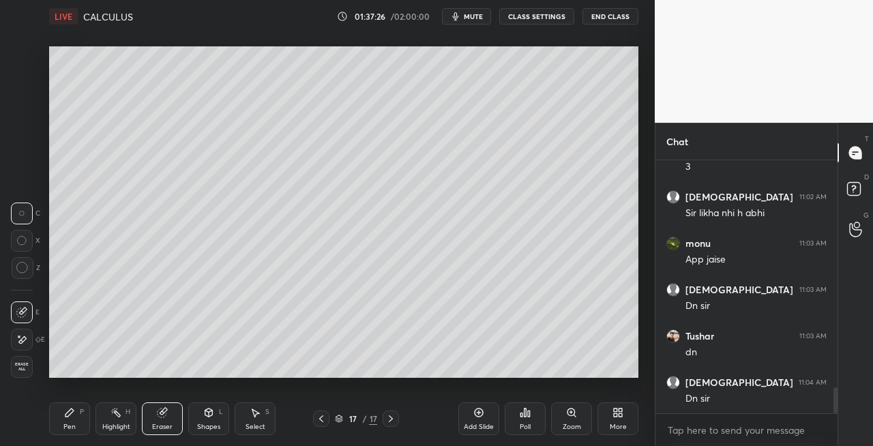
click at [75, 430] on div "Pen" at bounding box center [69, 426] width 12 height 7
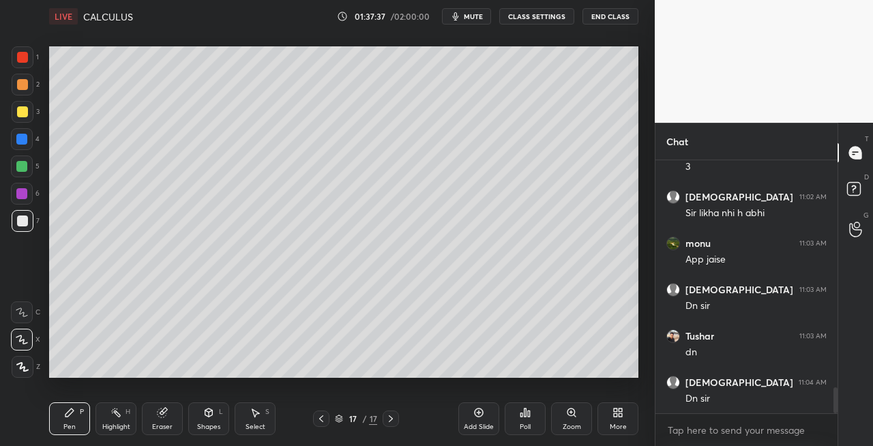
click at [321, 423] on icon at bounding box center [321, 418] width 11 height 11
click at [392, 419] on icon at bounding box center [391, 418] width 4 height 7
click at [198, 418] on div "Shapes L" at bounding box center [208, 418] width 41 height 33
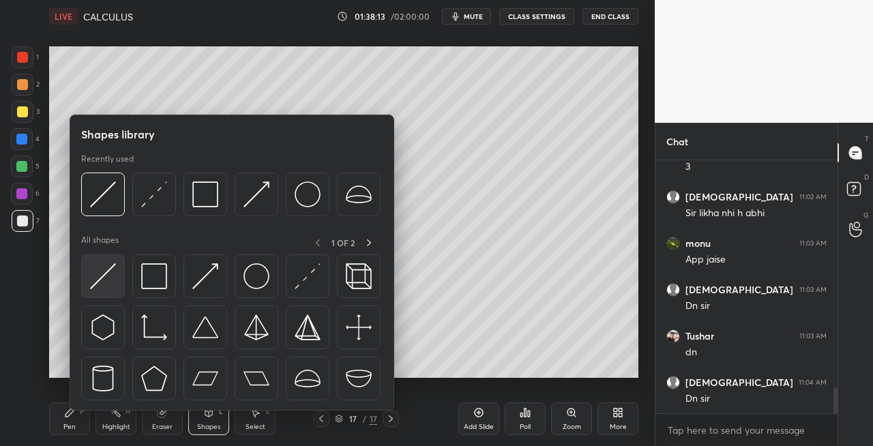
click at [90, 285] on img at bounding box center [103, 276] width 26 height 26
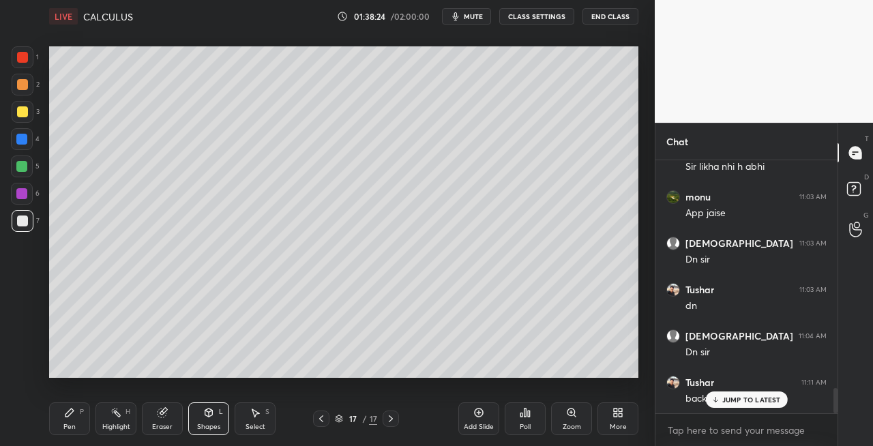
scroll to position [2363, 0]
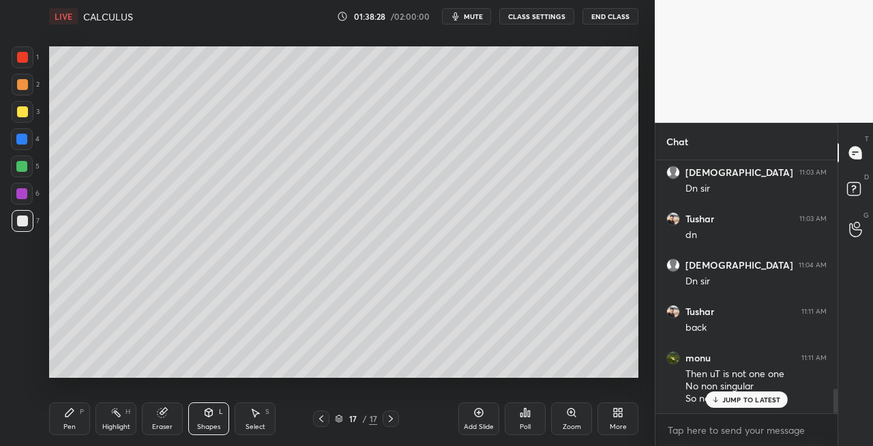
click at [319, 417] on icon at bounding box center [321, 418] width 11 height 11
click at [394, 423] on icon at bounding box center [390, 418] width 11 height 11
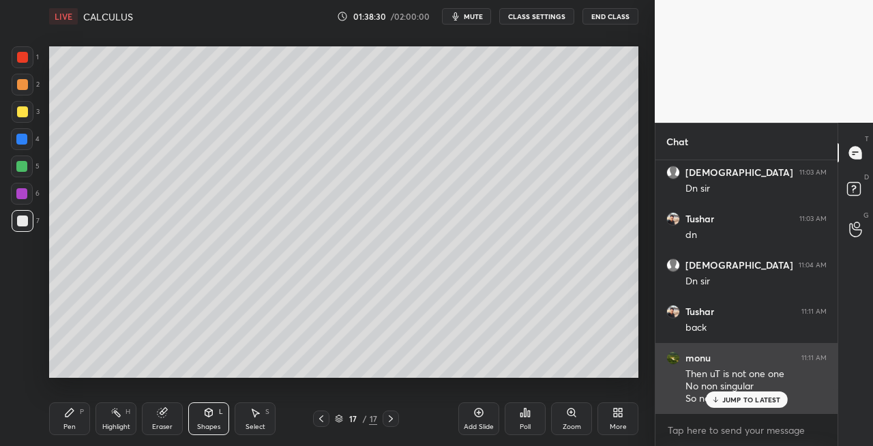
click at [723, 405] on div "JUMP TO LATEST" at bounding box center [746, 399] width 82 height 16
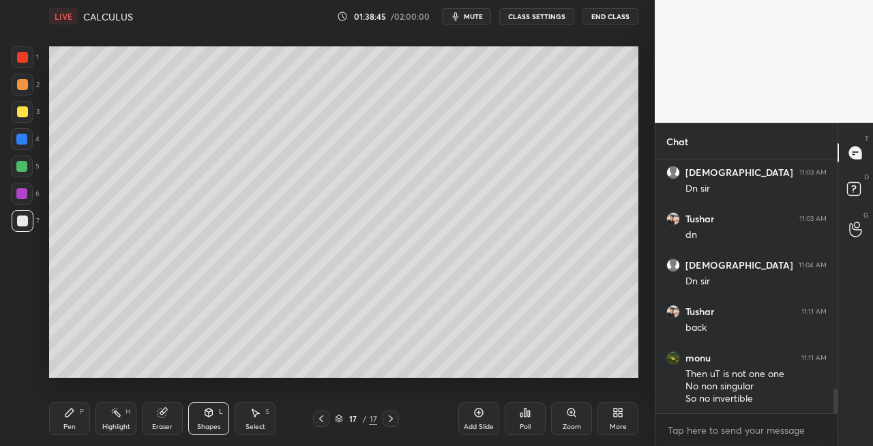
click at [477, 16] on span "mute" at bounding box center [473, 17] width 19 height 10
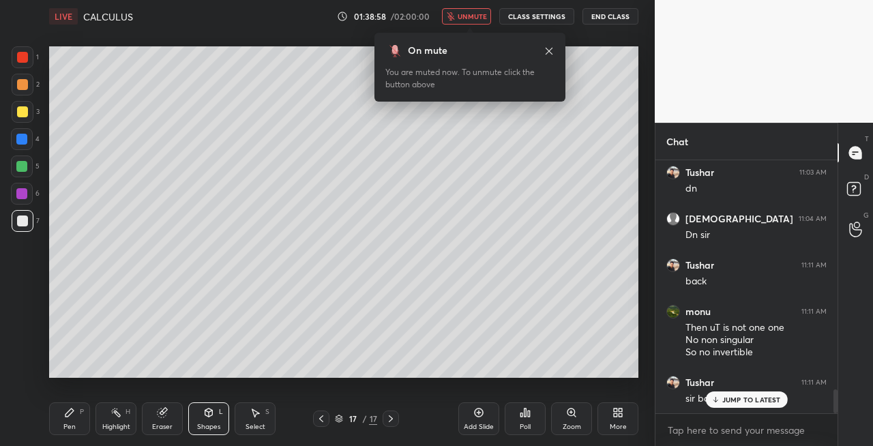
scroll to position [2456, 0]
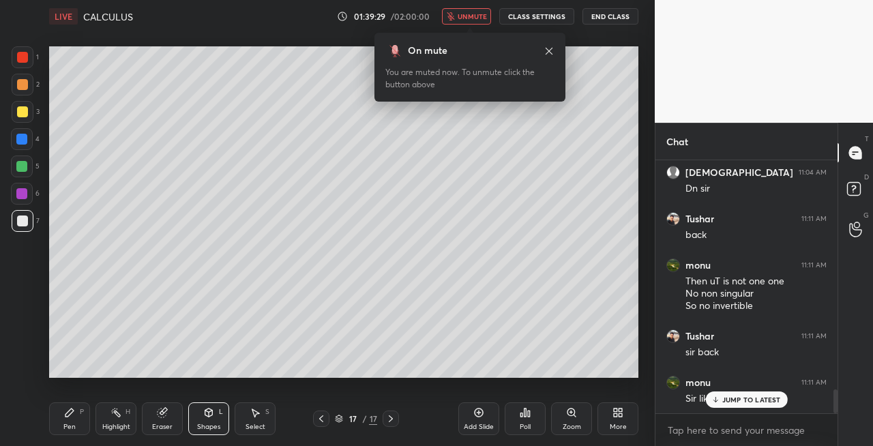
click at [467, 23] on button "unmute" at bounding box center [466, 16] width 49 height 16
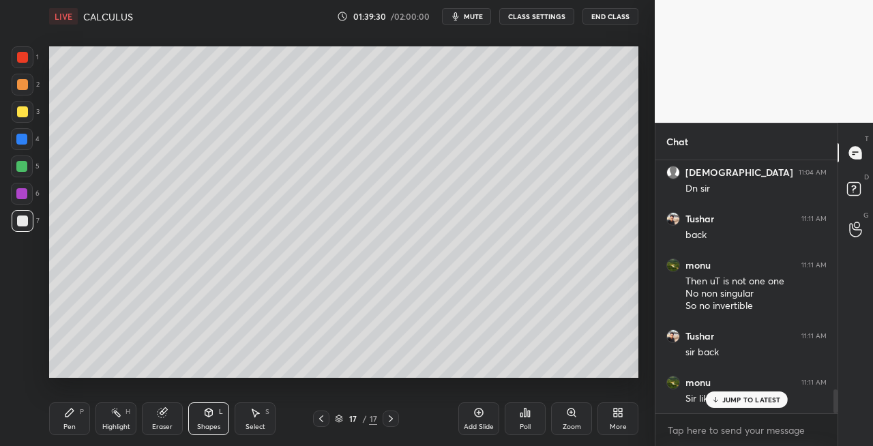
click at [315, 417] on div at bounding box center [321, 418] width 16 height 16
click at [393, 419] on icon at bounding box center [390, 418] width 11 height 11
click at [387, 419] on icon at bounding box center [390, 418] width 11 height 11
click at [387, 421] on icon at bounding box center [390, 418] width 11 height 11
click at [387, 423] on icon at bounding box center [390, 418] width 11 height 11
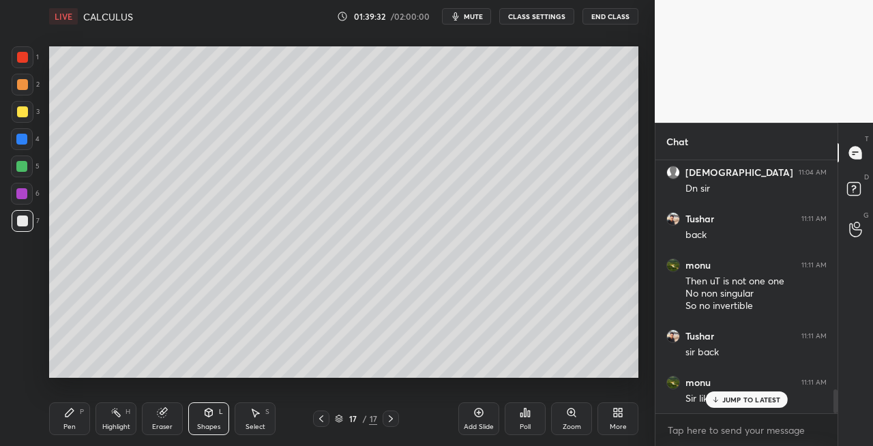
click at [469, 428] on div "Add Slide" at bounding box center [479, 426] width 30 height 7
click at [74, 428] on div "Pen" at bounding box center [69, 426] width 12 height 7
click at [22, 111] on div at bounding box center [22, 111] width 11 height 11
click at [207, 423] on div "Shapes" at bounding box center [208, 426] width 23 height 7
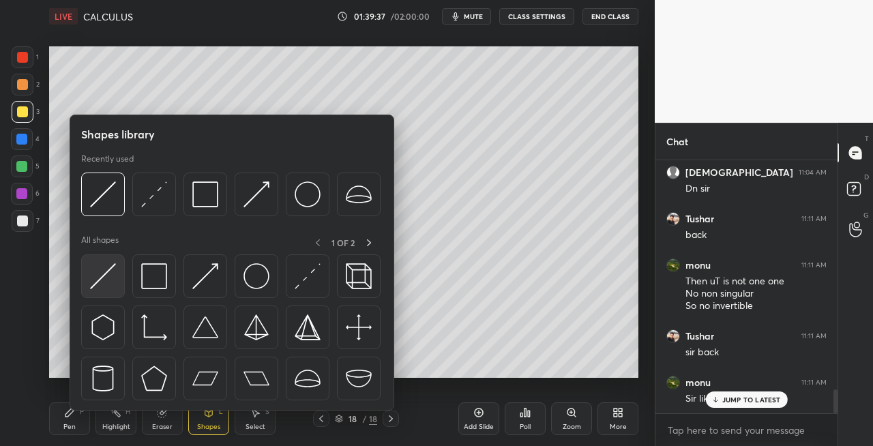
click at [109, 281] on img at bounding box center [103, 276] width 26 height 26
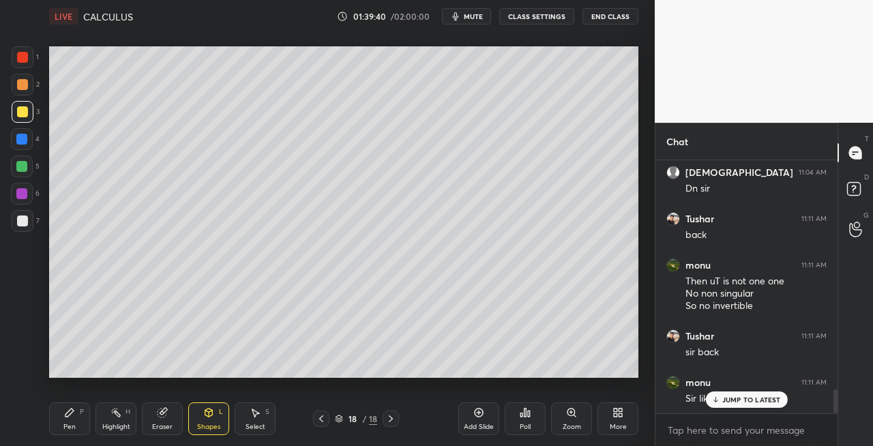
click at [79, 416] on div "Pen P" at bounding box center [69, 418] width 41 height 33
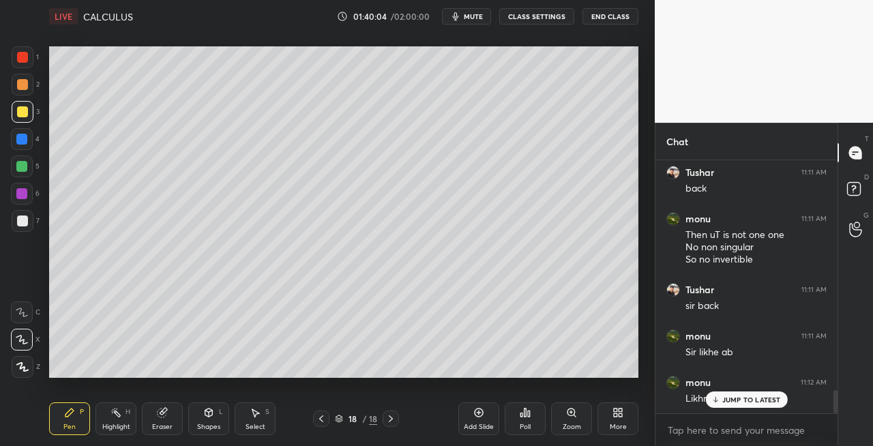
click at [164, 417] on icon at bounding box center [162, 412] width 11 height 11
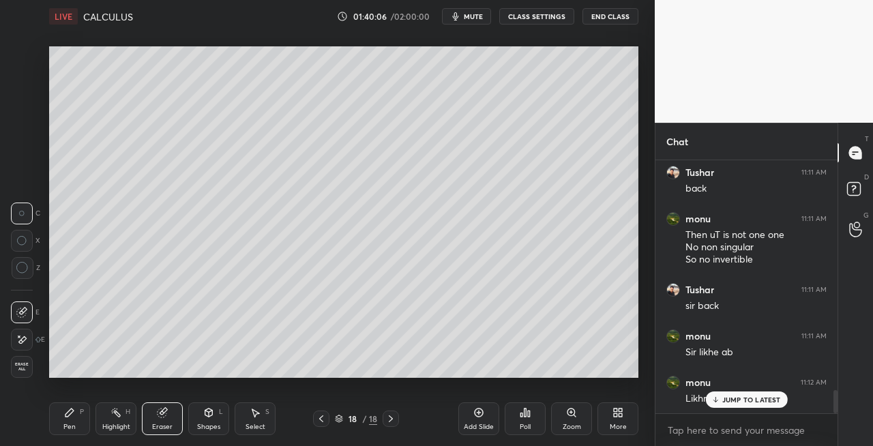
click at [63, 423] on div "Pen" at bounding box center [69, 426] width 12 height 7
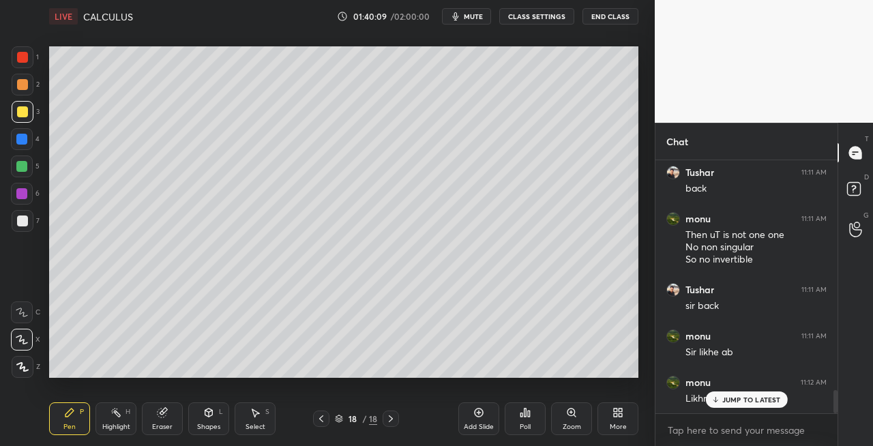
scroll to position [2549, 0]
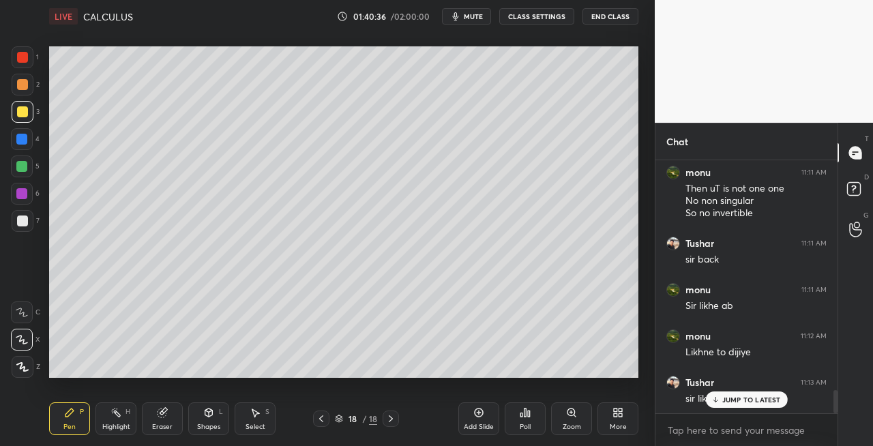
click at [166, 415] on icon at bounding box center [162, 412] width 11 height 11
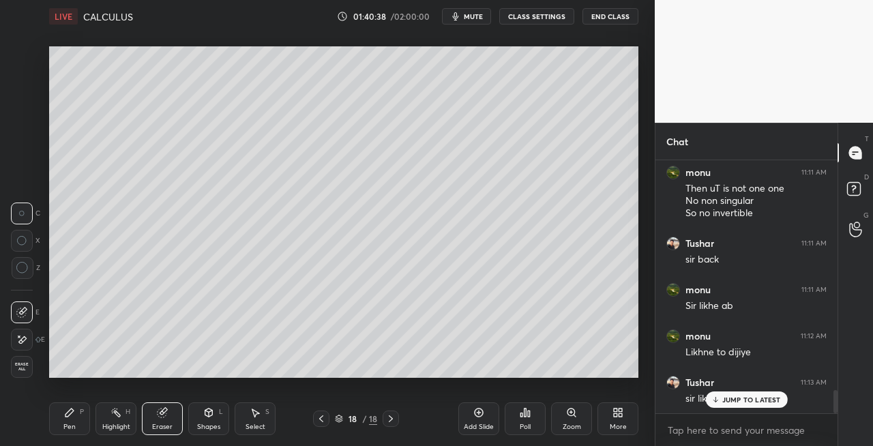
click at [64, 413] on icon at bounding box center [69, 412] width 11 height 11
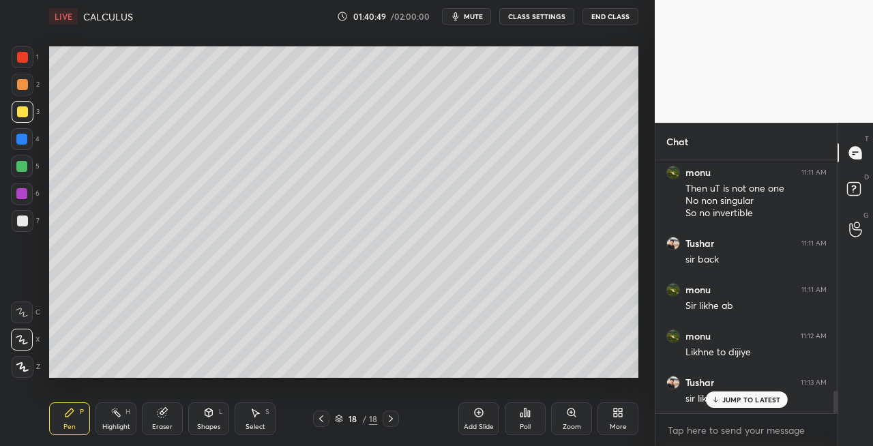
scroll to position [2595, 0]
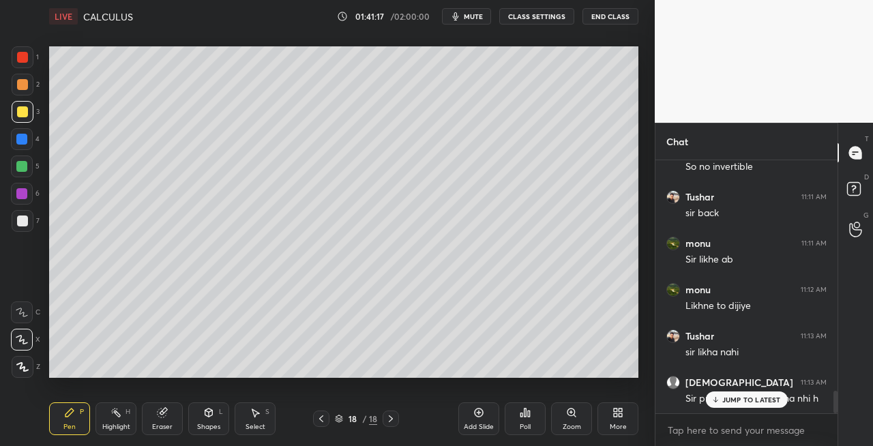
click at [38, 228] on div "7" at bounding box center [26, 221] width 28 height 22
click at [206, 420] on div "Shapes L" at bounding box center [208, 418] width 41 height 33
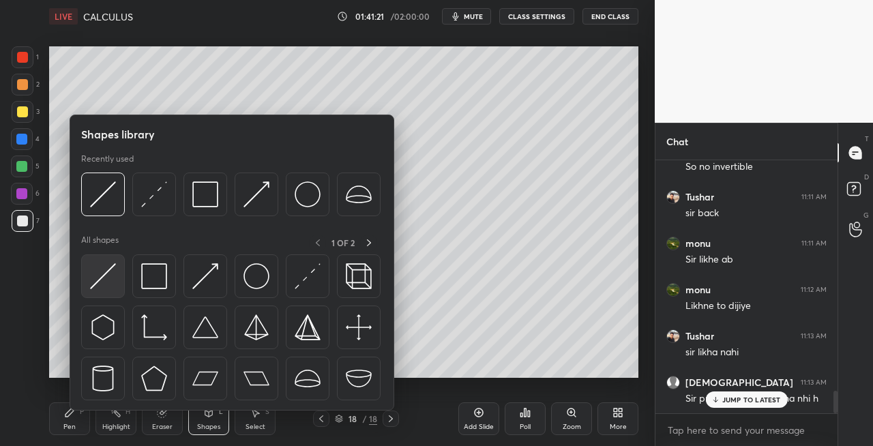
click at [106, 277] on img at bounding box center [103, 276] width 26 height 26
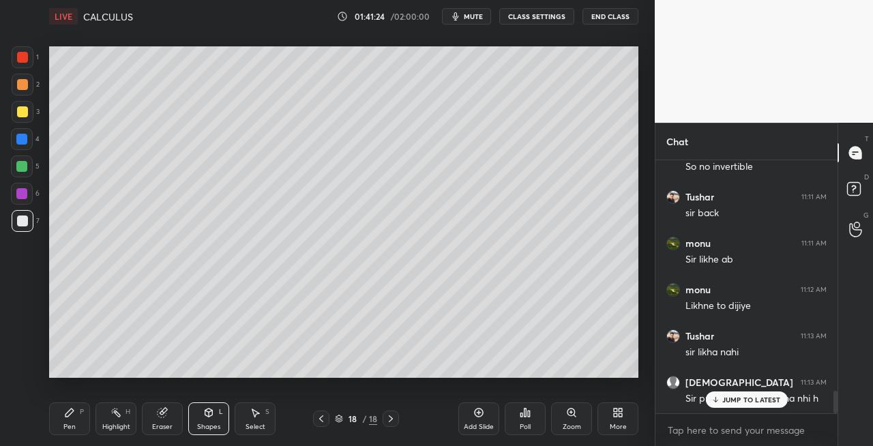
click at [71, 423] on div "Pen" at bounding box center [69, 426] width 12 height 7
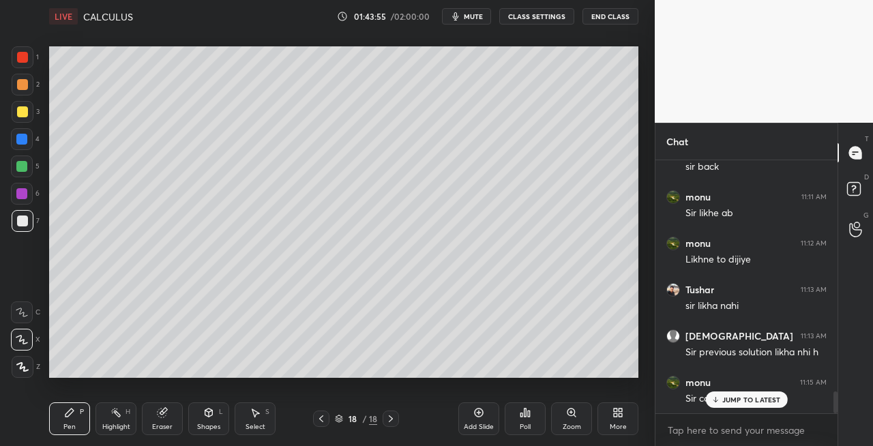
click at [211, 411] on icon at bounding box center [209, 412] width 8 height 8
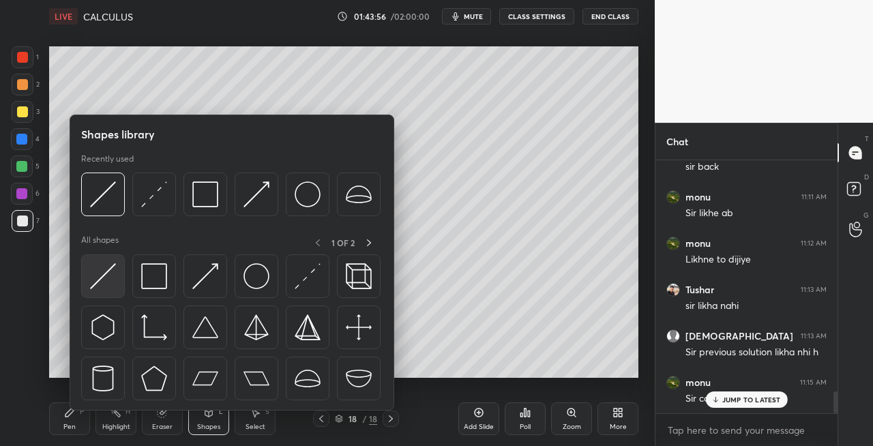
click at [102, 273] on img at bounding box center [103, 276] width 26 height 26
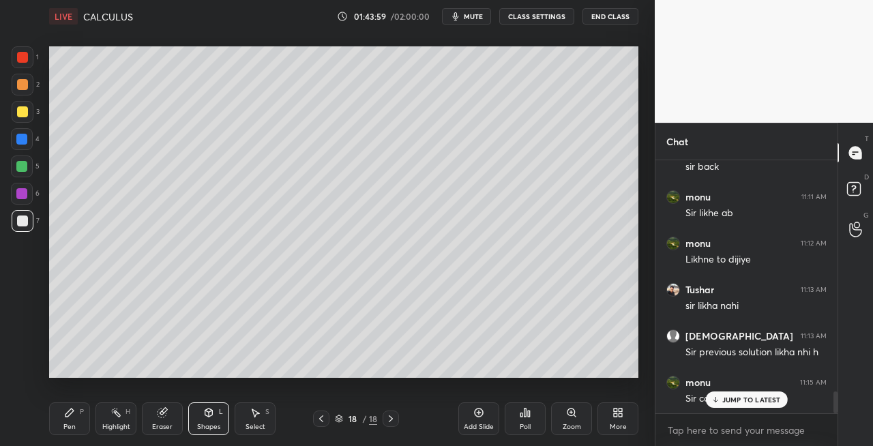
click at [75, 420] on div "Pen P" at bounding box center [69, 418] width 41 height 33
click at [162, 427] on div "Eraser" at bounding box center [162, 426] width 20 height 7
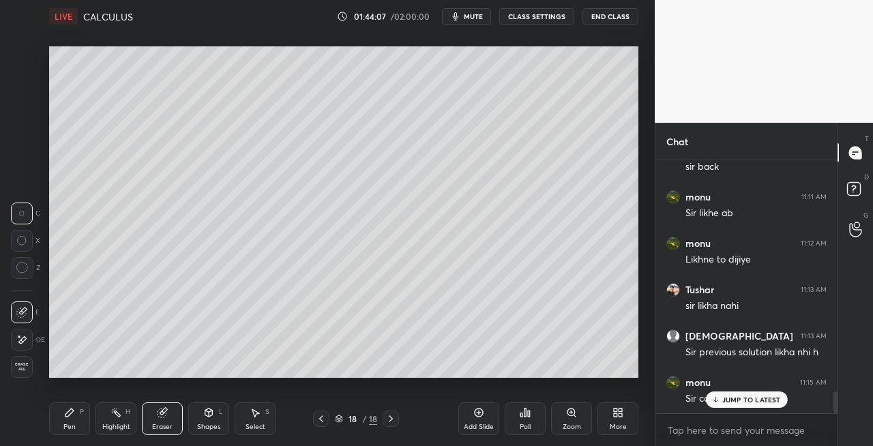
click at [59, 413] on div "Pen P" at bounding box center [69, 418] width 41 height 33
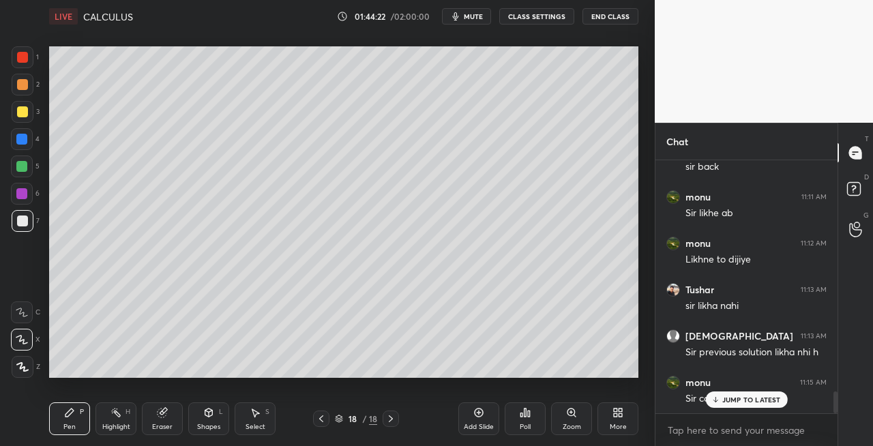
click at [207, 408] on icon at bounding box center [208, 412] width 11 height 11
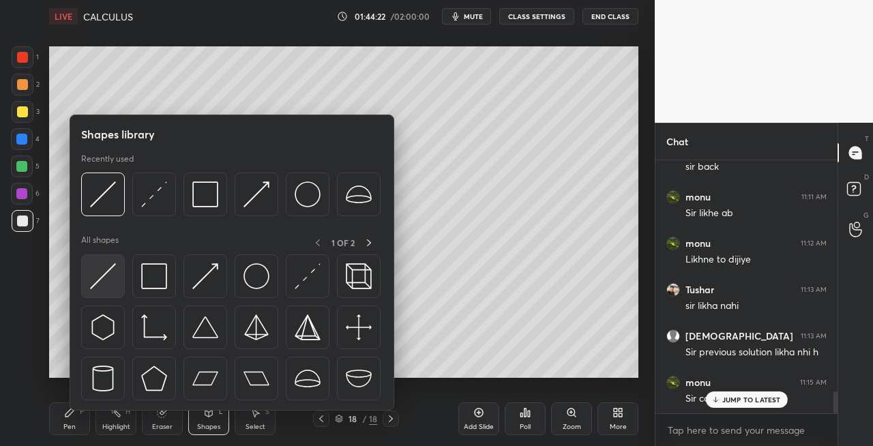
click at [94, 285] on img at bounding box center [103, 276] width 26 height 26
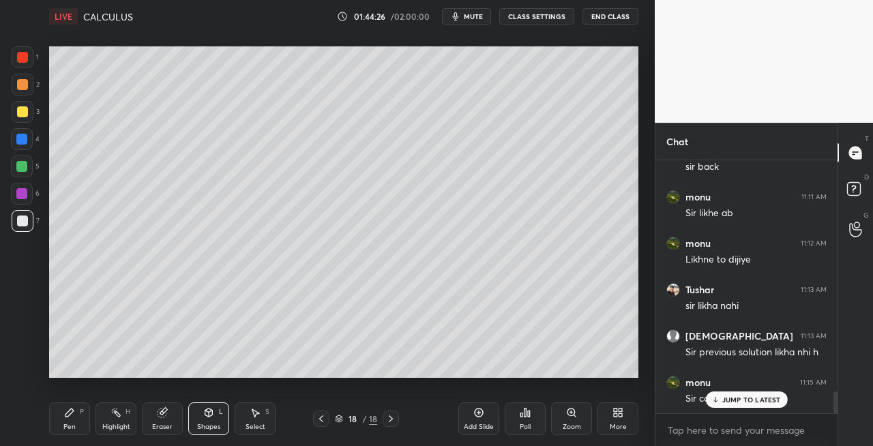
click at [74, 423] on div "Pen" at bounding box center [69, 426] width 12 height 7
click at [160, 421] on div "Eraser" at bounding box center [162, 418] width 41 height 33
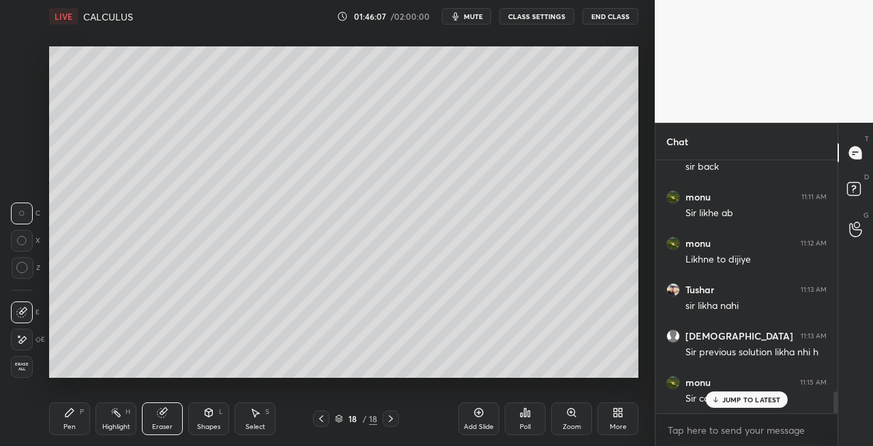
click at [69, 417] on icon at bounding box center [69, 412] width 11 height 11
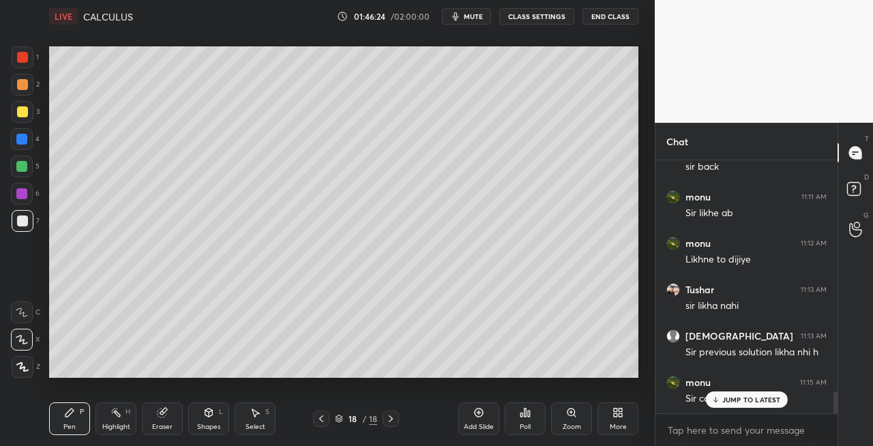
click at [389, 420] on icon at bounding box center [390, 418] width 11 height 11
click at [464, 420] on div "Add Slide" at bounding box center [478, 418] width 41 height 33
click at [323, 421] on icon at bounding box center [321, 418] width 11 height 11
click at [397, 423] on div at bounding box center [391, 418] width 16 height 16
click at [157, 413] on icon at bounding box center [162, 412] width 11 height 11
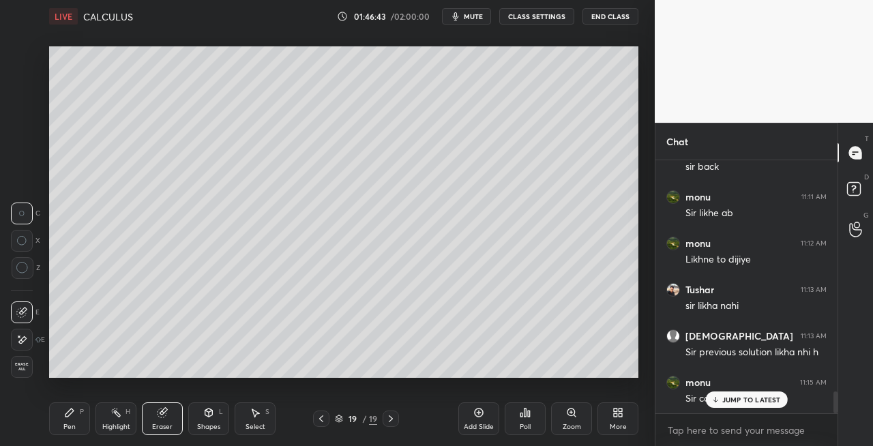
click at [65, 423] on div "Pen" at bounding box center [69, 426] width 12 height 7
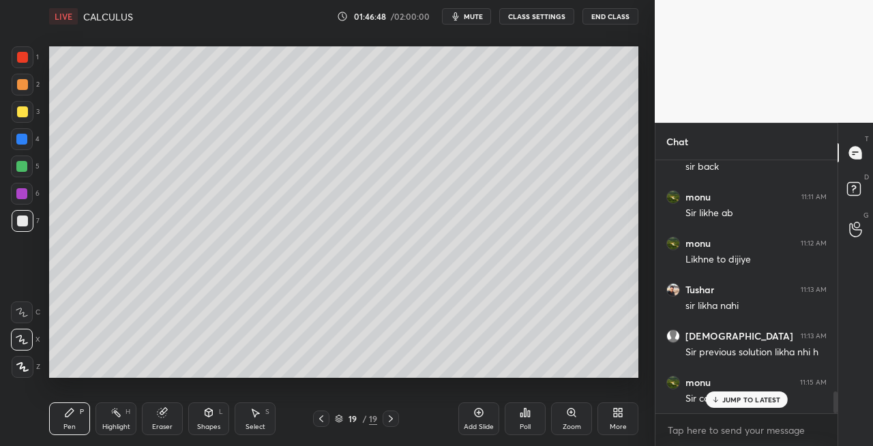
click at [325, 412] on div at bounding box center [321, 418] width 16 height 16
click at [391, 421] on icon at bounding box center [390, 418] width 11 height 11
click at [316, 418] on icon at bounding box center [321, 418] width 11 height 11
click at [383, 421] on div at bounding box center [391, 418] width 16 height 16
click at [164, 415] on icon at bounding box center [162, 412] width 9 height 9
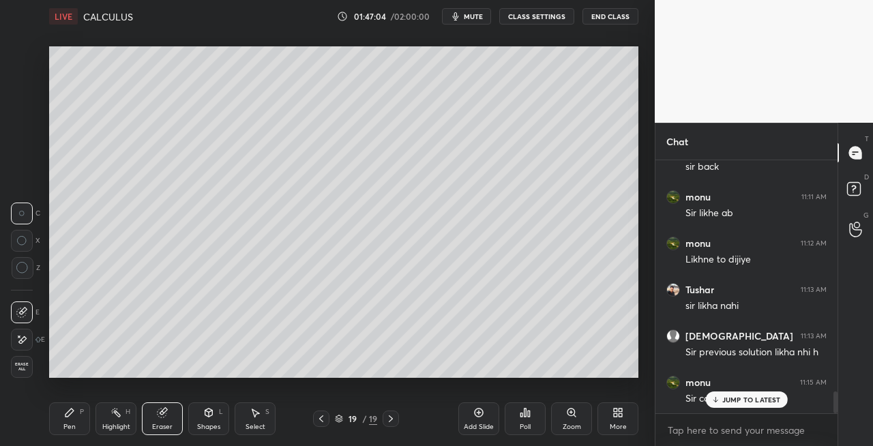
click at [83, 408] on div "P" at bounding box center [82, 411] width 4 height 7
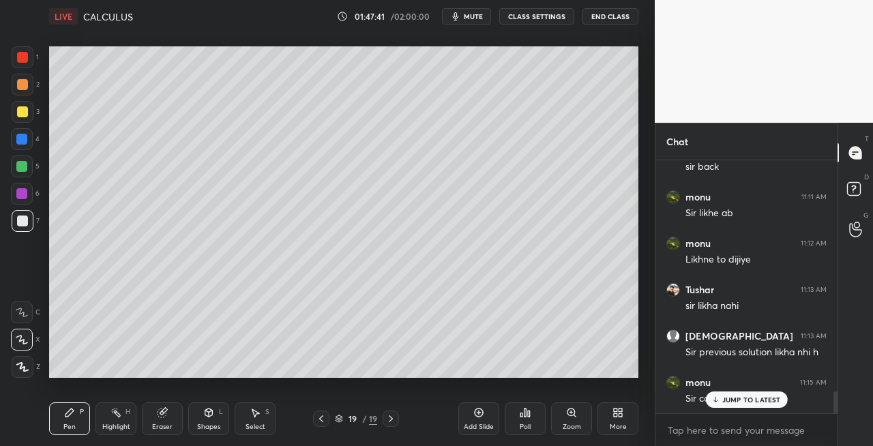
click at [203, 410] on div "Shapes L" at bounding box center [208, 418] width 41 height 33
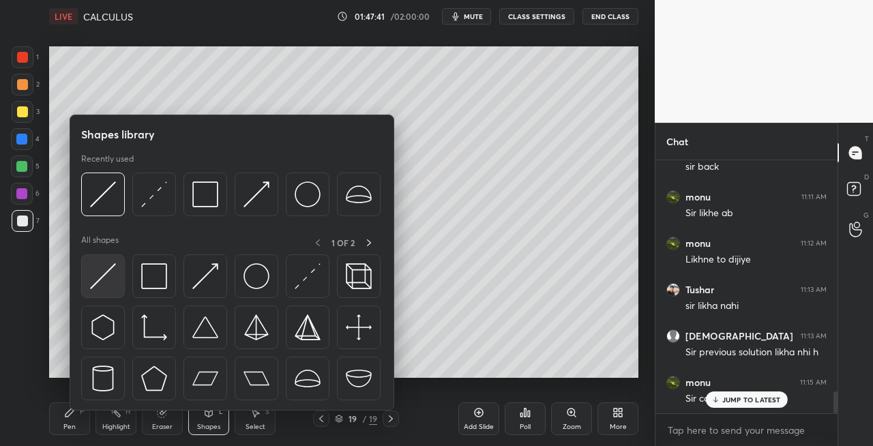
click at [95, 279] on img at bounding box center [103, 276] width 26 height 26
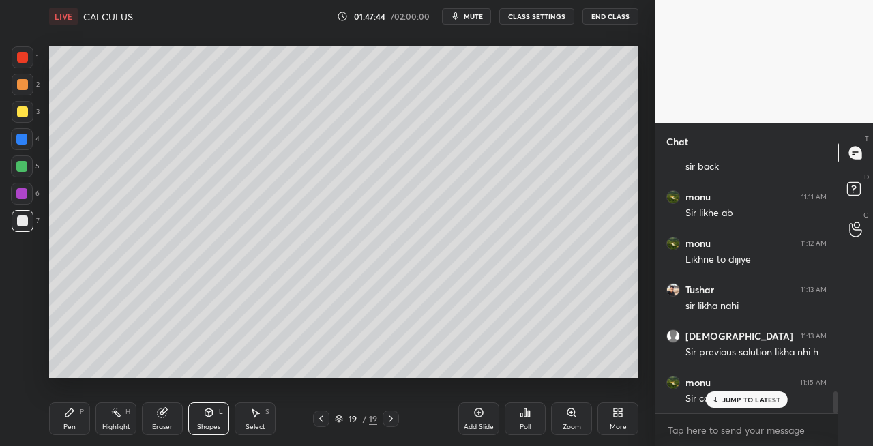
click at [73, 413] on icon at bounding box center [69, 412] width 11 height 11
click at [153, 417] on div "Eraser" at bounding box center [162, 418] width 41 height 33
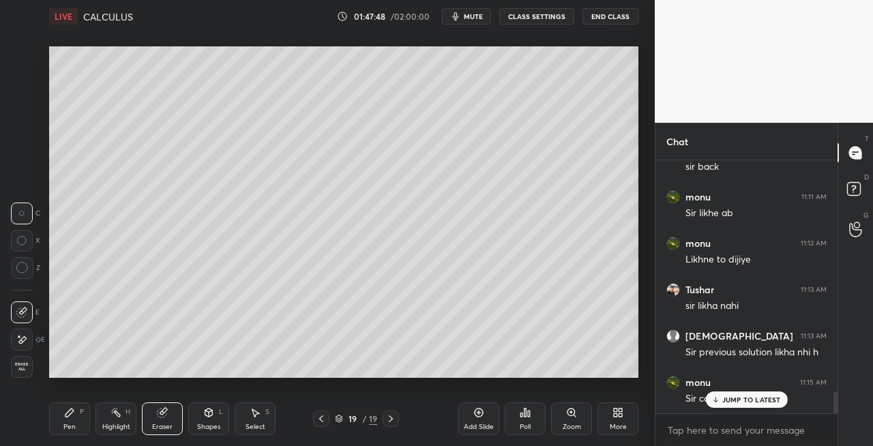
click at [86, 417] on div "Pen P" at bounding box center [69, 418] width 41 height 33
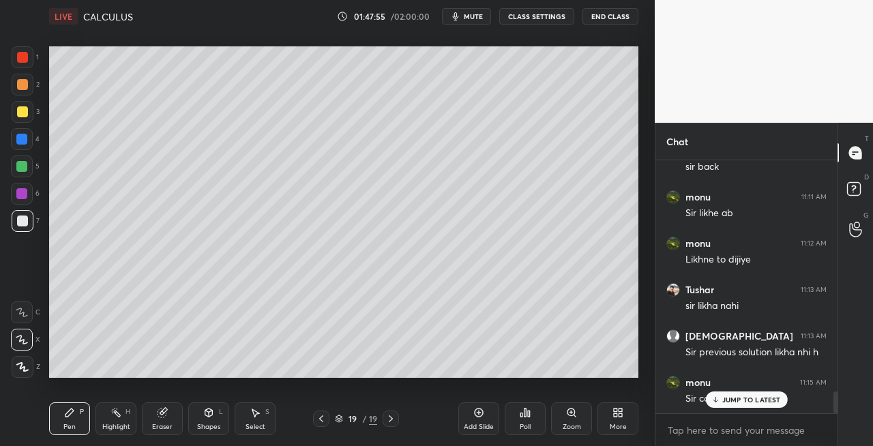
click at [210, 414] on icon at bounding box center [209, 412] width 8 height 8
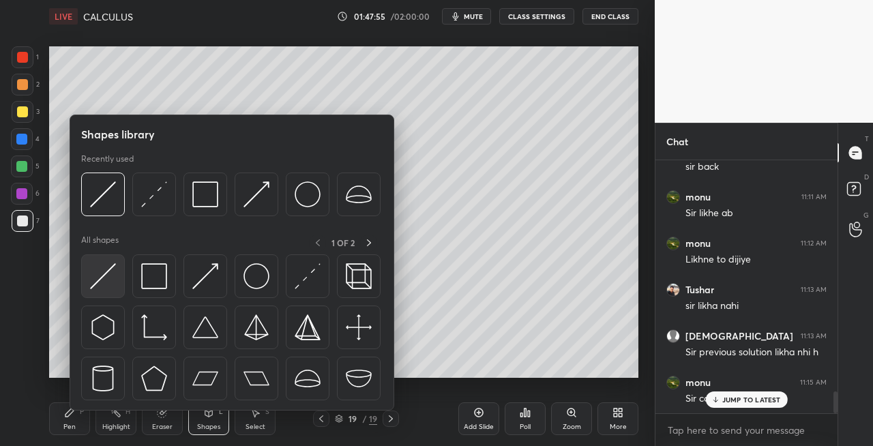
click at [101, 273] on img at bounding box center [103, 276] width 26 height 26
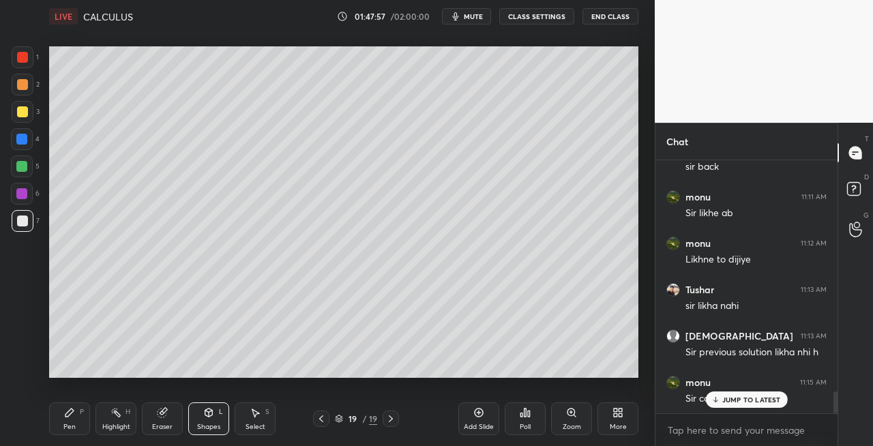
click at [75, 419] on div "Pen P" at bounding box center [69, 418] width 41 height 33
click at [210, 414] on icon at bounding box center [209, 412] width 8 height 8
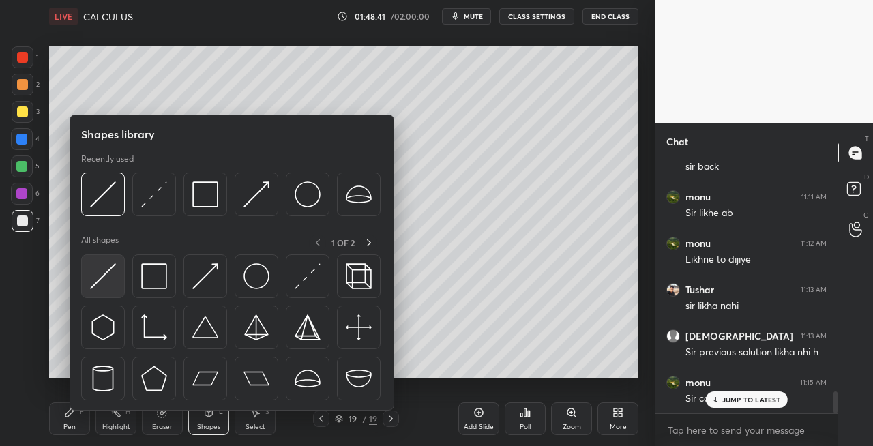
click at [98, 282] on img at bounding box center [103, 276] width 26 height 26
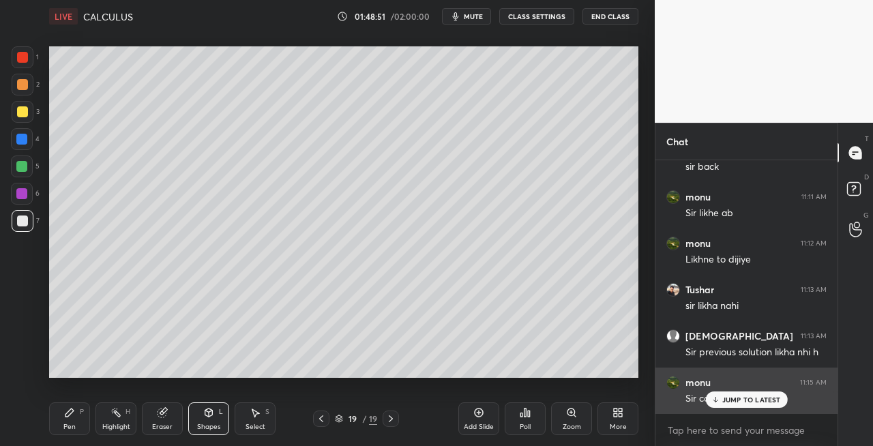
click at [725, 400] on p "JUMP TO LATEST" at bounding box center [751, 399] width 59 height 8
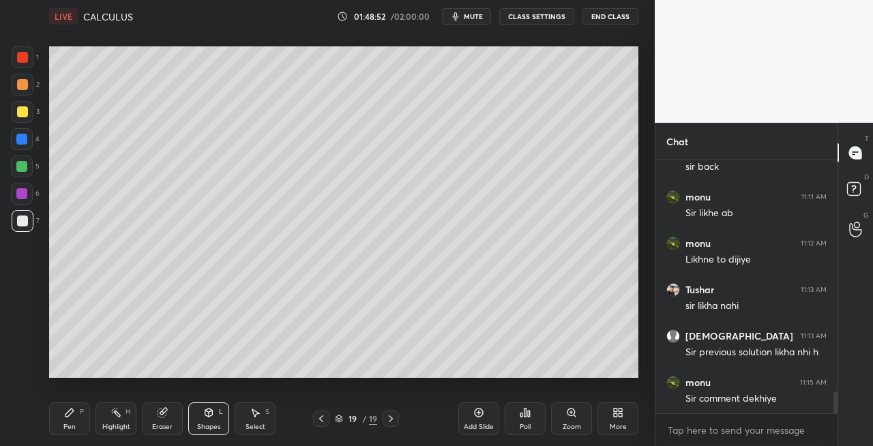
scroll to position [2688, 0]
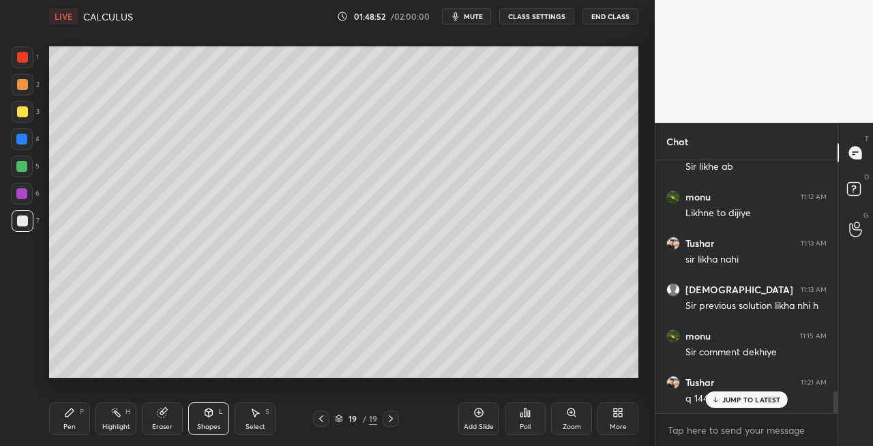
click at [325, 421] on icon at bounding box center [321, 418] width 11 height 11
click at [726, 402] on p "JUMP TO LATEST" at bounding box center [751, 399] width 59 height 8
click at [317, 417] on icon at bounding box center [321, 418] width 11 height 11
click at [319, 423] on icon at bounding box center [321, 418] width 11 height 11
click at [156, 424] on div "Eraser" at bounding box center [162, 426] width 20 height 7
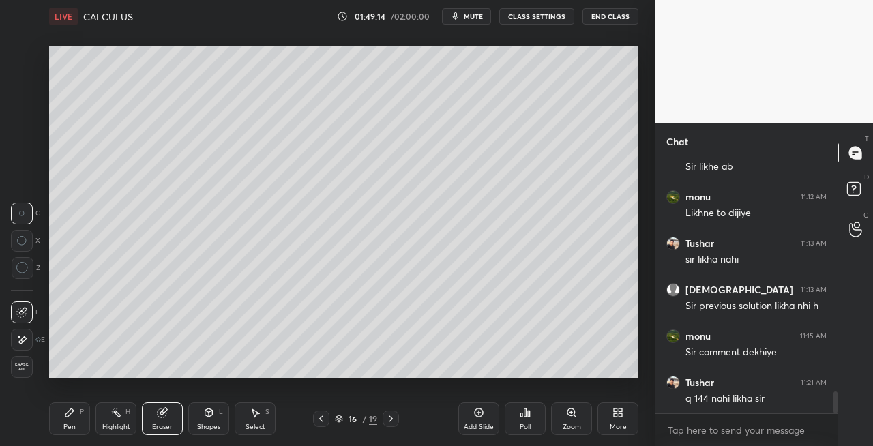
click at [68, 421] on div "Pen P" at bounding box center [69, 418] width 41 height 33
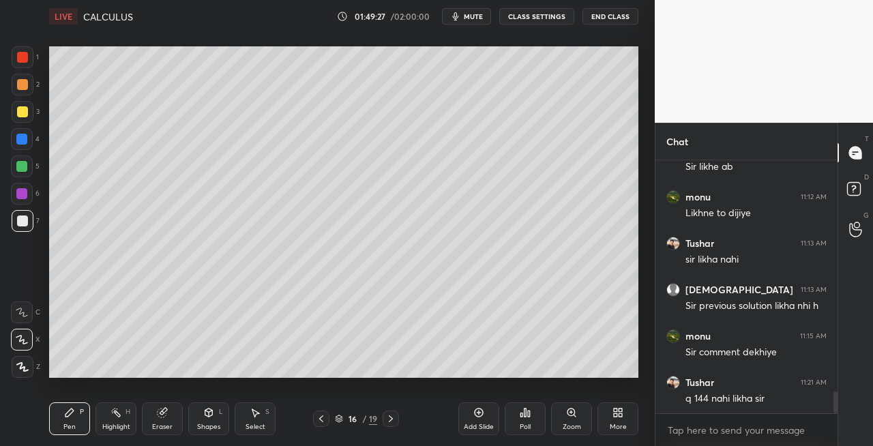
click at [160, 410] on icon at bounding box center [162, 412] width 9 height 9
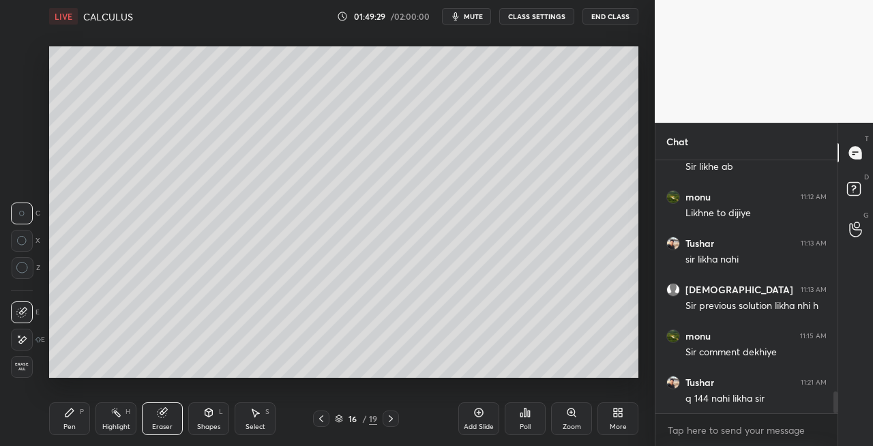
click at [72, 424] on div "Pen" at bounding box center [69, 426] width 12 height 7
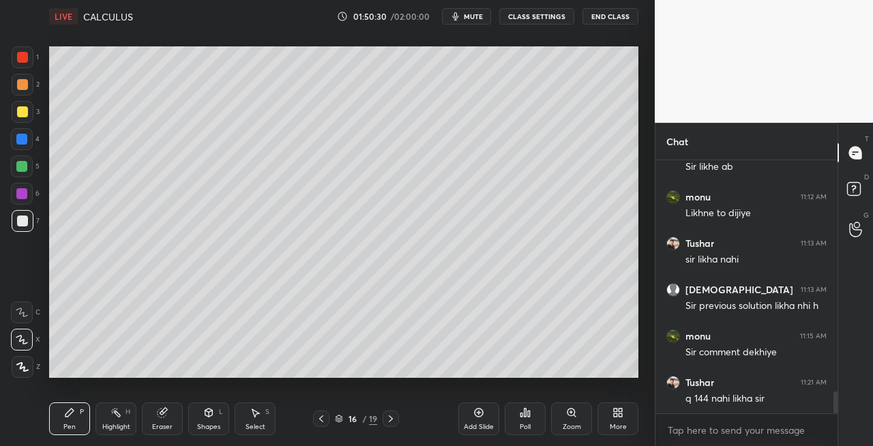
click at [468, 14] on span "mute" at bounding box center [473, 17] width 19 height 10
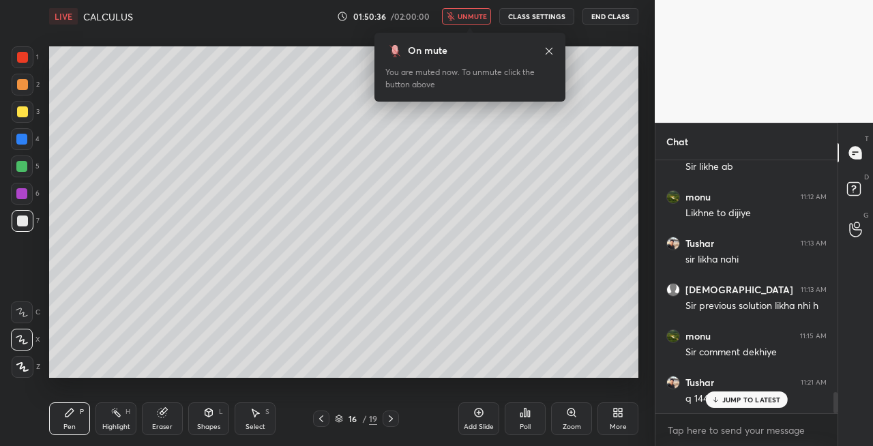
scroll to position [2734, 0]
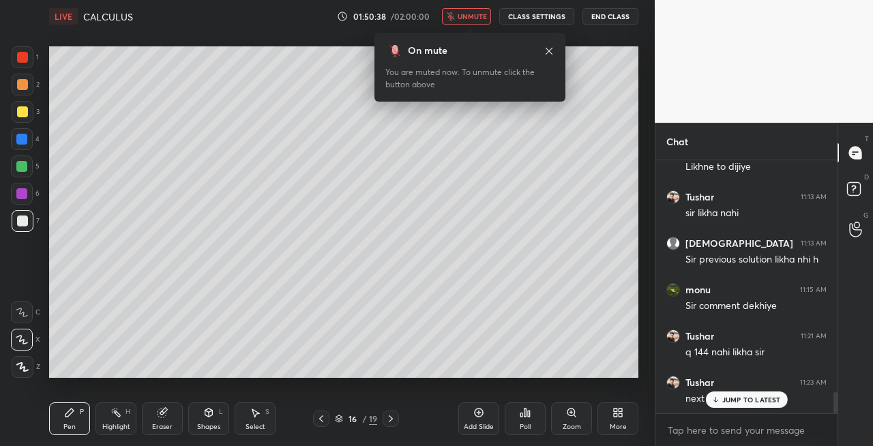
click at [473, 14] on span "unmute" at bounding box center [472, 17] width 29 height 10
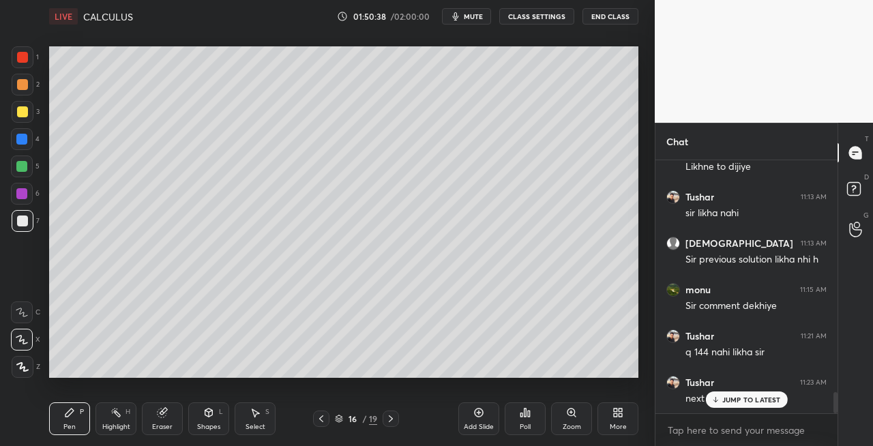
click at [384, 423] on div at bounding box center [391, 418] width 16 height 16
click at [473, 22] on button "mute" at bounding box center [466, 16] width 49 height 16
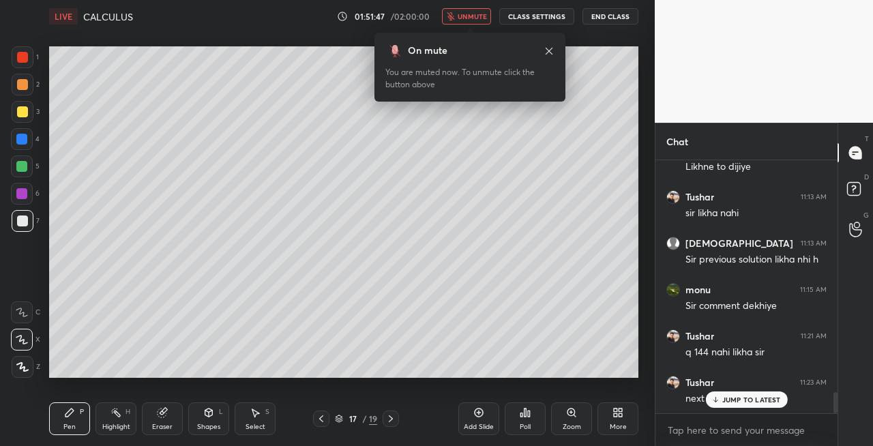
click at [478, 19] on span "unmute" at bounding box center [472, 17] width 29 height 10
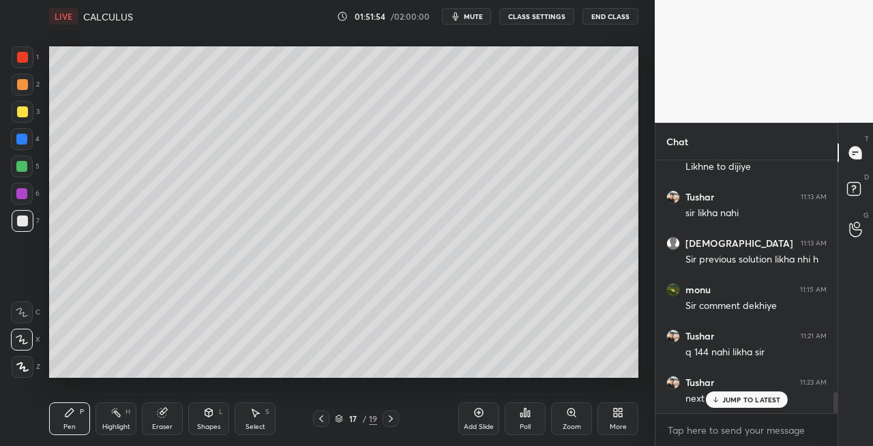
scroll to position [2781, 0]
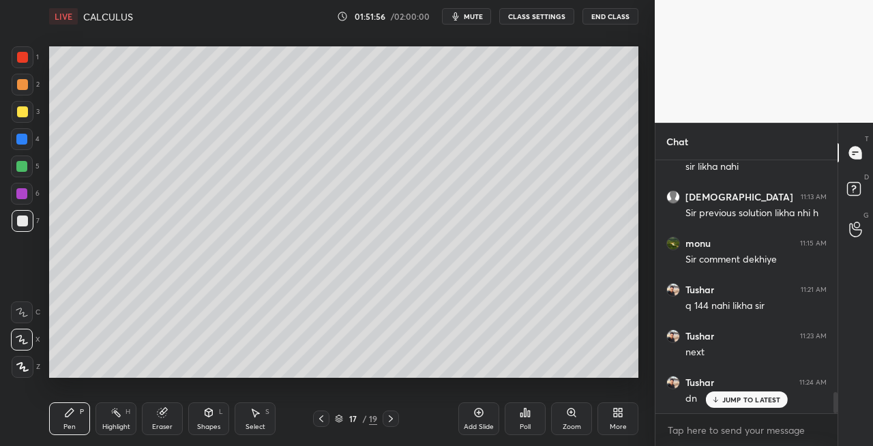
click at [387, 419] on icon at bounding box center [390, 418] width 11 height 11
click at [389, 419] on icon at bounding box center [390, 418] width 11 height 11
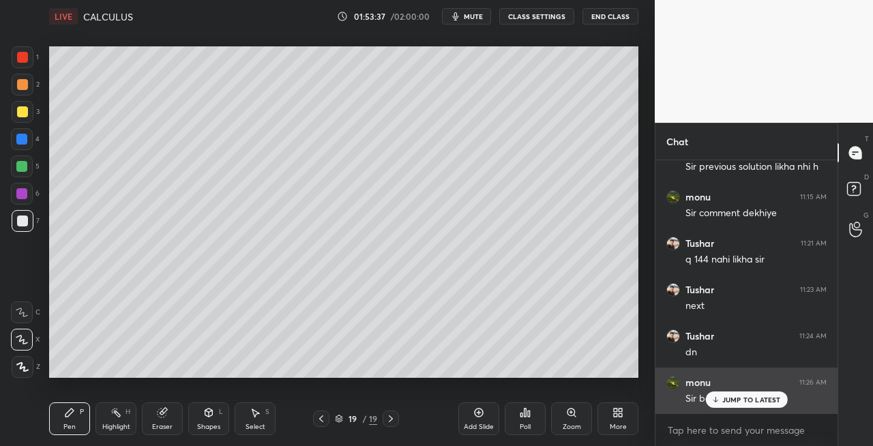
click at [723, 397] on p "JUMP TO LATEST" at bounding box center [751, 399] width 59 height 8
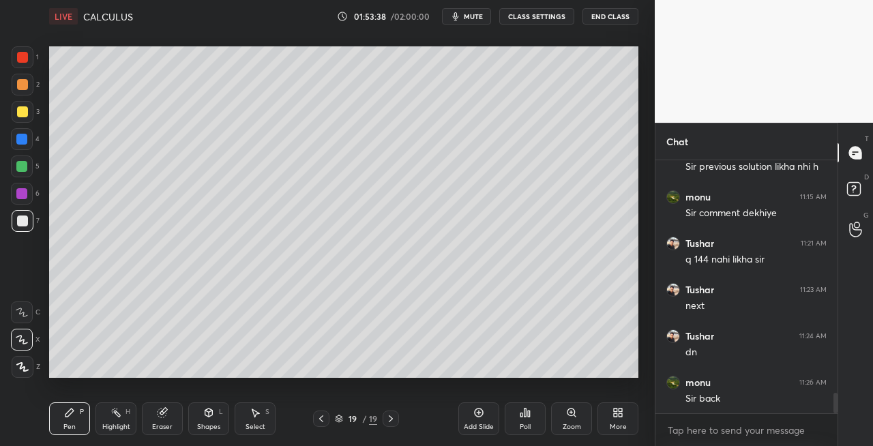
click at [323, 417] on icon at bounding box center [321, 418] width 11 height 11
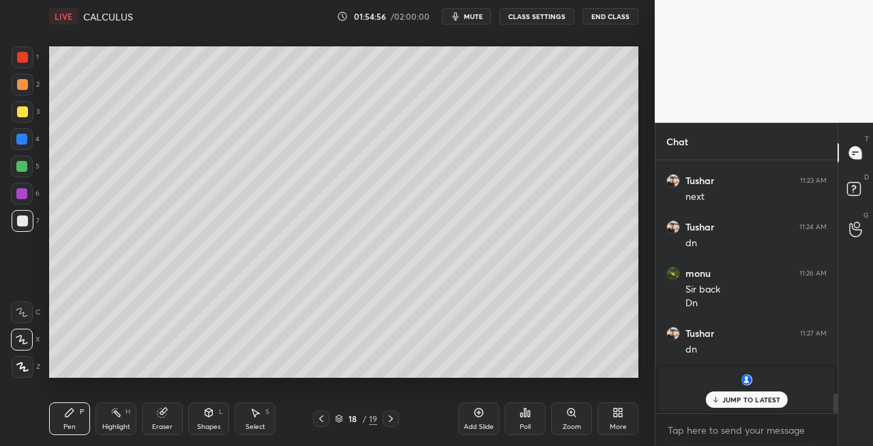
scroll to position [2982, 0]
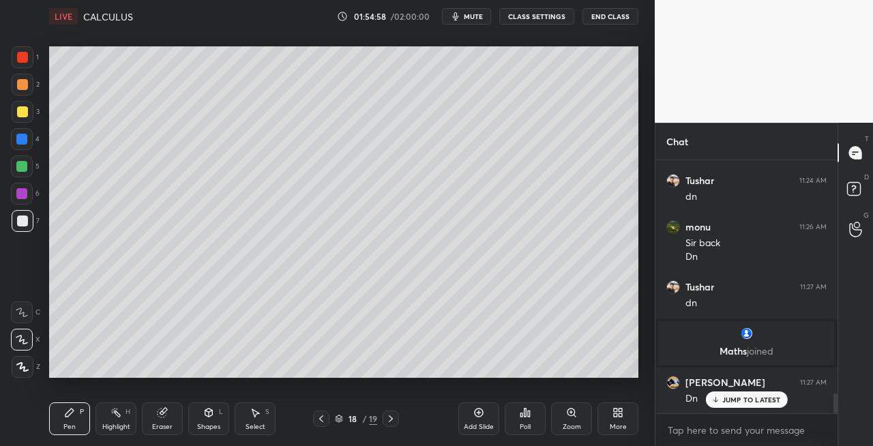
click at [388, 420] on icon at bounding box center [390, 418] width 11 height 11
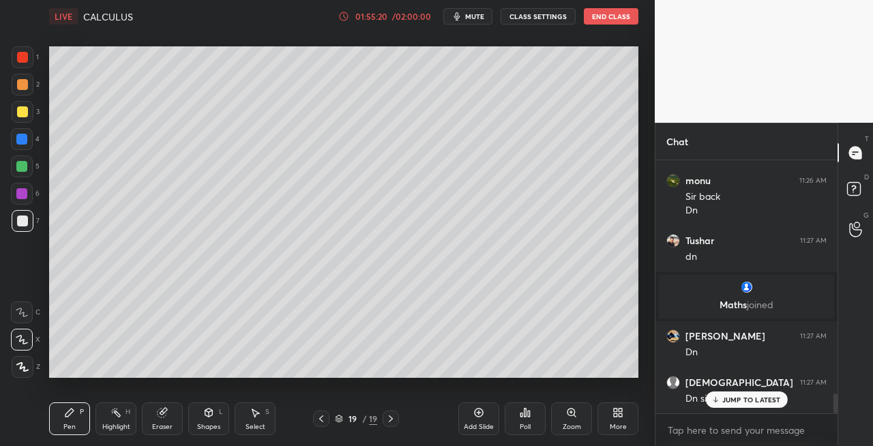
scroll to position [3075, 0]
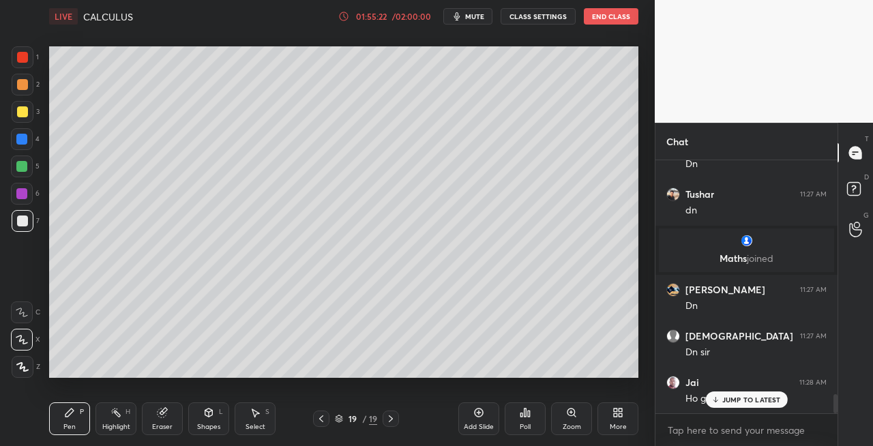
click at [16, 116] on div at bounding box center [23, 112] width 22 height 22
click at [322, 417] on icon at bounding box center [321, 418] width 11 height 11
click at [392, 421] on icon at bounding box center [390, 418] width 11 height 11
click at [393, 420] on icon at bounding box center [390, 418] width 11 height 11
click at [391, 420] on icon at bounding box center [391, 418] width 4 height 7
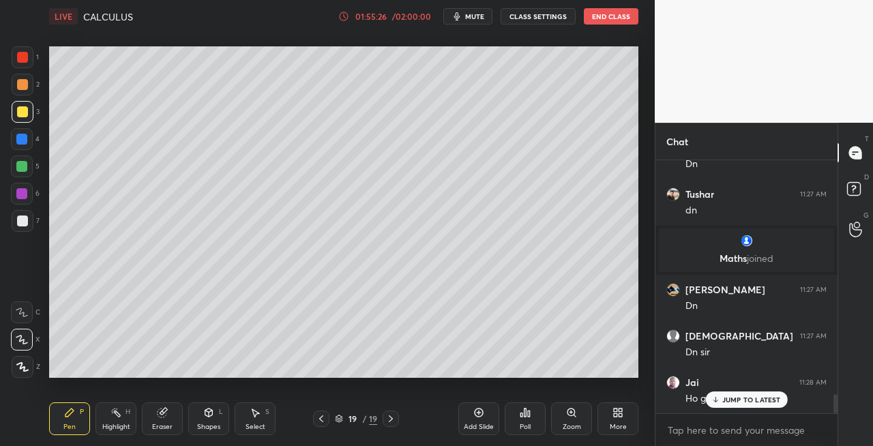
click at [487, 421] on div "Add Slide" at bounding box center [478, 418] width 41 height 33
click at [212, 418] on div "Shapes L" at bounding box center [208, 418] width 41 height 33
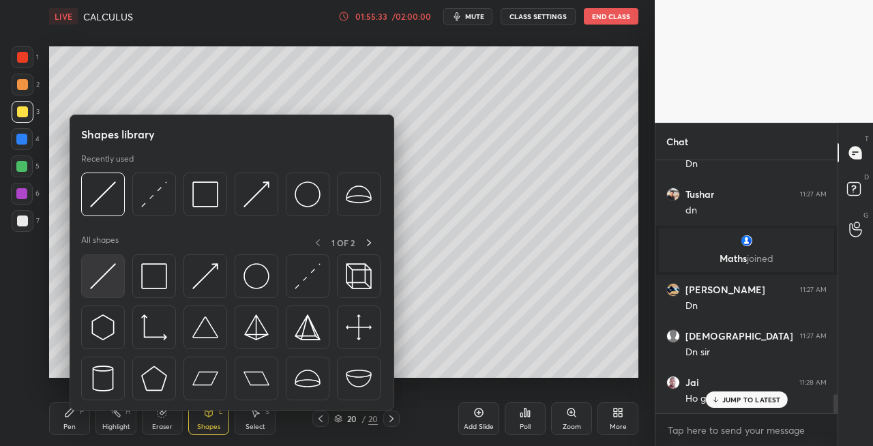
click at [98, 278] on img at bounding box center [103, 276] width 26 height 26
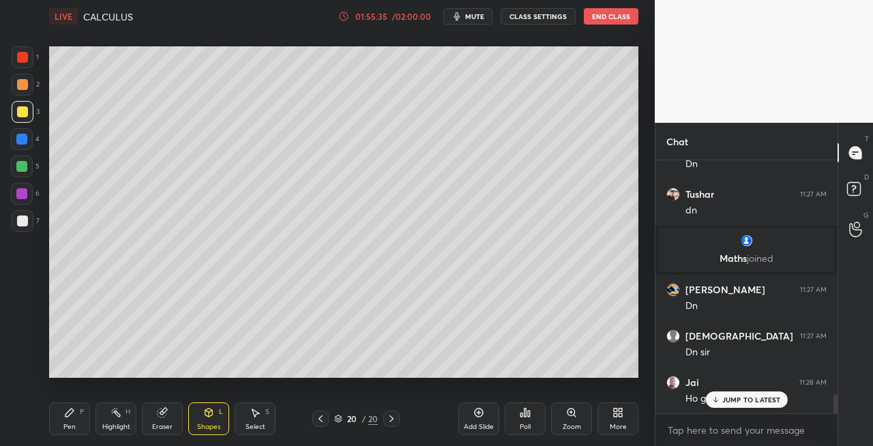
click at [70, 430] on div "Pen" at bounding box center [69, 426] width 12 height 7
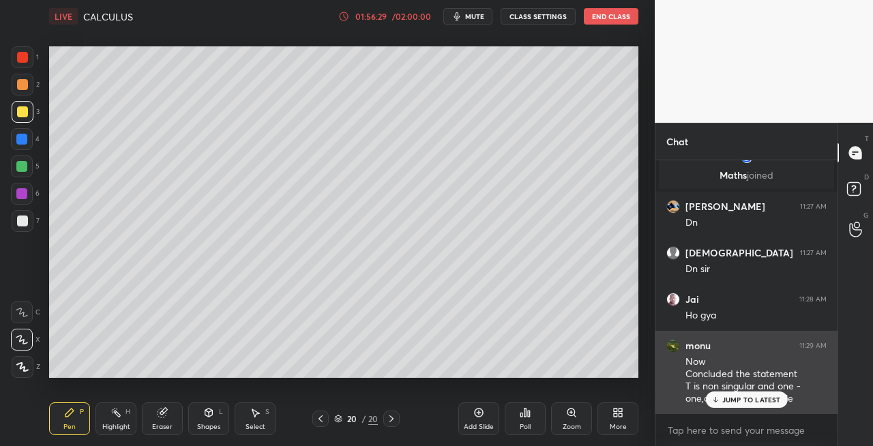
click at [725, 398] on p "JUMP TO LATEST" at bounding box center [751, 399] width 59 height 8
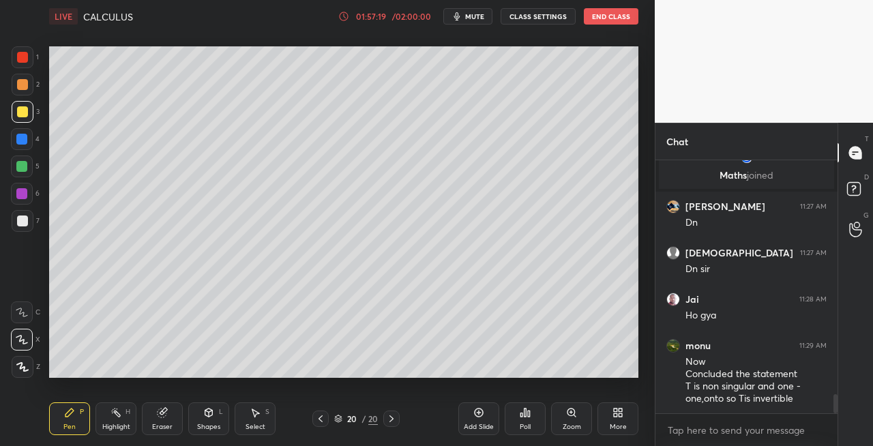
click at [174, 424] on div "Eraser" at bounding box center [162, 418] width 41 height 33
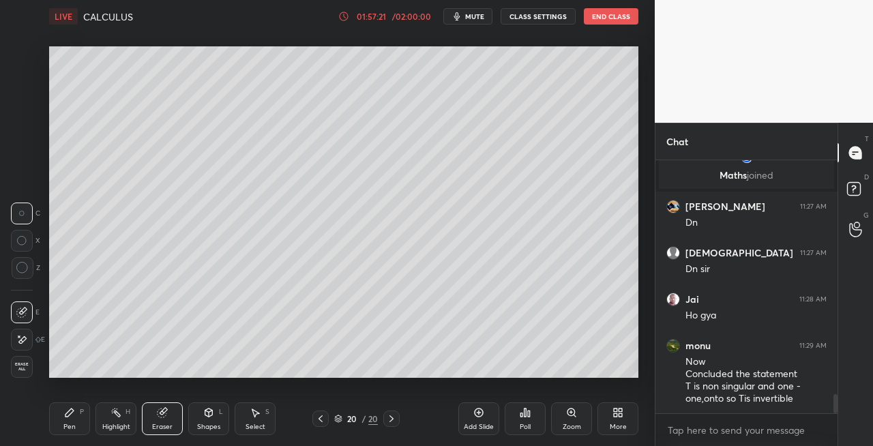
click at [74, 413] on icon at bounding box center [69, 412] width 11 height 11
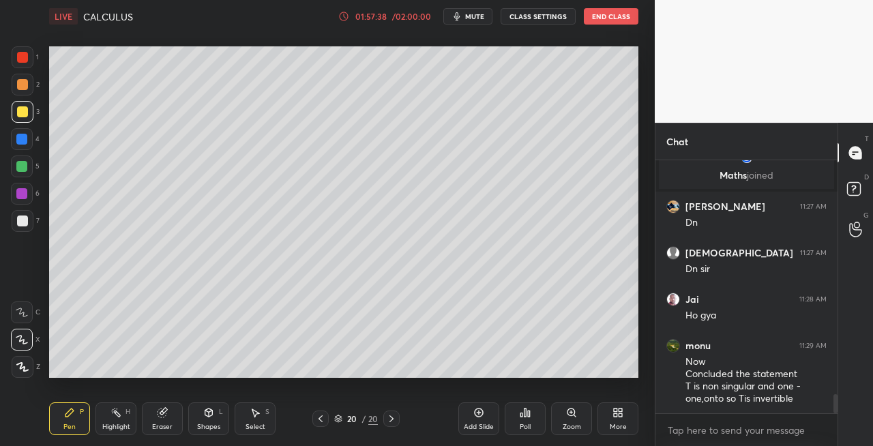
click at [25, 228] on div at bounding box center [23, 221] width 22 height 22
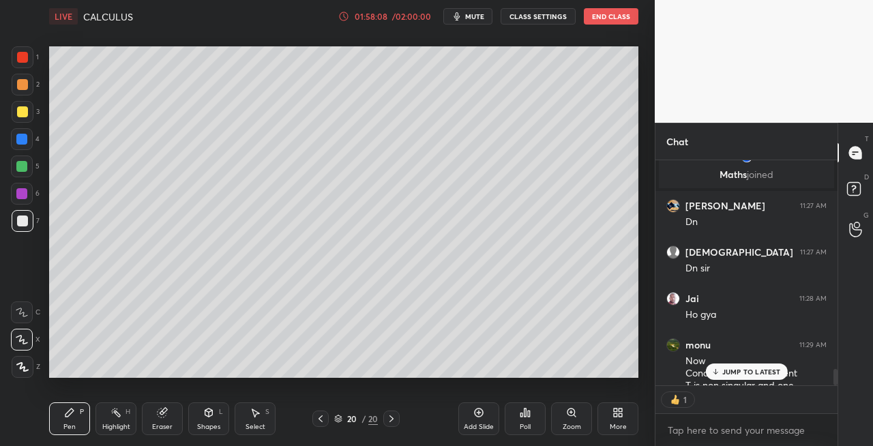
scroll to position [4, 4]
click at [205, 418] on div "Shapes L" at bounding box center [208, 418] width 41 height 33
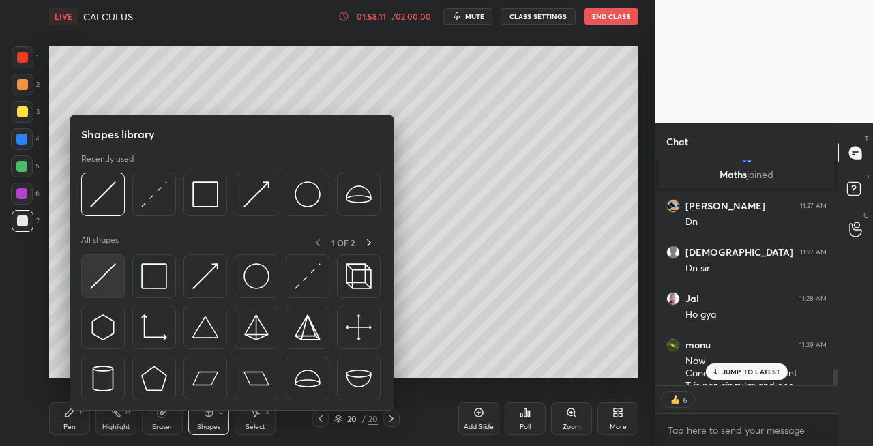
click at [102, 265] on img at bounding box center [103, 276] width 26 height 26
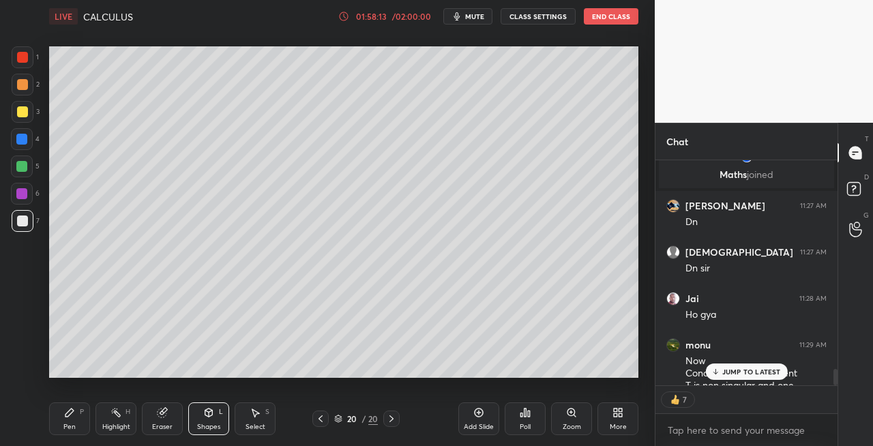
click at [70, 413] on icon at bounding box center [69, 412] width 8 height 8
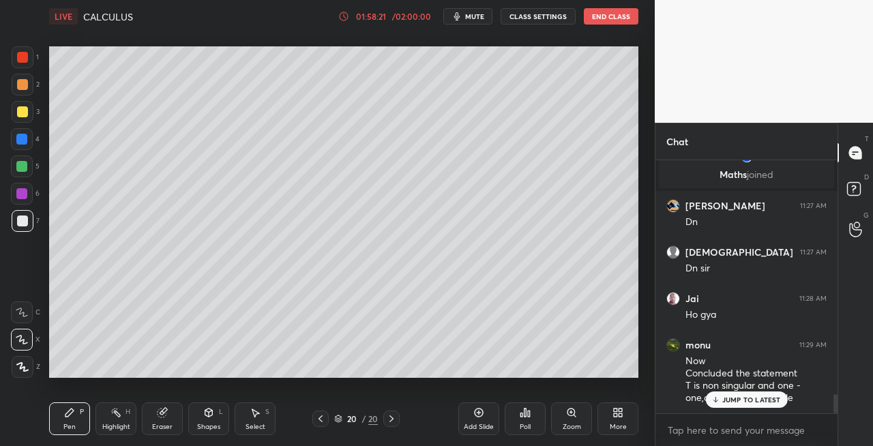
scroll to position [249, 178]
click at [172, 420] on div "Eraser" at bounding box center [162, 418] width 41 height 33
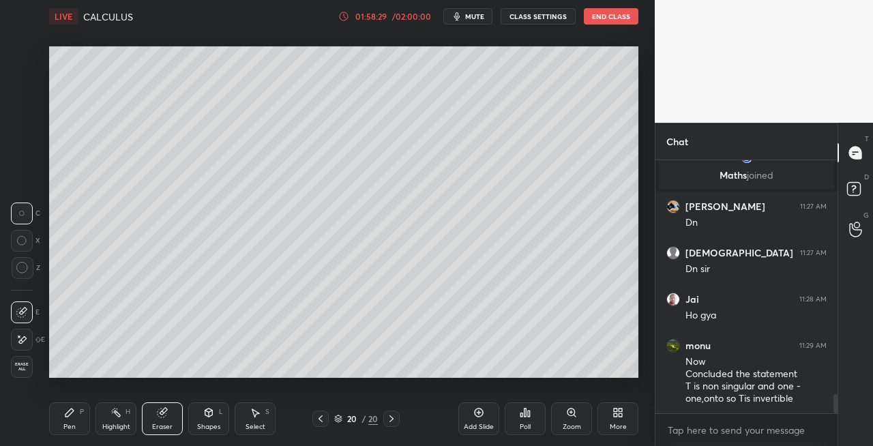
click at [82, 427] on div "Pen P" at bounding box center [69, 418] width 41 height 33
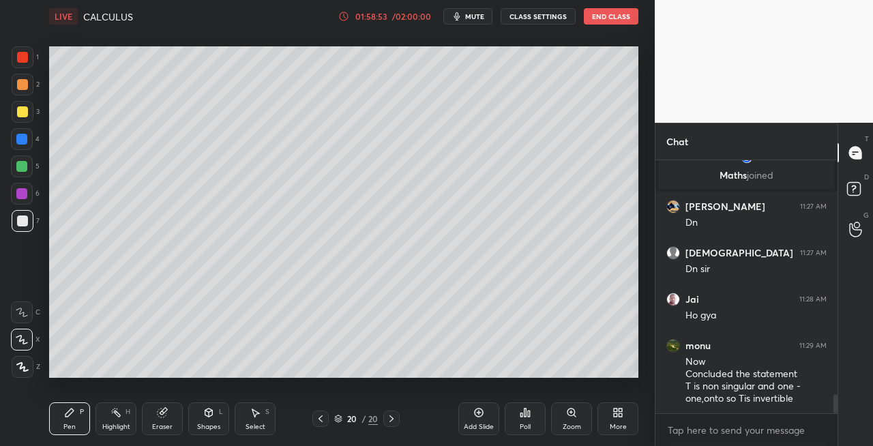
click at [150, 421] on div "Eraser" at bounding box center [162, 418] width 41 height 33
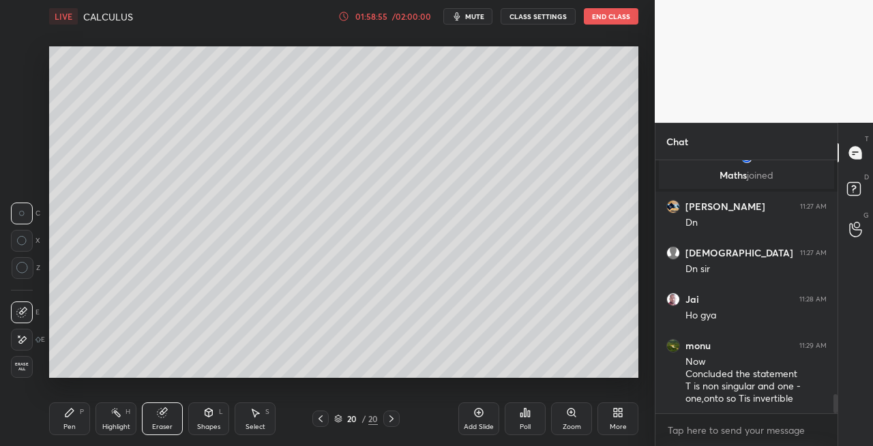
click at [68, 416] on icon at bounding box center [69, 412] width 8 height 8
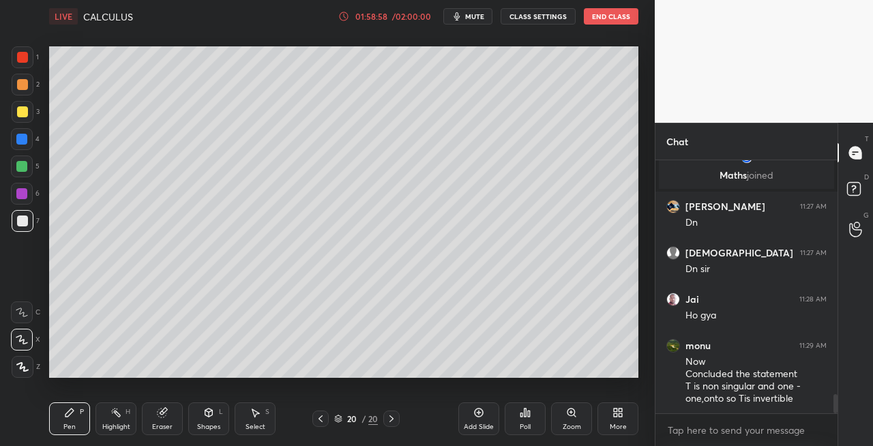
click at [167, 410] on icon at bounding box center [164, 411] width 8 height 7
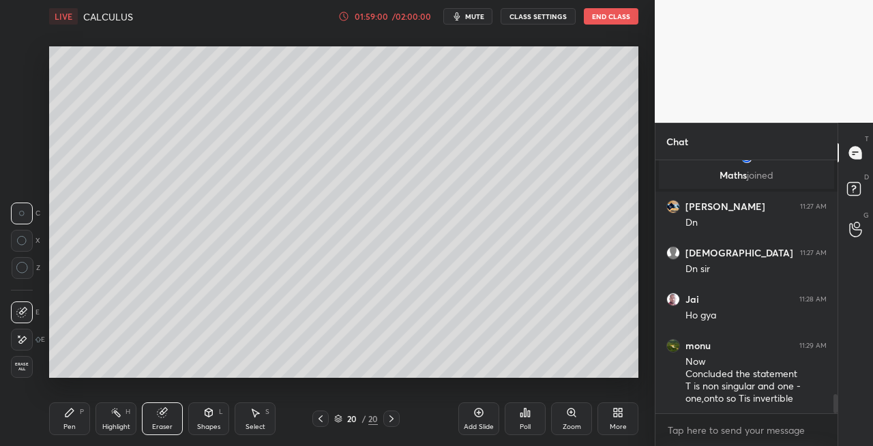
click at [69, 419] on div "Pen P" at bounding box center [69, 418] width 41 height 33
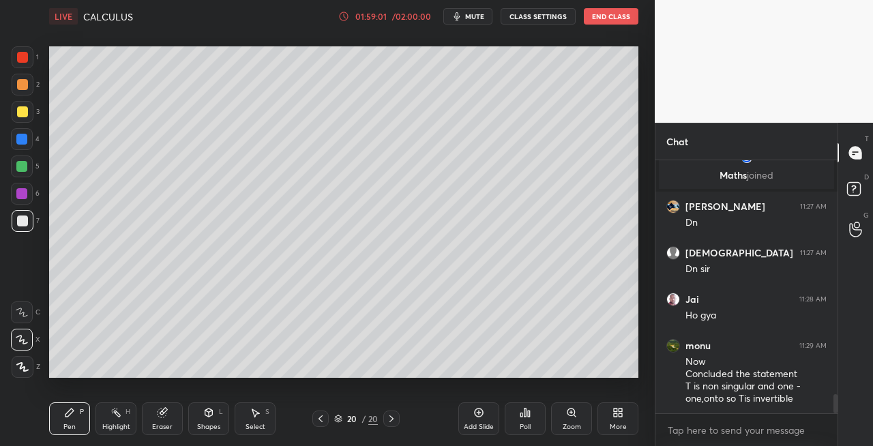
click at [167, 419] on div "Eraser" at bounding box center [162, 418] width 41 height 33
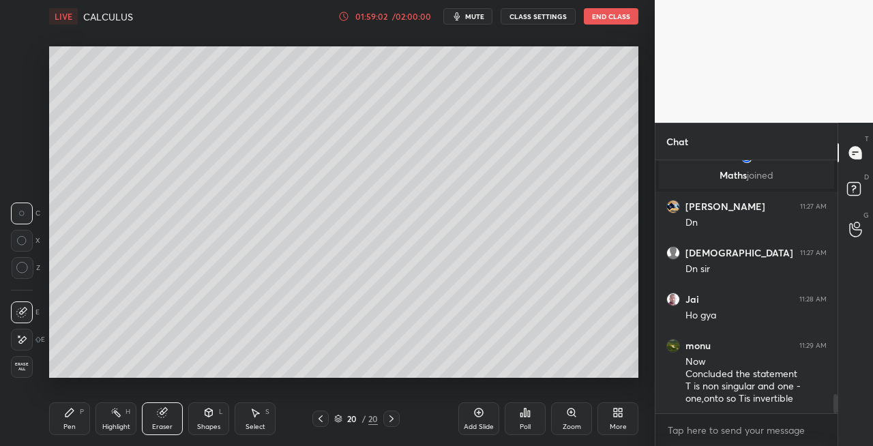
click at [85, 413] on div "Pen P" at bounding box center [69, 418] width 41 height 33
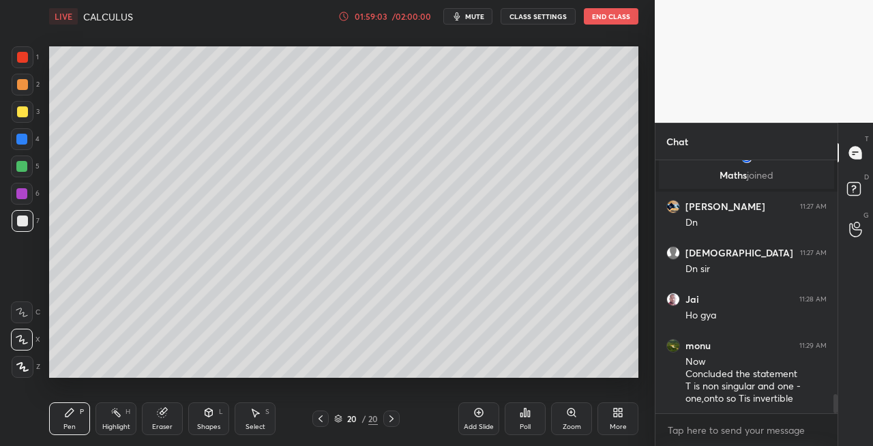
click at [208, 417] on icon at bounding box center [208, 412] width 11 height 11
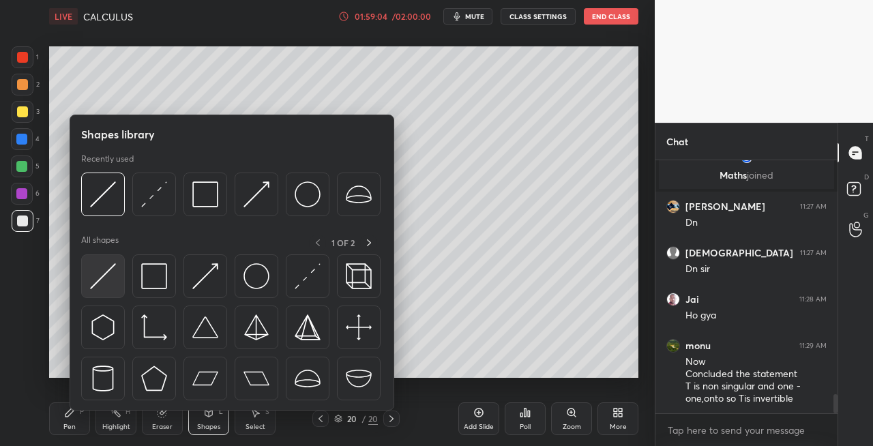
click at [101, 276] on img at bounding box center [103, 276] width 26 height 26
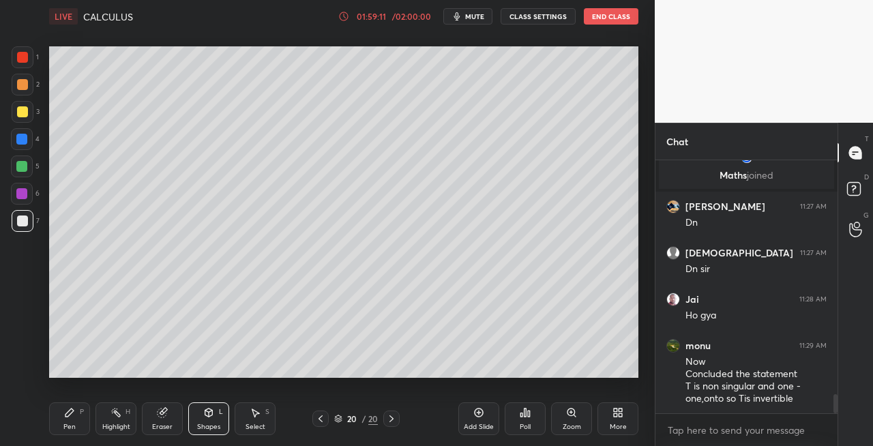
click at [83, 432] on div "Pen P" at bounding box center [69, 418] width 41 height 33
click at [216, 425] on div "Shapes" at bounding box center [208, 426] width 23 height 7
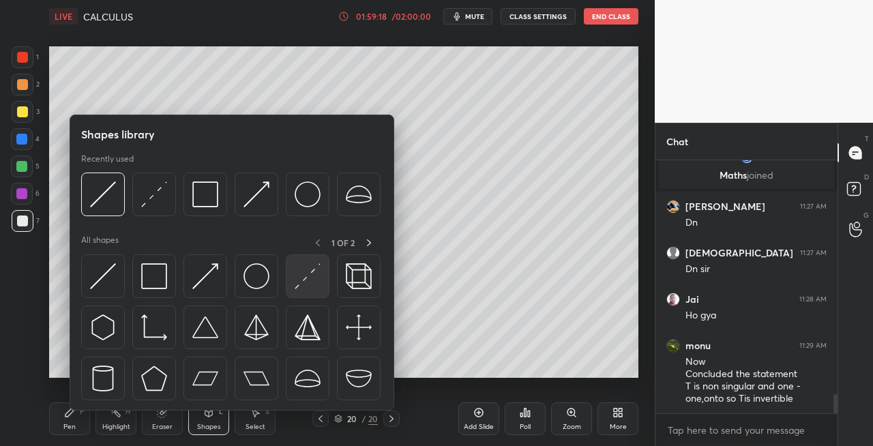
click at [303, 278] on img at bounding box center [308, 276] width 26 height 26
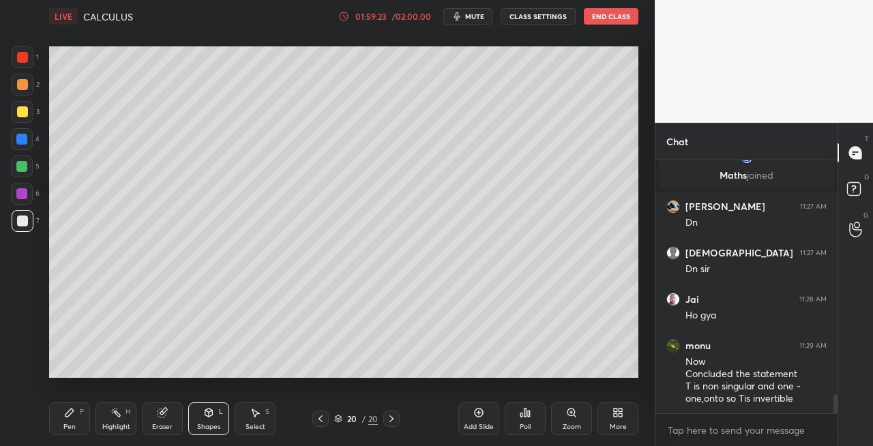
click at [74, 423] on div "Pen" at bounding box center [69, 426] width 12 height 7
click at [168, 417] on div "Eraser" at bounding box center [162, 418] width 41 height 33
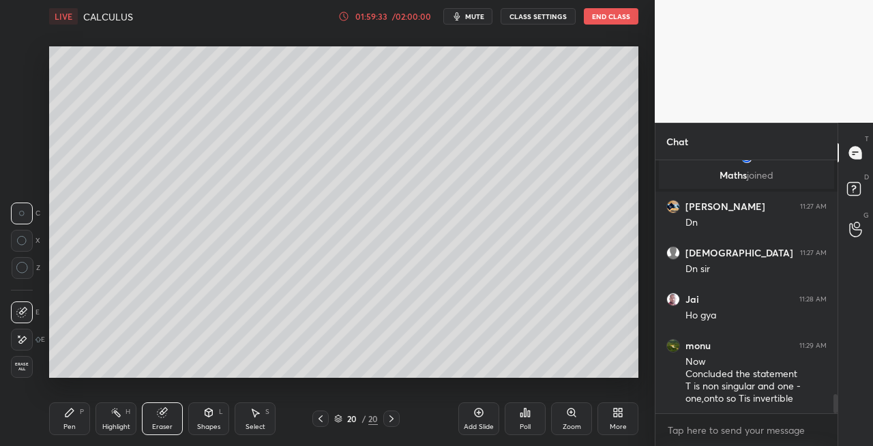
click at [76, 424] on div "Pen P" at bounding box center [69, 418] width 41 height 33
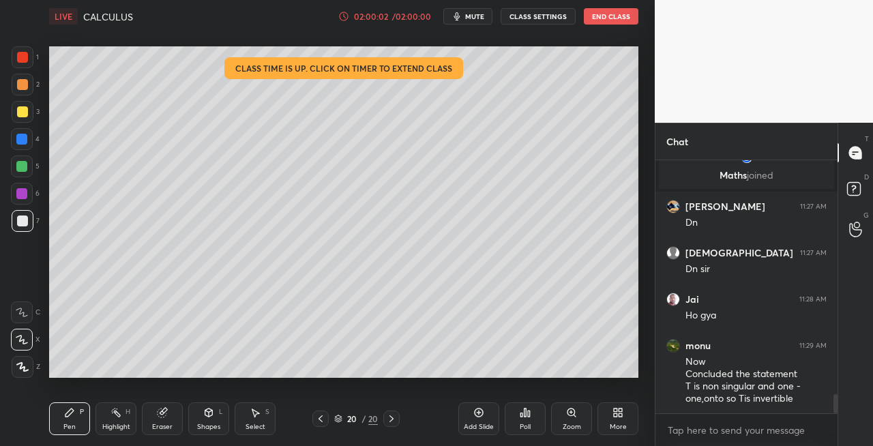
click at [162, 416] on icon at bounding box center [162, 412] width 9 height 9
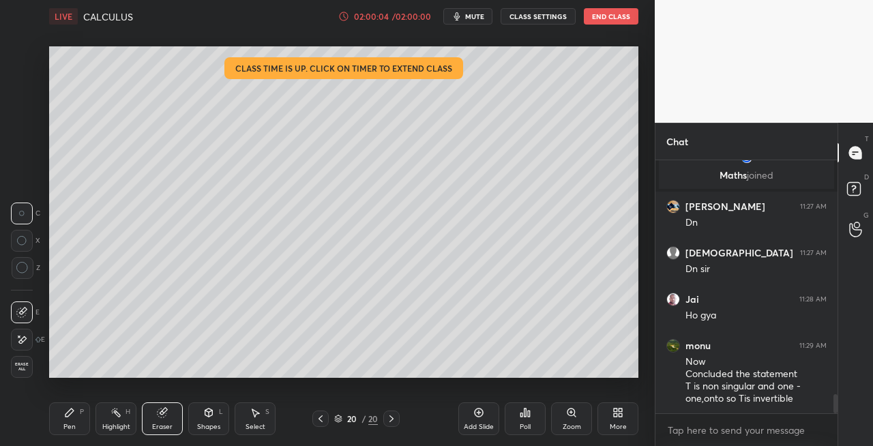
click at [70, 421] on div "Pen P" at bounding box center [69, 418] width 41 height 33
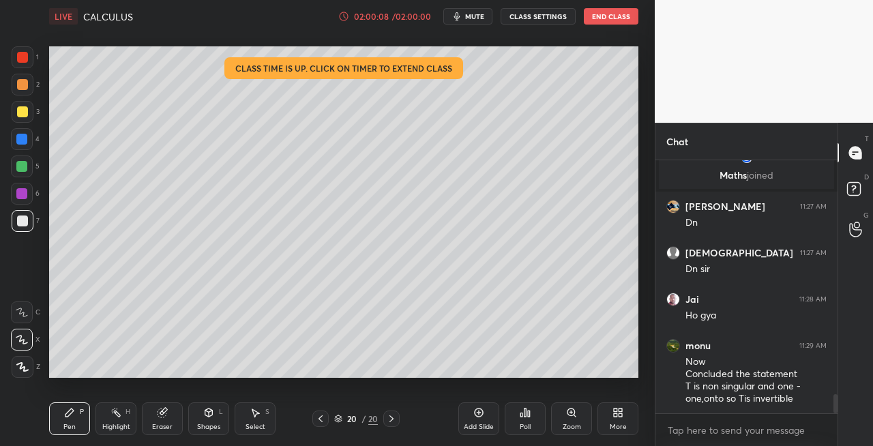
click at [168, 415] on div "Eraser" at bounding box center [162, 418] width 41 height 33
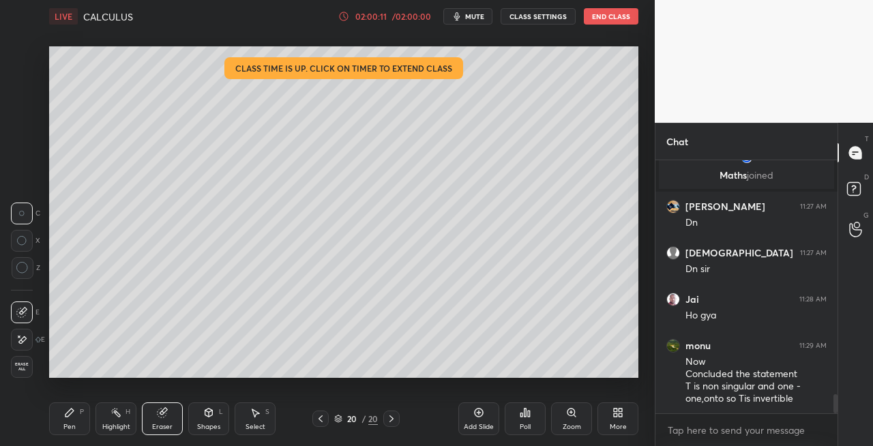
click at [80, 416] on div "Pen P" at bounding box center [69, 418] width 41 height 33
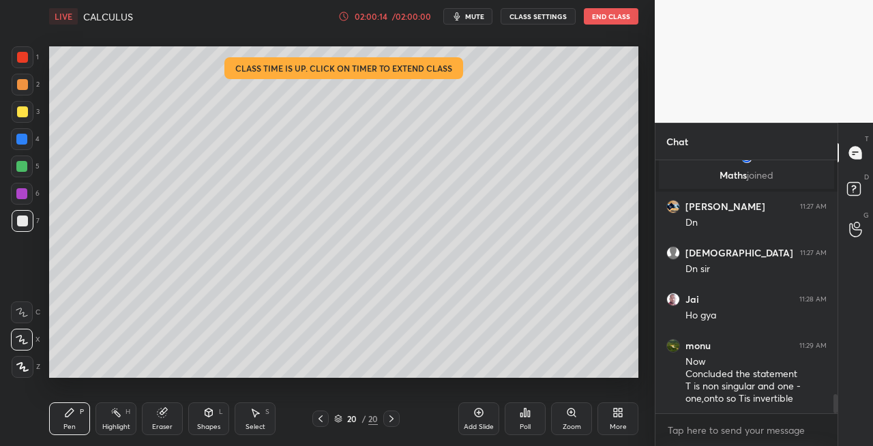
click at [210, 413] on icon at bounding box center [209, 412] width 8 height 8
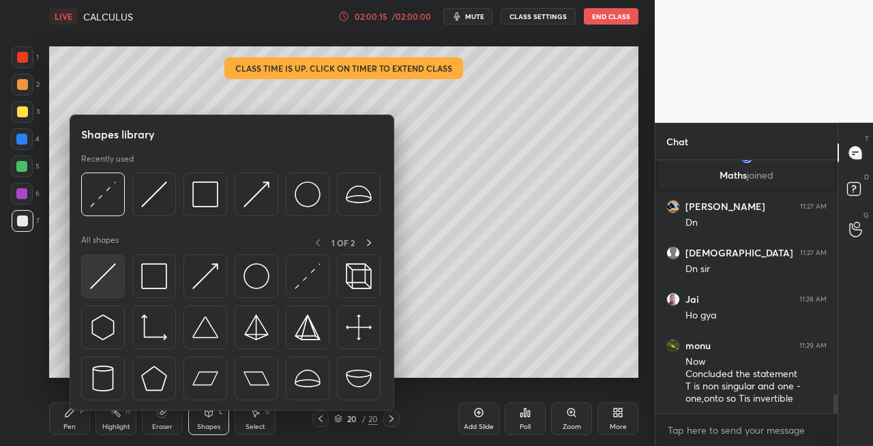
click at [102, 273] on img at bounding box center [103, 276] width 26 height 26
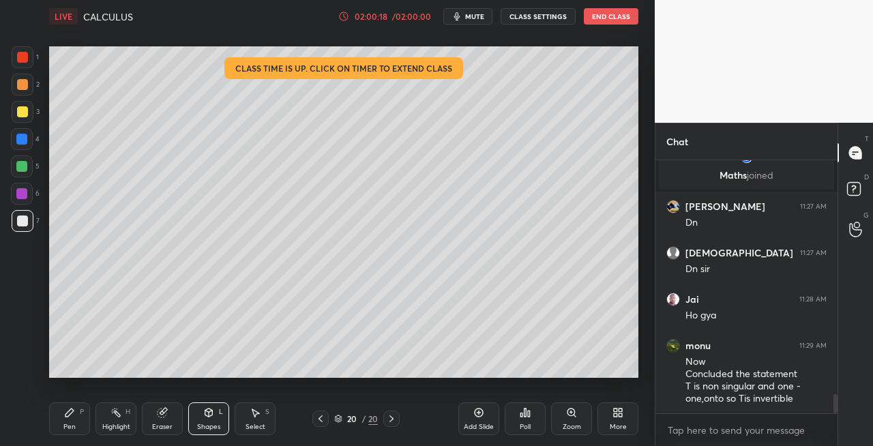
click at [75, 419] on div "Pen P" at bounding box center [69, 418] width 41 height 33
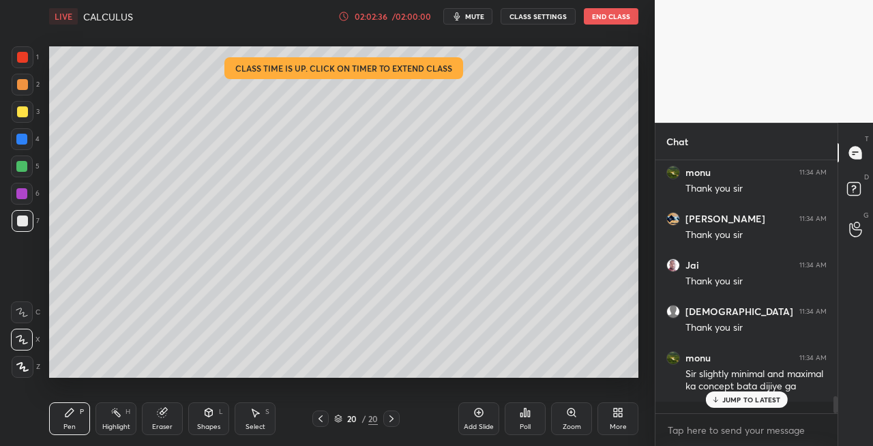
scroll to position [3461, 0]
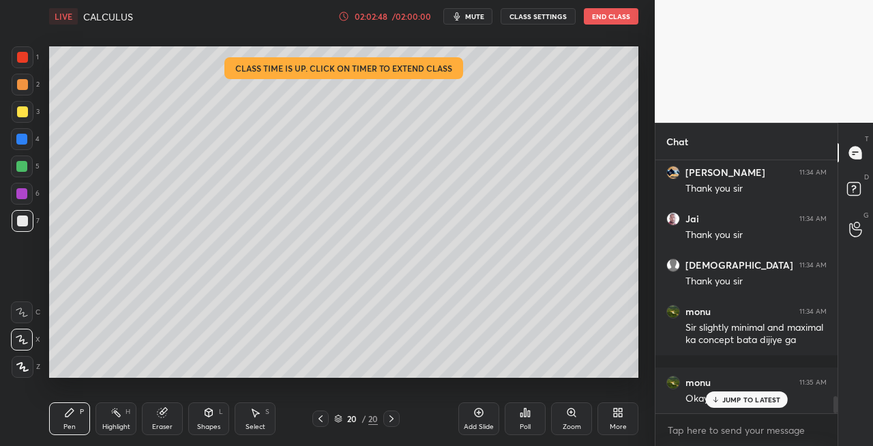
click at [614, 15] on button "End Class" at bounding box center [611, 16] width 55 height 16
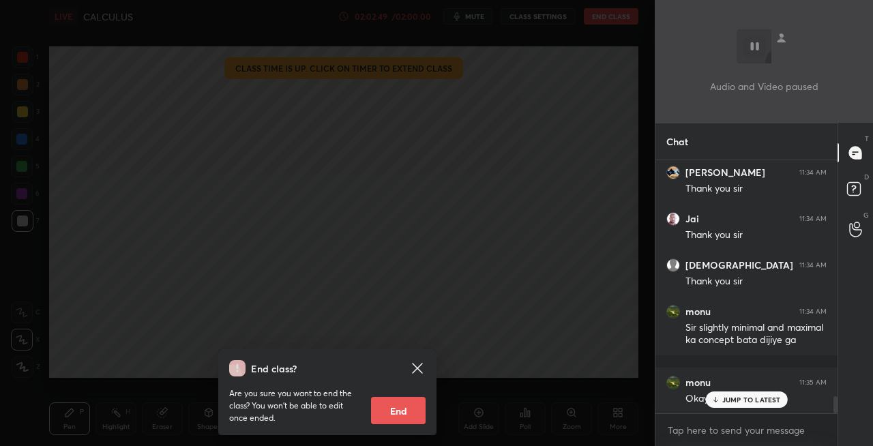
click at [394, 407] on button "End" at bounding box center [398, 410] width 55 height 27
type textarea "x"
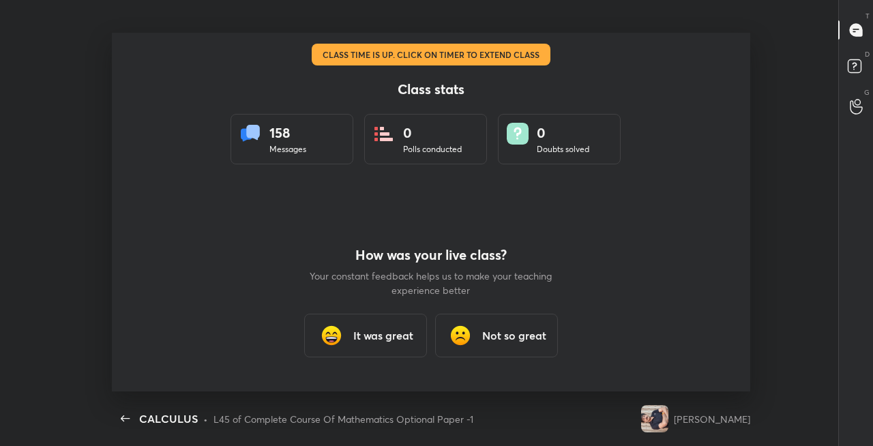
scroll to position [359, 862]
click at [409, 334] on h3 "It was great" at bounding box center [383, 335] width 60 height 16
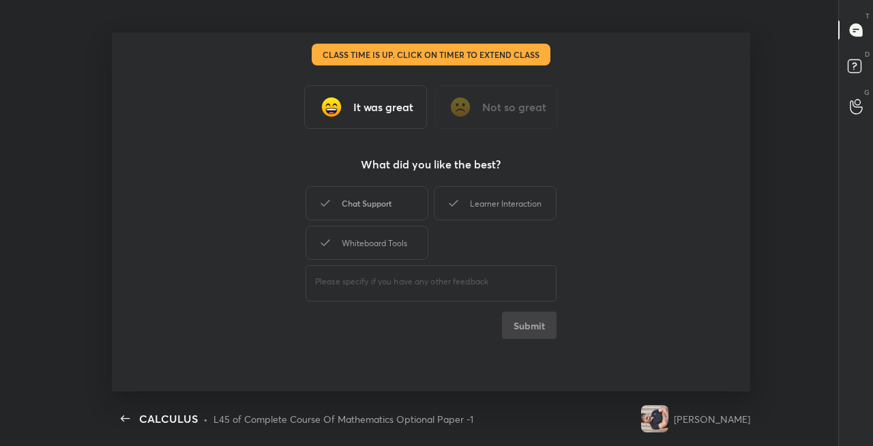
click at [383, 207] on div "Chat Support" at bounding box center [366, 203] width 123 height 34
click at [487, 205] on div "Learner Interaction" at bounding box center [495, 203] width 123 height 34
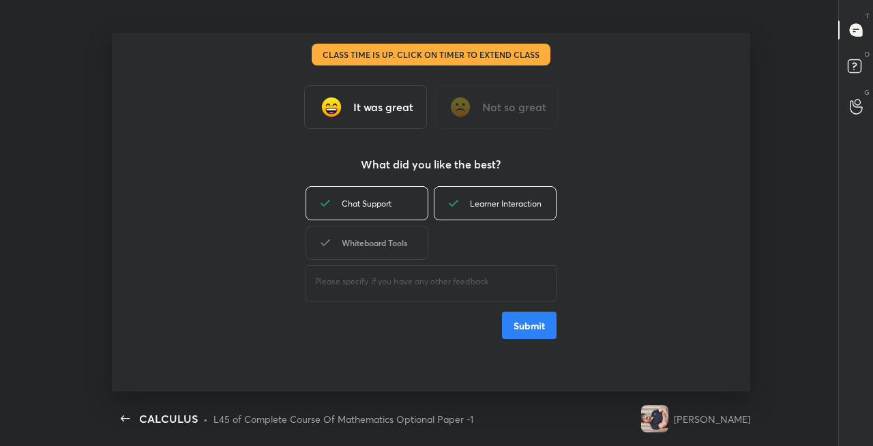
click at [414, 236] on div "Whiteboard Tools" at bounding box center [366, 243] width 123 height 34
click at [535, 325] on button "Submit" at bounding box center [529, 325] width 55 height 27
